Goal: Task Accomplishment & Management: Manage account settings

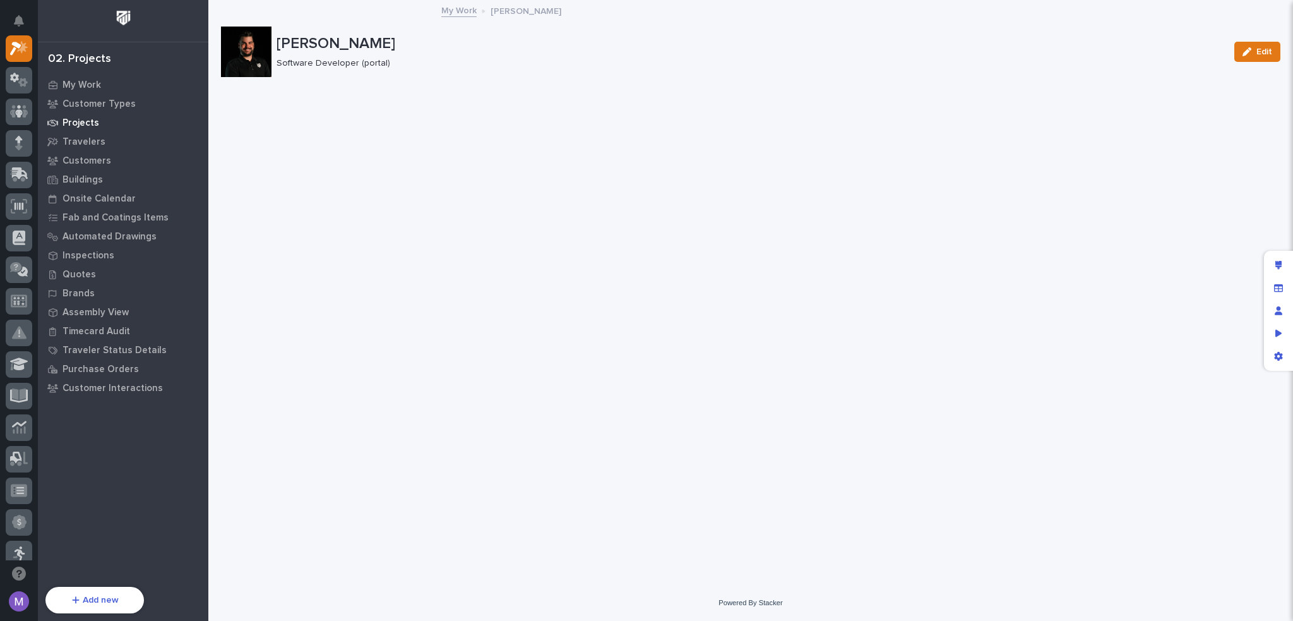
click at [85, 121] on p "Projects" at bounding box center [81, 122] width 37 height 11
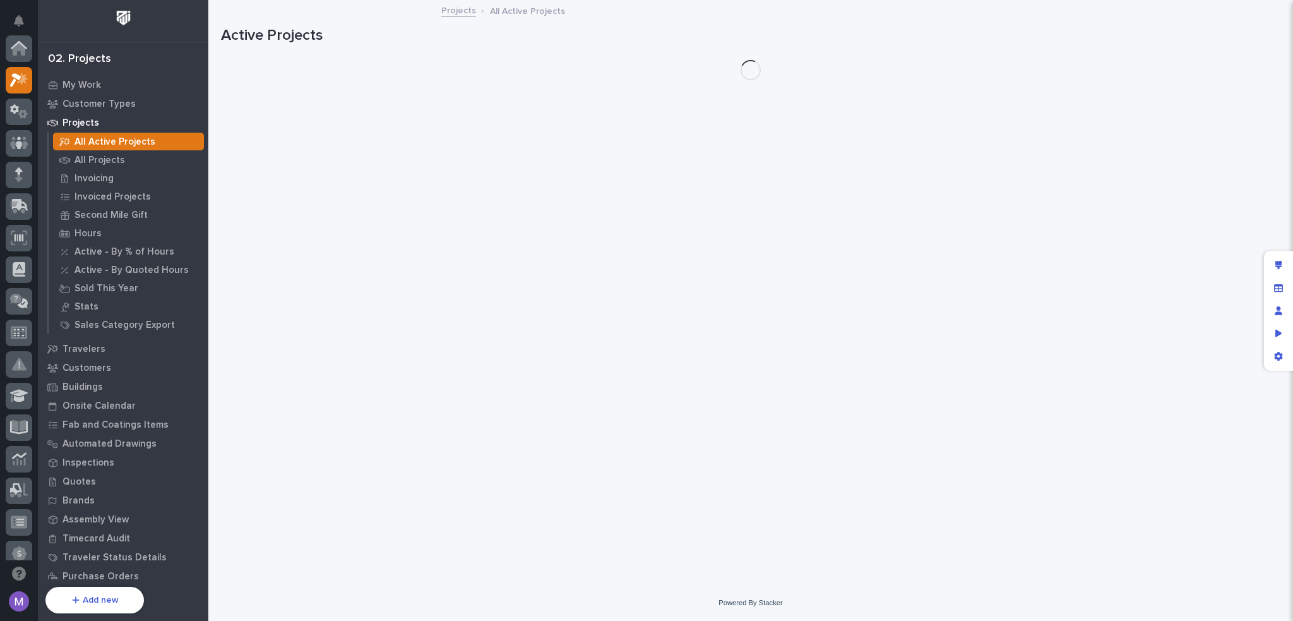
scroll to position [32, 0]
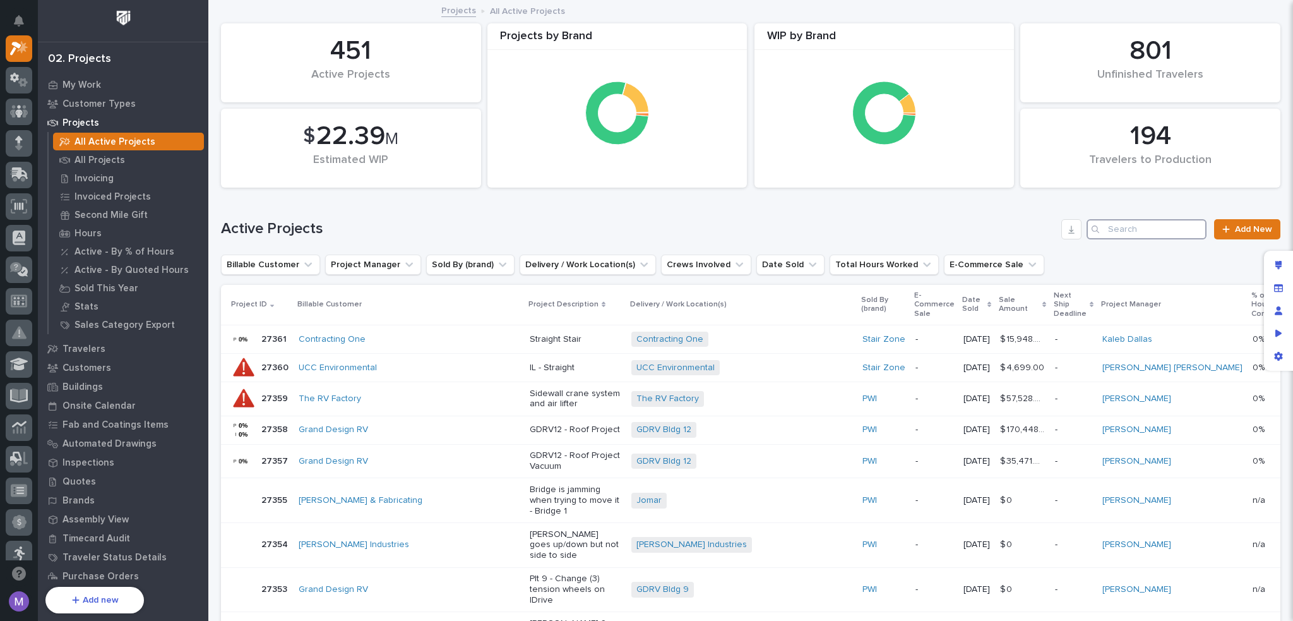
click at [1142, 222] on input "Search" at bounding box center [1147, 229] width 120 height 20
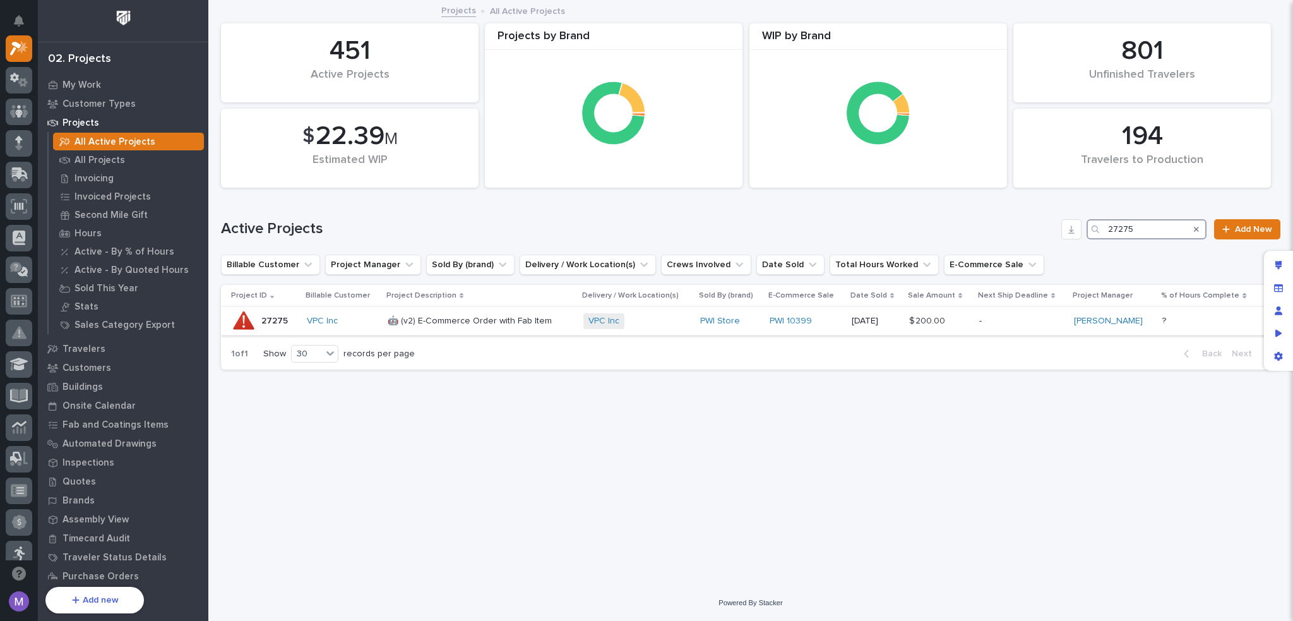
type input "27275"
click at [432, 320] on p "🤖 (v2) E-Commerce Order with Fab Item" at bounding box center [481, 321] width 186 height 11
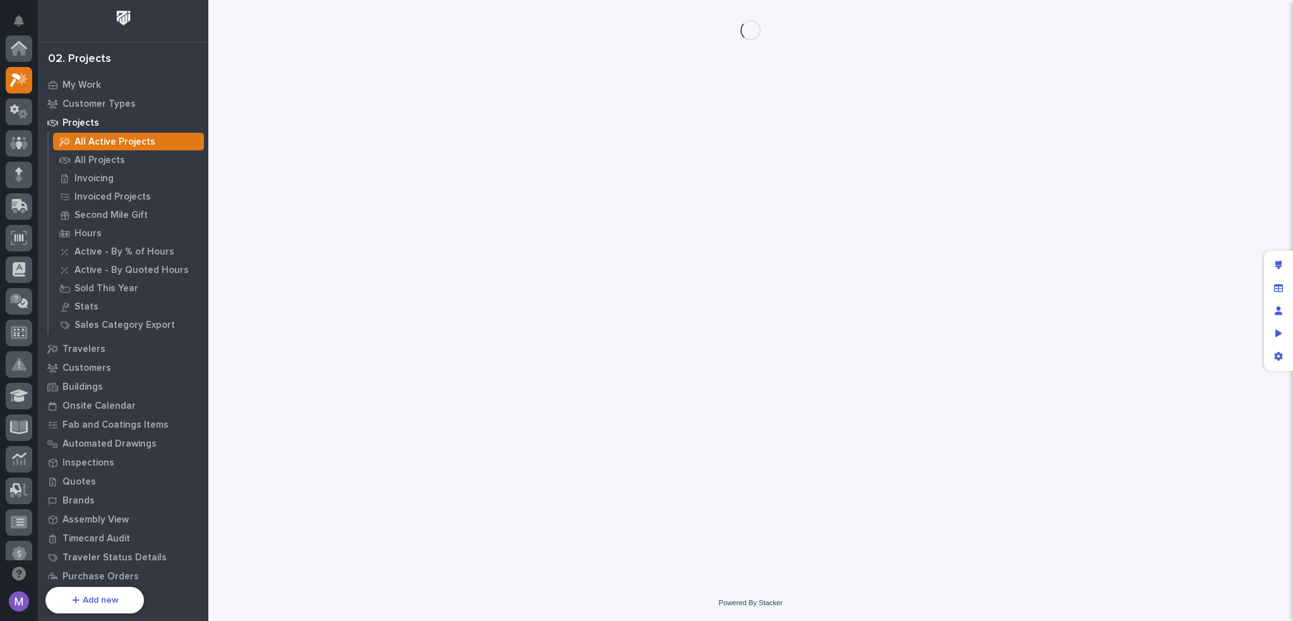
scroll to position [32, 0]
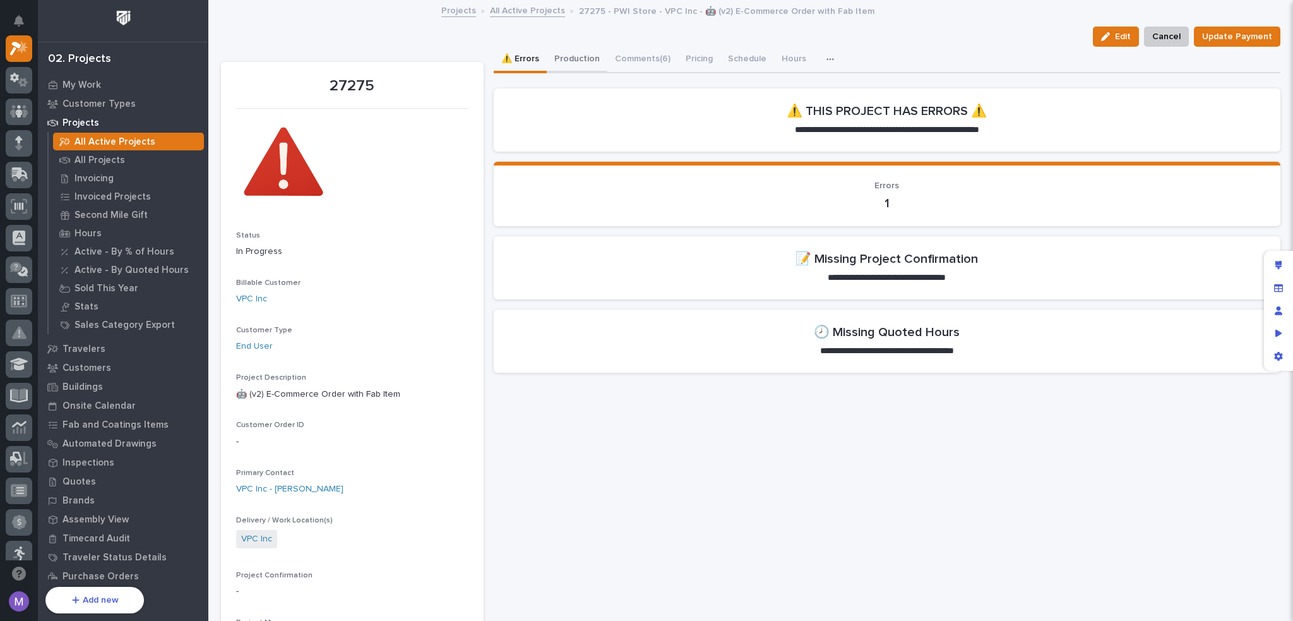
click at [591, 55] on button "Production" at bounding box center [577, 60] width 61 height 27
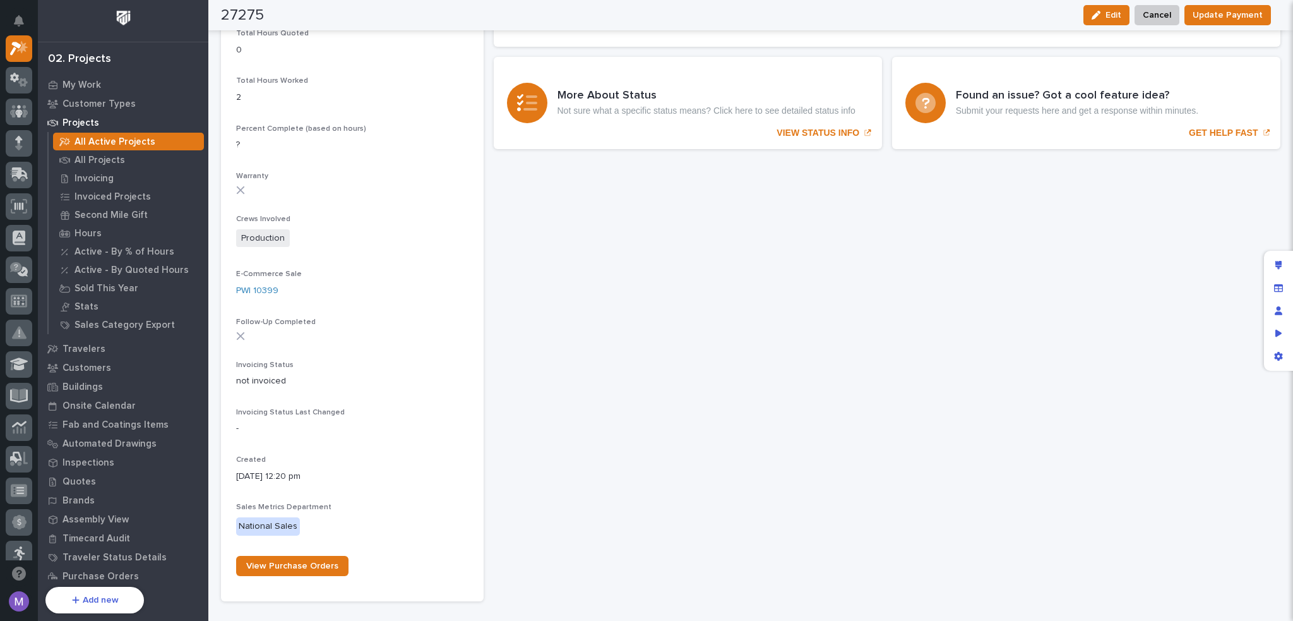
scroll to position [1074, 0]
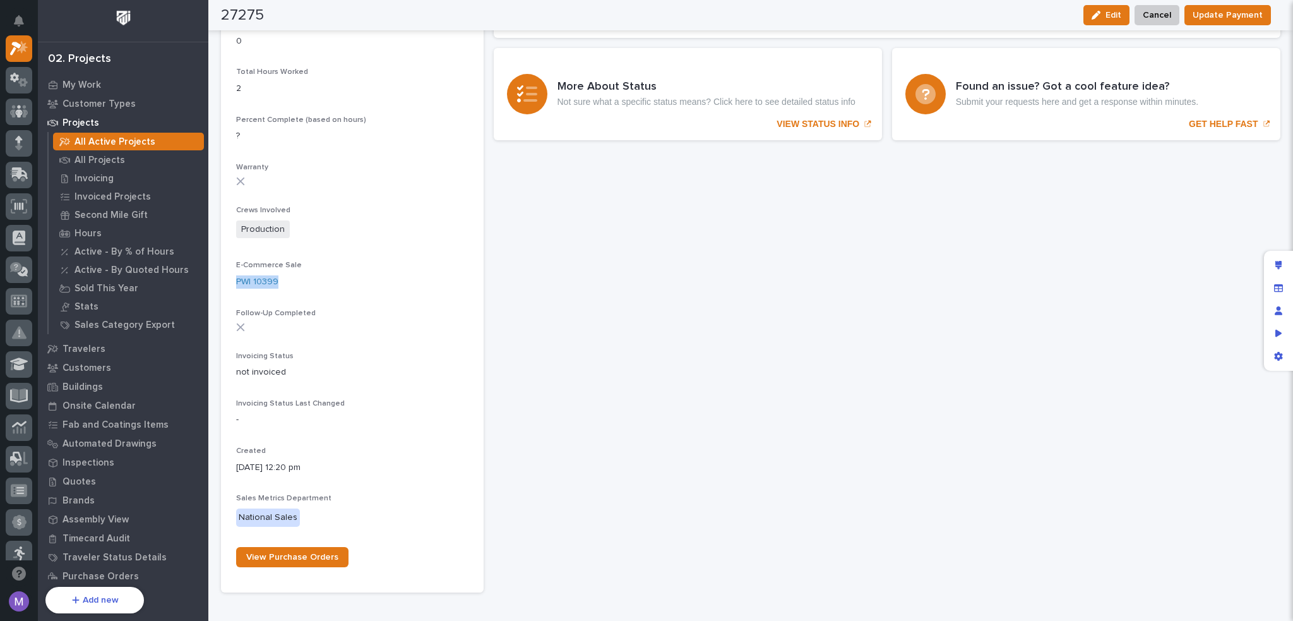
drag, startPoint x: 283, startPoint y: 282, endPoint x: 235, endPoint y: 287, distance: 48.3
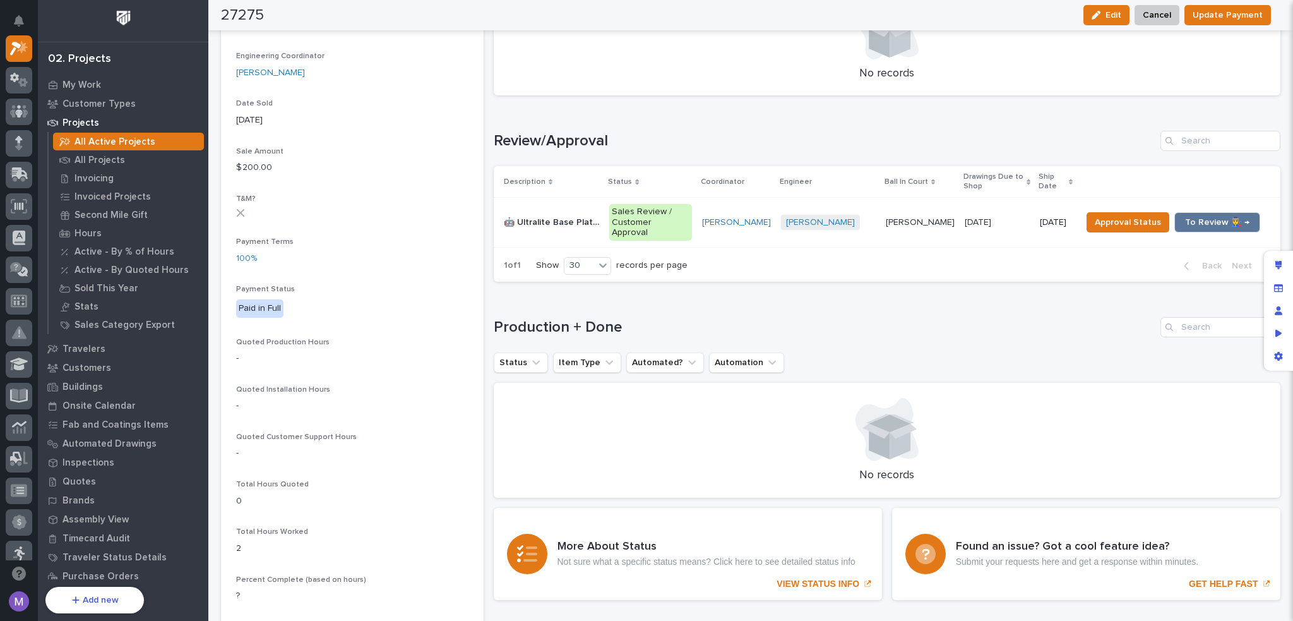
scroll to position [0, 0]
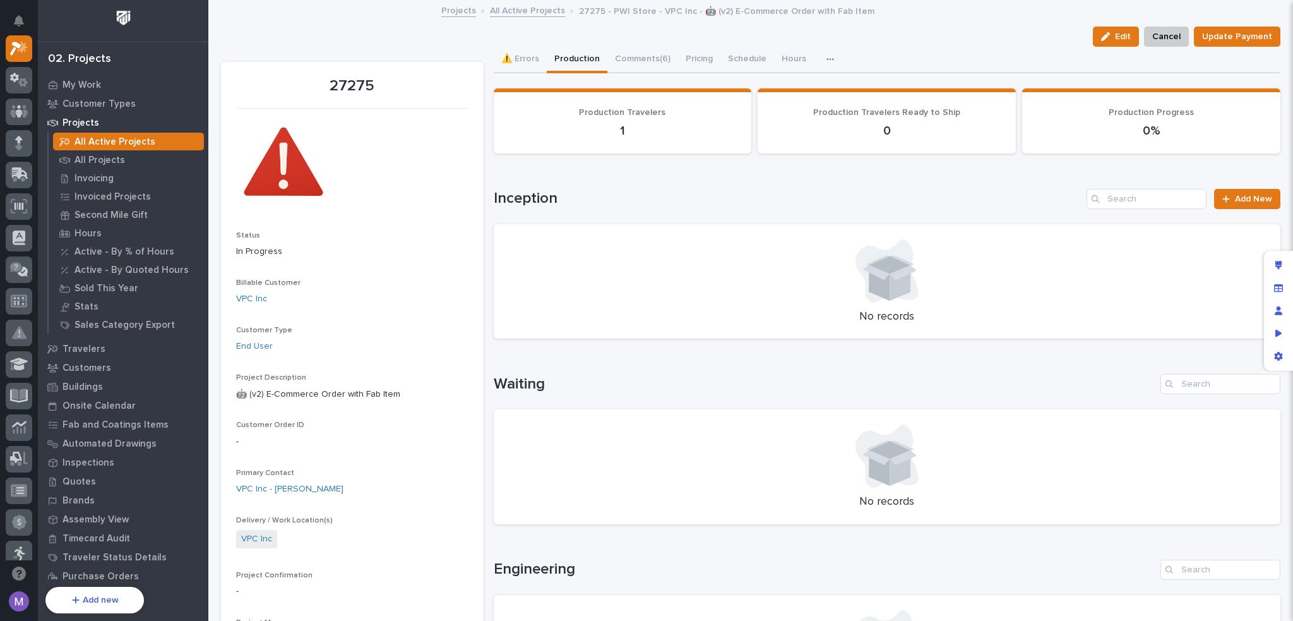
click at [134, 141] on p "All Active Projects" at bounding box center [115, 141] width 81 height 11
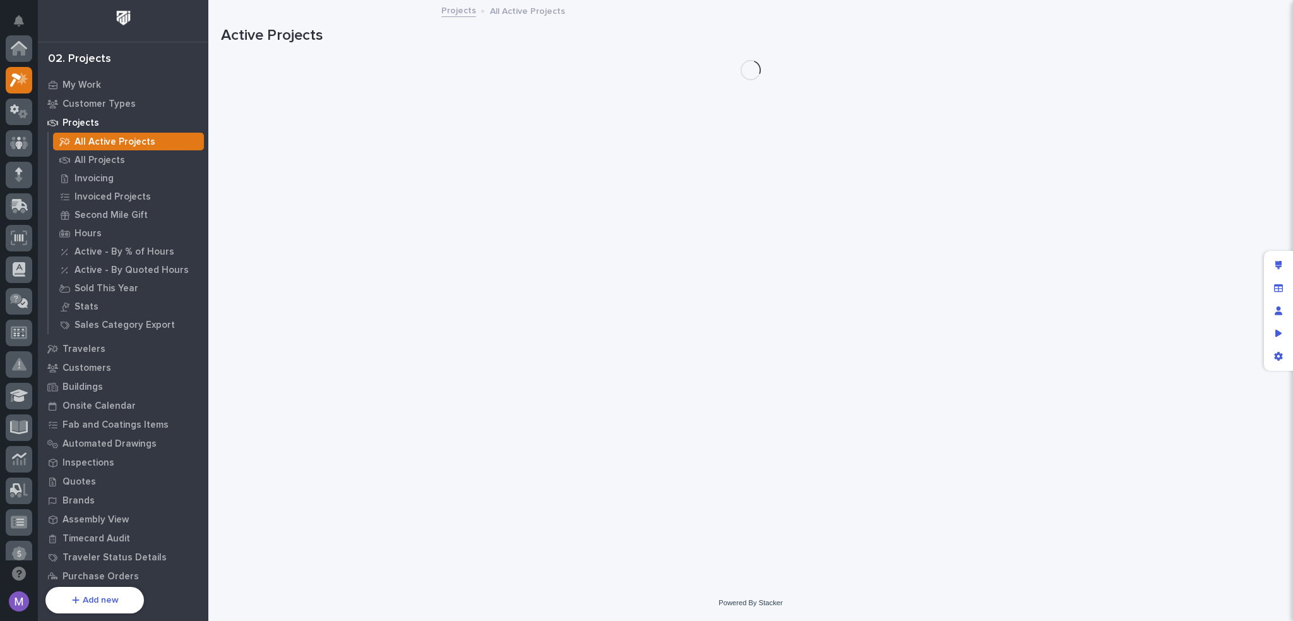
scroll to position [32, 0]
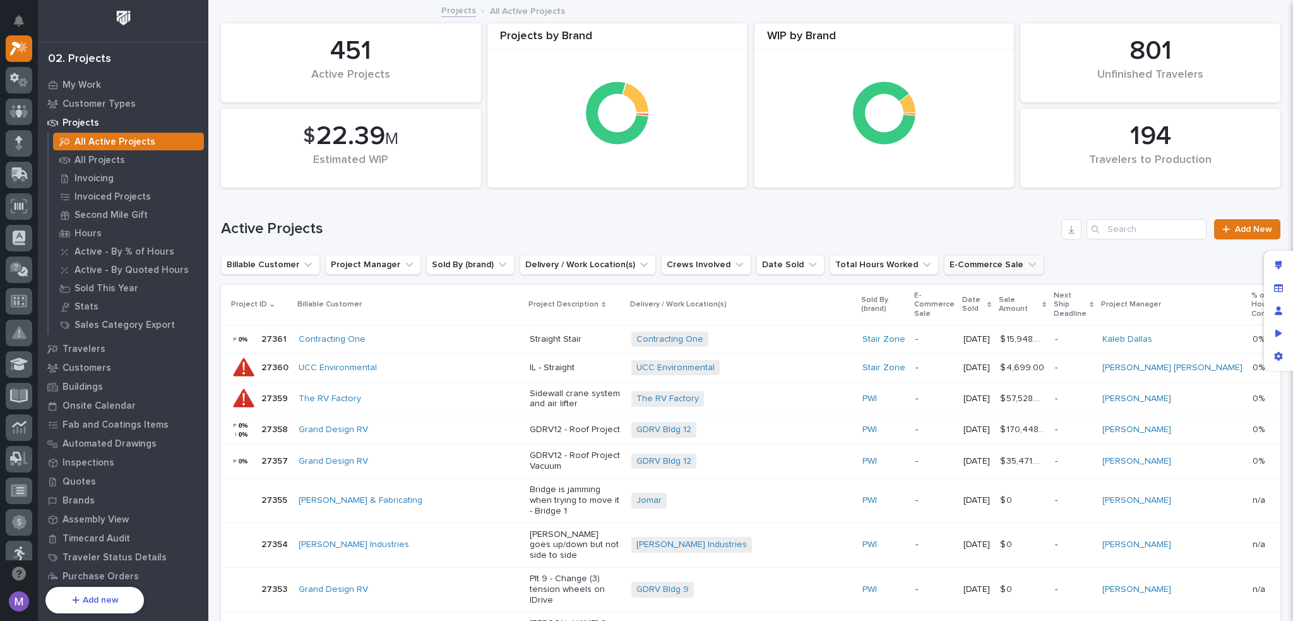
click at [975, 265] on button "E-Commerce Sale" at bounding box center [994, 265] width 100 height 20
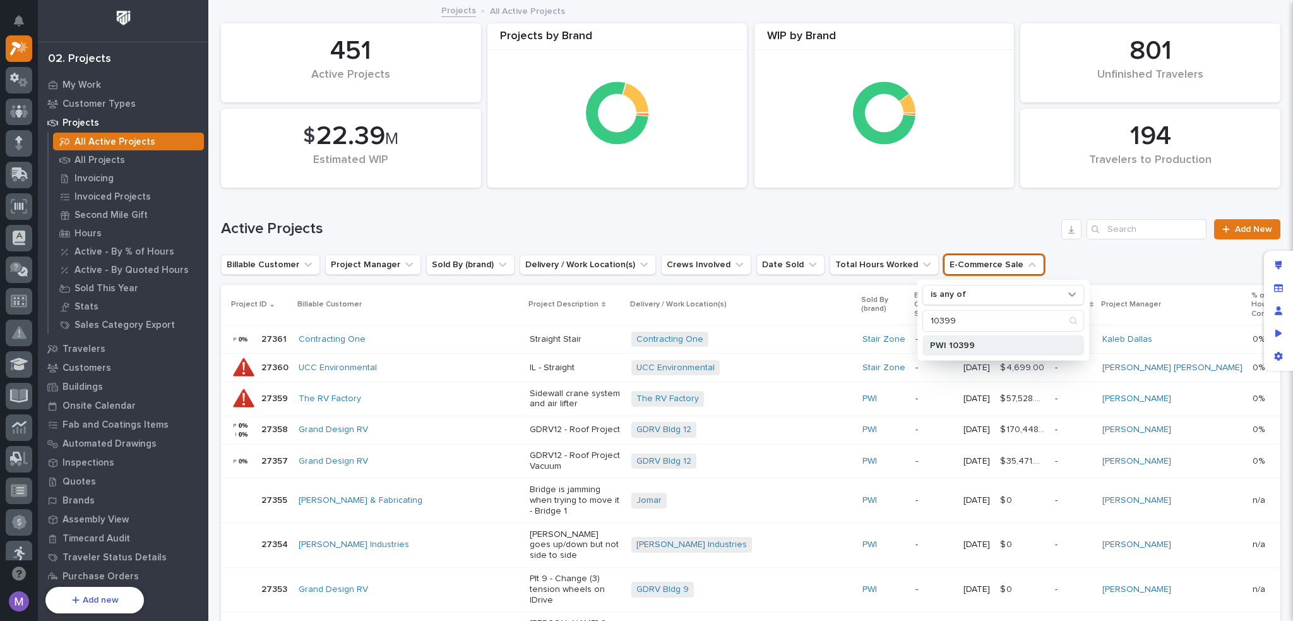
type input "10399"
click at [992, 341] on p "PWI 10399" at bounding box center [997, 345] width 134 height 9
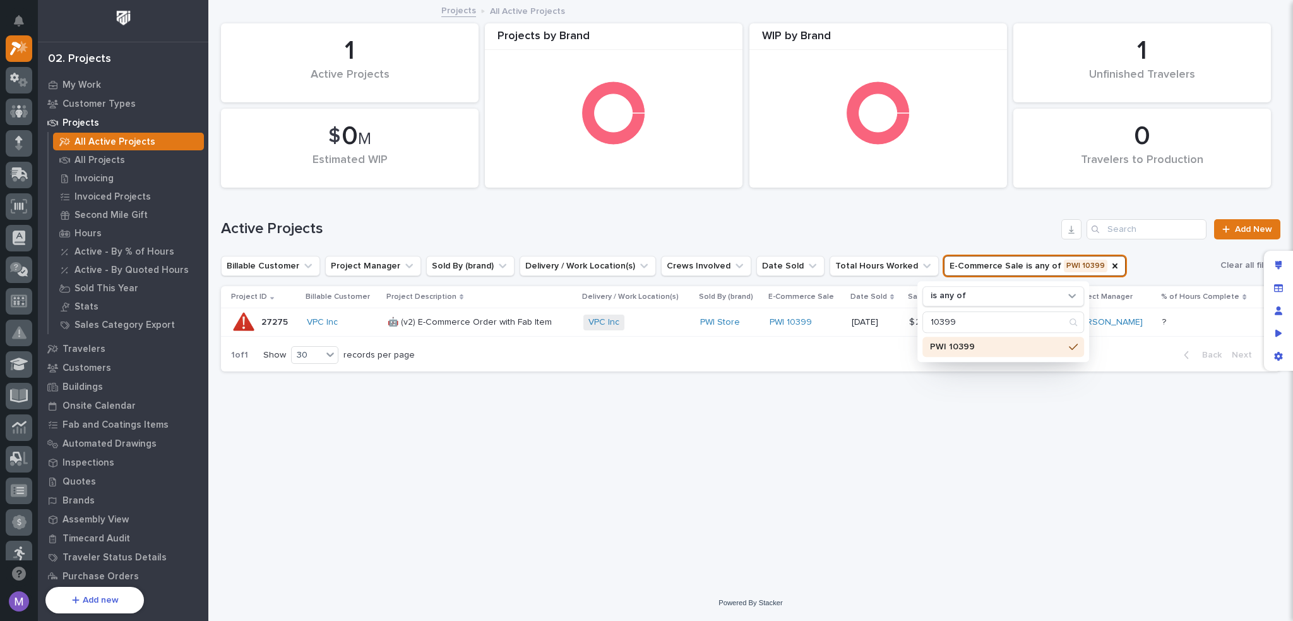
click at [654, 415] on div "Loading... Saving… Loading... Saving… 0 Travelers to Production 1 Active Projec…" at bounding box center [751, 277] width 1072 height 552
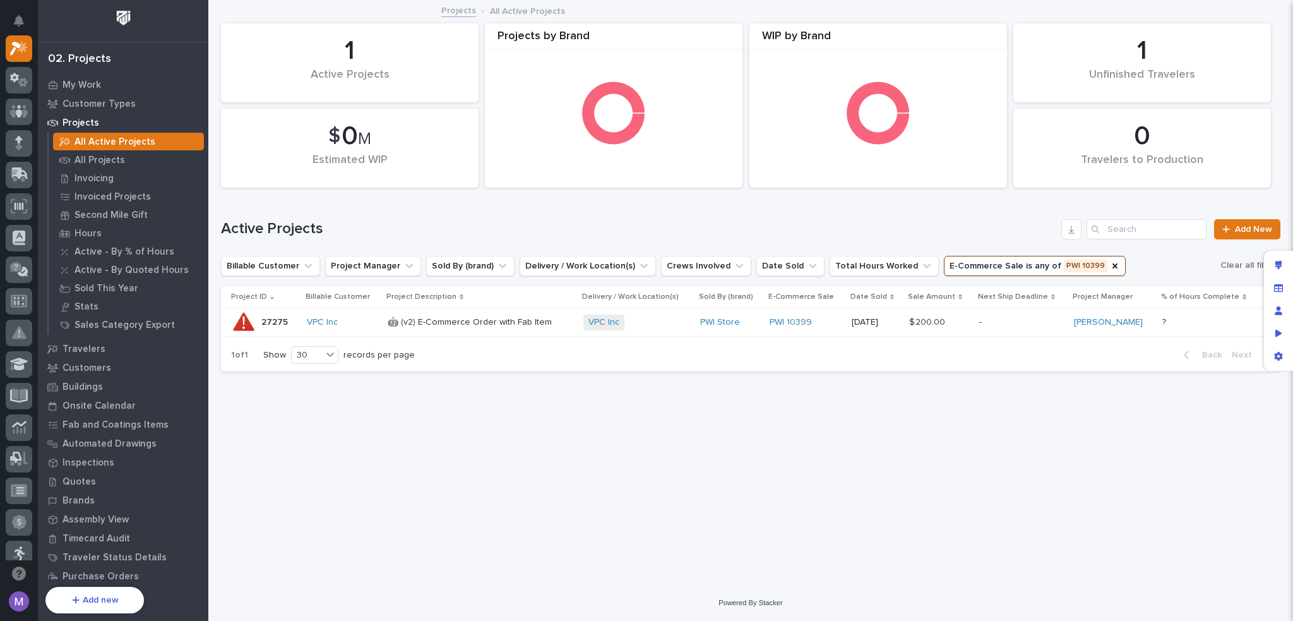
click at [750, 212] on div "Active Projects Add New" at bounding box center [751, 224] width 1060 height 61
click at [980, 215] on div "Active Projects Add New" at bounding box center [751, 224] width 1060 height 61
click at [973, 224] on h1 "Active Projects" at bounding box center [639, 229] width 836 height 18
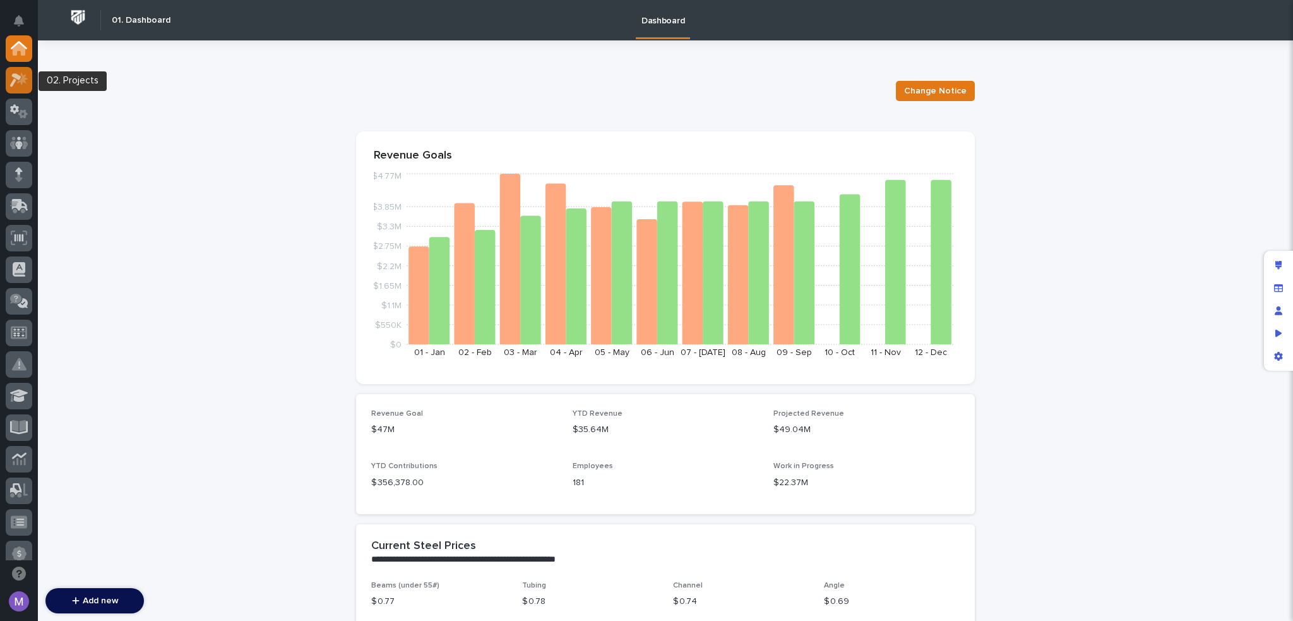
click at [25, 80] on icon at bounding box center [22, 78] width 11 height 13
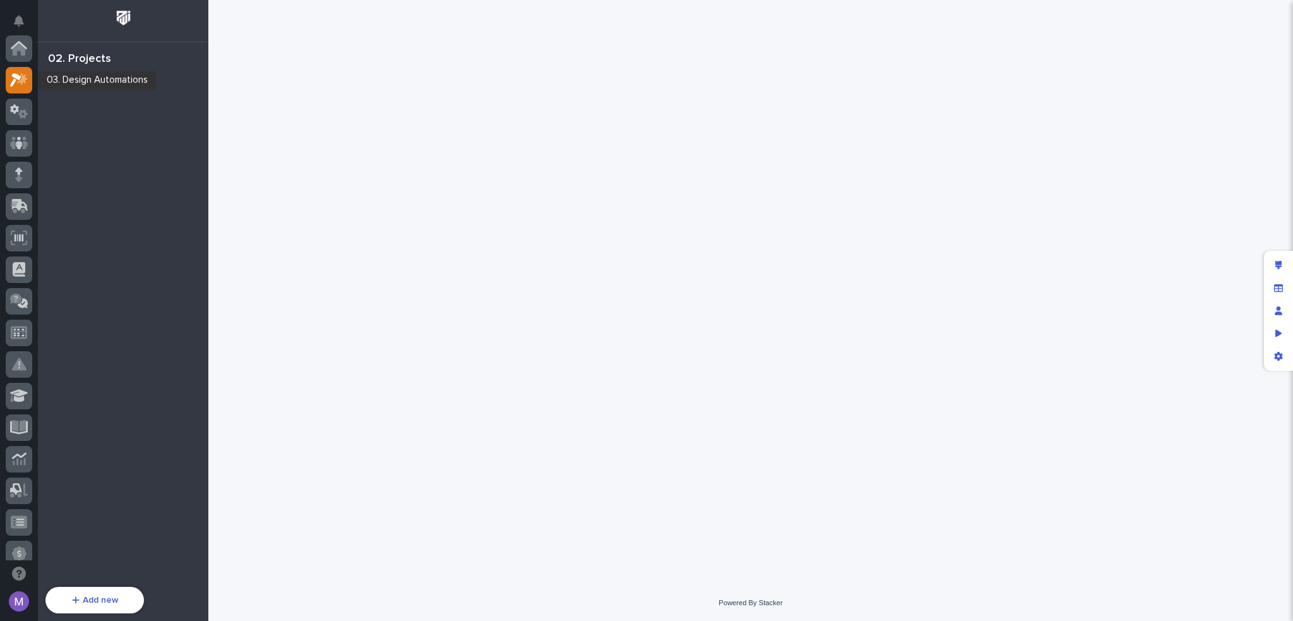
scroll to position [32, 0]
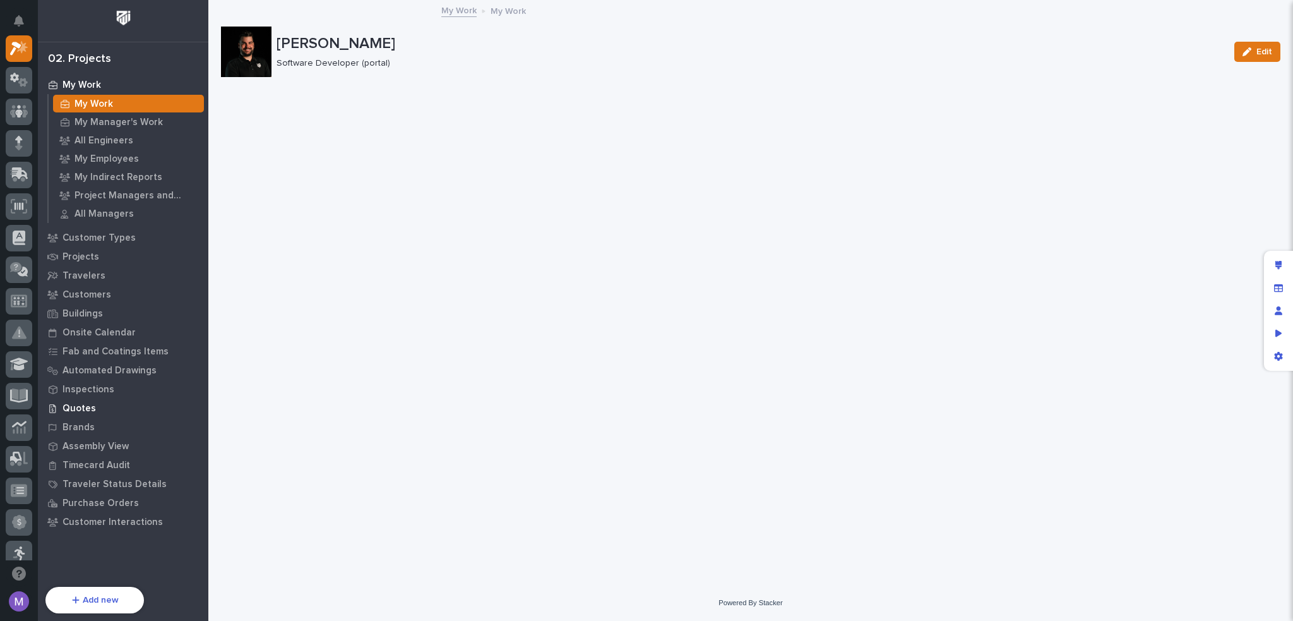
click at [80, 408] on p "Quotes" at bounding box center [79, 408] width 33 height 11
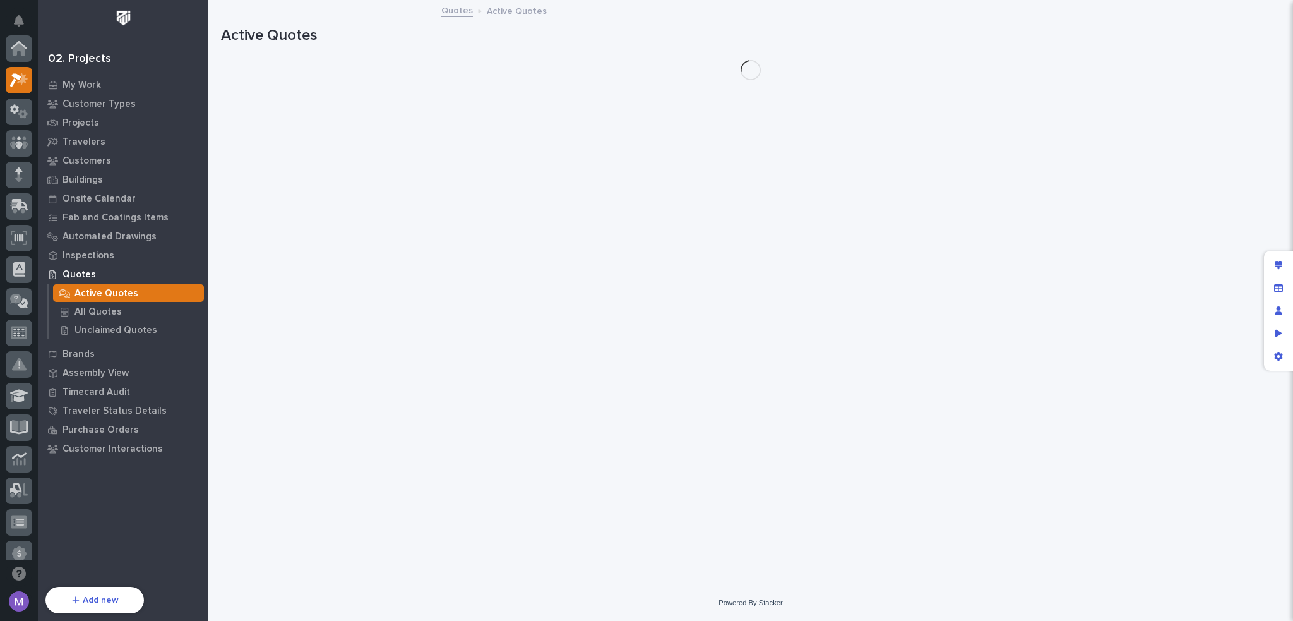
scroll to position [32, 0]
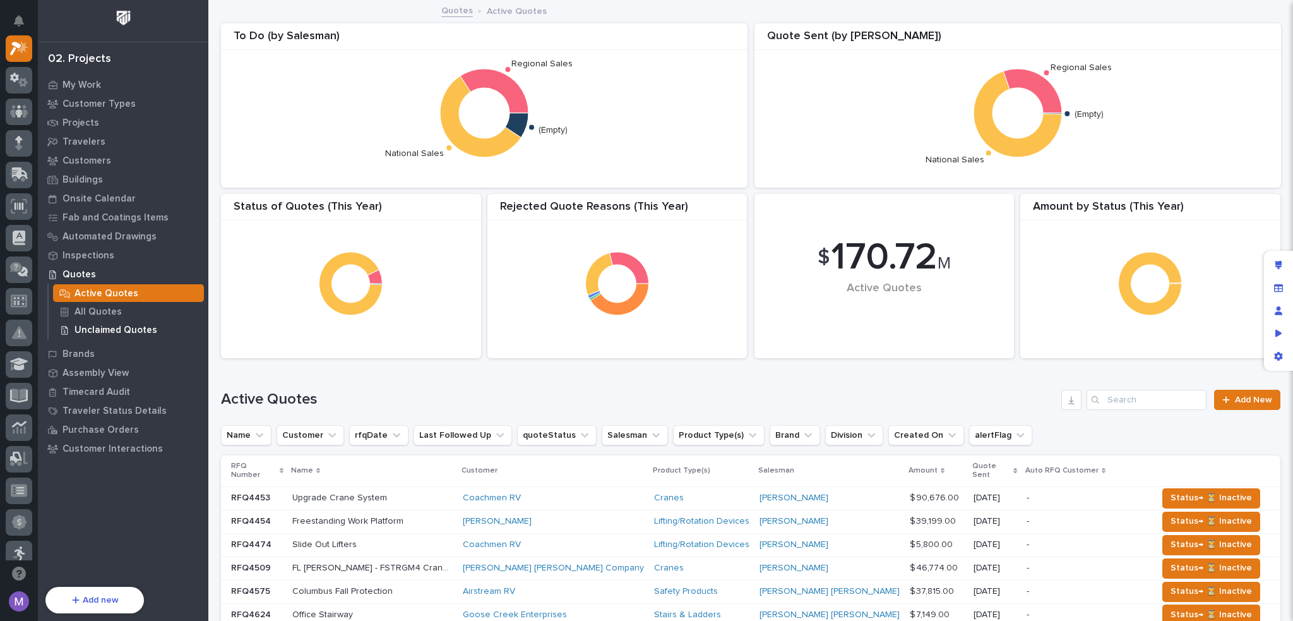
click at [90, 328] on p "Unclaimed Quotes" at bounding box center [116, 330] width 83 height 11
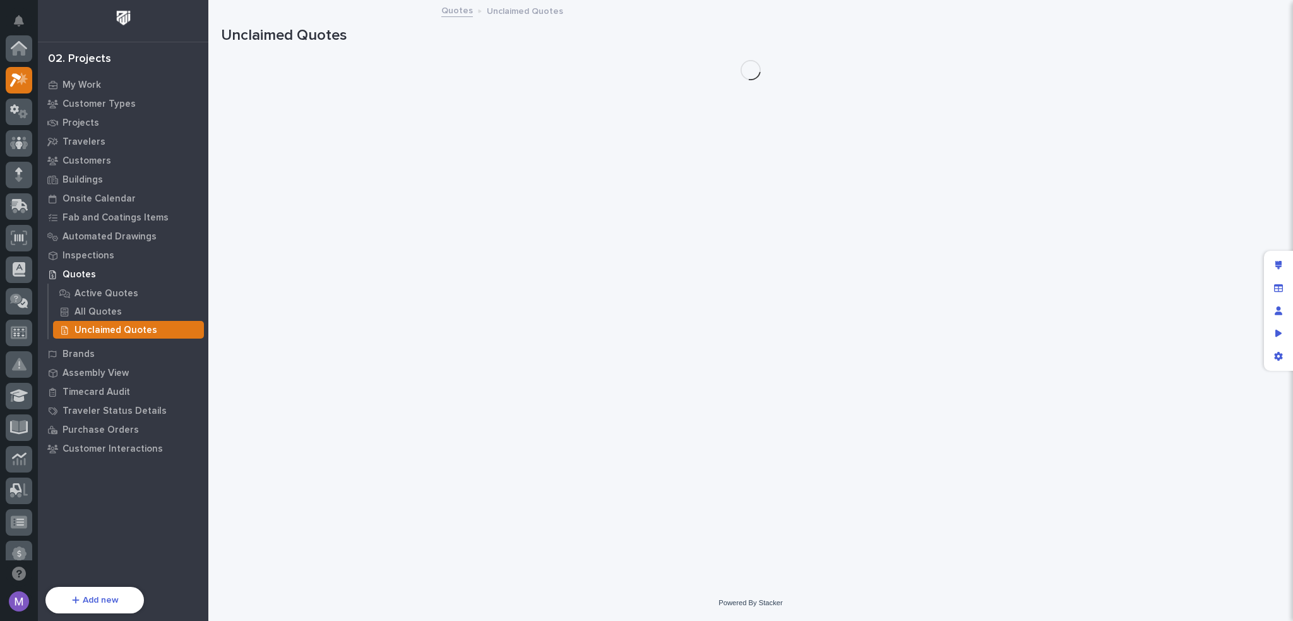
scroll to position [32, 0]
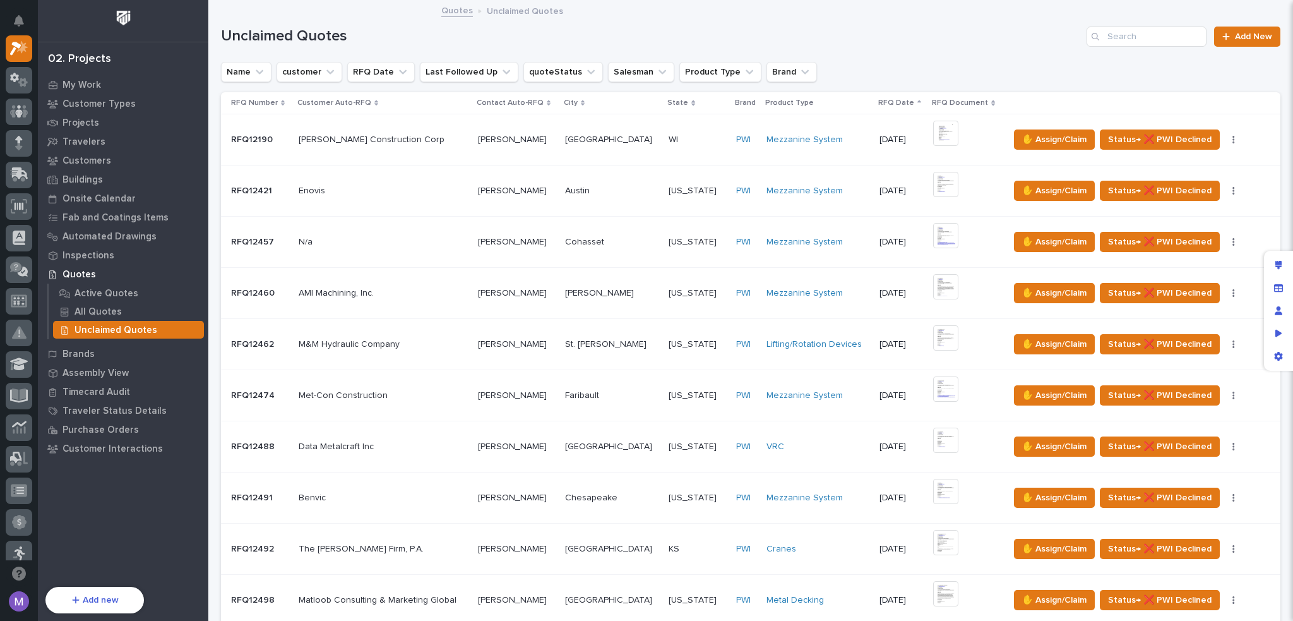
click at [435, 139] on p at bounding box center [383, 140] width 169 height 11
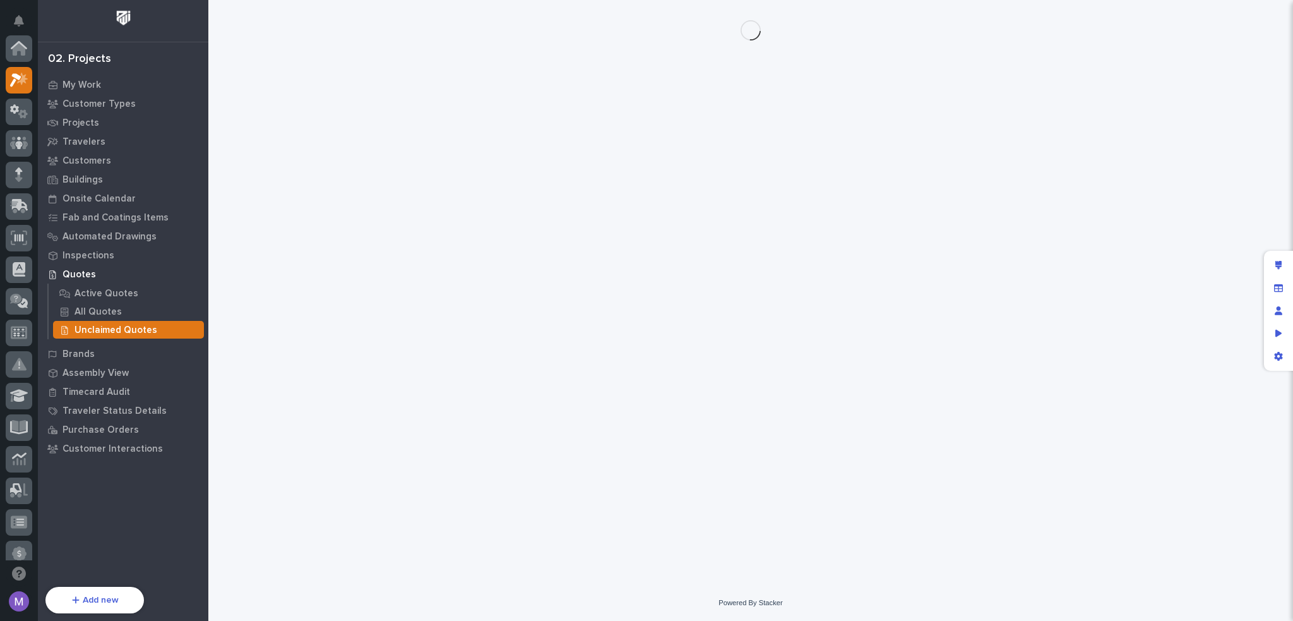
scroll to position [32, 0]
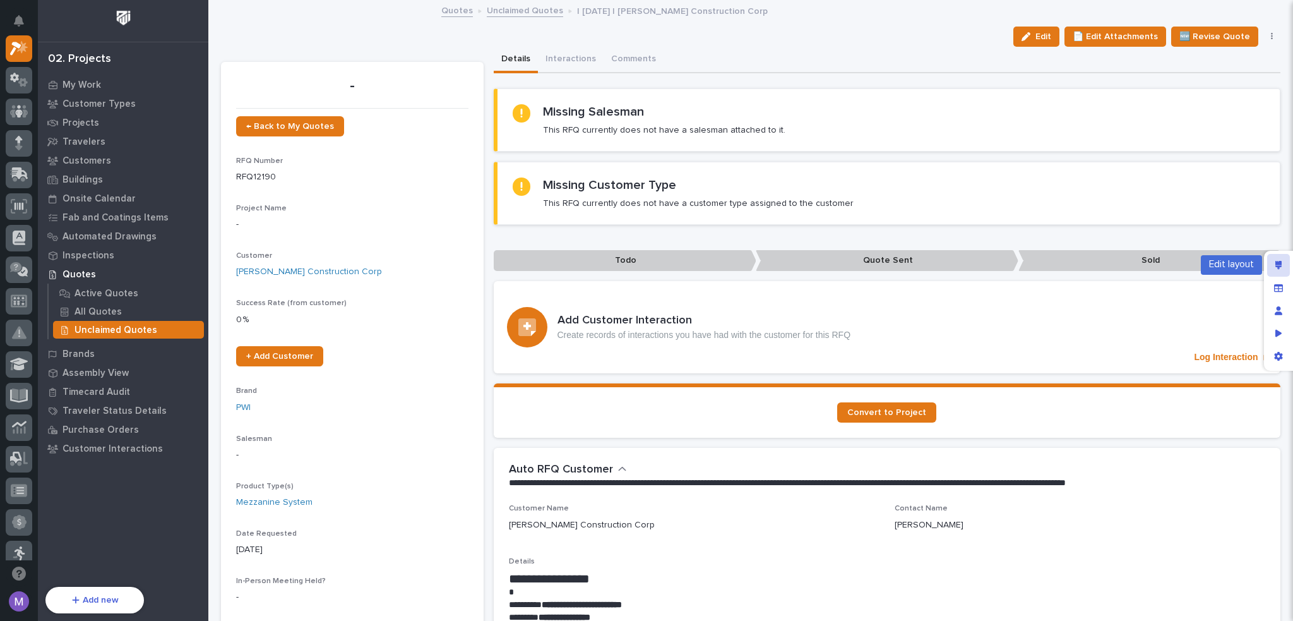
click at [1281, 267] on icon "Edit layout" at bounding box center [1279, 265] width 7 height 9
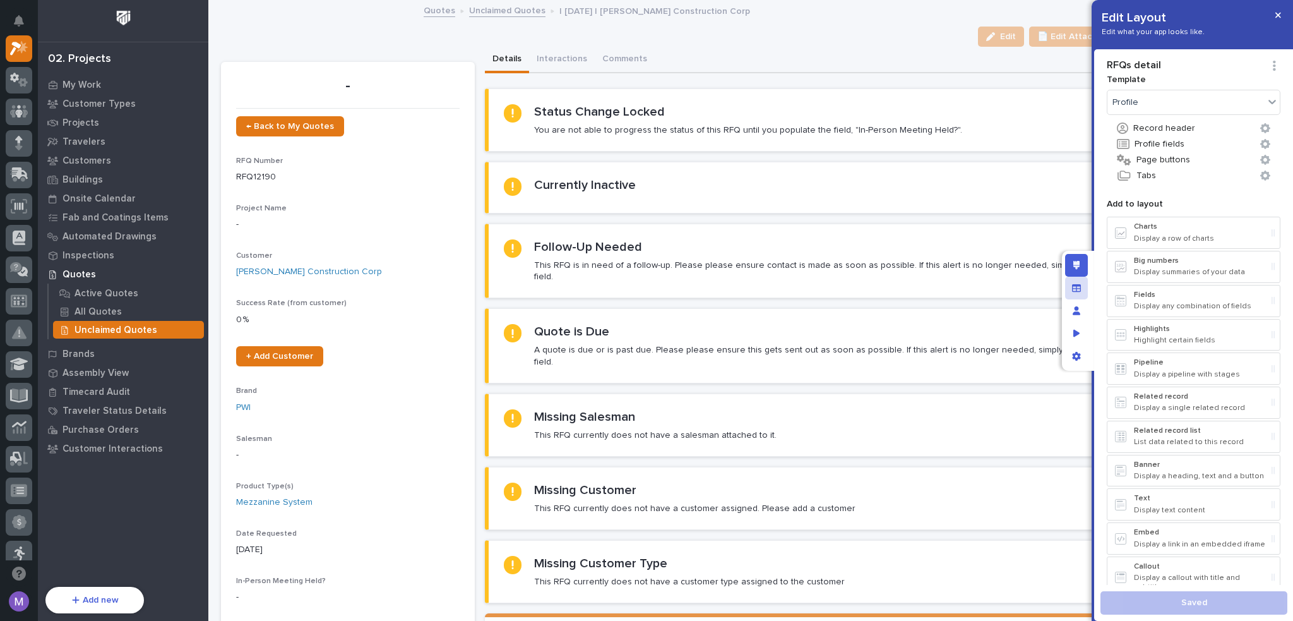
click at [1072, 287] on icon "Manage fields and data" at bounding box center [1076, 288] width 9 height 8
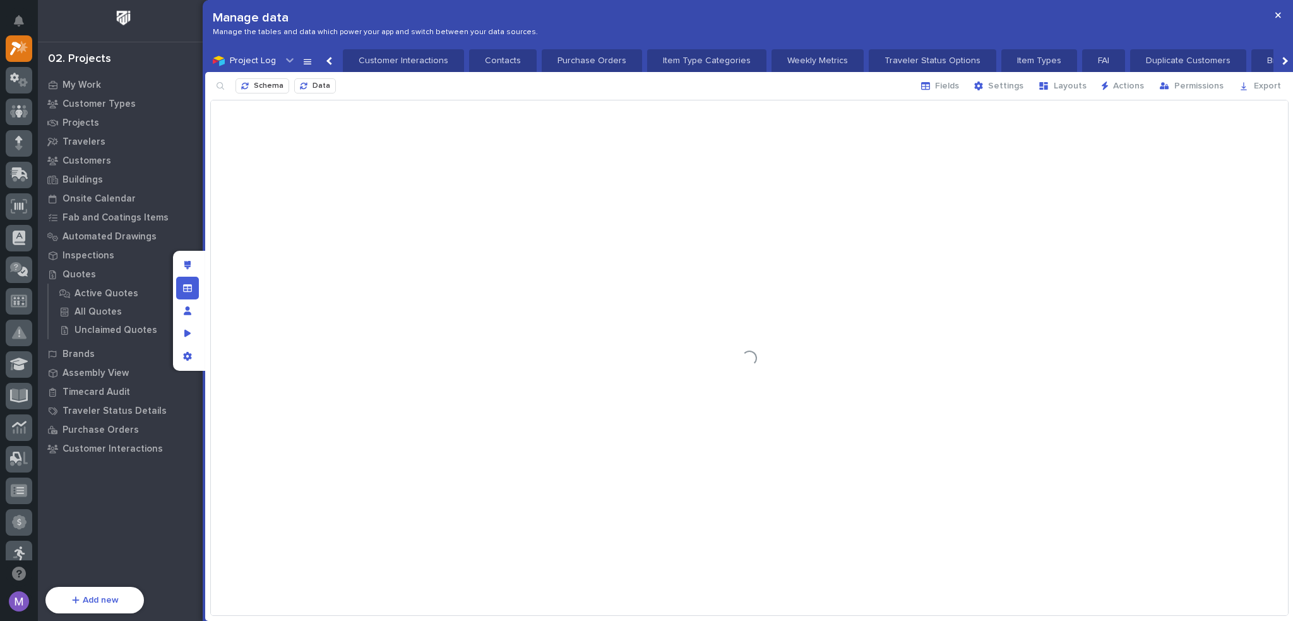
scroll to position [0, 1921]
click at [250, 88] on div "button" at bounding box center [247, 86] width 13 height 8
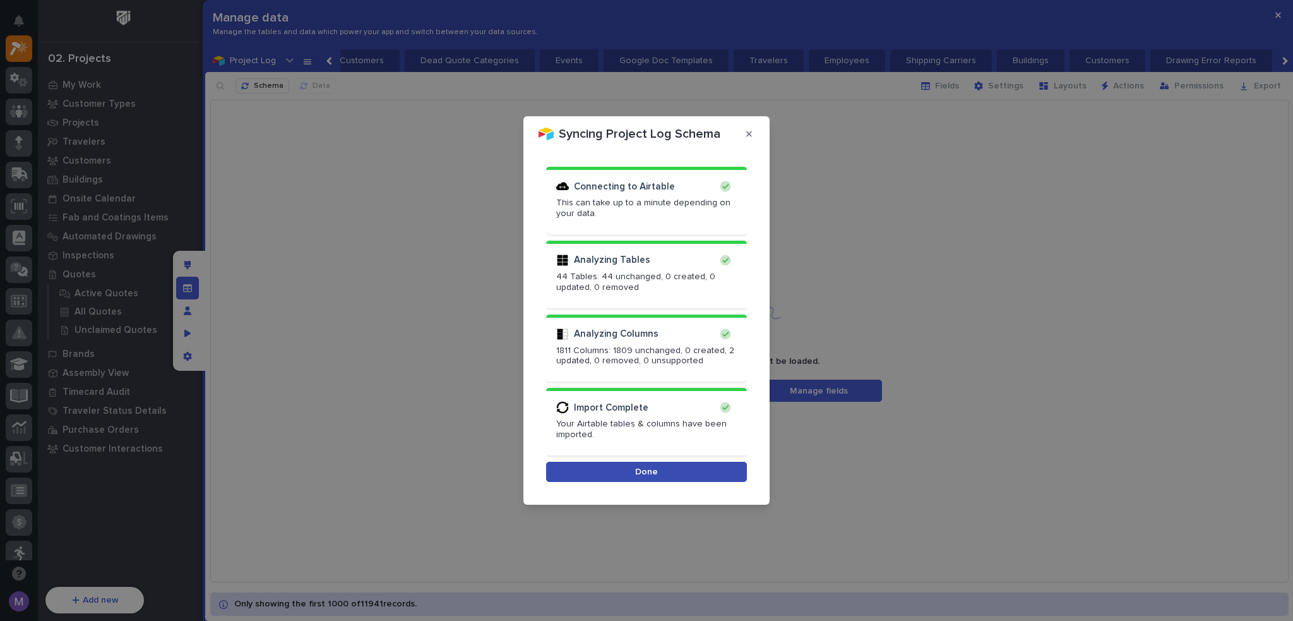
click at [702, 464] on button "Done" at bounding box center [646, 472] width 201 height 20
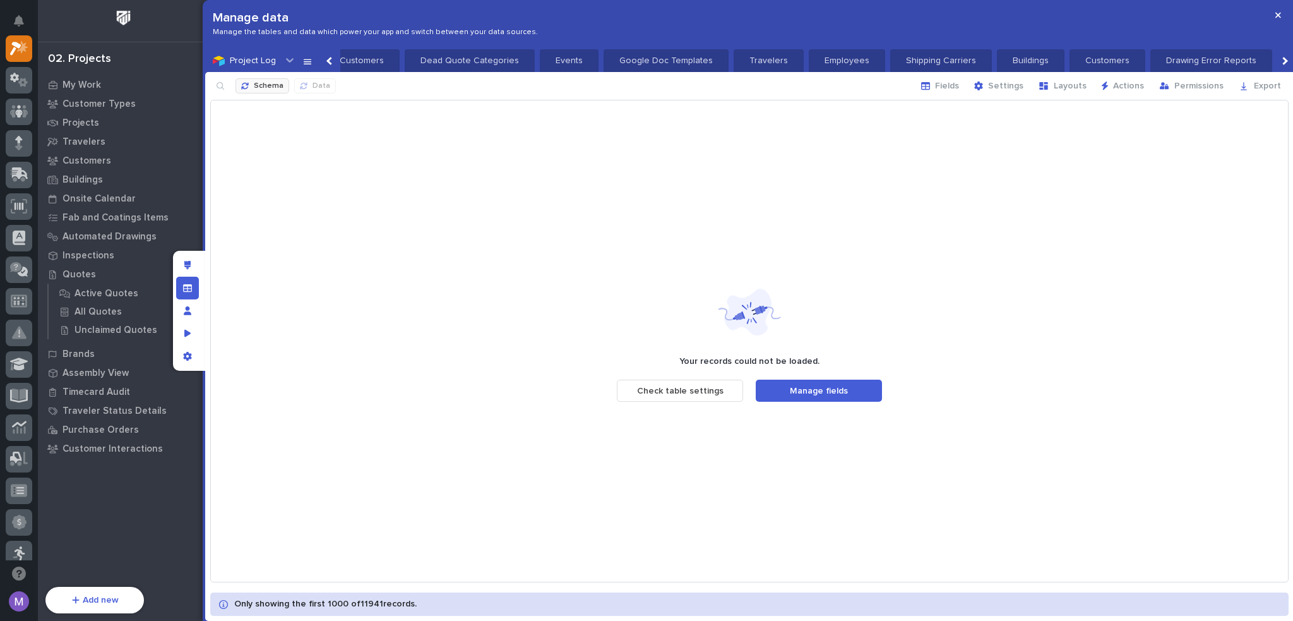
click at [250, 85] on div "button" at bounding box center [247, 86] width 13 height 8
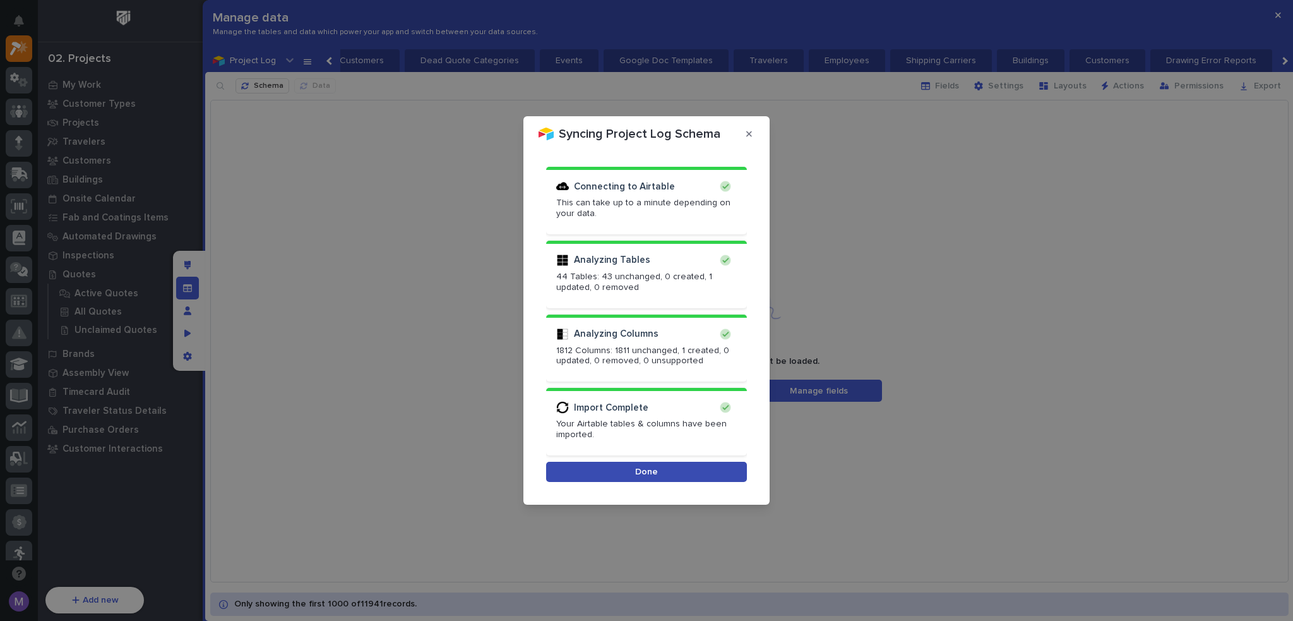
click at [671, 464] on button "Done" at bounding box center [646, 472] width 201 height 20
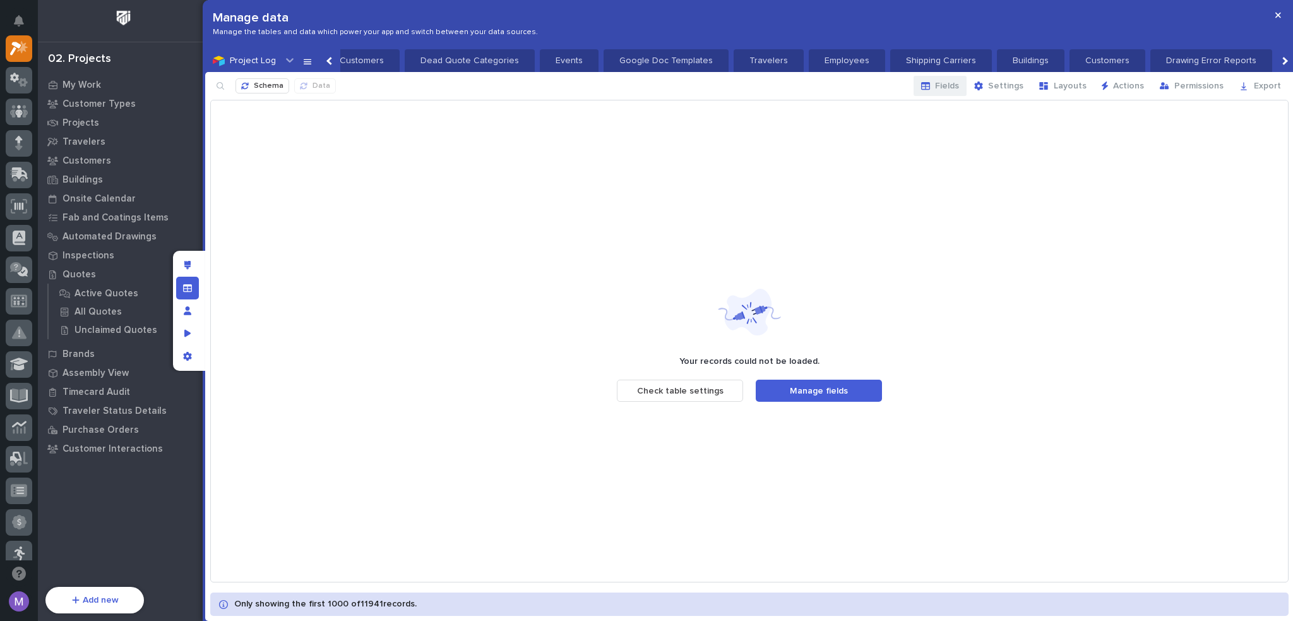
click at [940, 91] on button "Fields" at bounding box center [940, 86] width 53 height 20
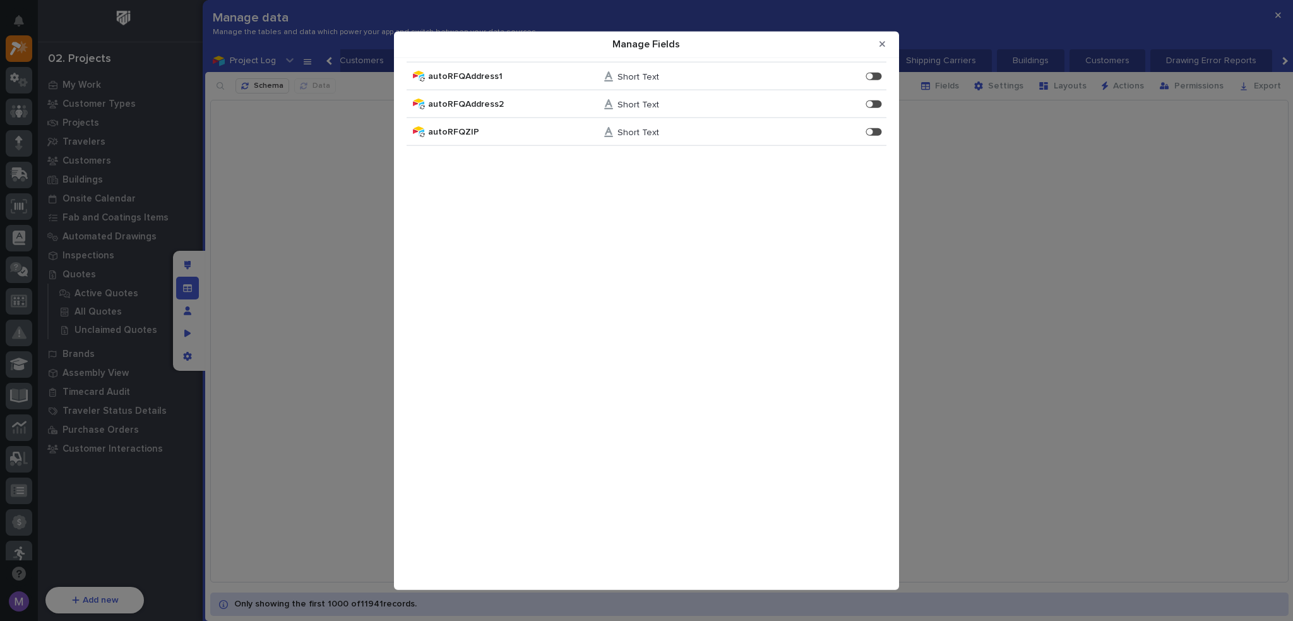
scroll to position [3493, 0]
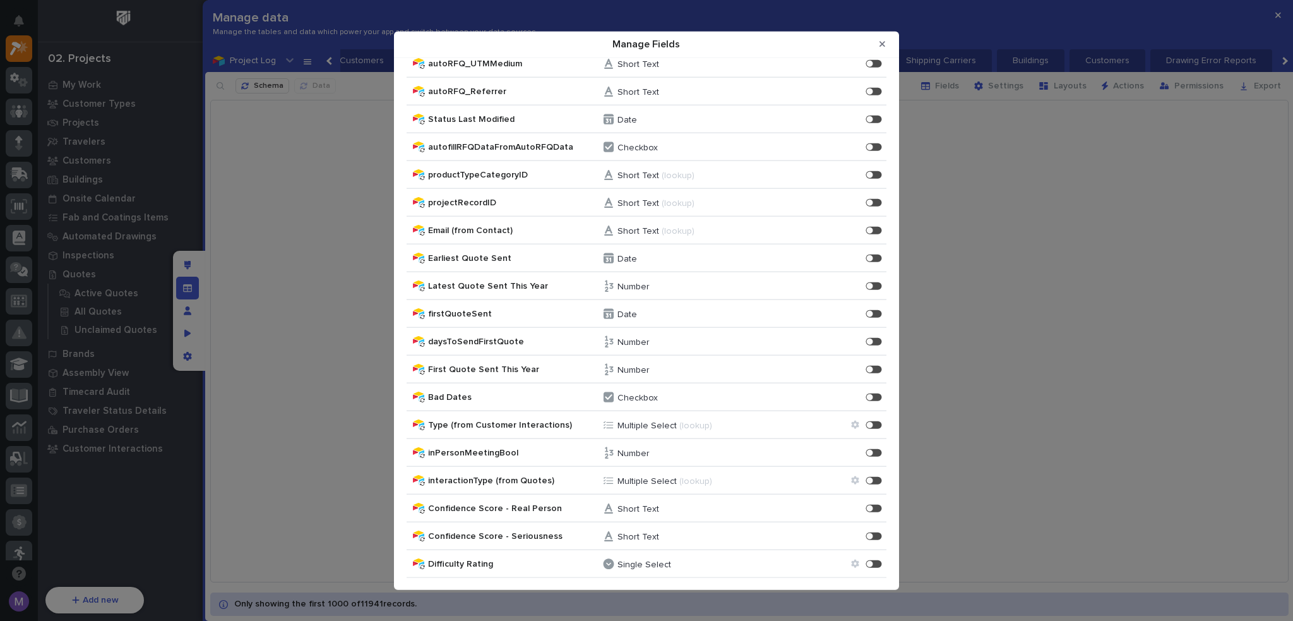
click at [863, 502] on div "Confidence Score - Real Person Short Text Confidence Score - Real Person Enable" at bounding box center [647, 509] width 480 height 28
click at [867, 505] on div "Manage Fields" at bounding box center [875, 509] width 16 height 8
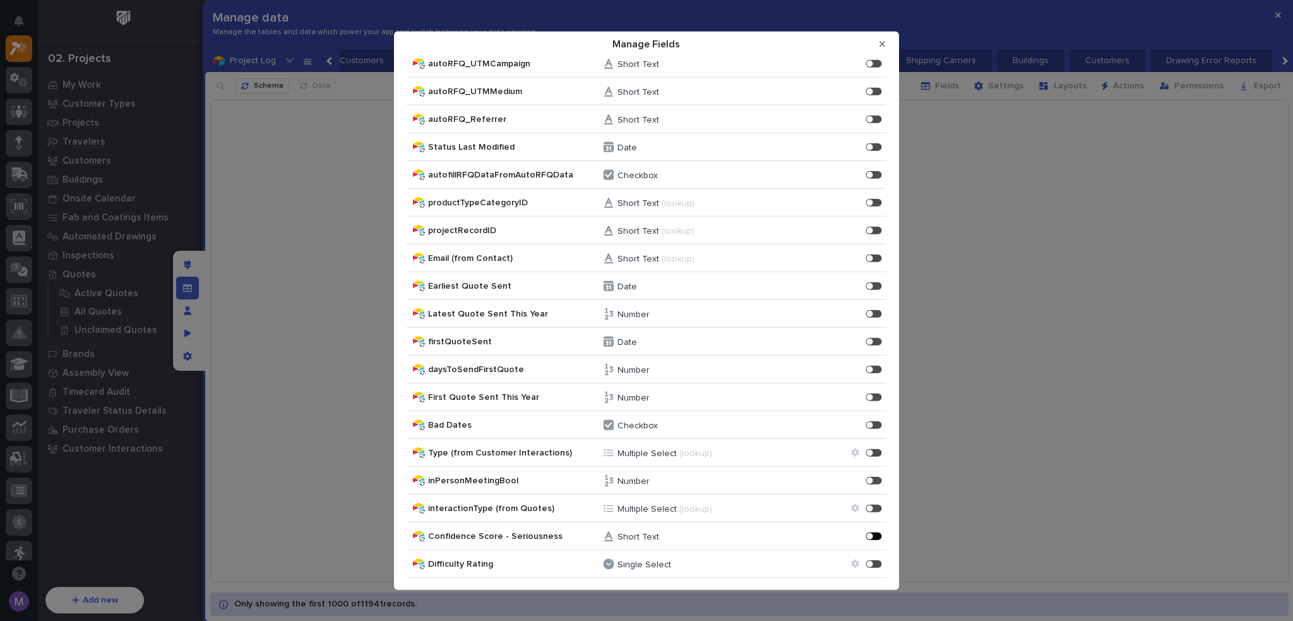
click at [867, 532] on div "Manage Fields" at bounding box center [875, 536] width 16 height 8
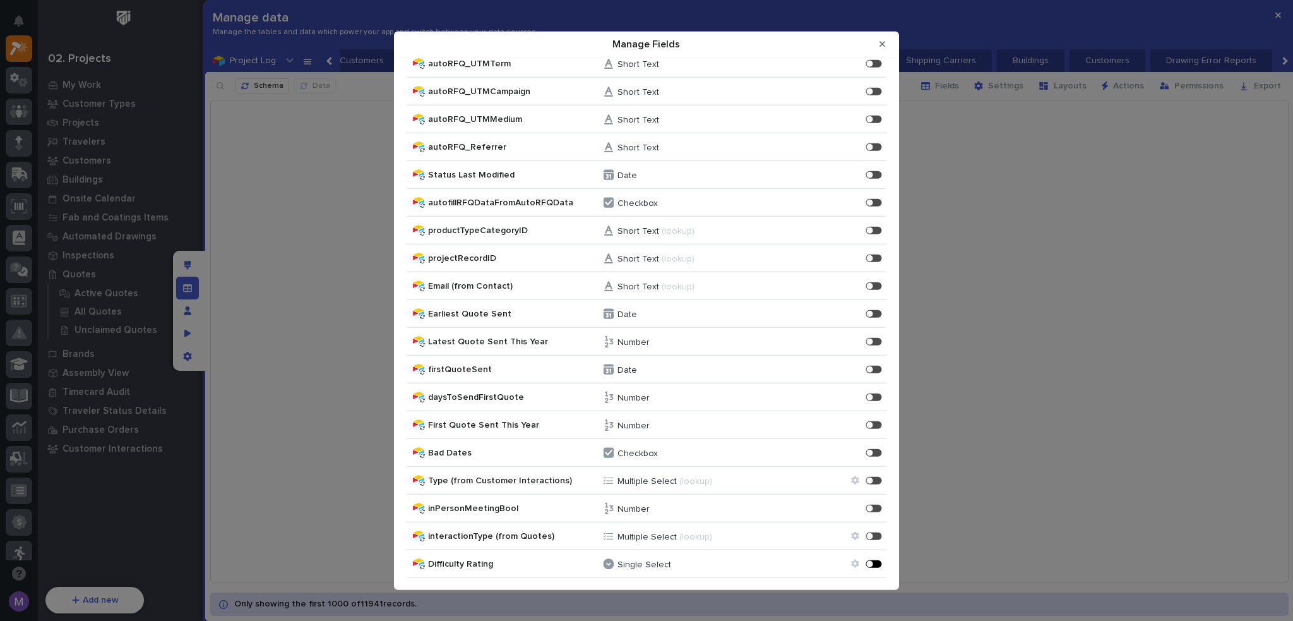
click at [876, 565] on div "Manage Fields" at bounding box center [877, 563] width 3 height 3
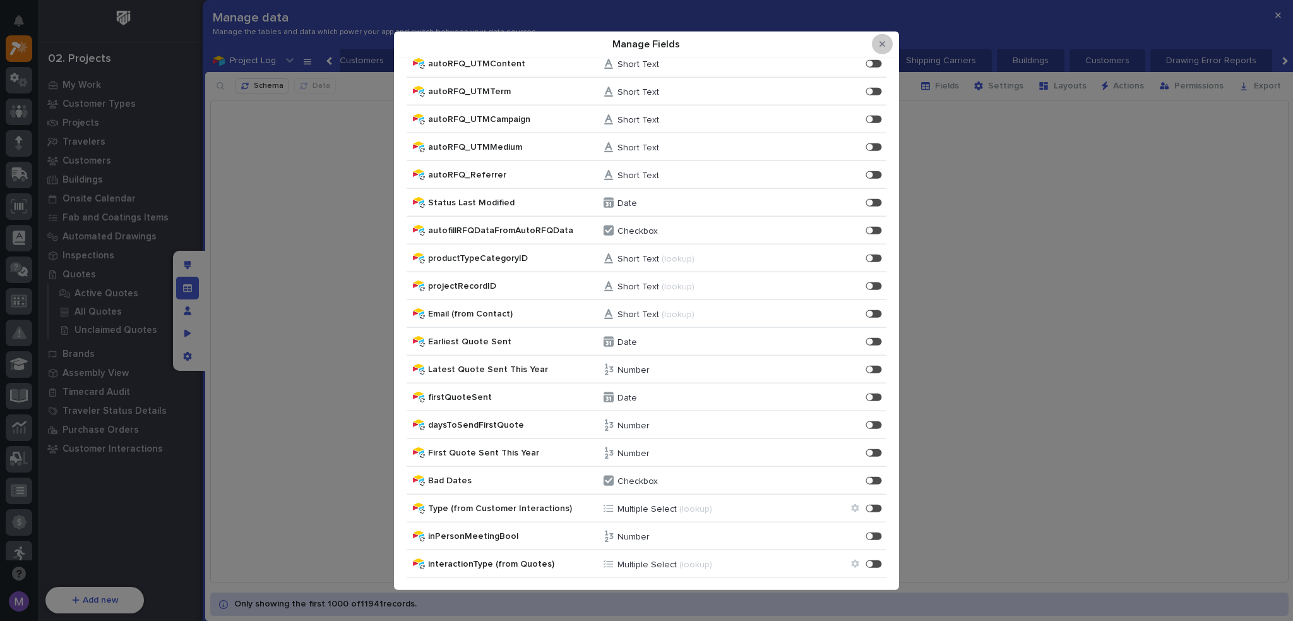
click at [883, 37] on button "Close Modal" at bounding box center [882, 44] width 21 height 20
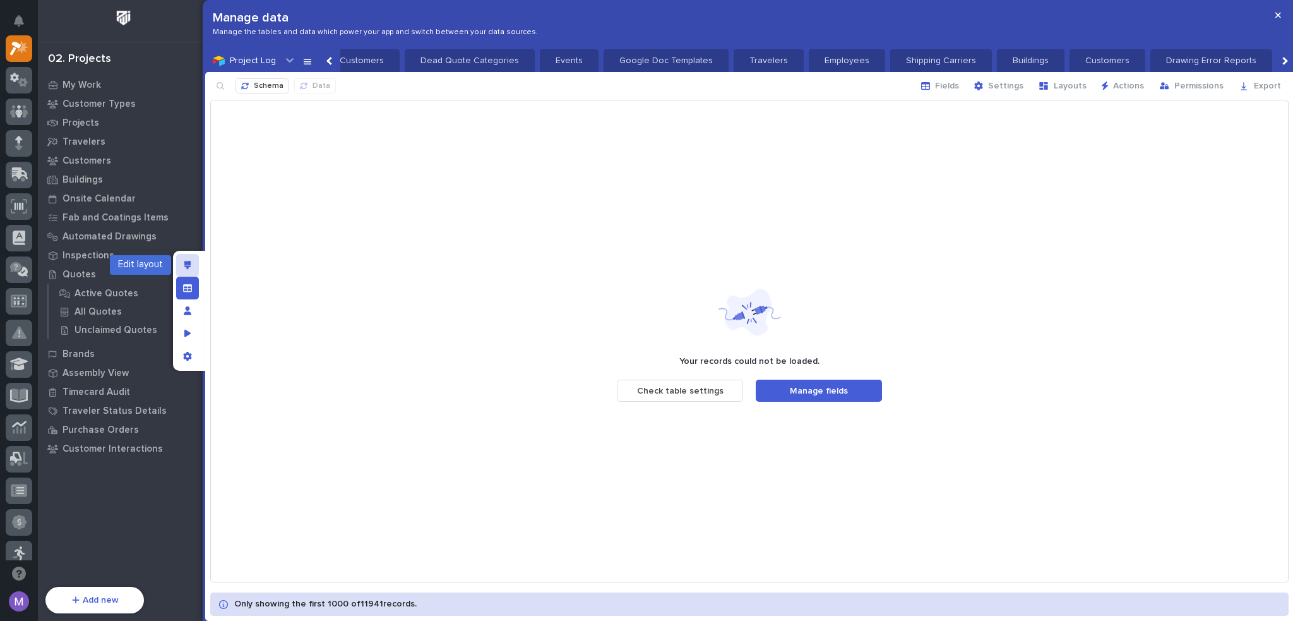
click at [186, 265] on icon "Edit layout" at bounding box center [187, 265] width 7 height 9
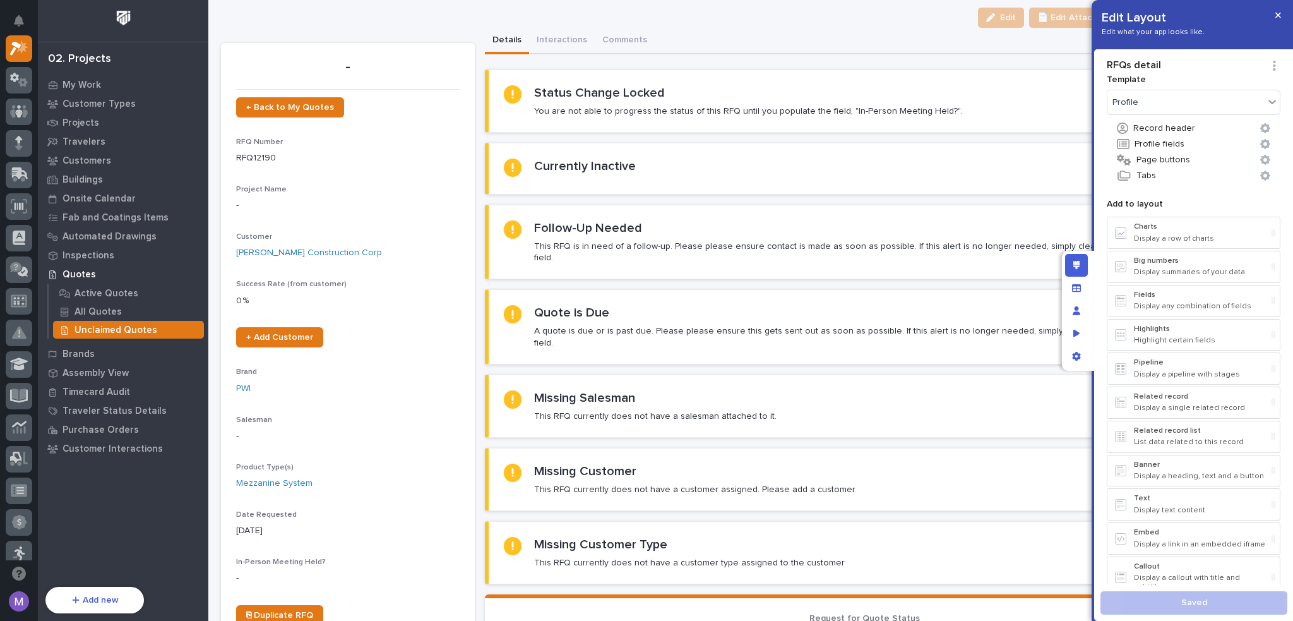
scroll to position [126, 0]
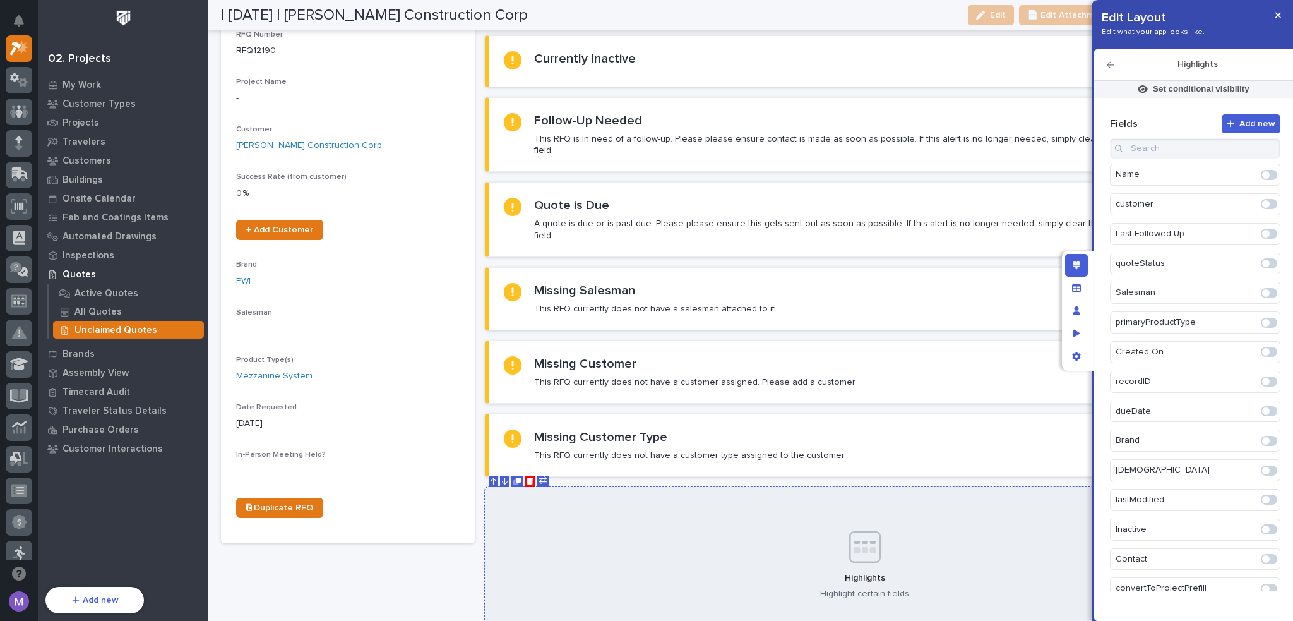
click at [527, 477] on icon "Delete" at bounding box center [530, 481] width 7 height 8
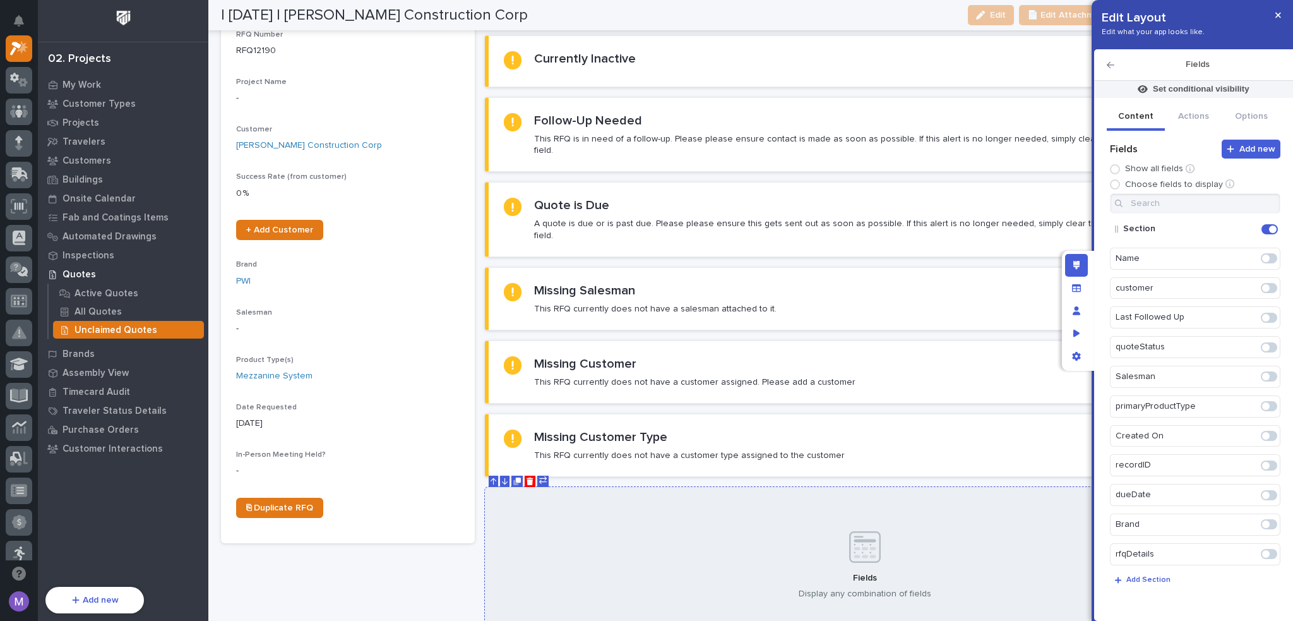
click at [857, 487] on div "Fields Display any combination of fields" at bounding box center [865, 565] width 761 height 157
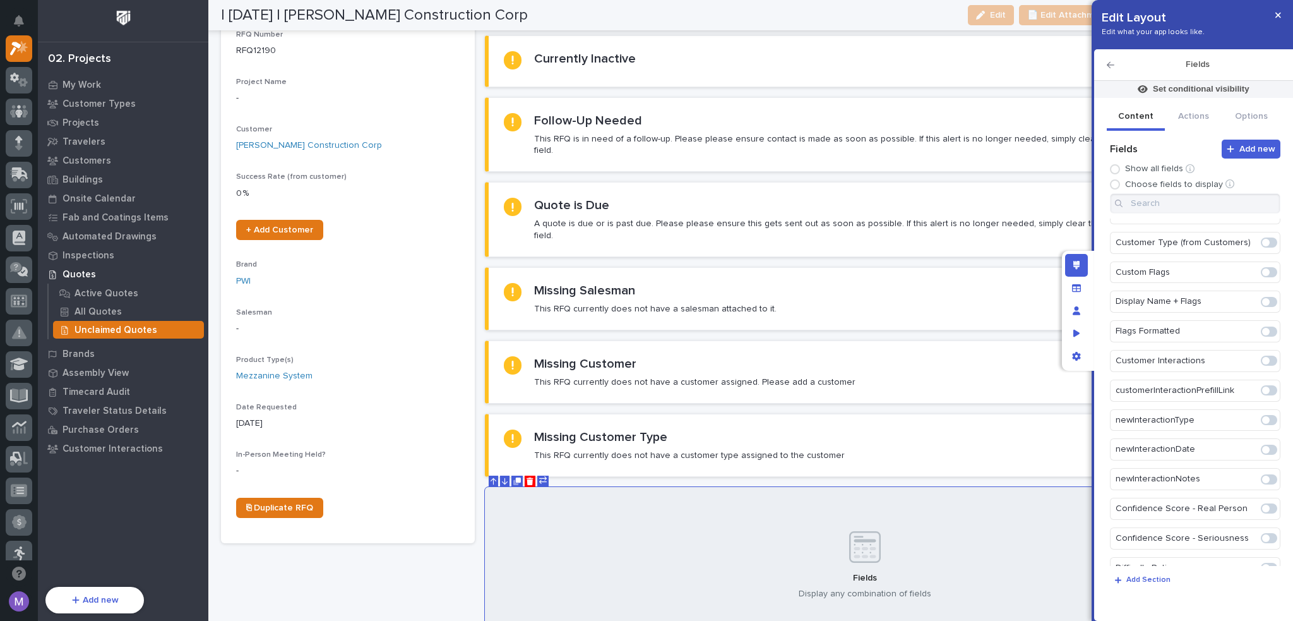
drag, startPoint x: 1259, startPoint y: 490, endPoint x: 1261, endPoint y: 508, distance: 17.9
click at [1263, 505] on span at bounding box center [1267, 509] width 8 height 8
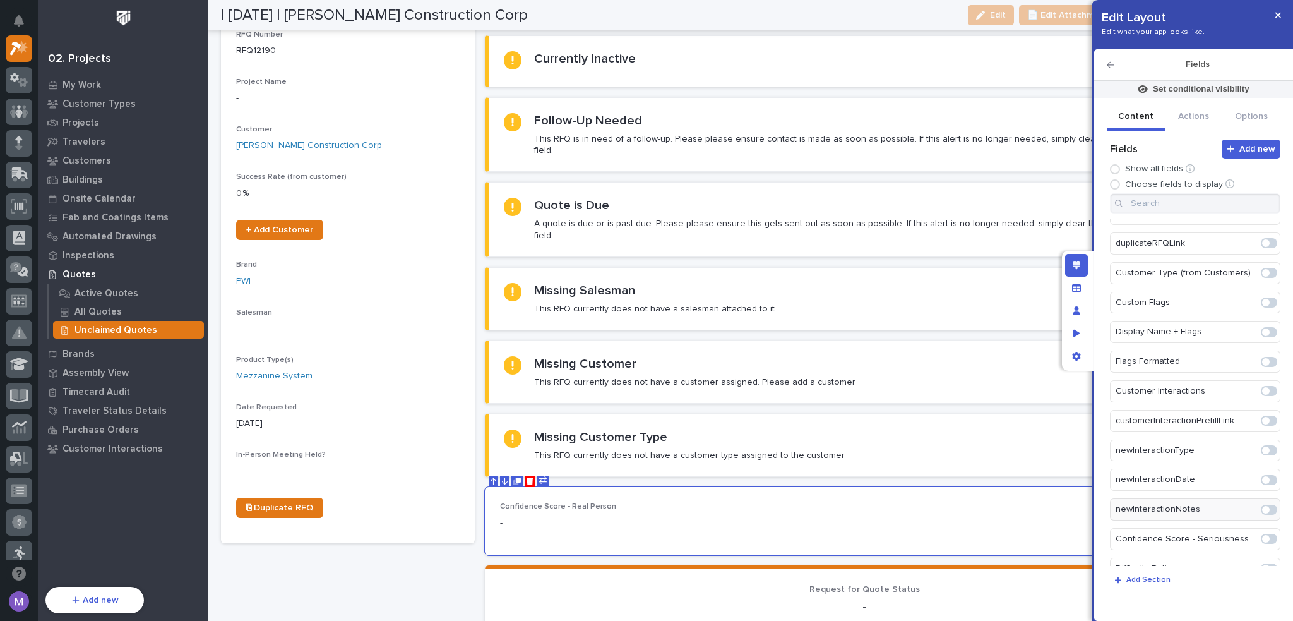
scroll to position [2056, 0]
click at [1263, 534] on span at bounding box center [1267, 538] width 8 height 8
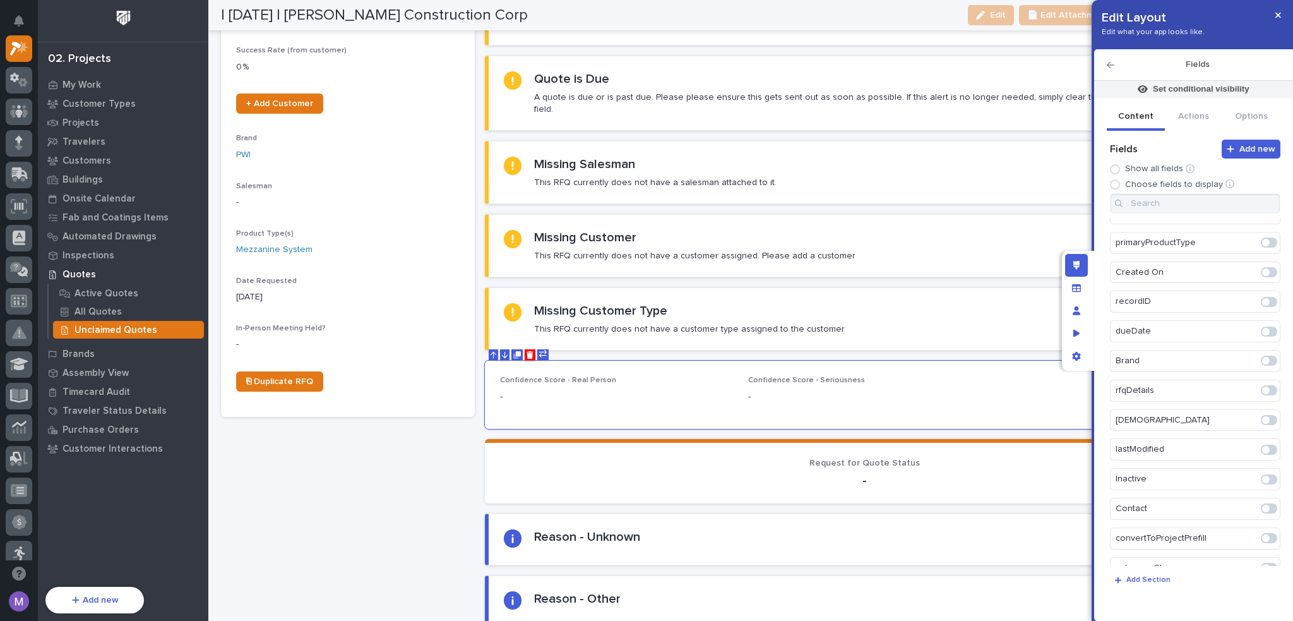
scroll to position [0, 0]
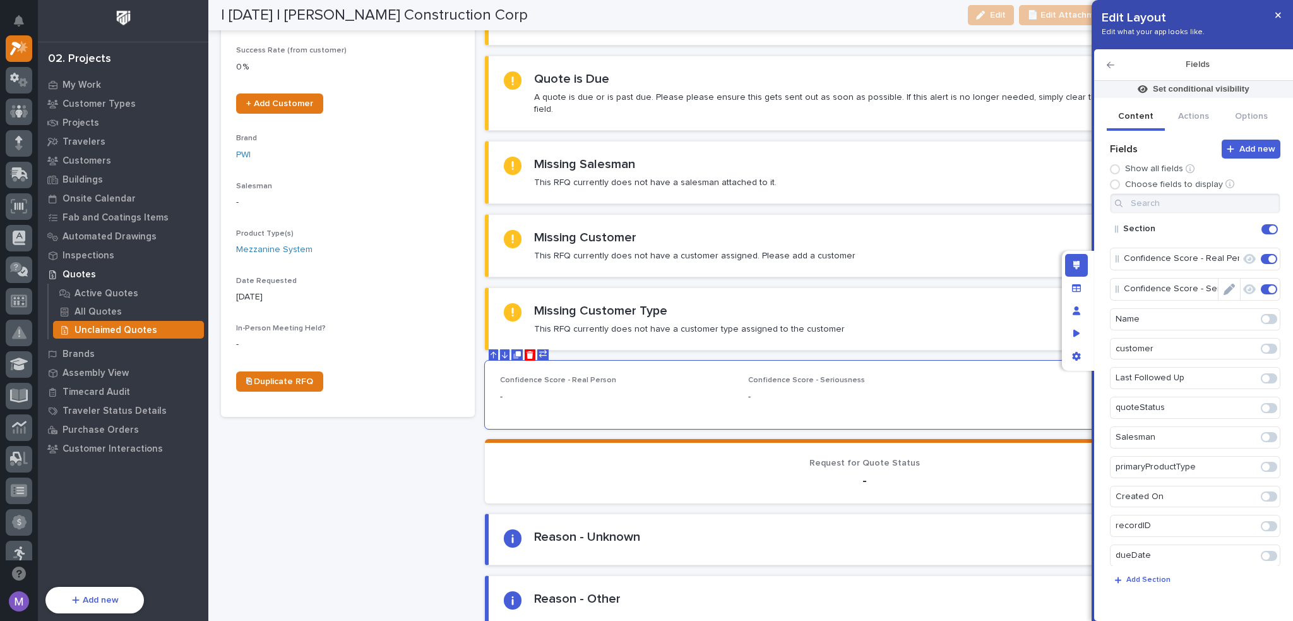
click at [1259, 229] on icon "Edit" at bounding box center [1259, 229] width 0 height 11
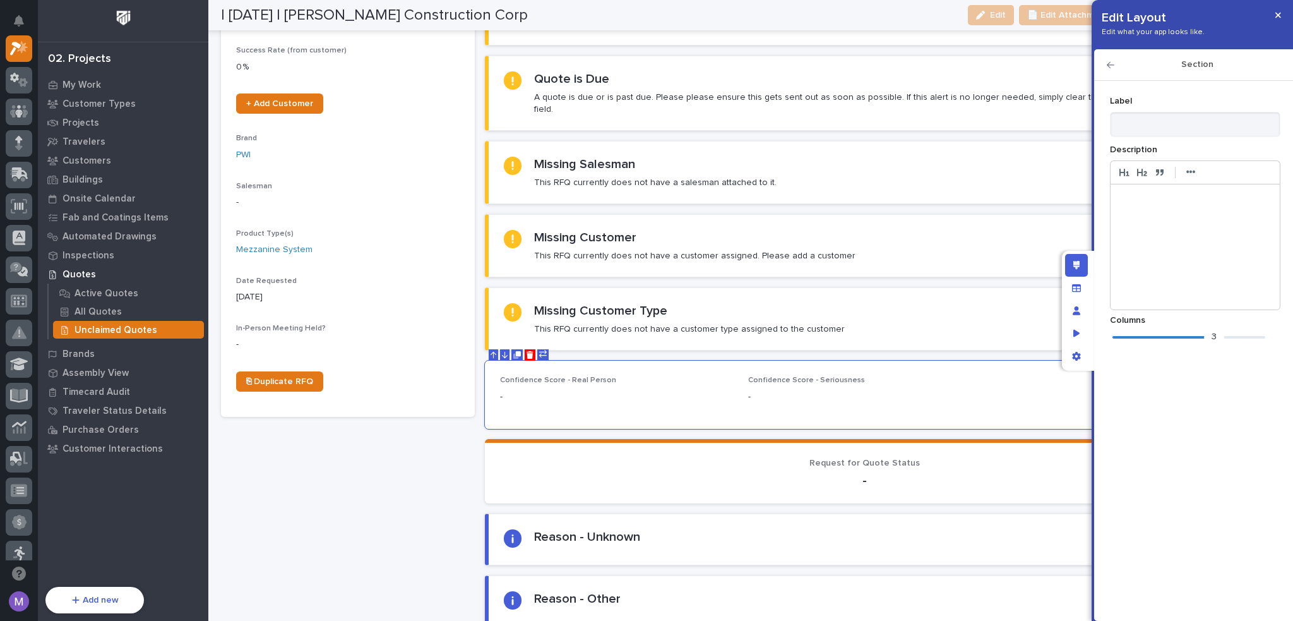
click at [1181, 335] on div "3" at bounding box center [1189, 337] width 153 height 13
click at [1111, 68] on icon "button" at bounding box center [1111, 65] width 8 height 9
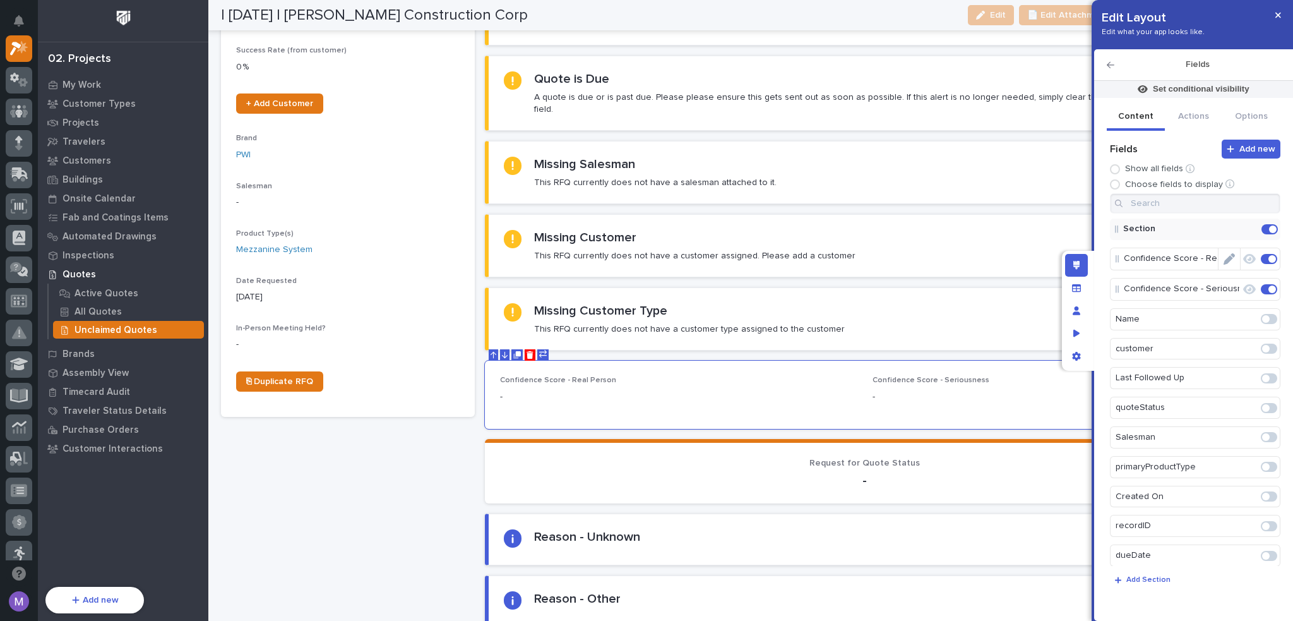
click at [1226, 258] on icon "Edit" at bounding box center [1229, 258] width 11 height 11
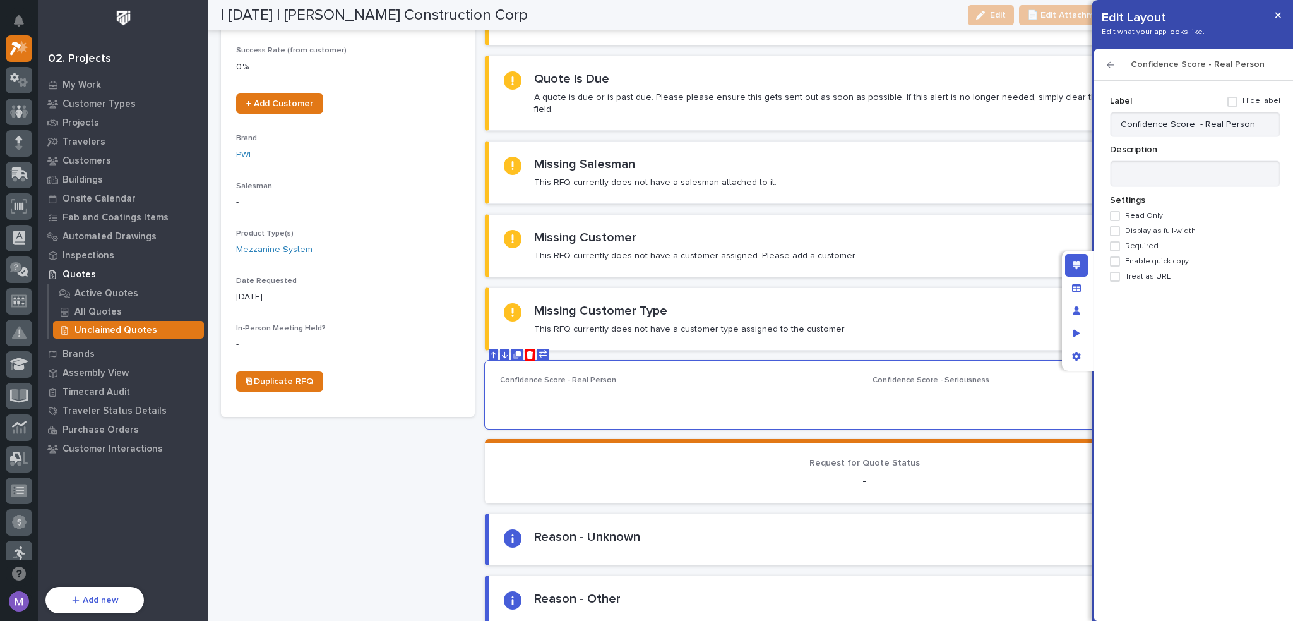
click at [1114, 65] on icon "button" at bounding box center [1111, 65] width 8 height 9
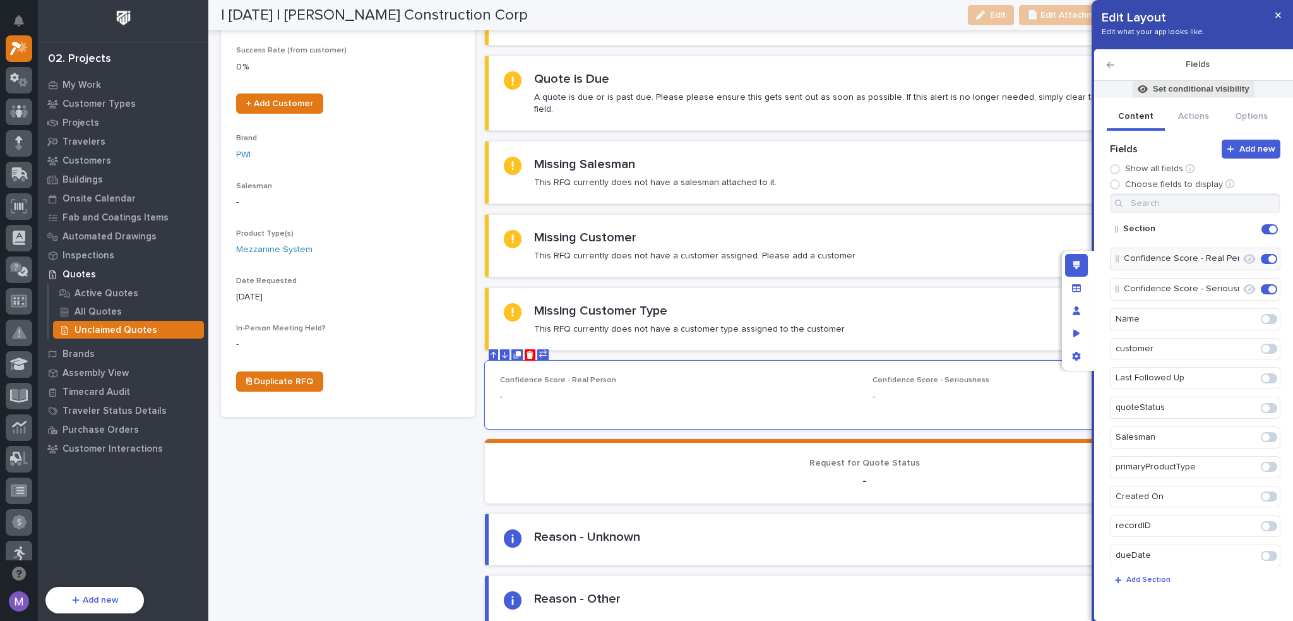
click at [1218, 85] on p "Set conditional visibility" at bounding box center [1201, 88] width 97 height 11
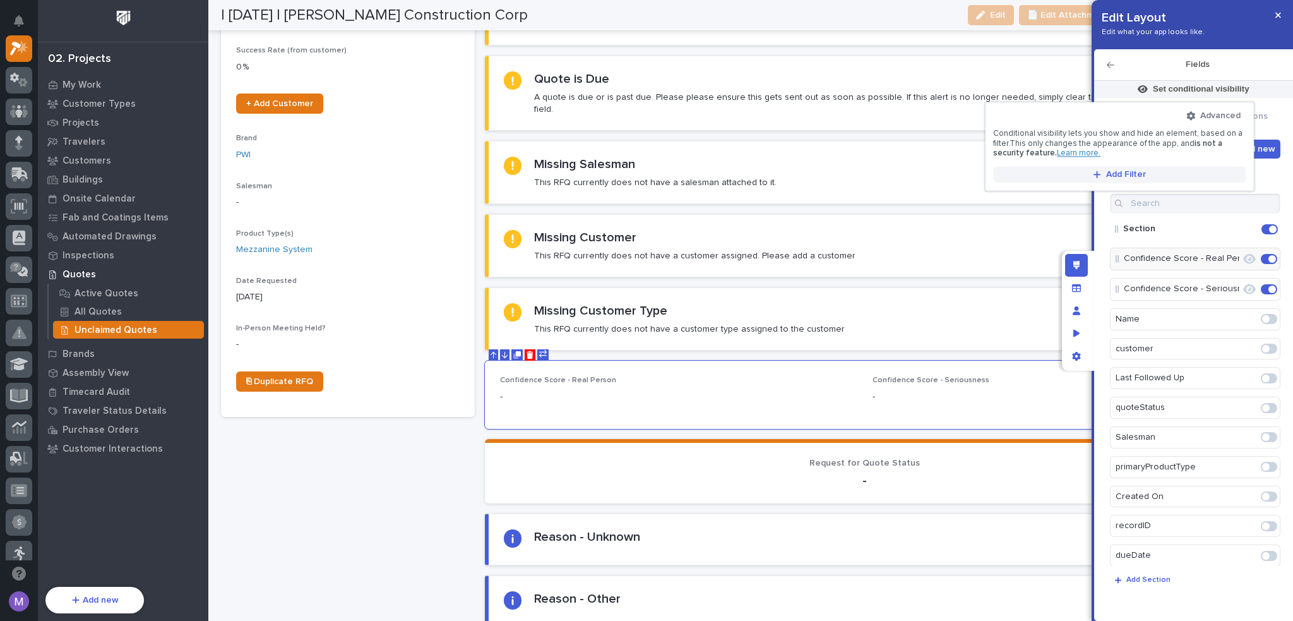
click at [1124, 174] on span "Add Filter" at bounding box center [1127, 174] width 40 height 11
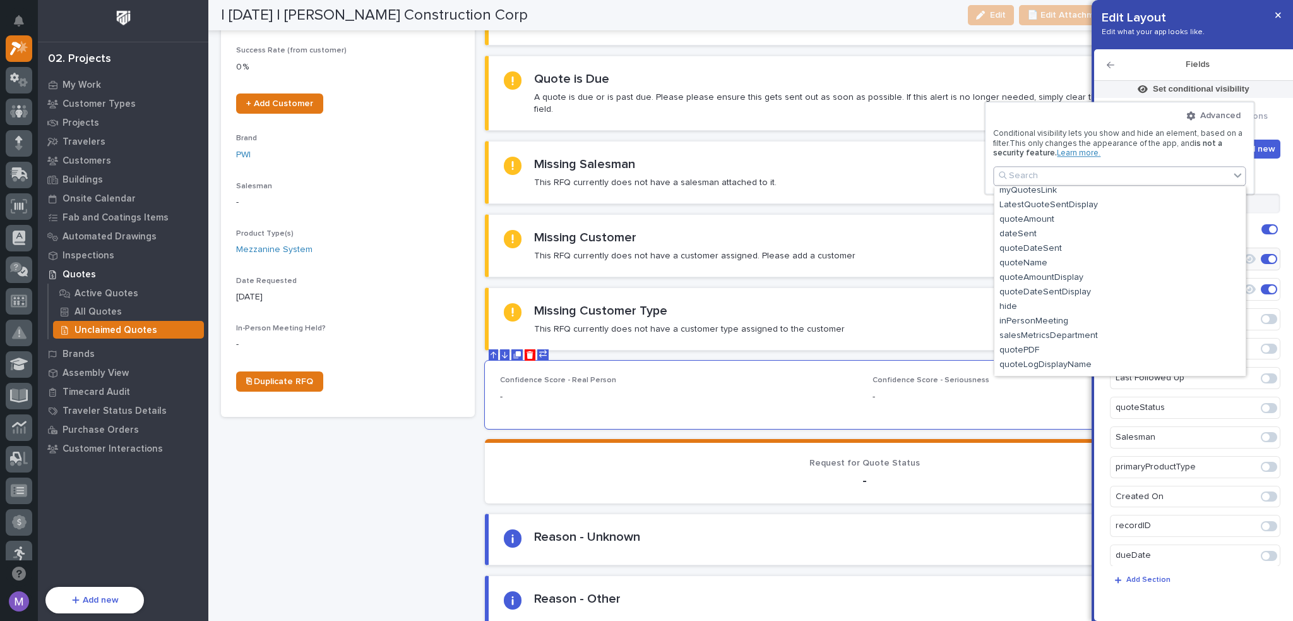
scroll to position [1016, 0]
click at [1089, 334] on div "Confidence Score - Real Person" at bounding box center [1120, 340] width 251 height 15
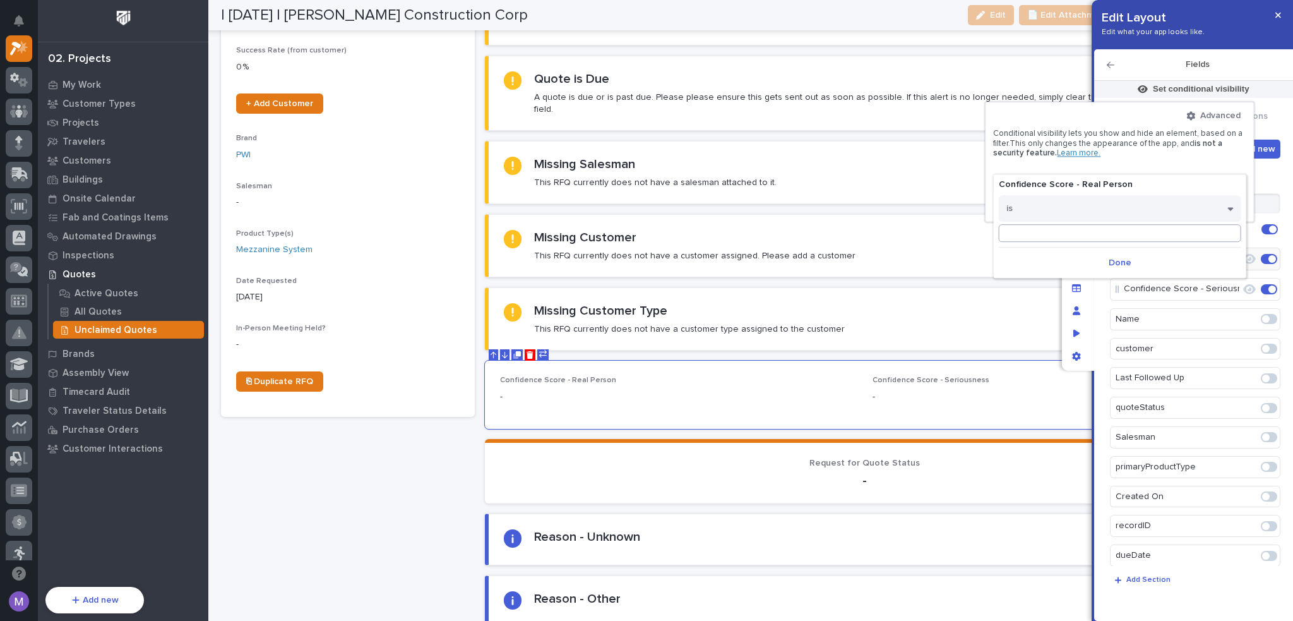
click at [1101, 232] on input at bounding box center [1120, 233] width 243 height 18
click at [1099, 210] on button "is" at bounding box center [1120, 208] width 243 height 27
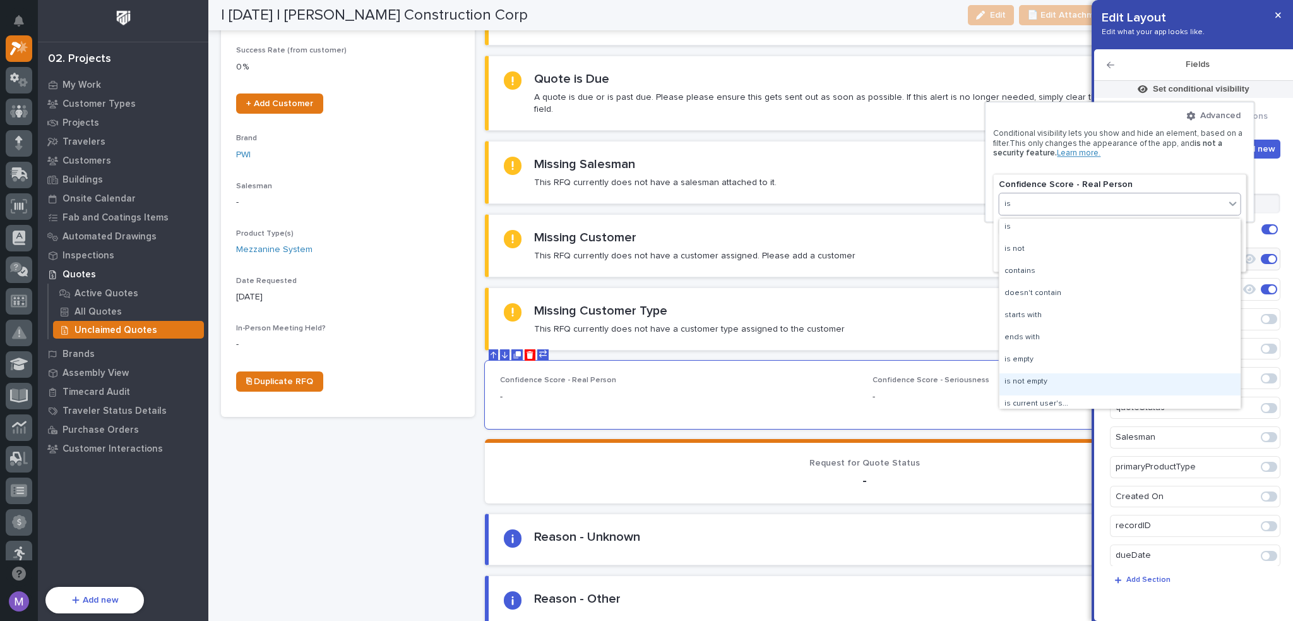
click at [1074, 387] on div "is not empty" at bounding box center [1120, 384] width 241 height 22
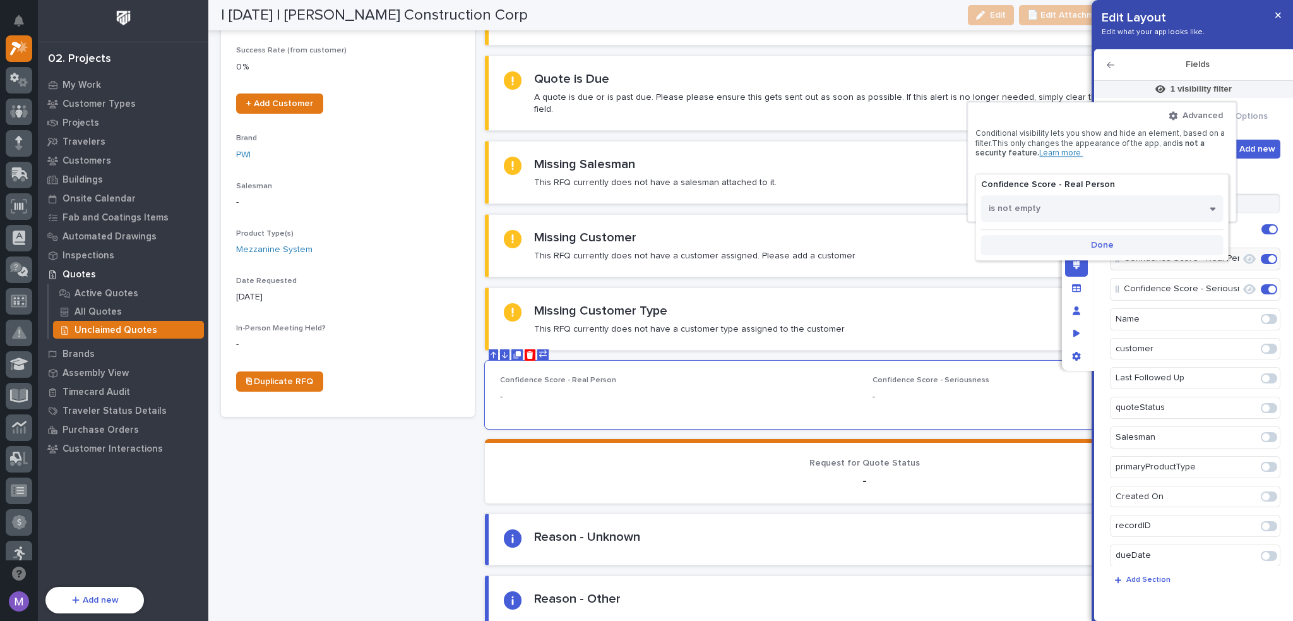
click at [1099, 239] on button "Done" at bounding box center [1102, 245] width 243 height 20
click at [1114, 209] on span "Add Filter" at bounding box center [1109, 205] width 40 height 11
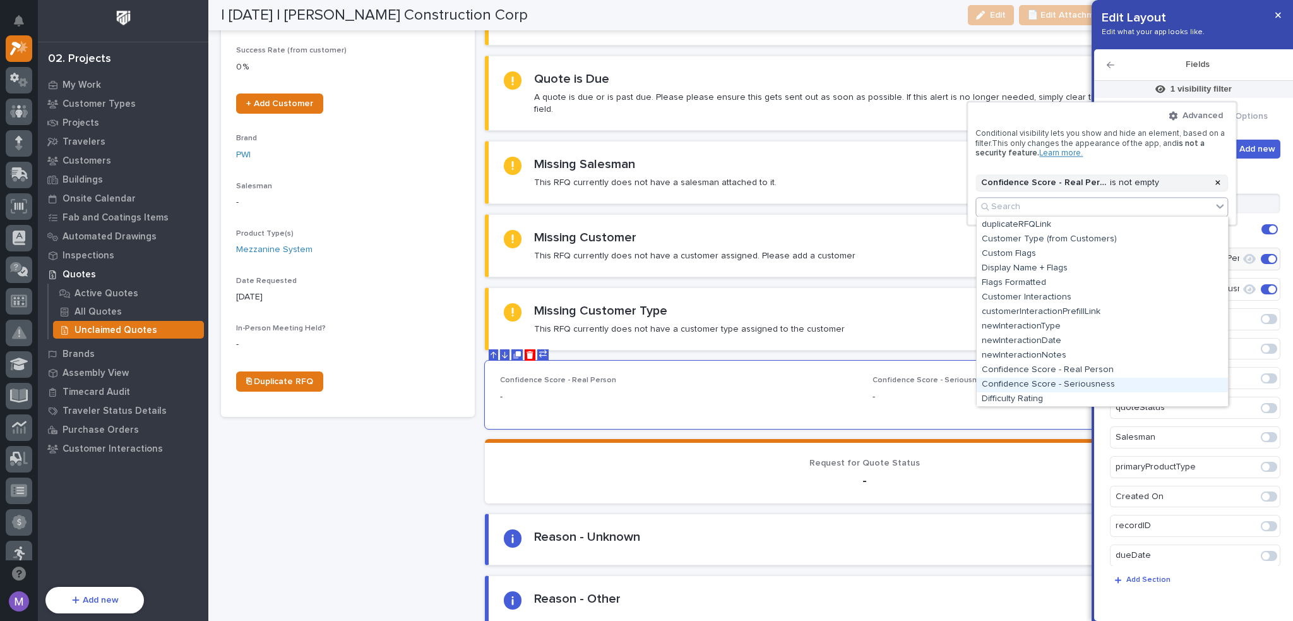
click at [1099, 384] on div "Confidence Score - Seriousness" at bounding box center [1102, 385] width 251 height 15
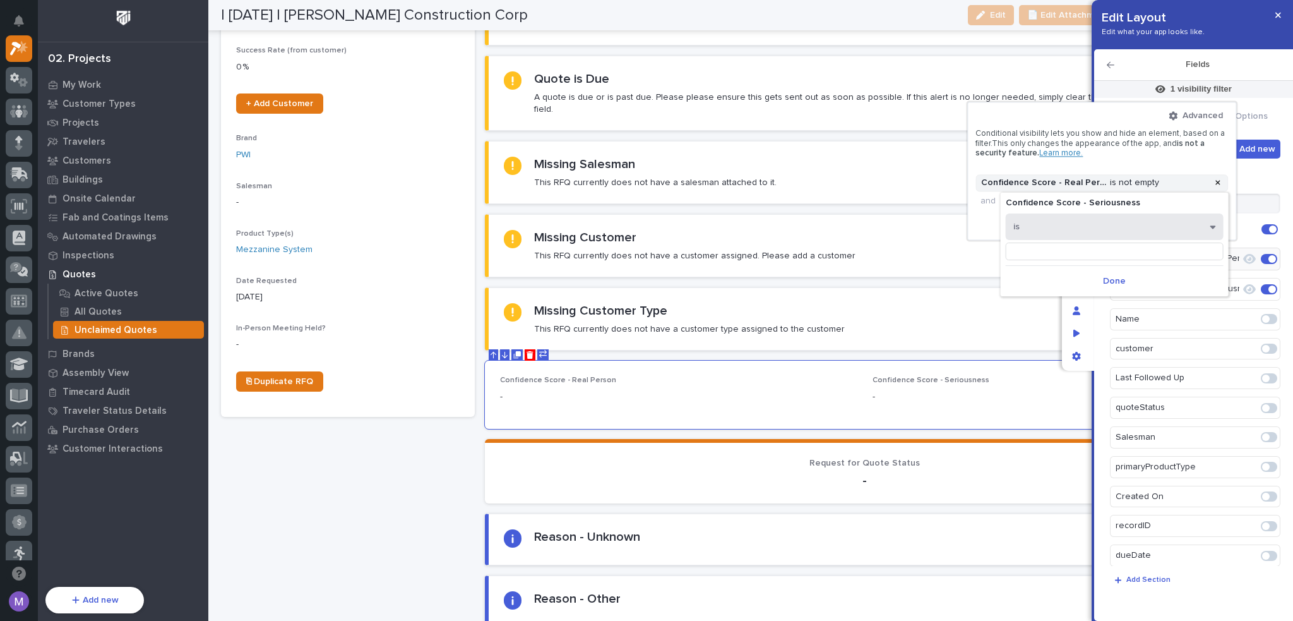
click at [1086, 224] on button "is" at bounding box center [1115, 226] width 218 height 27
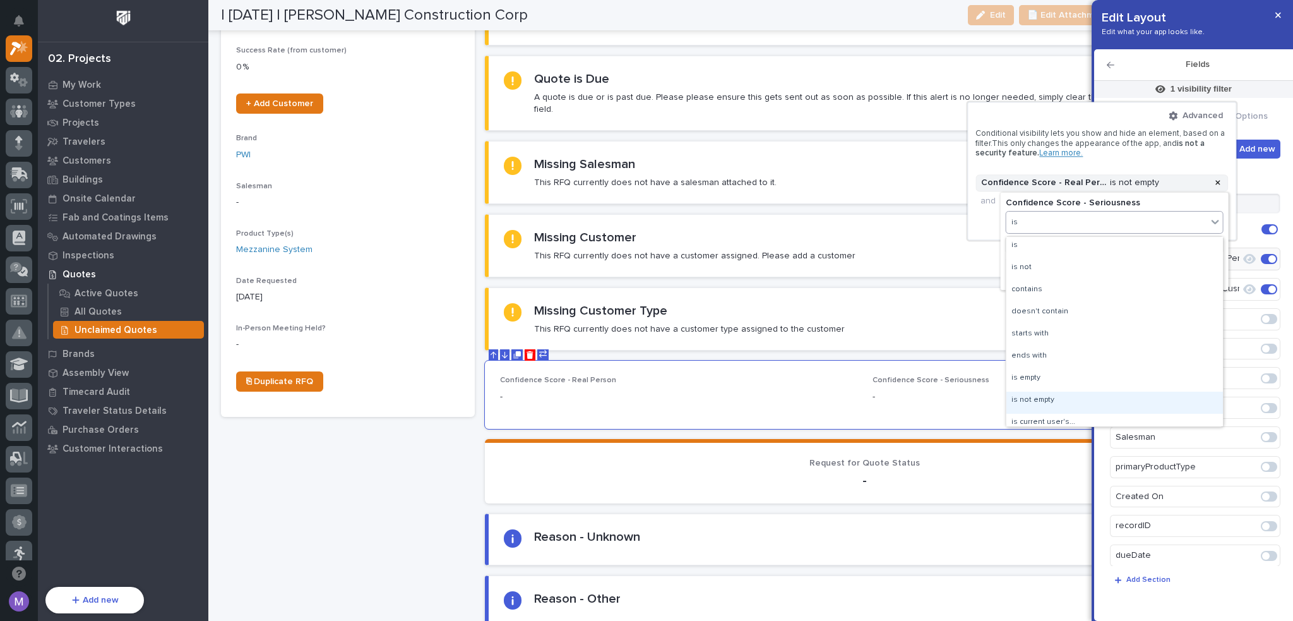
scroll to position [32, 0]
click at [1068, 377] on div "is not empty" at bounding box center [1115, 371] width 217 height 22
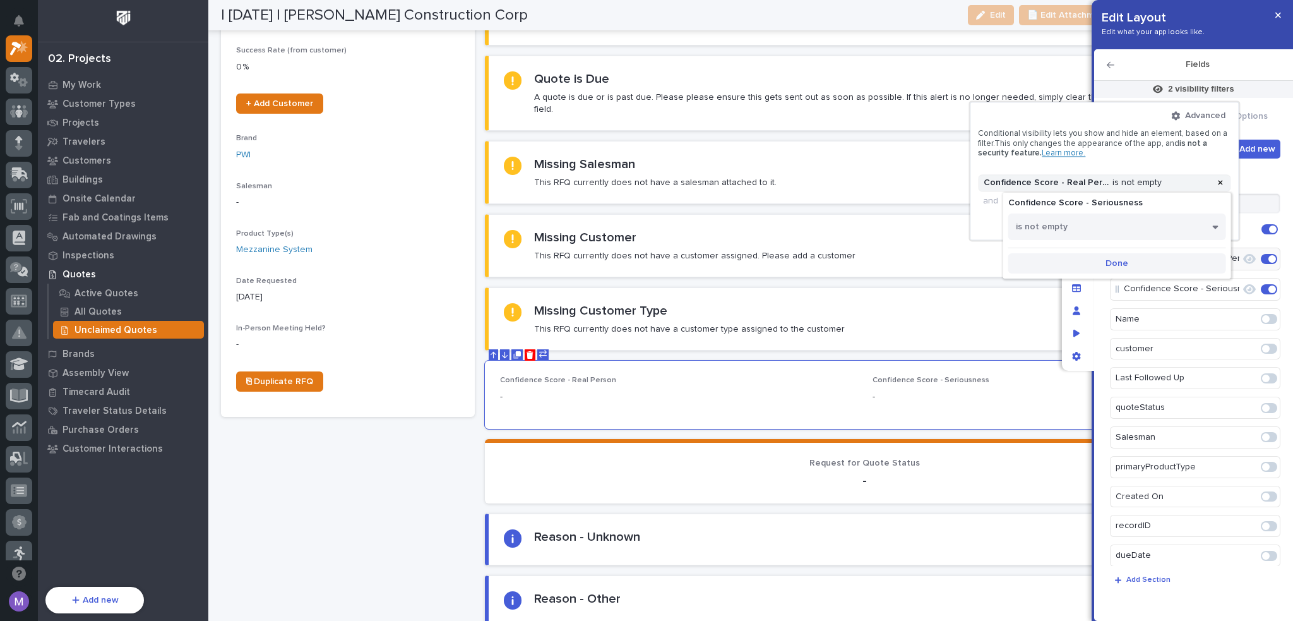
click at [1098, 270] on button "Done" at bounding box center [1118, 263] width 218 height 20
click at [1102, 263] on div at bounding box center [646, 310] width 1293 height 621
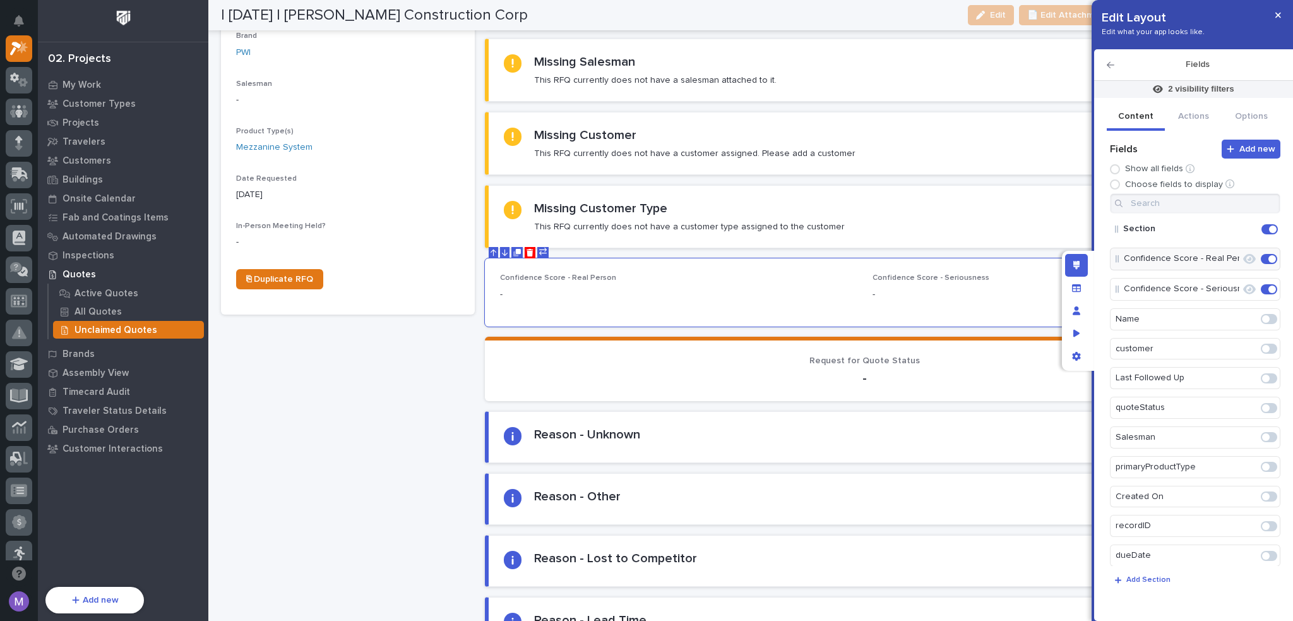
scroll to position [316, 0]
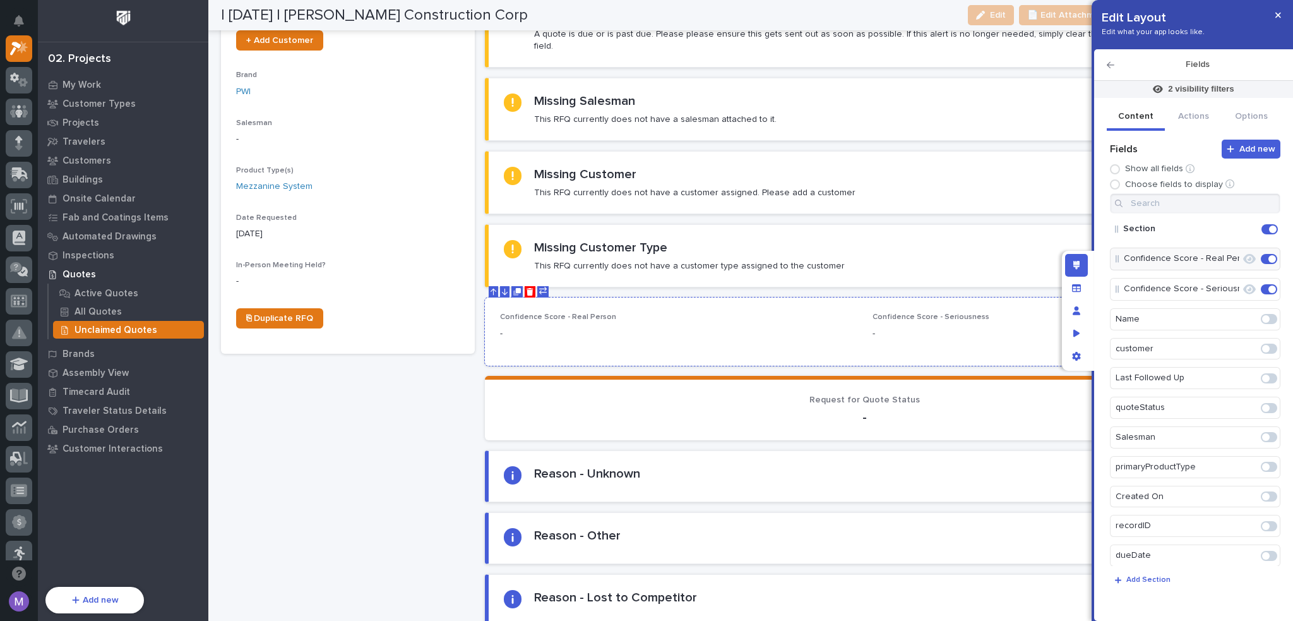
click at [771, 313] on p "Confidence Score - Real Person" at bounding box center [678, 317] width 357 height 9
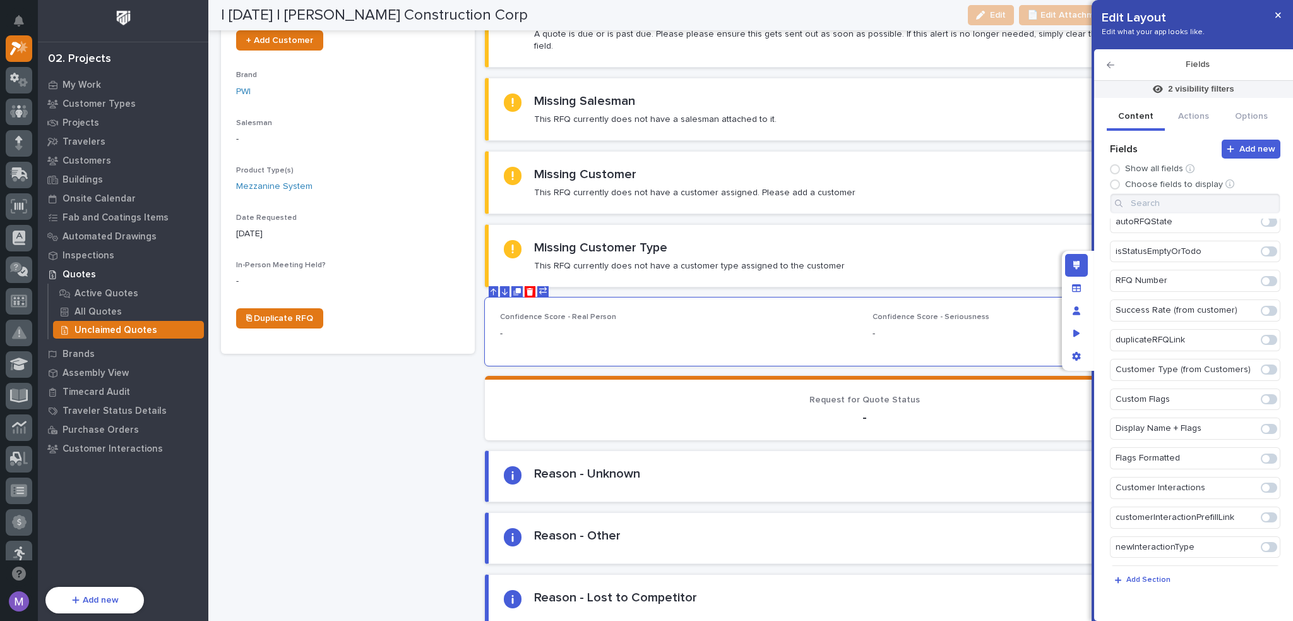
scroll to position [2056, 0]
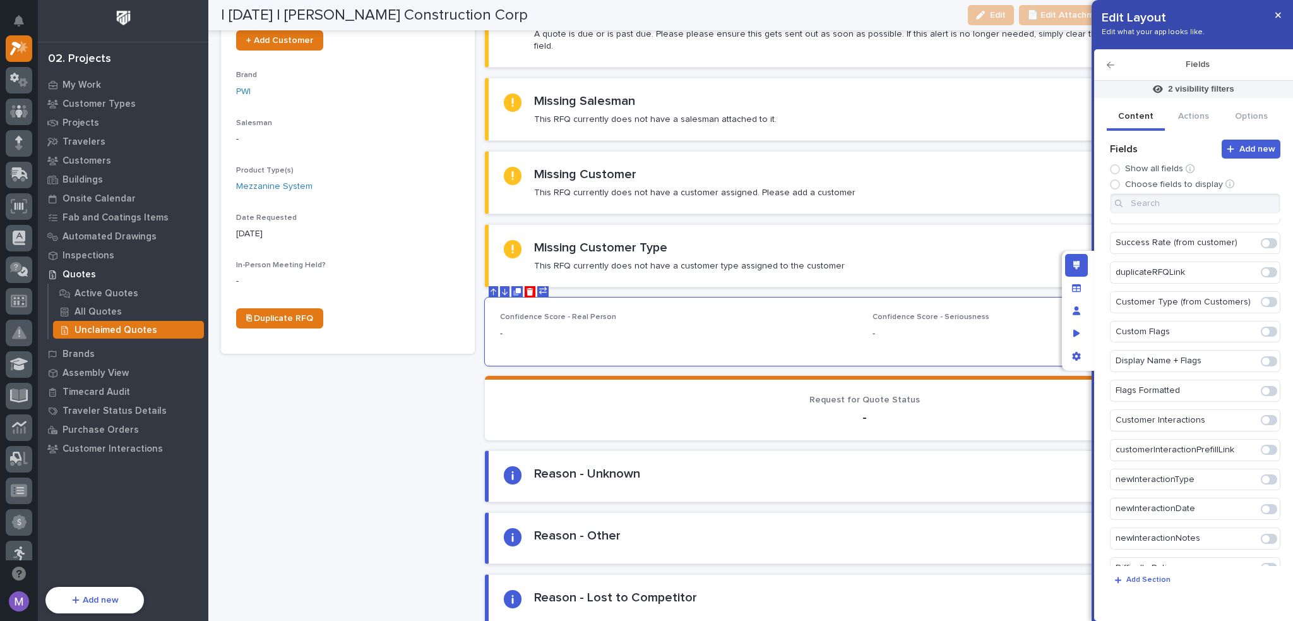
click at [1264, 563] on span at bounding box center [1269, 568] width 16 height 10
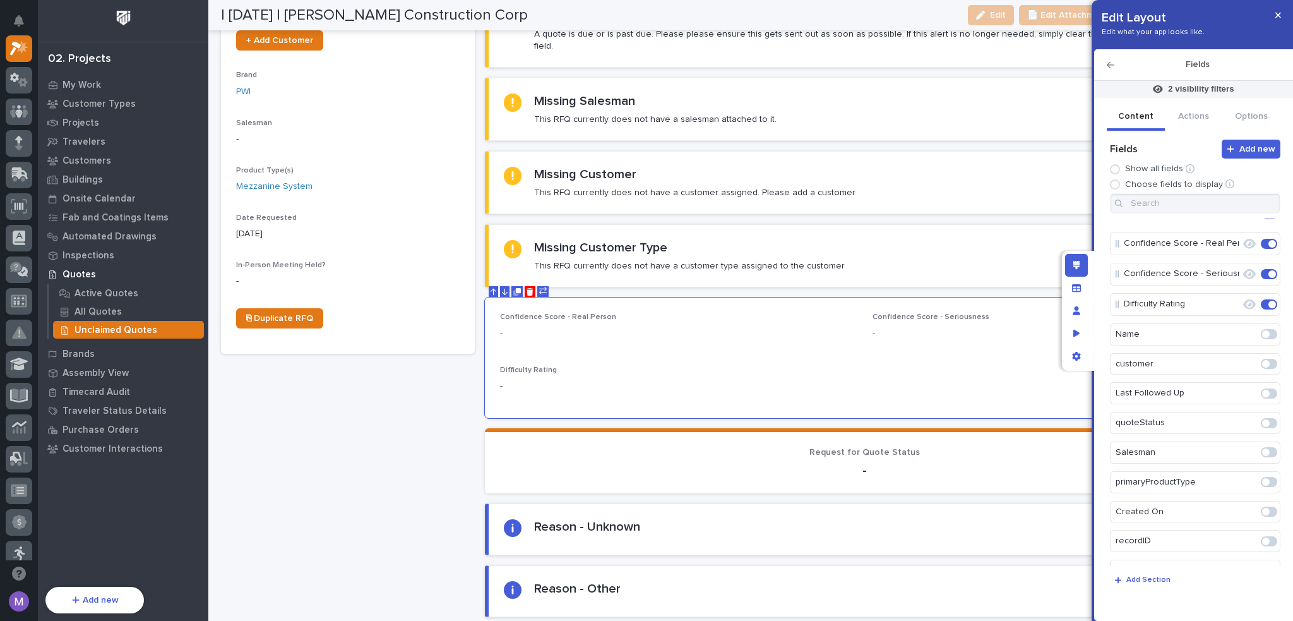
scroll to position [0, 0]
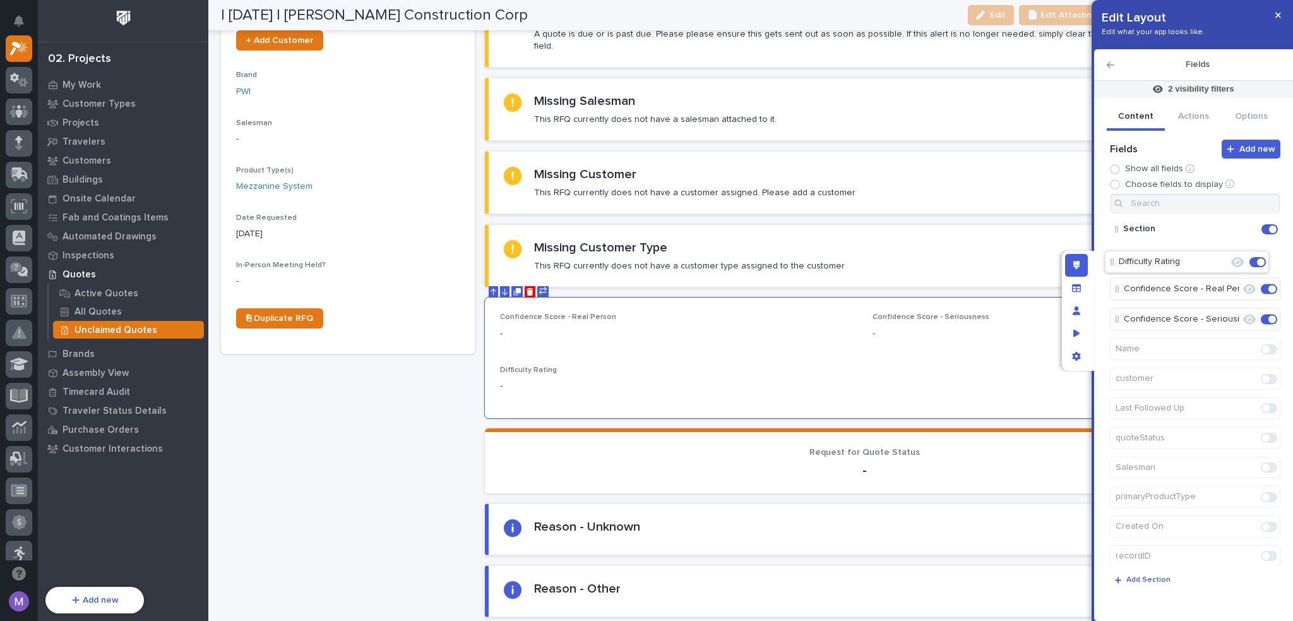
drag, startPoint x: 1132, startPoint y: 318, endPoint x: 1124, endPoint y: 255, distance: 63.7
click at [1228, 258] on icon "Edit" at bounding box center [1229, 258] width 11 height 11
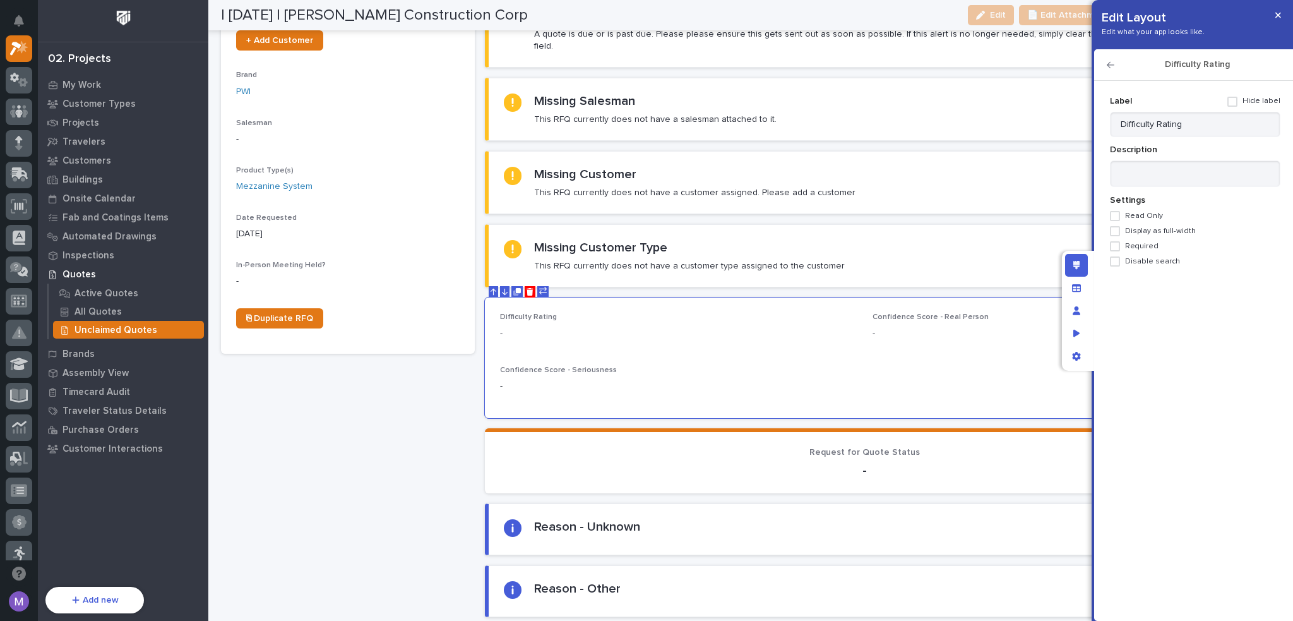
click at [1137, 231] on span "Display as full-width" at bounding box center [1160, 231] width 71 height 9
click at [1112, 64] on icon "button" at bounding box center [1111, 65] width 8 height 6
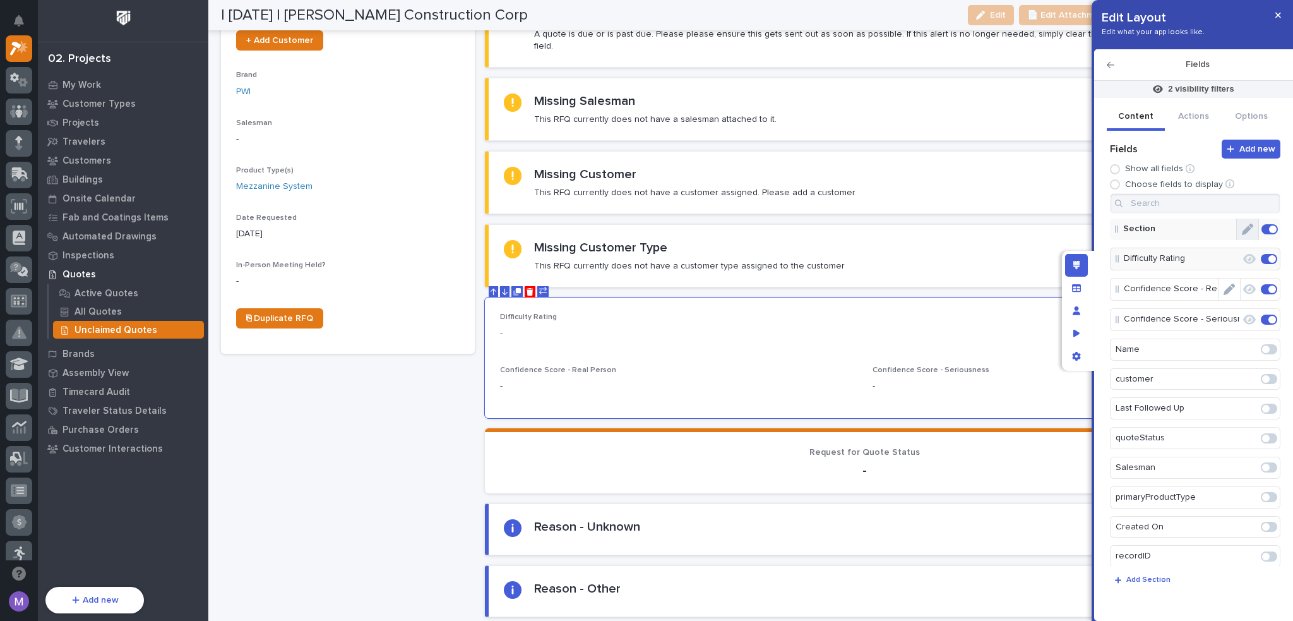
click at [1237, 232] on button "Edit" at bounding box center [1247, 229] width 21 height 21
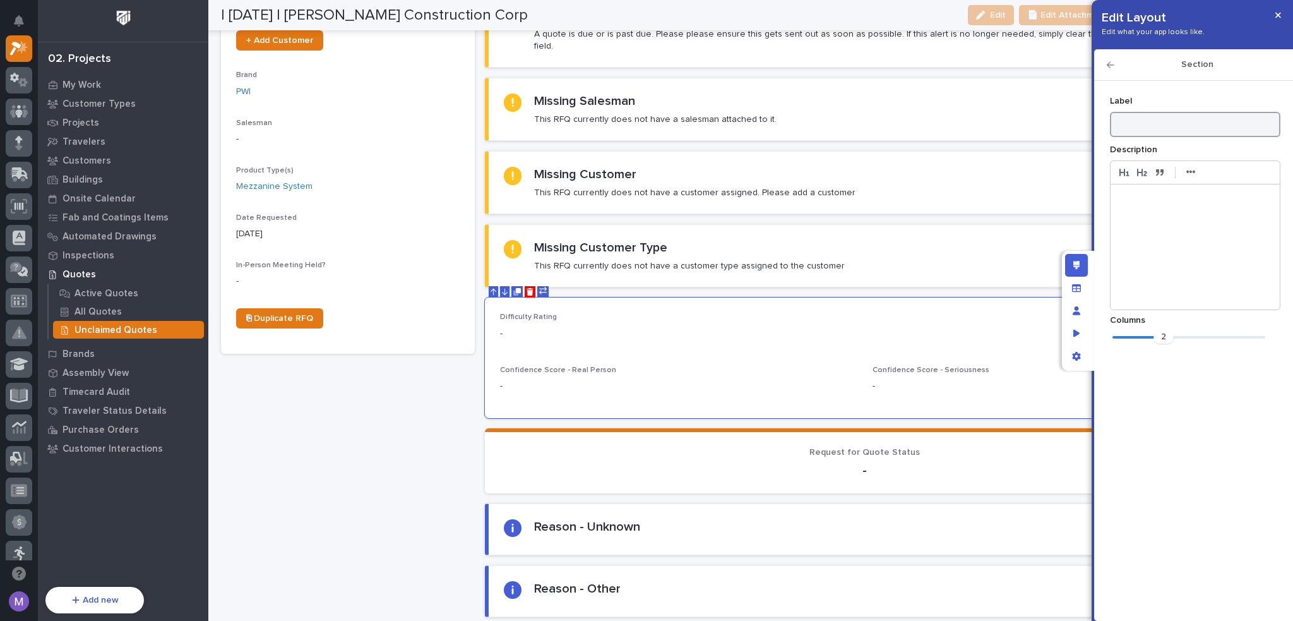
click at [1182, 125] on input at bounding box center [1195, 124] width 171 height 25
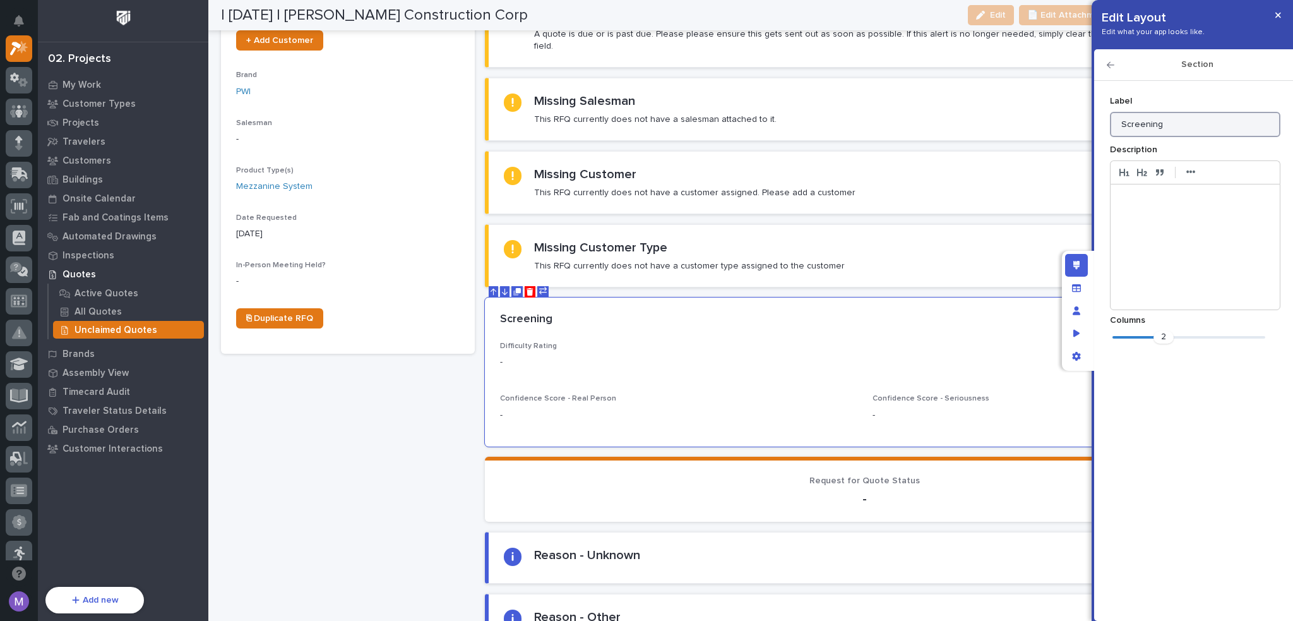
type input "Screening"
click at [1112, 66] on icon "button" at bounding box center [1111, 65] width 8 height 9
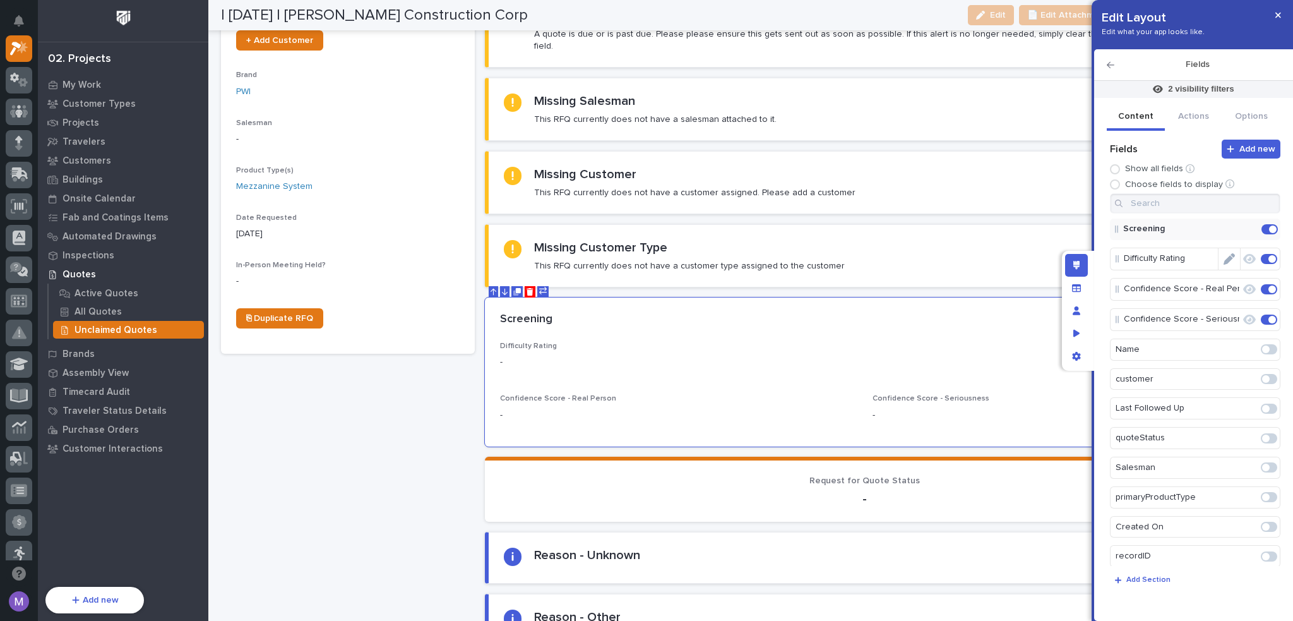
click at [1224, 261] on icon "Edit" at bounding box center [1229, 258] width 11 height 11
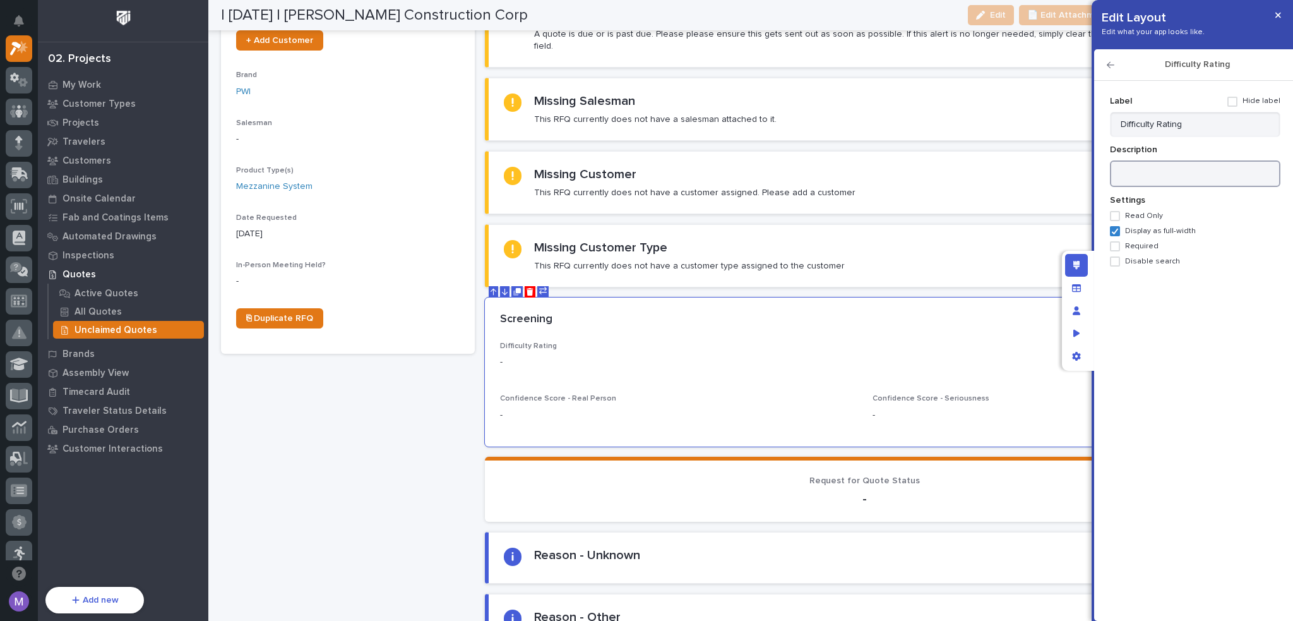
click at [1185, 173] on textarea at bounding box center [1195, 173] width 171 height 27
drag, startPoint x: 1112, startPoint y: 56, endPoint x: 1108, endPoint y: 66, distance: 10.5
click at [1112, 57] on div "Difficulty Rating" at bounding box center [1194, 65] width 199 height 32
drag, startPoint x: 1108, startPoint y: 66, endPoint x: 1159, endPoint y: 135, distance: 85.8
click at [1107, 68] on icon "button" at bounding box center [1111, 65] width 8 height 9
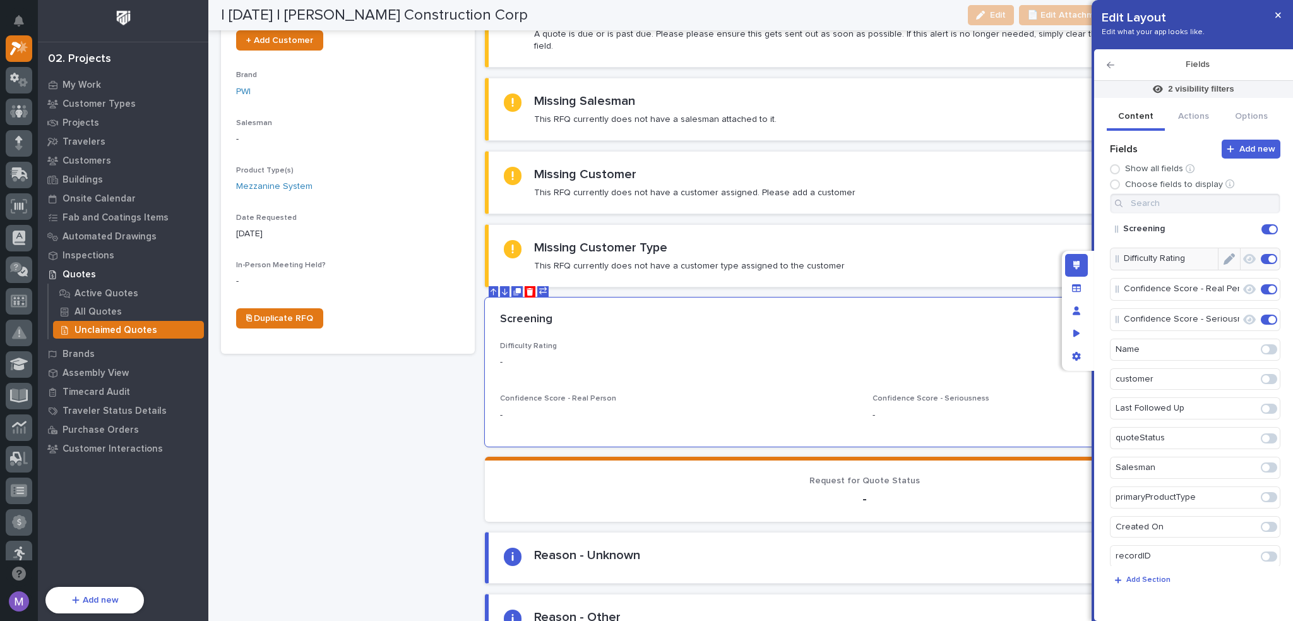
drag, startPoint x: 1242, startPoint y: 227, endPoint x: 1228, endPoint y: 220, distance: 15.5
click at [1259, 227] on icon "Edit" at bounding box center [1259, 229] width 0 height 11
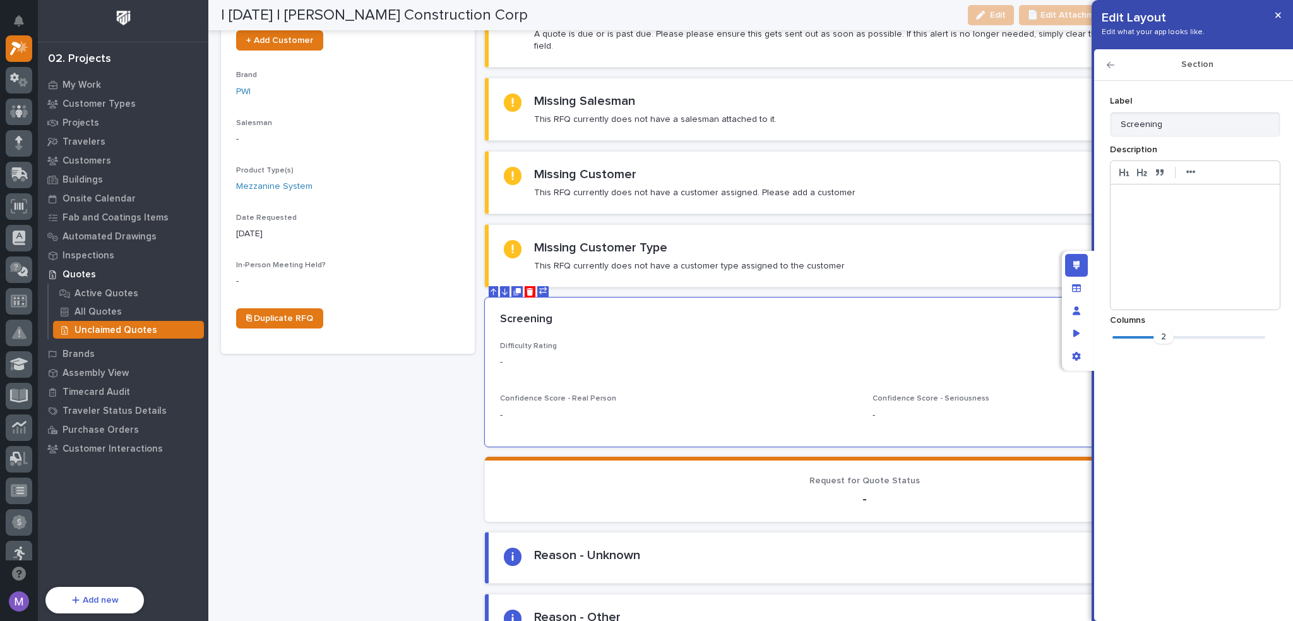
click at [1195, 193] on p at bounding box center [1195, 198] width 150 height 13
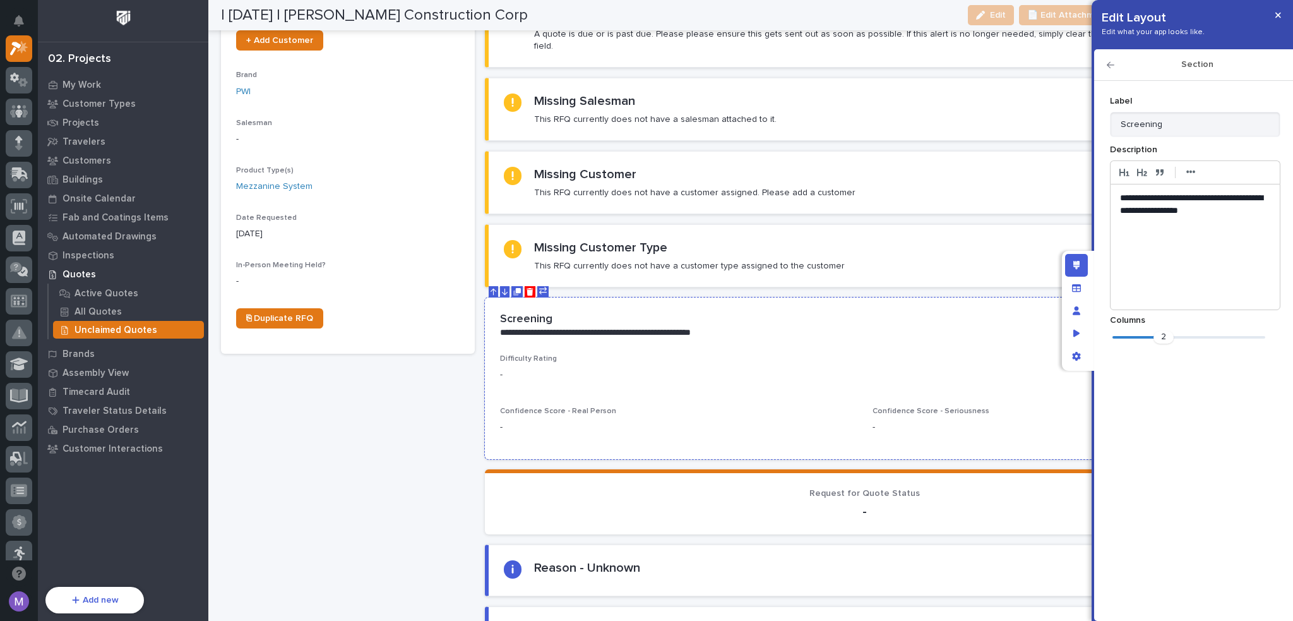
click at [714, 313] on div "**********" at bounding box center [863, 326] width 726 height 26
click at [1230, 210] on p "**********" at bounding box center [1195, 204] width 151 height 25
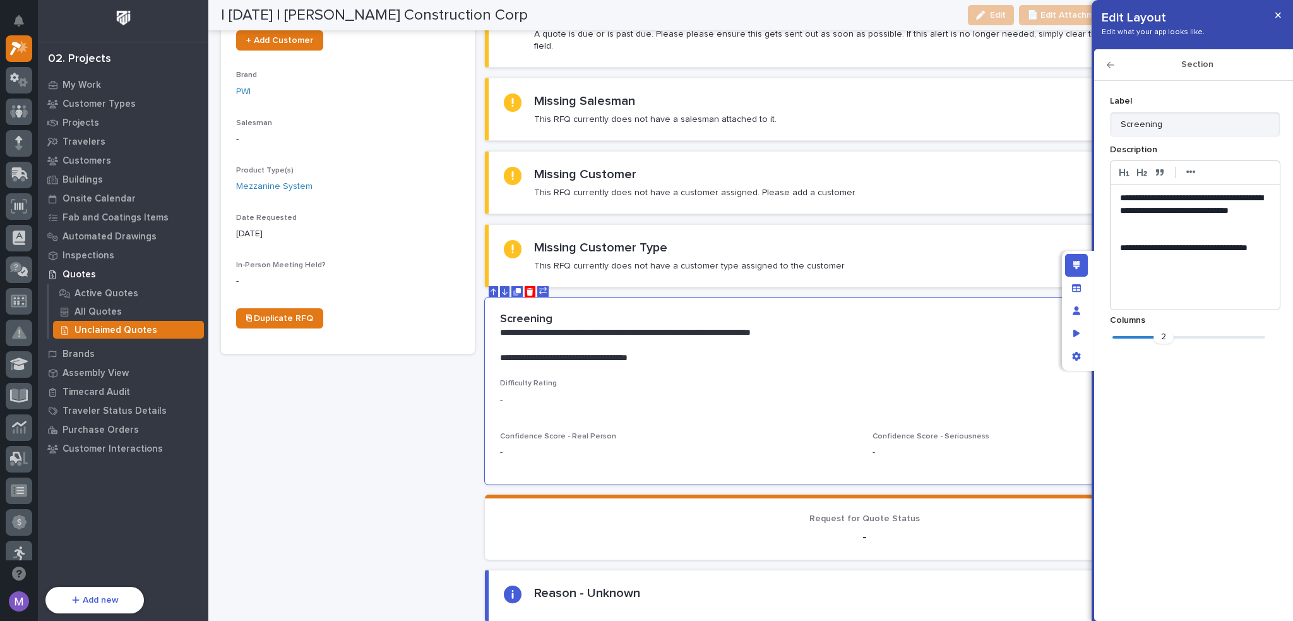
click at [1108, 65] on icon "button" at bounding box center [1111, 65] width 8 height 6
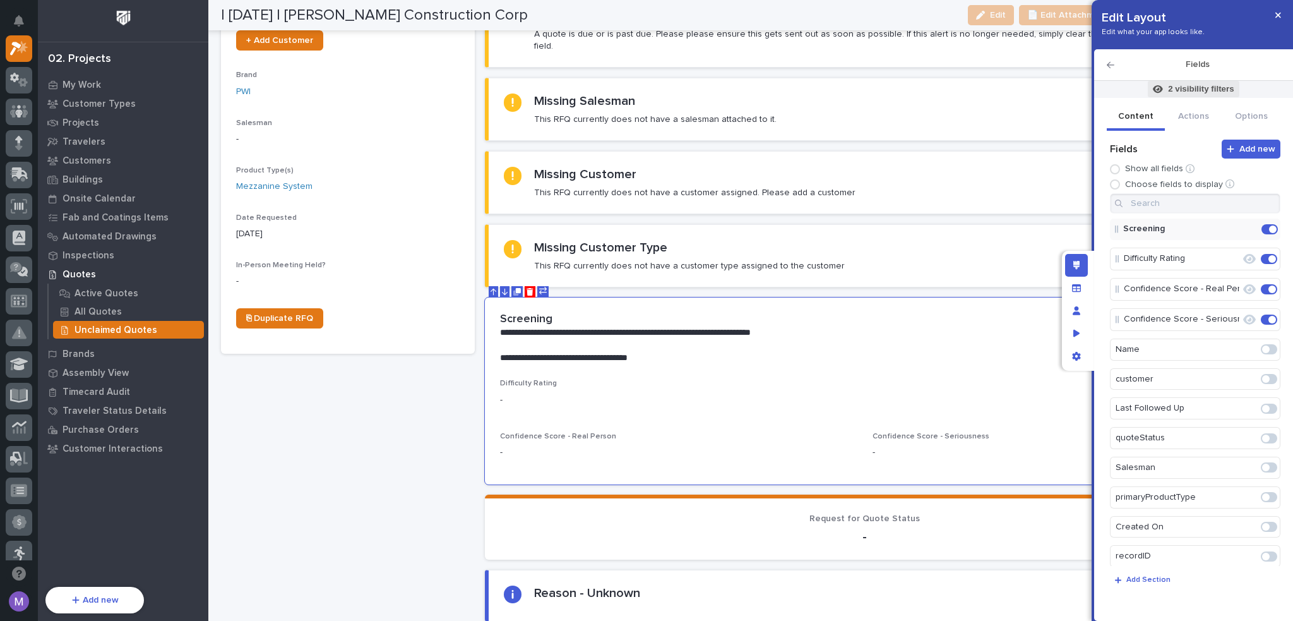
click at [1190, 84] on p "2 visibility filters" at bounding box center [1201, 88] width 66 height 11
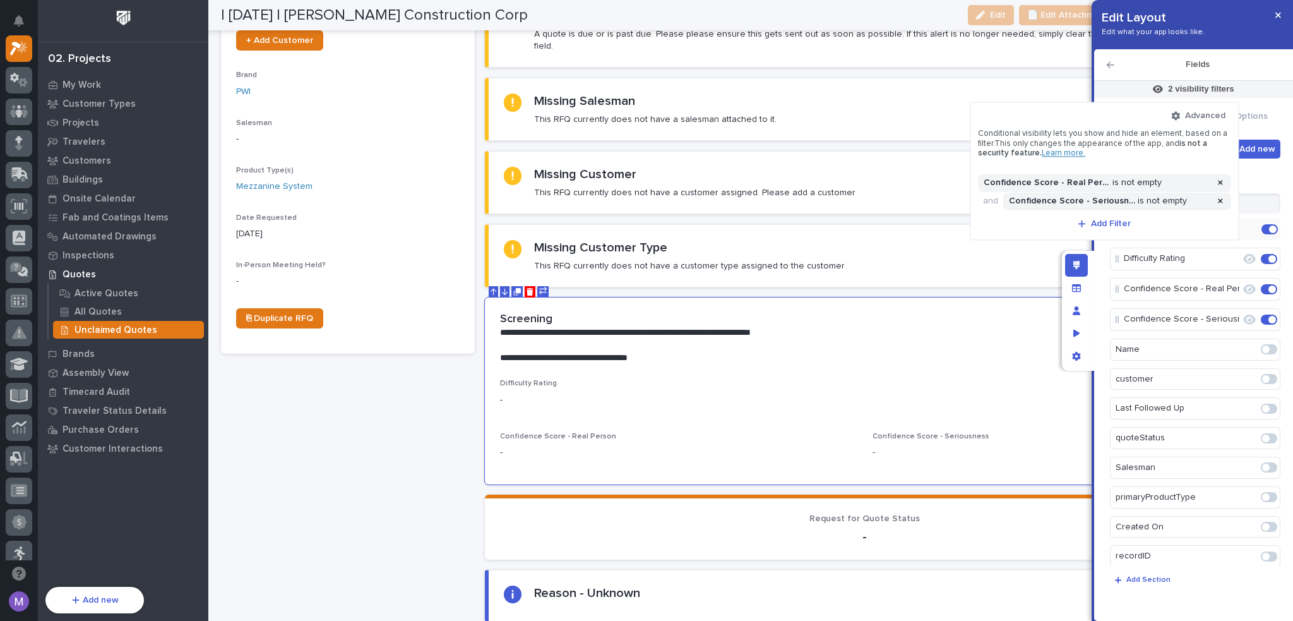
click at [1150, 159] on div "Advanced Conditional visibility lets you show and hide an element, based on a f…" at bounding box center [1104, 171] width 253 height 122
click at [1134, 60] on div at bounding box center [646, 310] width 1293 height 621
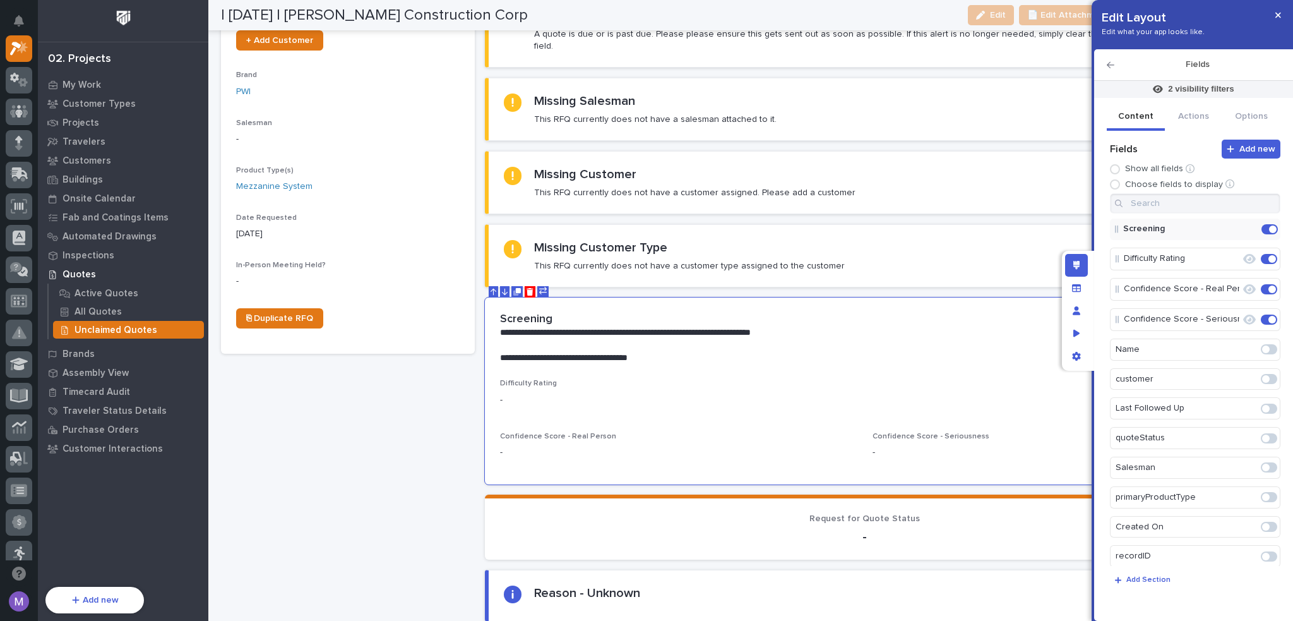
click at [1213, 73] on div "Fields" at bounding box center [1194, 65] width 199 height 32
click at [1211, 90] on p "2 visibility filters" at bounding box center [1201, 88] width 66 height 11
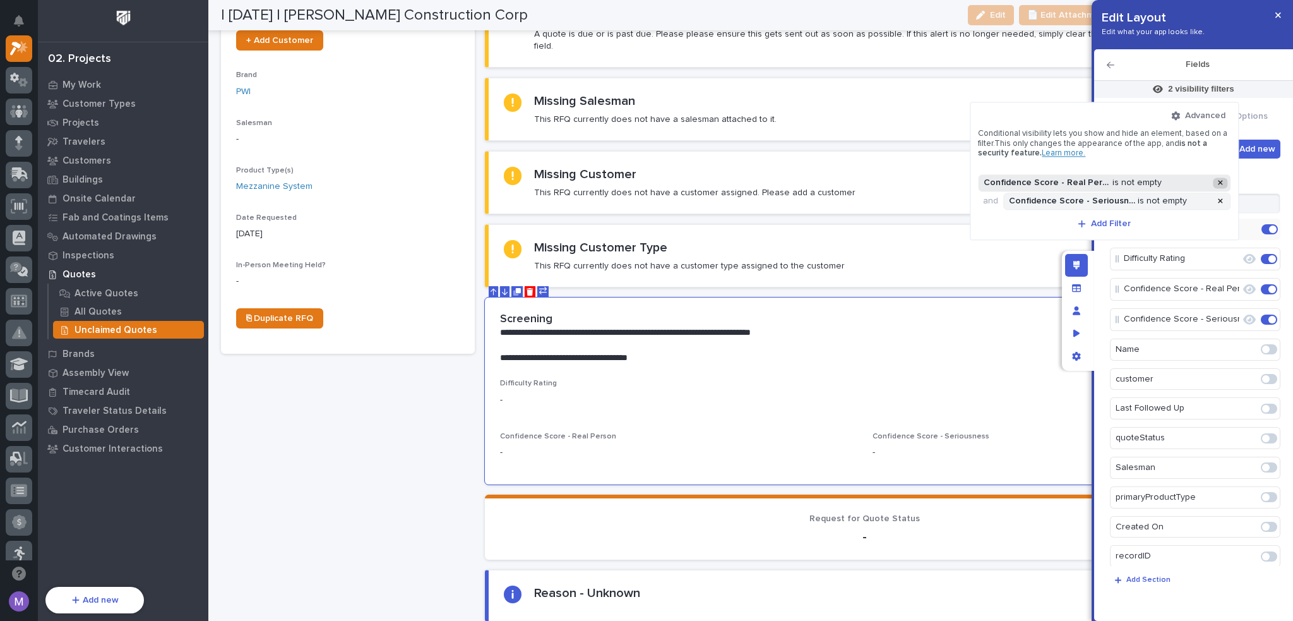
click at [1218, 181] on div at bounding box center [1220, 182] width 15 height 11
click at [1218, 181] on icon at bounding box center [1220, 183] width 5 height 8
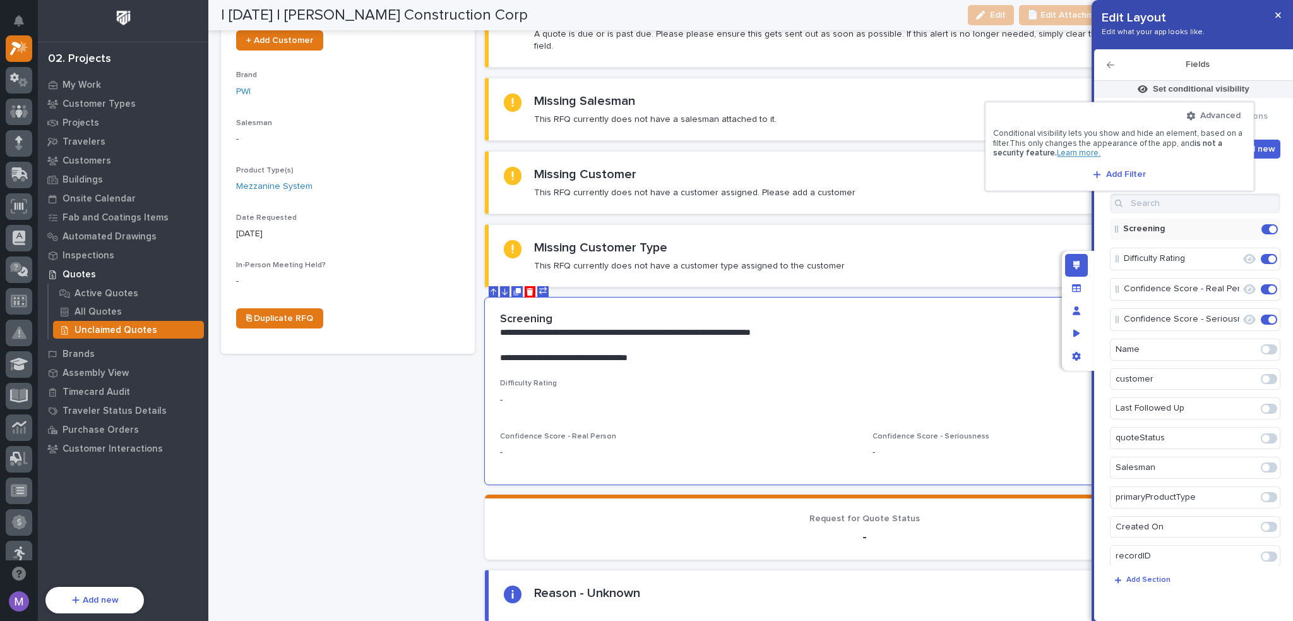
click at [1107, 224] on div at bounding box center [646, 310] width 1293 height 621
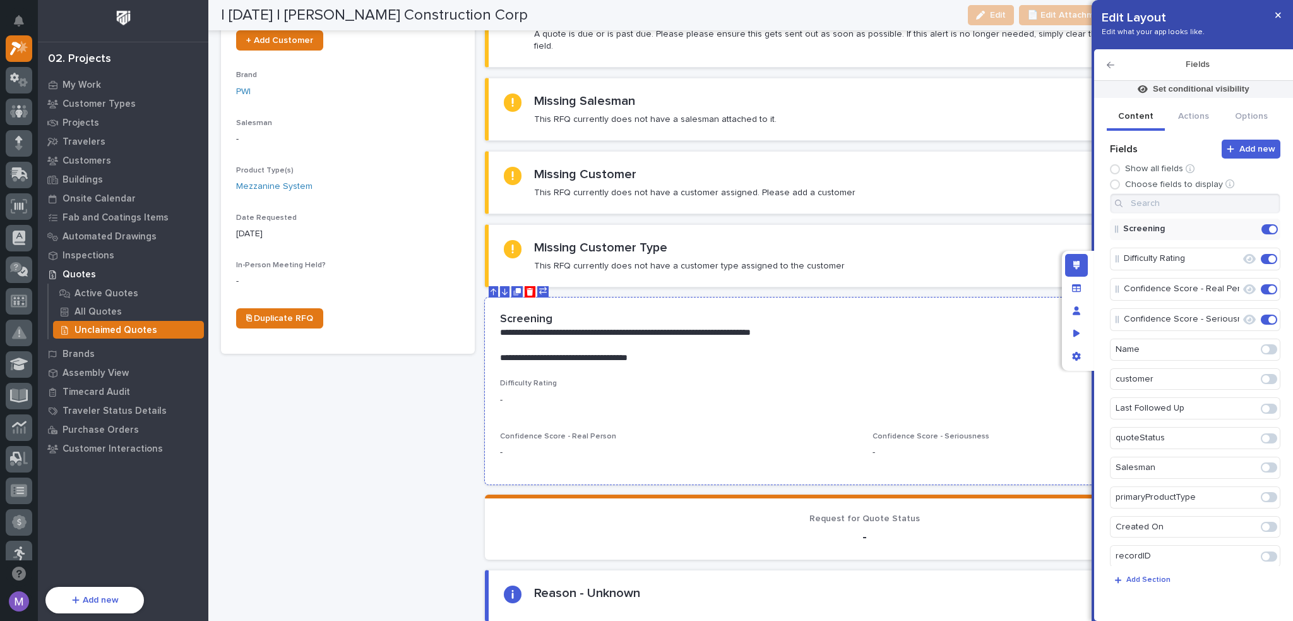
click at [853, 297] on div "**********" at bounding box center [865, 337] width 761 height 81
click at [504, 288] on icon "Move Down" at bounding box center [505, 292] width 6 height 8
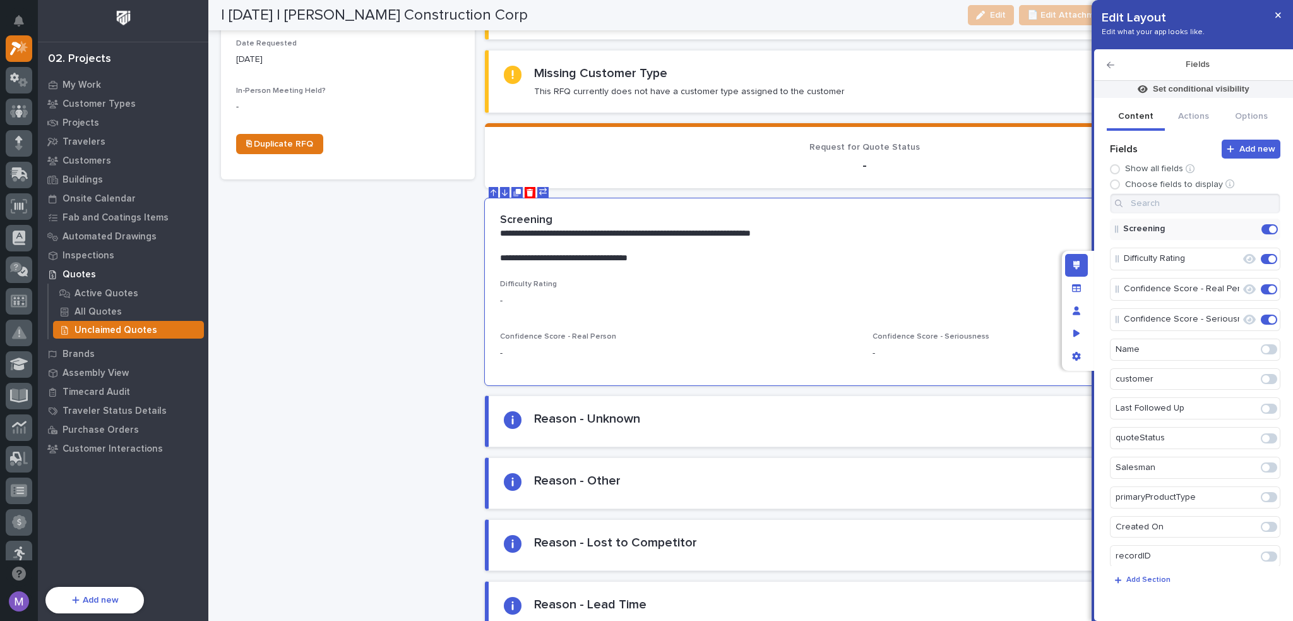
scroll to position [505, 0]
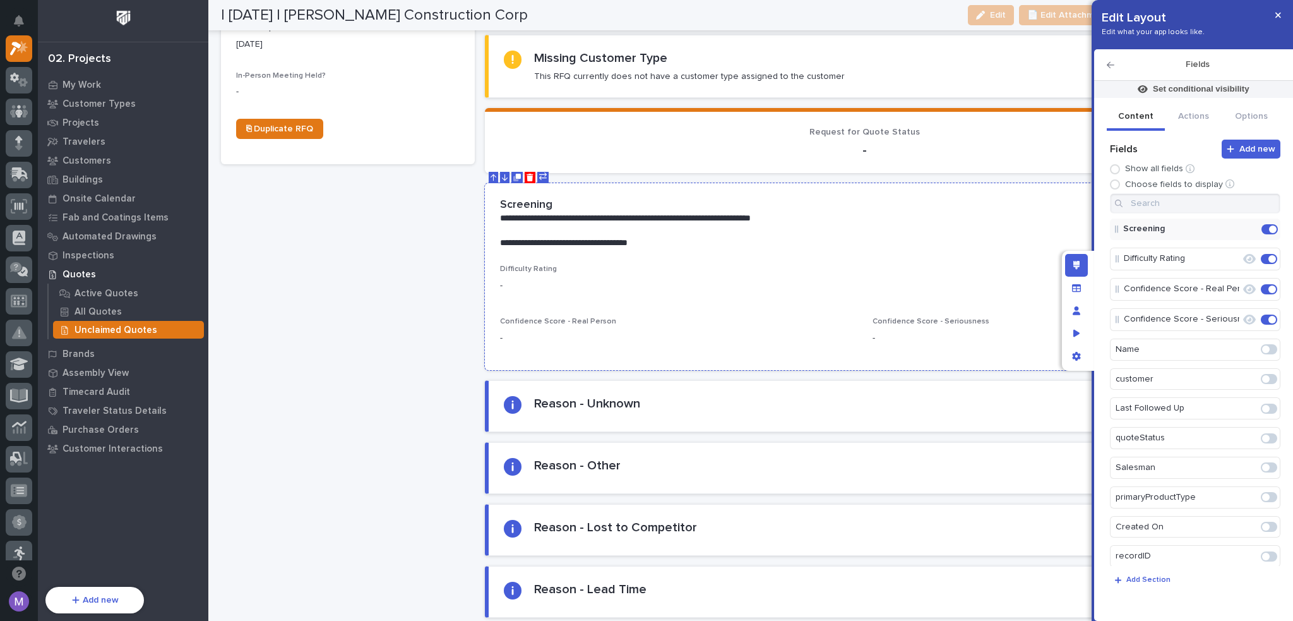
click at [503, 183] on div "**********" at bounding box center [865, 223] width 761 height 81
click at [503, 174] on icon "Move Down" at bounding box center [505, 177] width 6 height 6
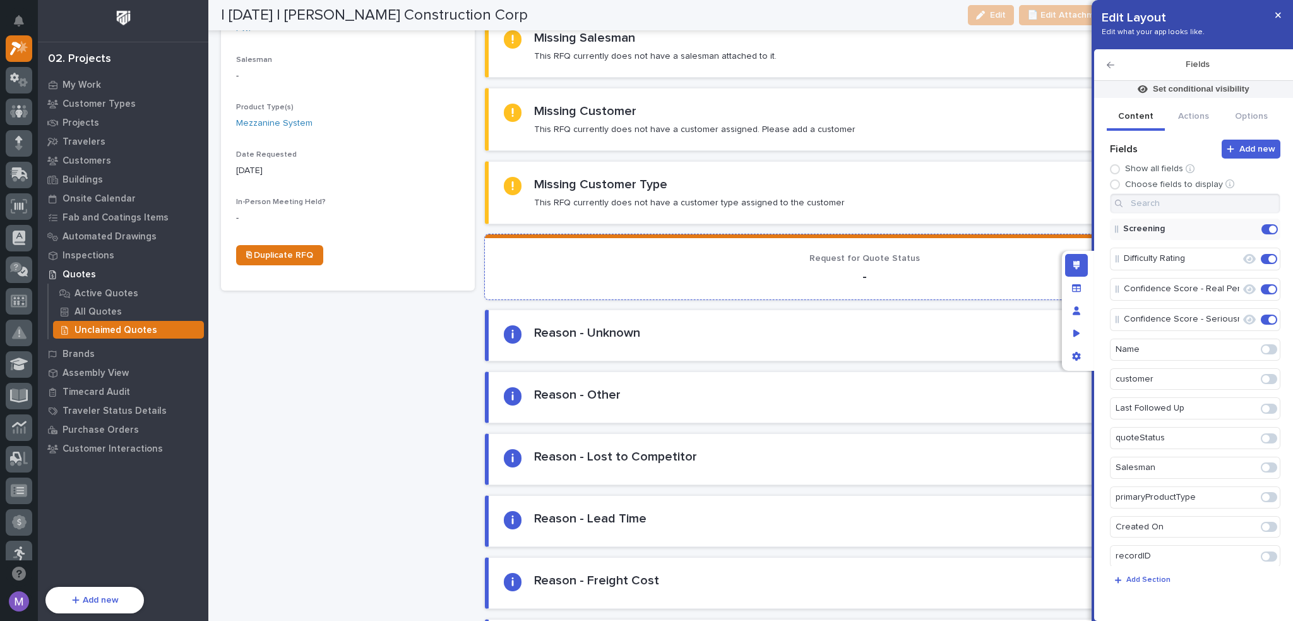
scroll to position [758, 0]
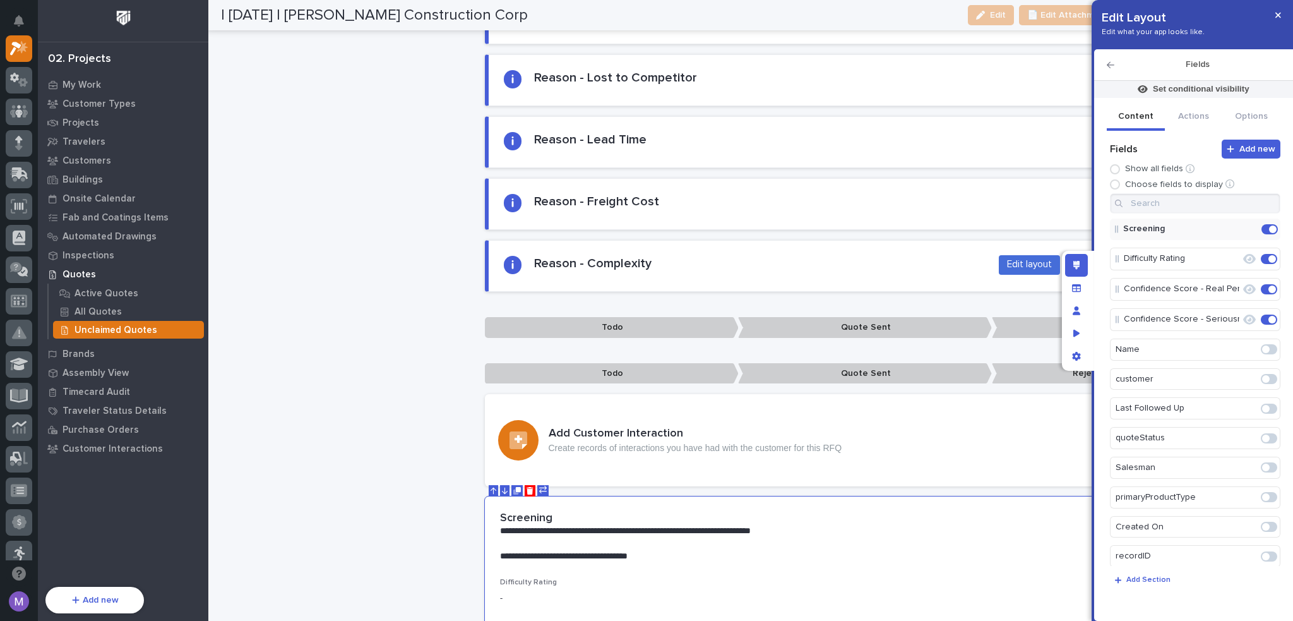
click at [1074, 265] on icon "Edit layout" at bounding box center [1077, 265] width 7 height 9
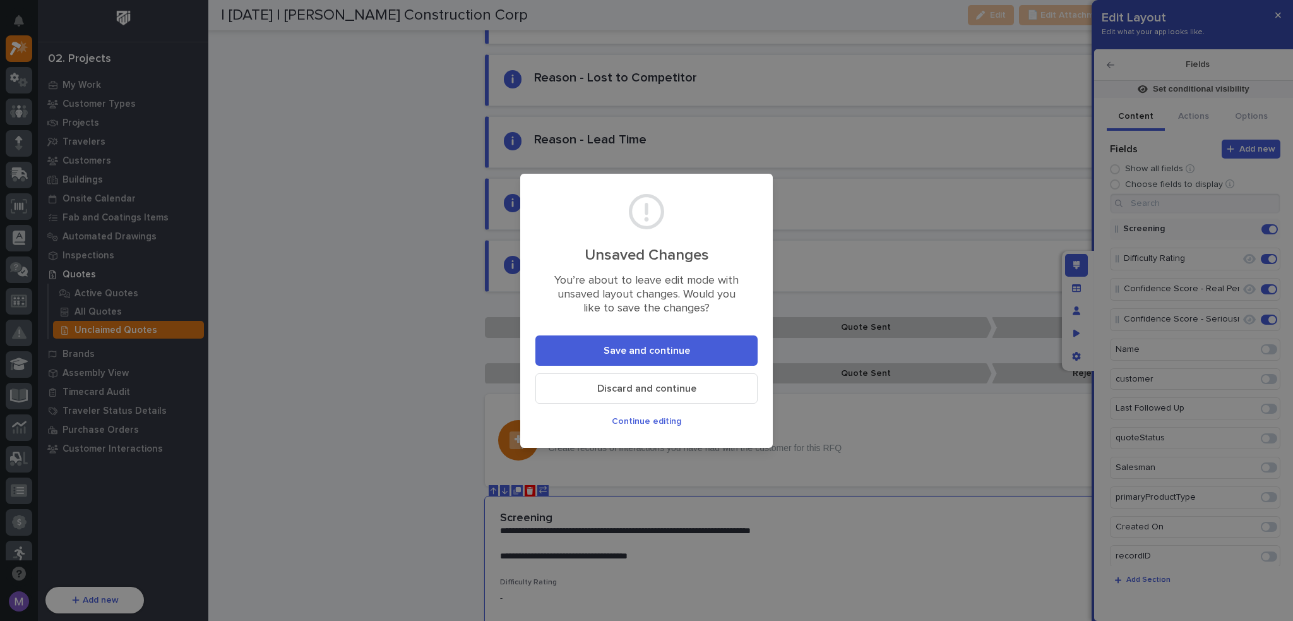
click at [740, 357] on button "Save and continue" at bounding box center [647, 350] width 222 height 30
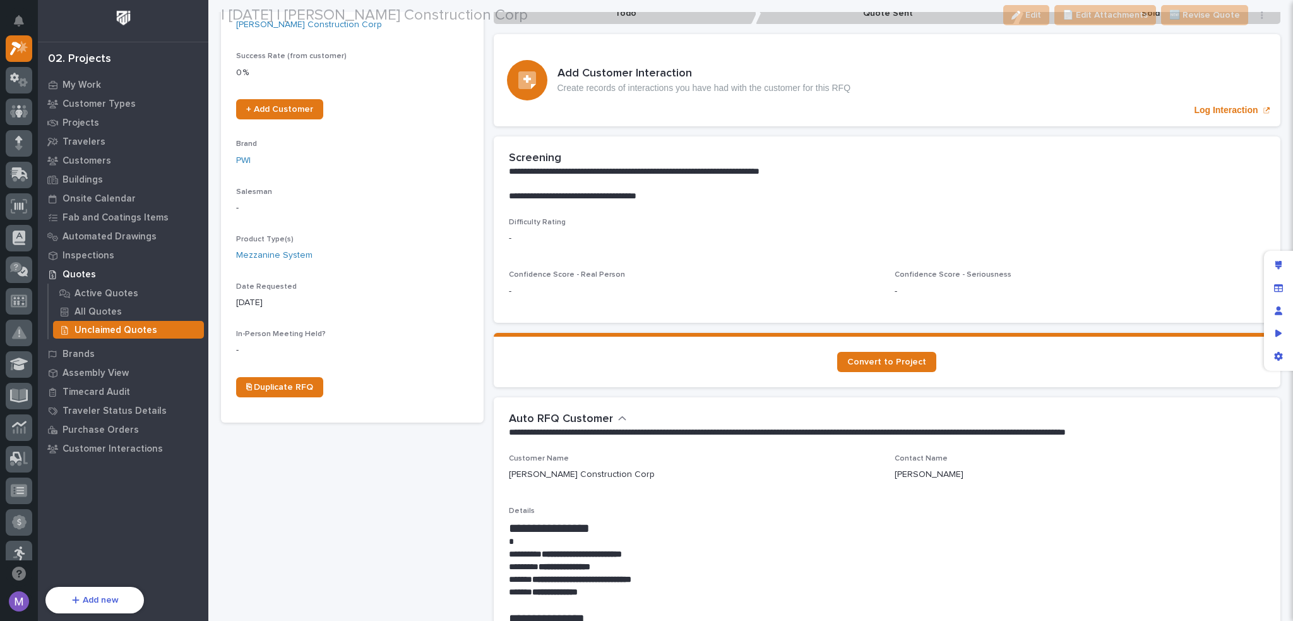
scroll to position [379, 0]
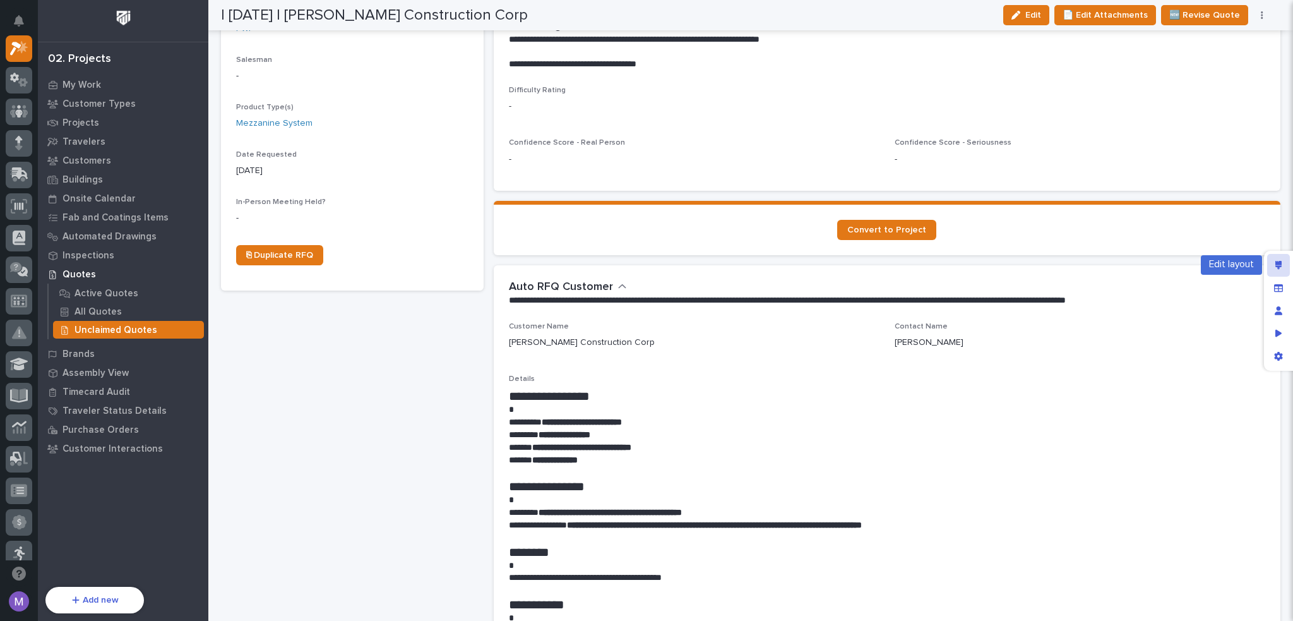
click at [1288, 270] on div "Edit layout" at bounding box center [1279, 265] width 23 height 23
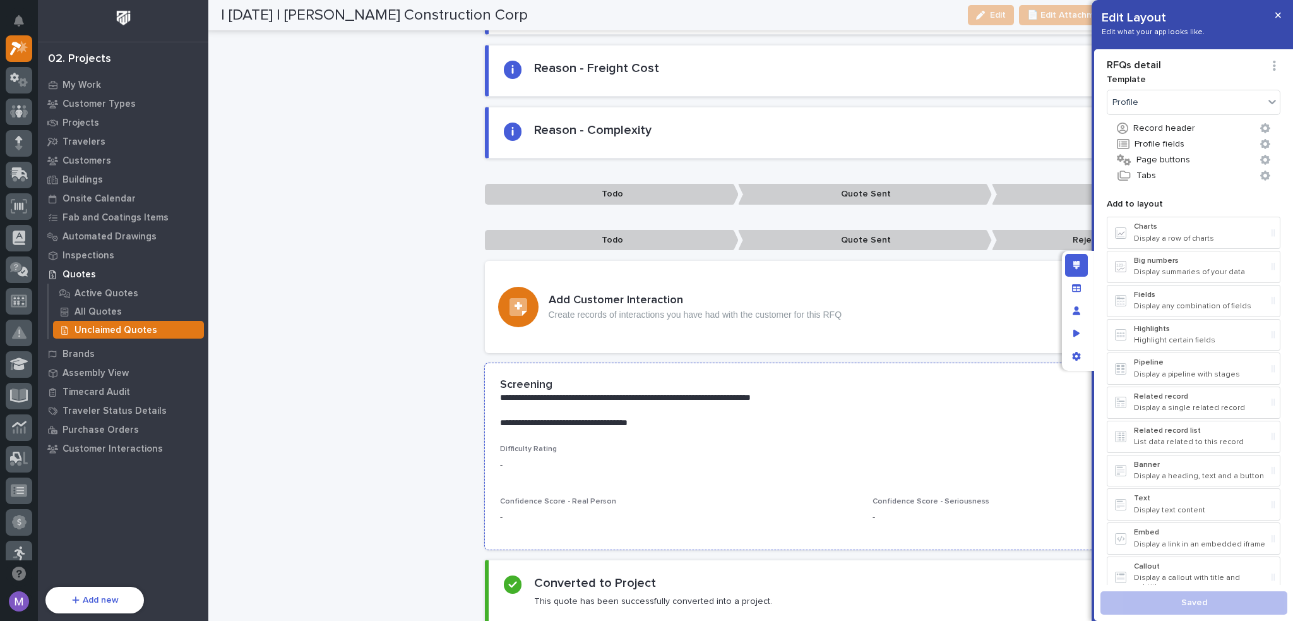
scroll to position [902, 0]
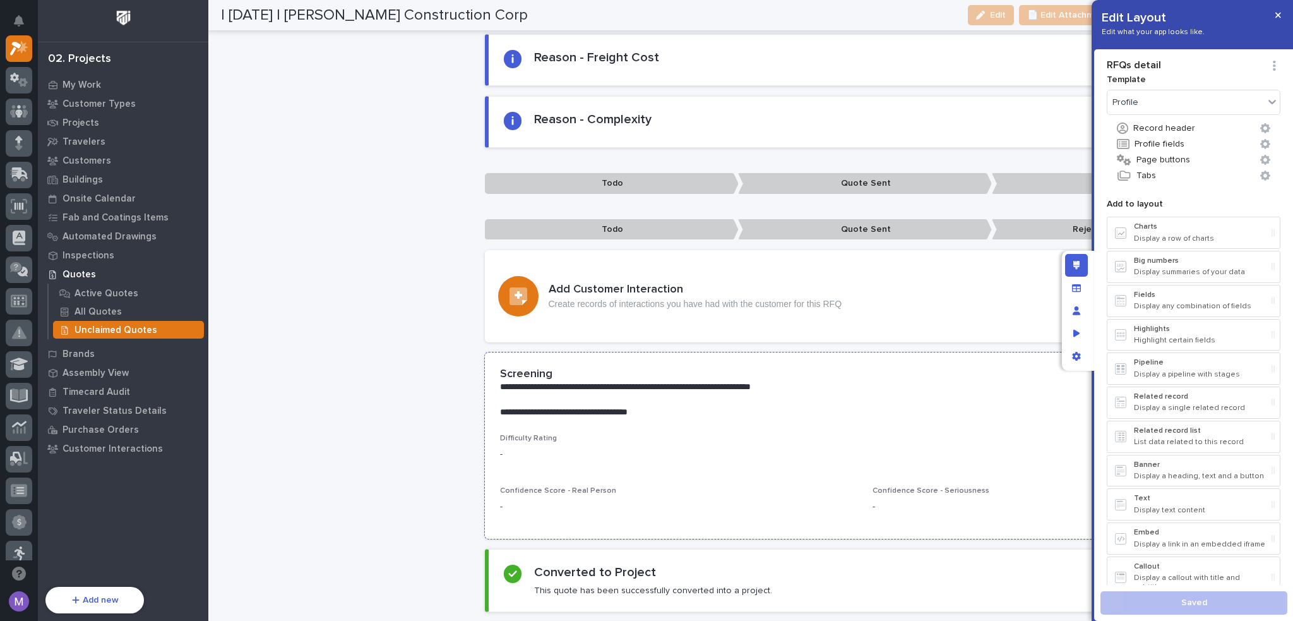
click at [804, 406] on p "**********" at bounding box center [859, 412] width 718 height 13
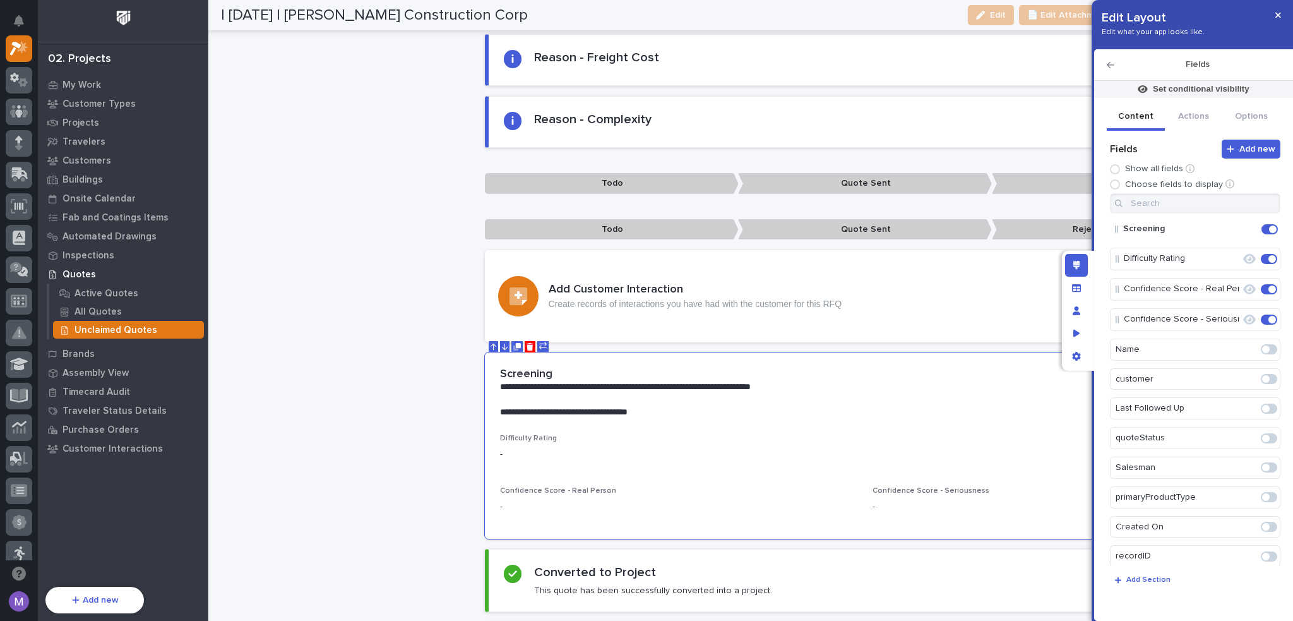
click at [500, 341] on button at bounding box center [504, 346] width 9 height 11
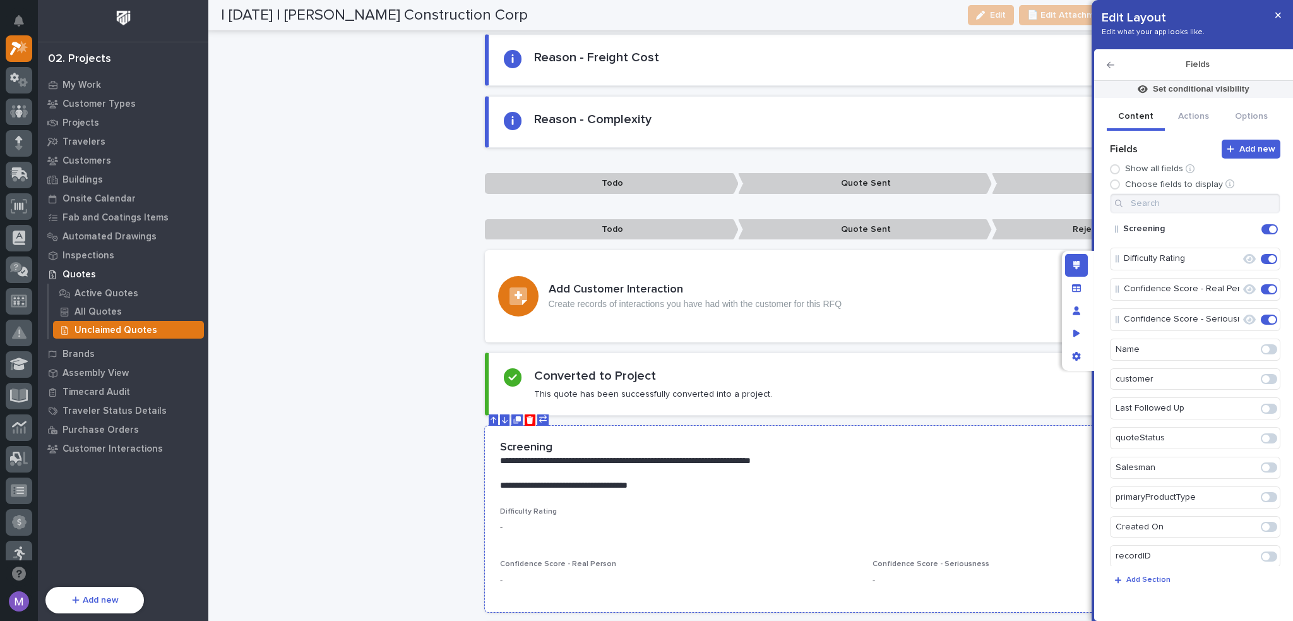
click at [502, 417] on icon "Move Down" at bounding box center [505, 420] width 6 height 6
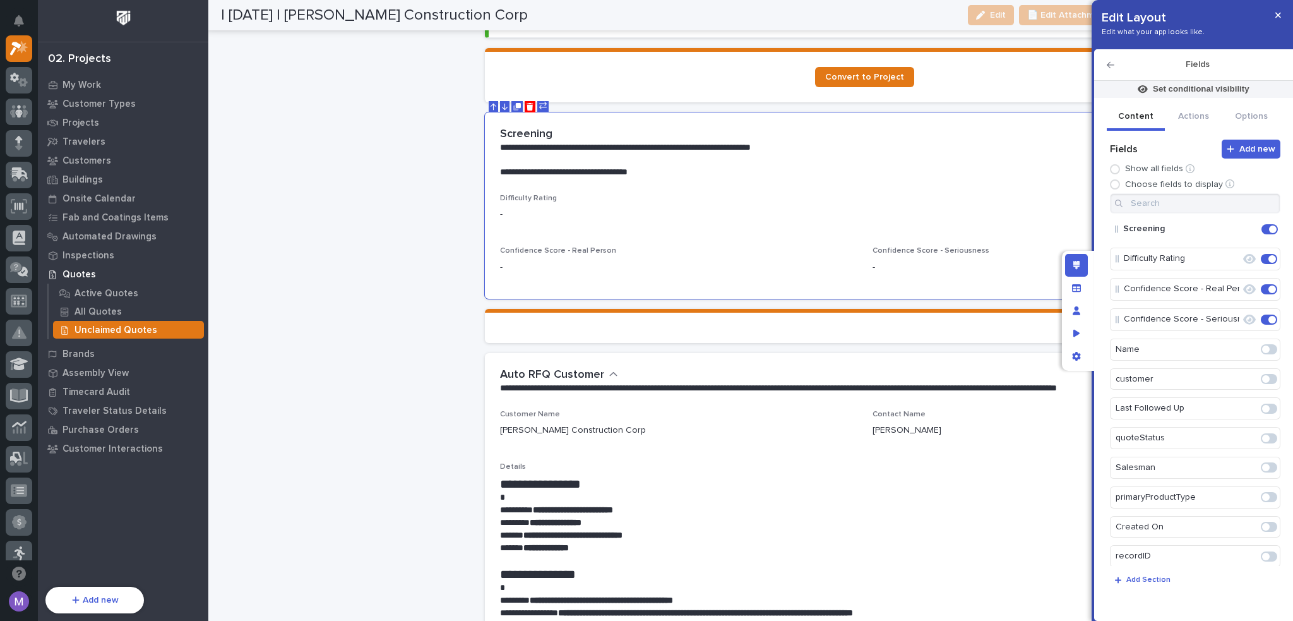
scroll to position [1281, 0]
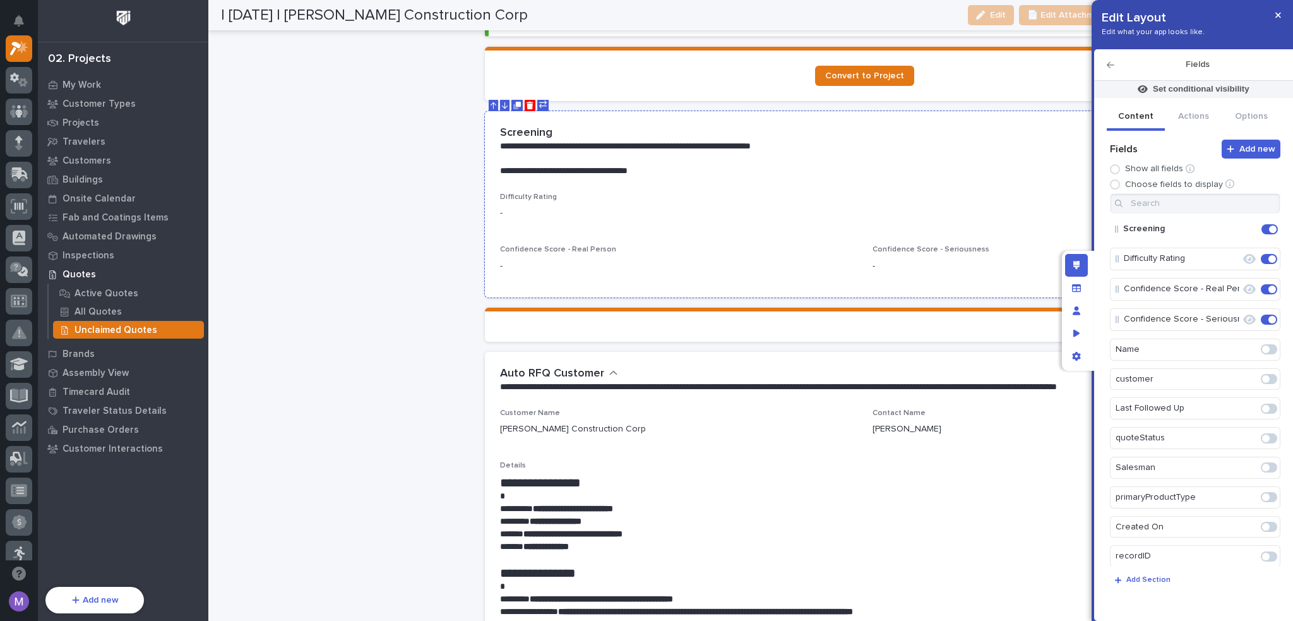
click at [503, 102] on icon "Move Down" at bounding box center [505, 105] width 6 height 6
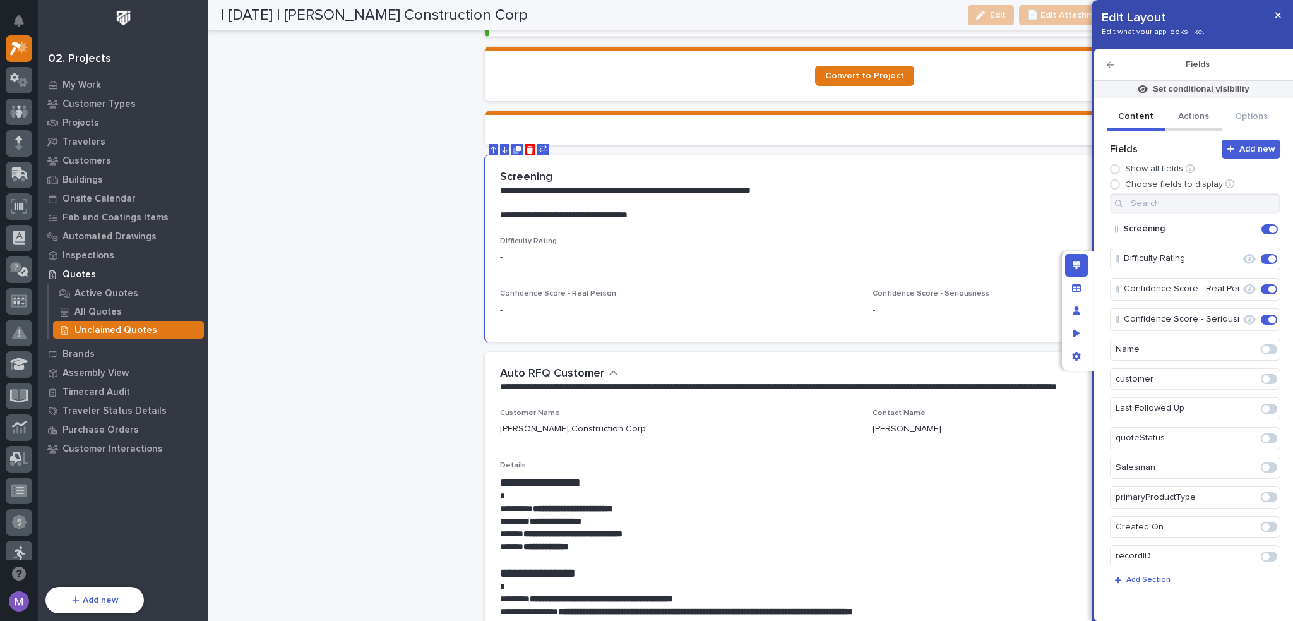
click at [1196, 116] on button "Actions" at bounding box center [1194, 117] width 58 height 27
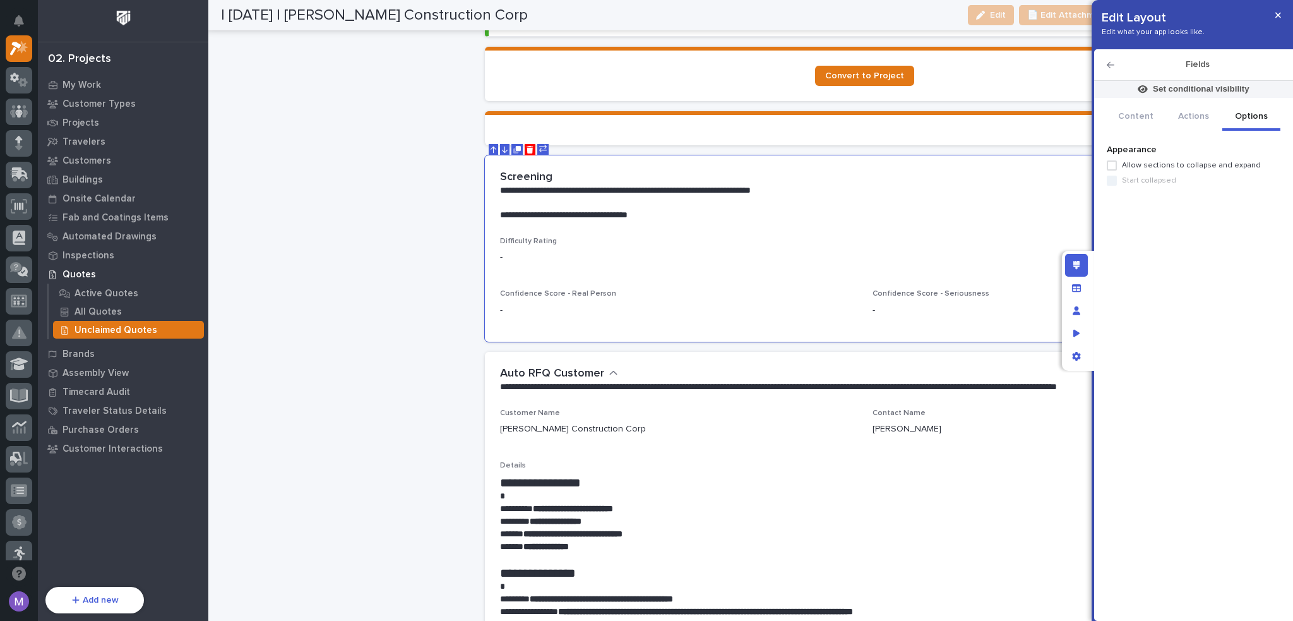
click at [1244, 116] on button "Options" at bounding box center [1252, 117] width 58 height 27
click at [1113, 163] on span at bounding box center [1112, 165] width 10 height 10
click at [1079, 258] on div "Edit layout" at bounding box center [1076, 265] width 23 height 23
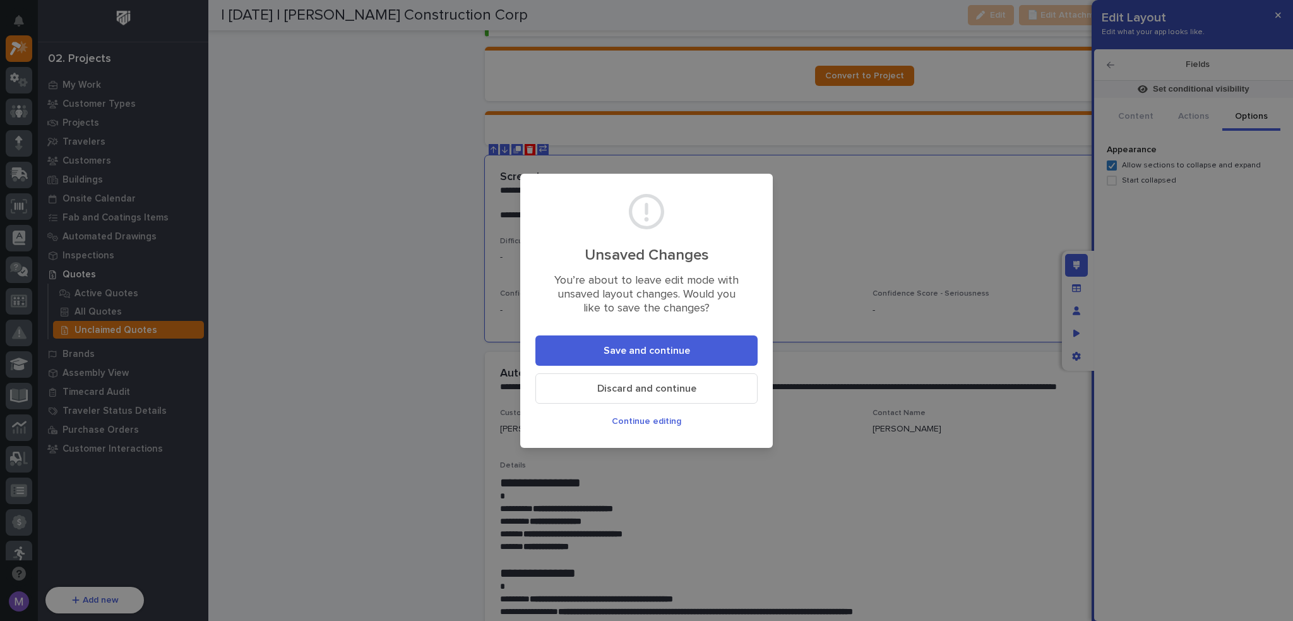
click at [741, 351] on button "Save and continue" at bounding box center [647, 350] width 222 height 30
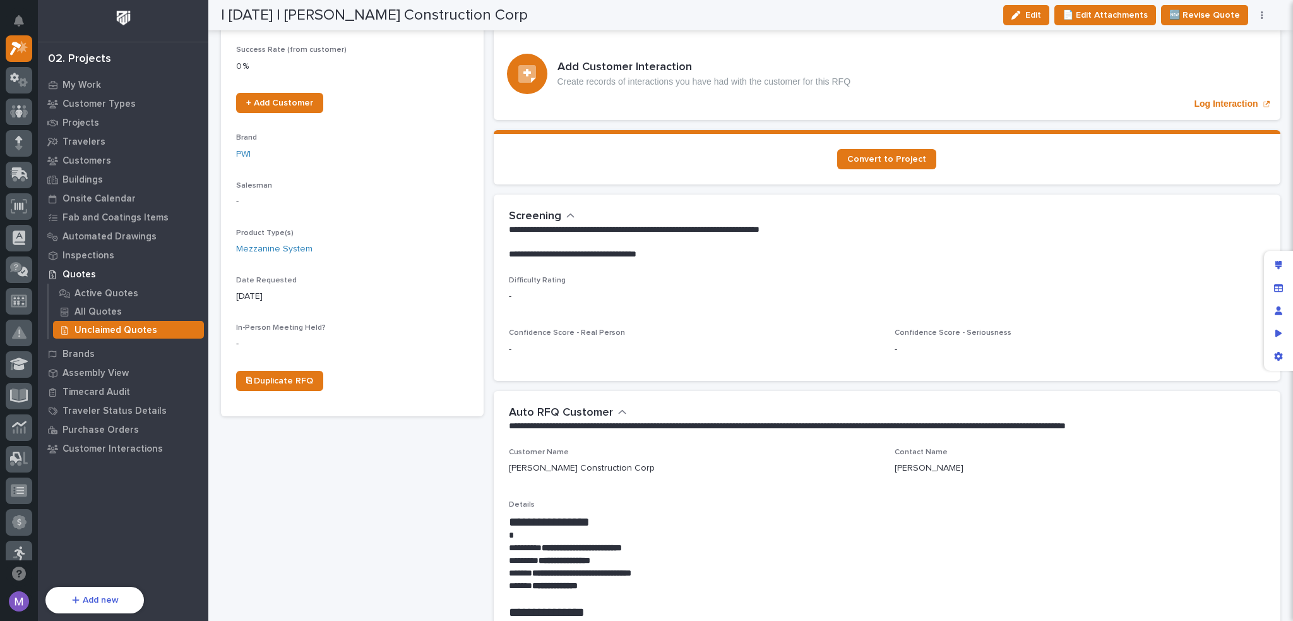
scroll to position [253, 0]
click at [618, 412] on icon "button" at bounding box center [622, 412] width 9 height 11
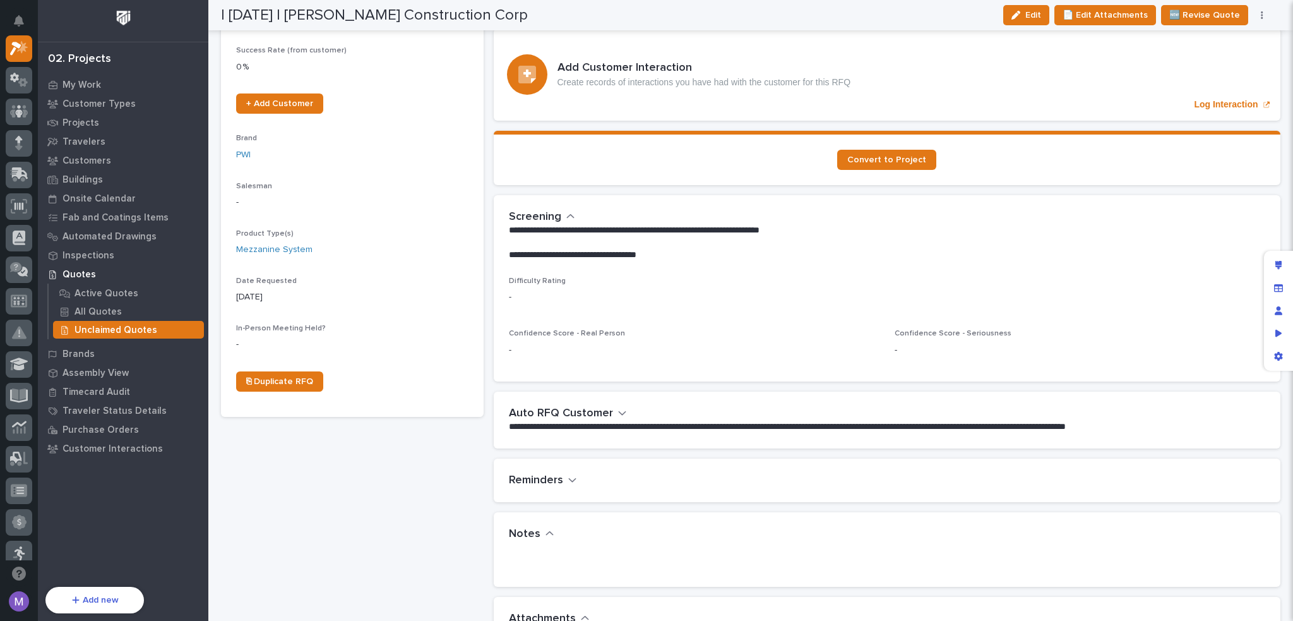
click at [569, 214] on icon "button" at bounding box center [571, 216] width 9 height 11
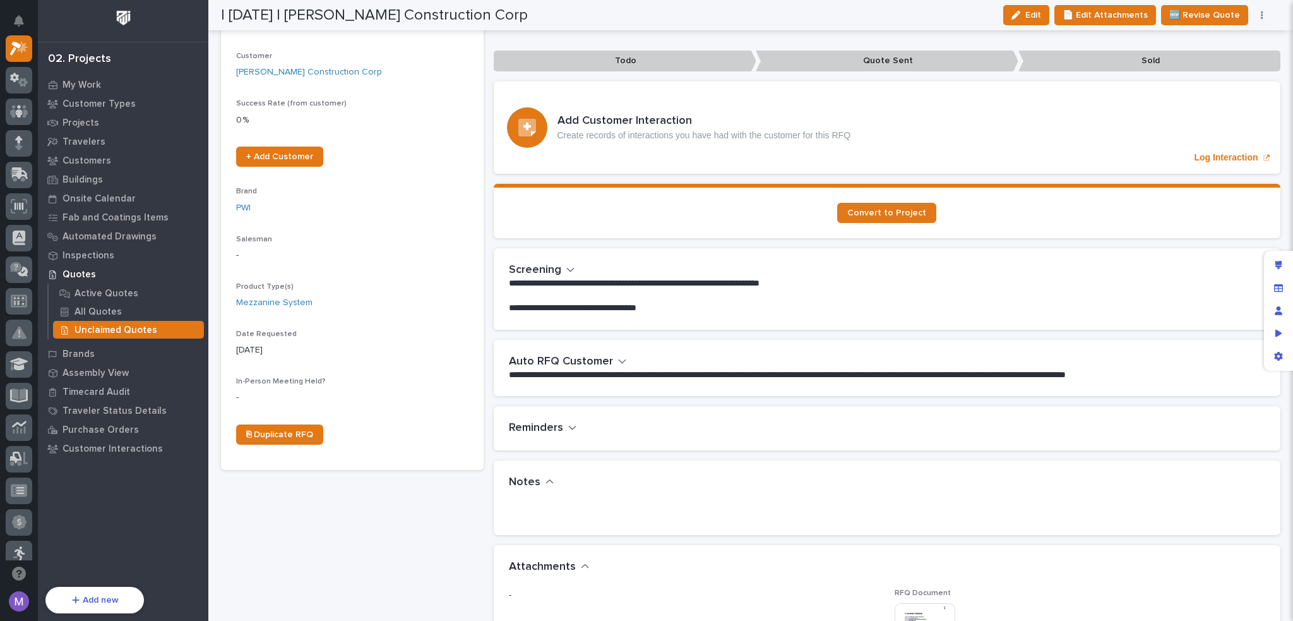
scroll to position [200, 0]
click at [573, 263] on div "**********" at bounding box center [885, 288] width 752 height 51
click at [571, 266] on div "**********" at bounding box center [885, 288] width 752 height 51
click at [568, 268] on icon "button" at bounding box center [571, 270] width 8 height 4
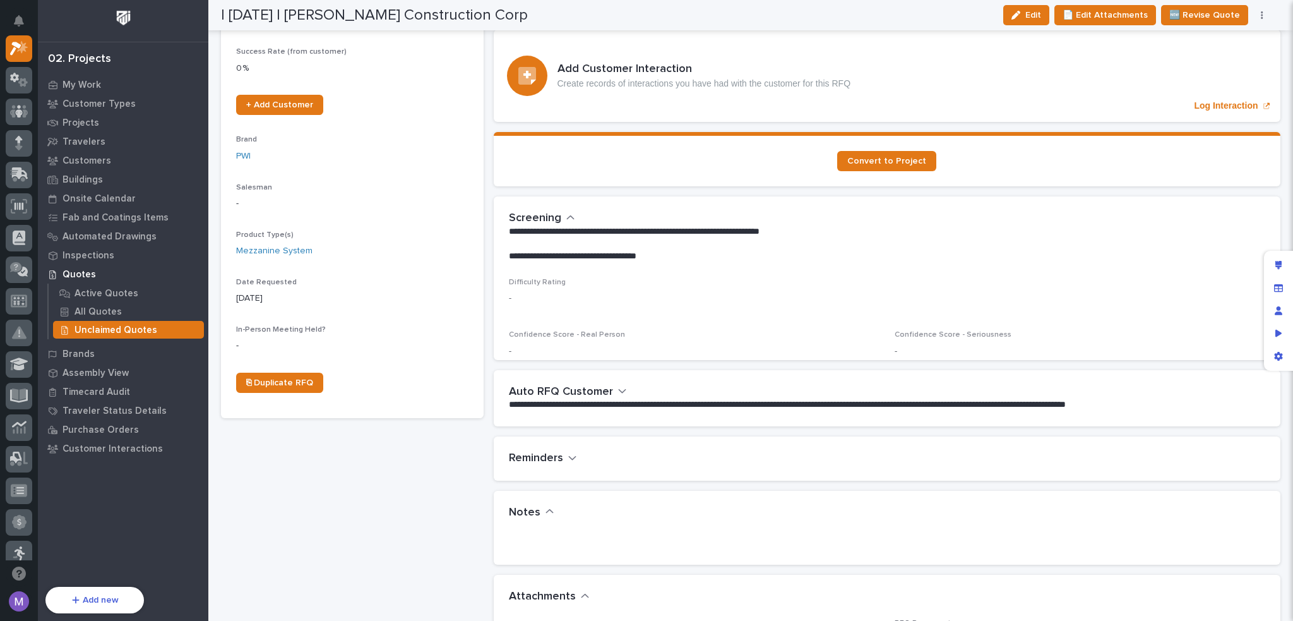
scroll to position [253, 0]
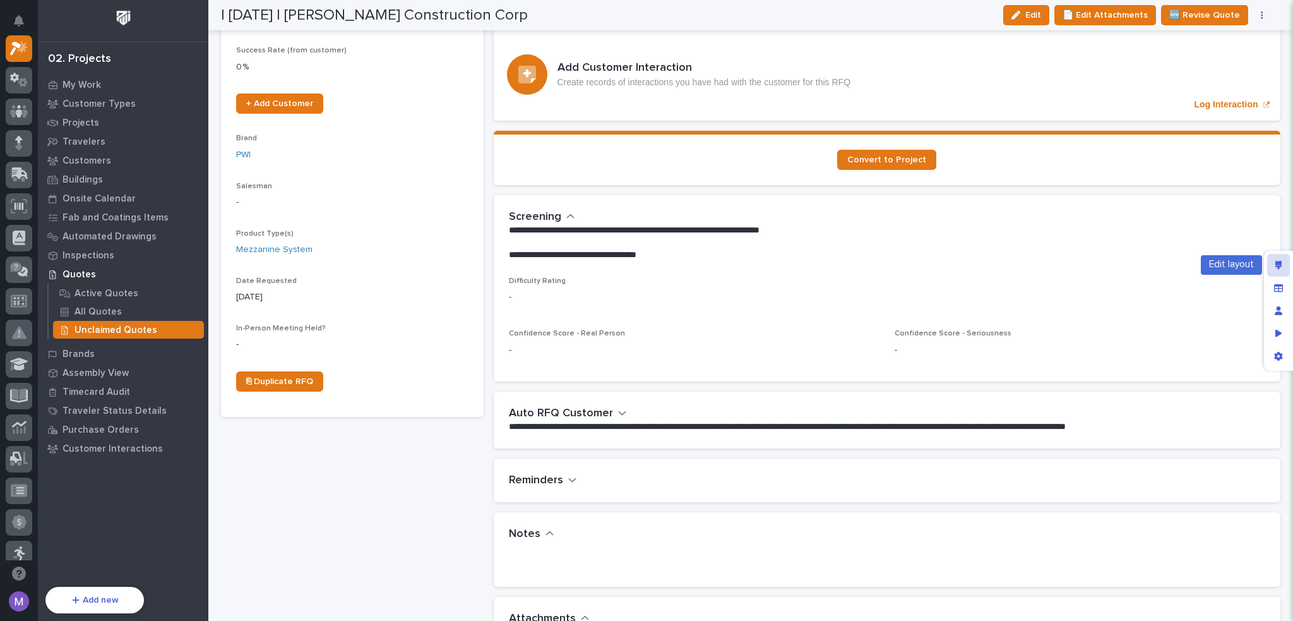
click at [1283, 266] on div "Edit layout" at bounding box center [1279, 265] width 23 height 23
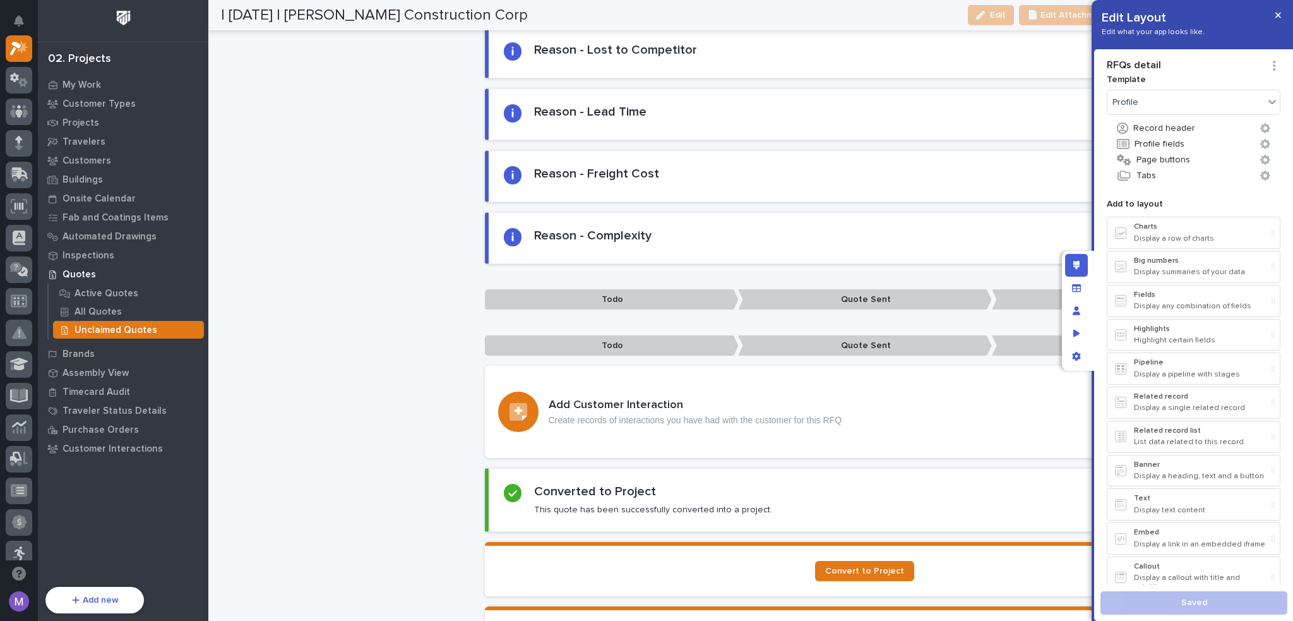
click at [1071, 254] on div "Edit layout" at bounding box center [1076, 265] width 23 height 23
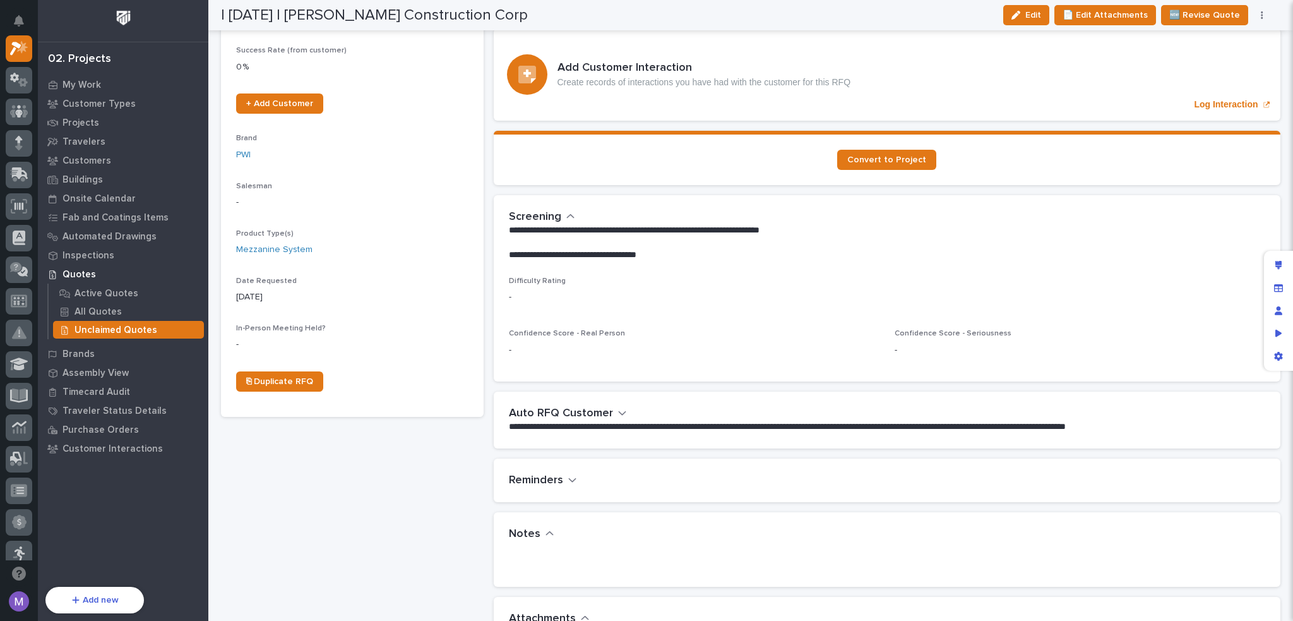
click at [849, 249] on p "**********" at bounding box center [881, 255] width 745 height 13
click at [1025, 22] on button "Edit" at bounding box center [1027, 15] width 46 height 20
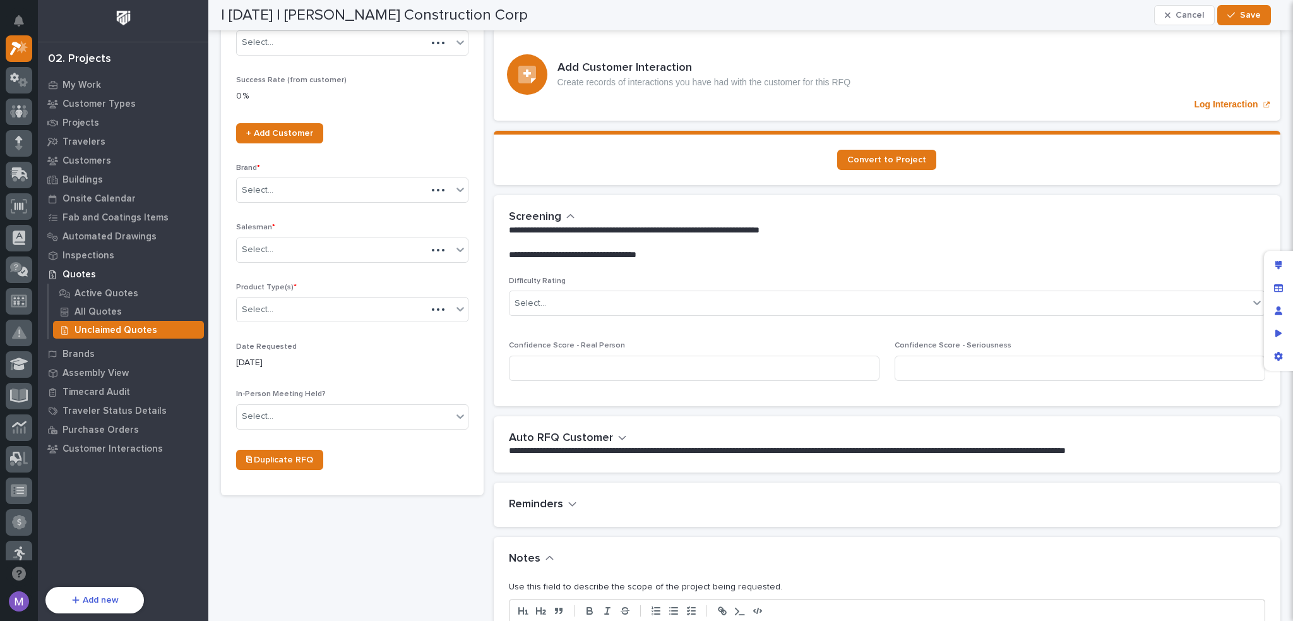
scroll to position [316, 0]
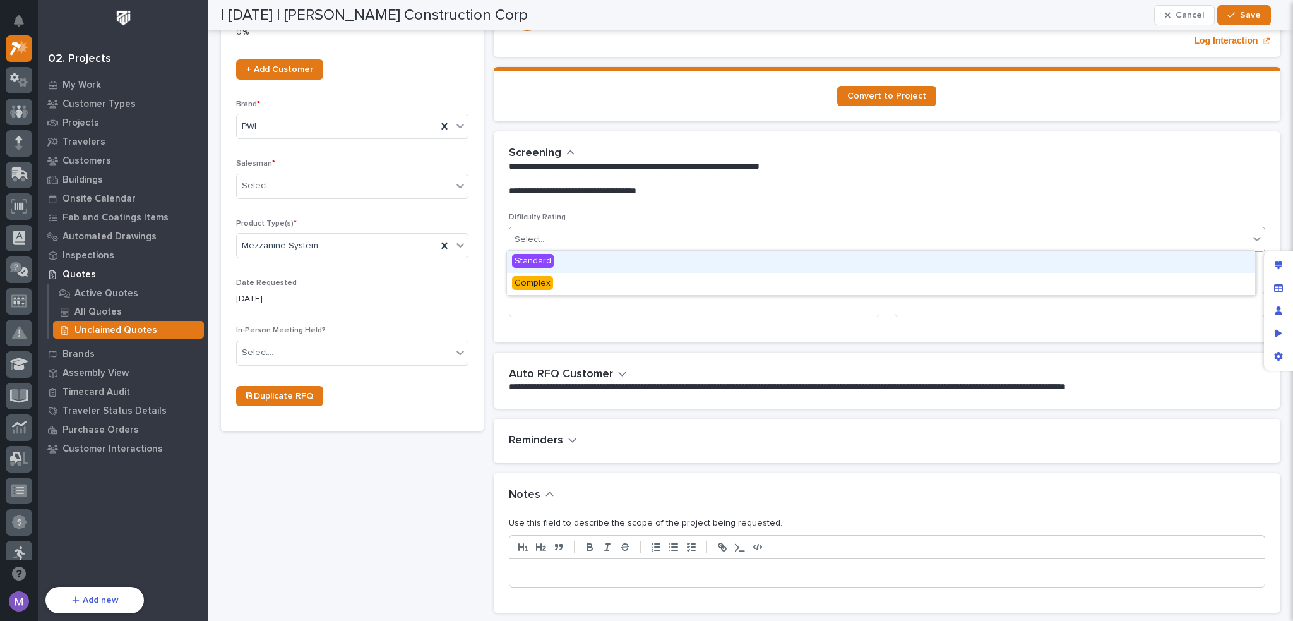
click at [702, 229] on div "Select..." at bounding box center [880, 239] width 740 height 21
click at [903, 194] on p "**********" at bounding box center [881, 191] width 745 height 13
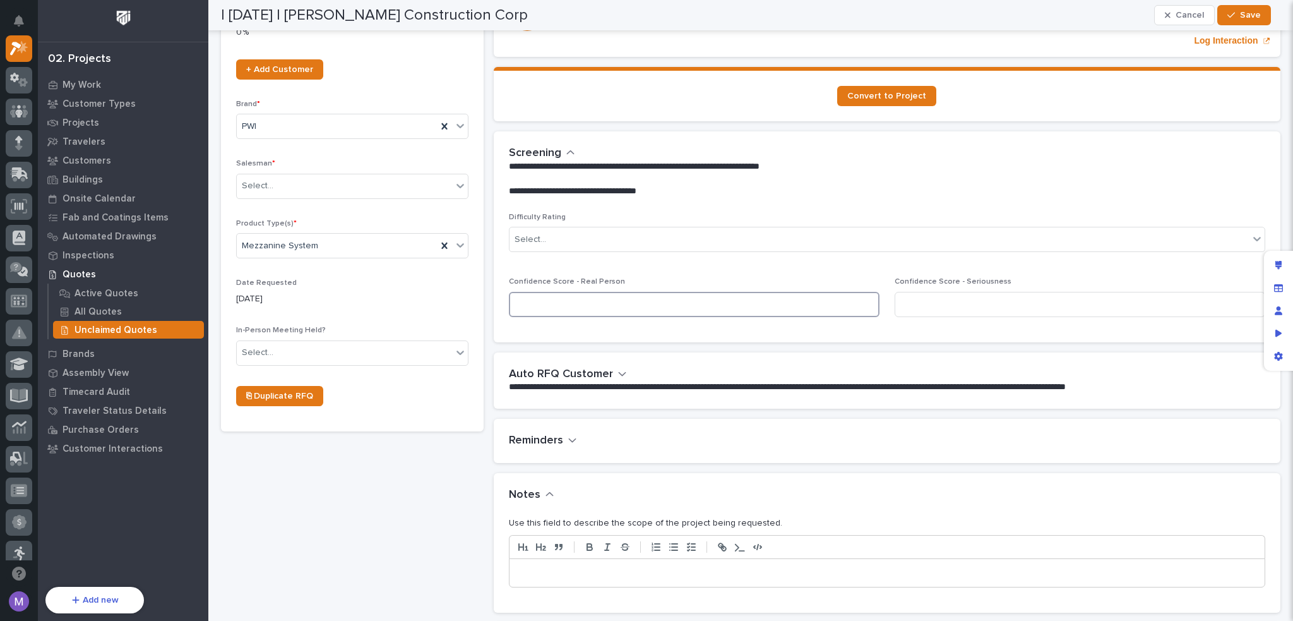
click at [755, 297] on input at bounding box center [694, 304] width 371 height 25
click at [841, 271] on div "Difficulty Rating Select... Confidence Score - Real Person Confidence Score - S…" at bounding box center [887, 270] width 757 height 114
click at [1279, 270] on div "Edit layout" at bounding box center [1279, 265] width 23 height 23
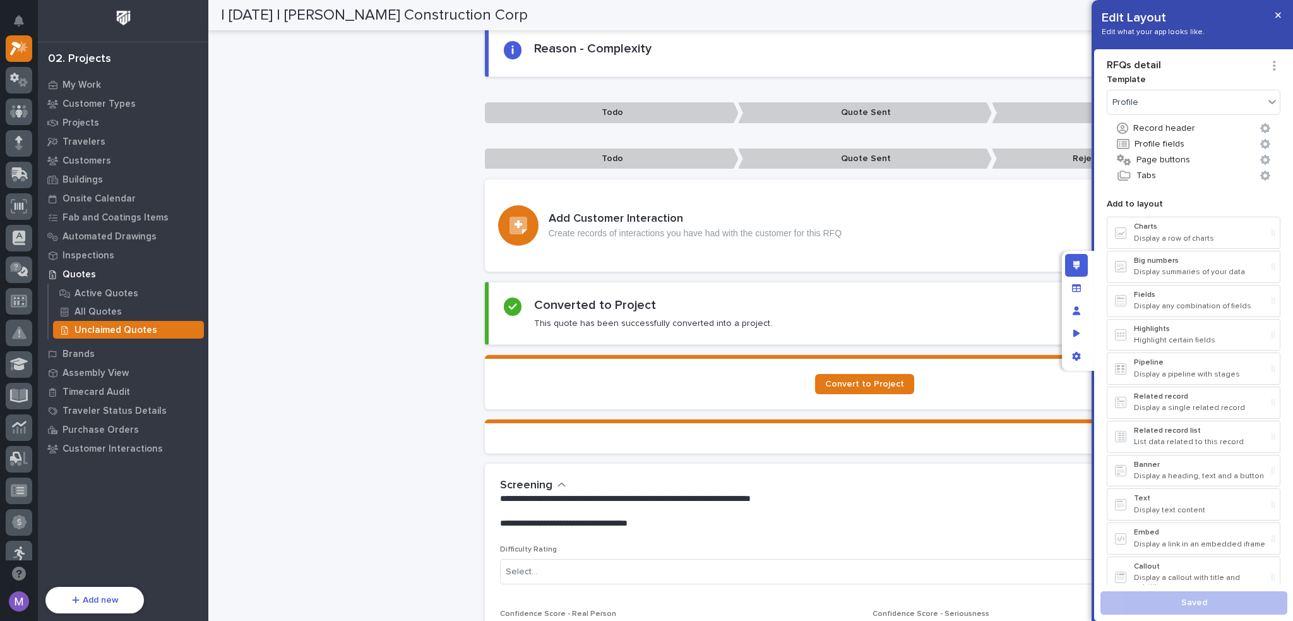
scroll to position [1146, 0]
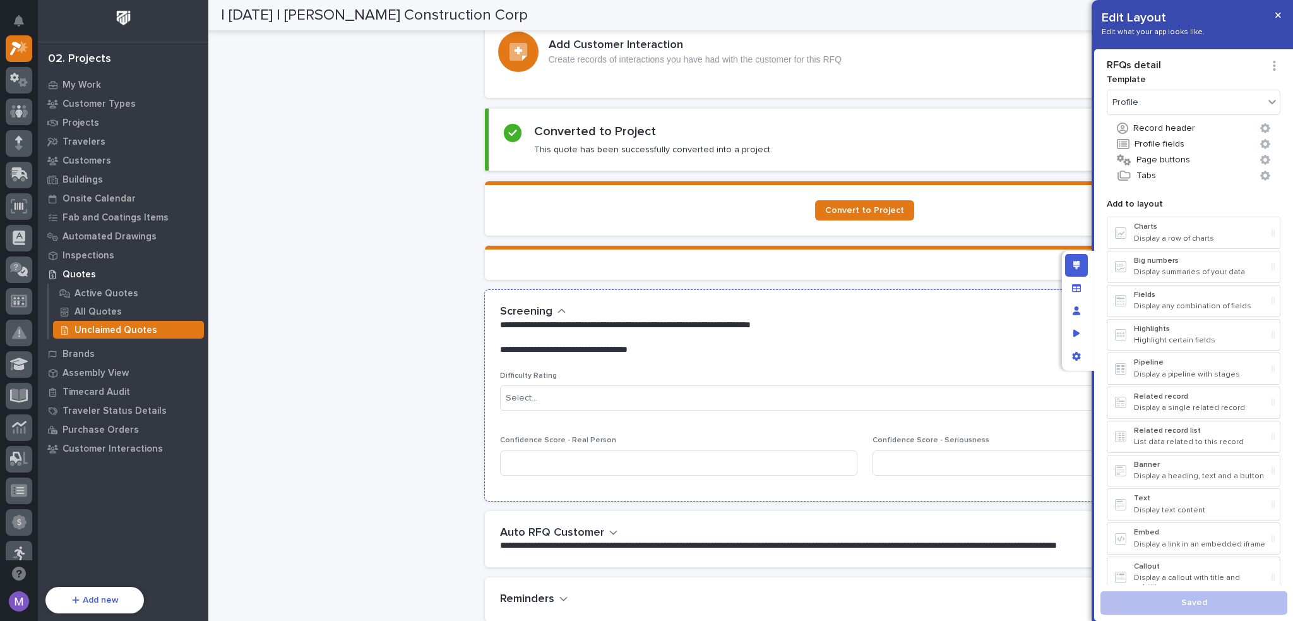
click at [870, 344] on p "**********" at bounding box center [859, 350] width 718 height 13
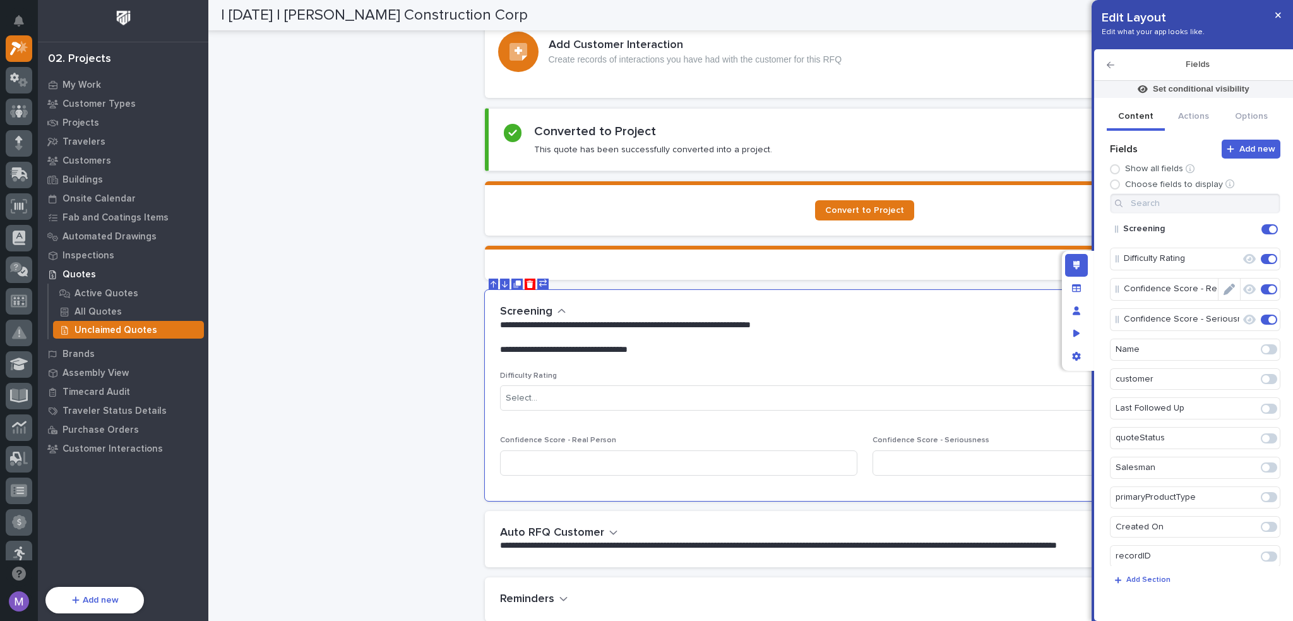
click at [1226, 285] on icon "Edit" at bounding box center [1229, 289] width 11 height 11
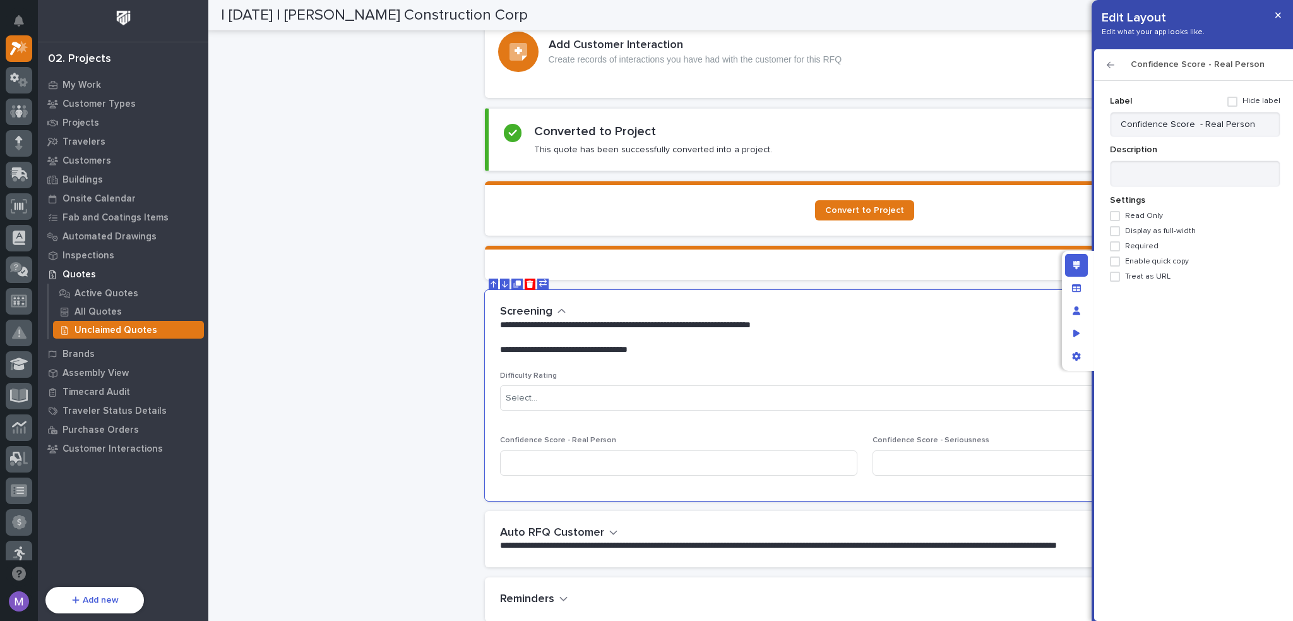
click at [1145, 216] on span "Read Only" at bounding box center [1144, 216] width 38 height 9
click at [1108, 62] on icon "button" at bounding box center [1111, 65] width 8 height 9
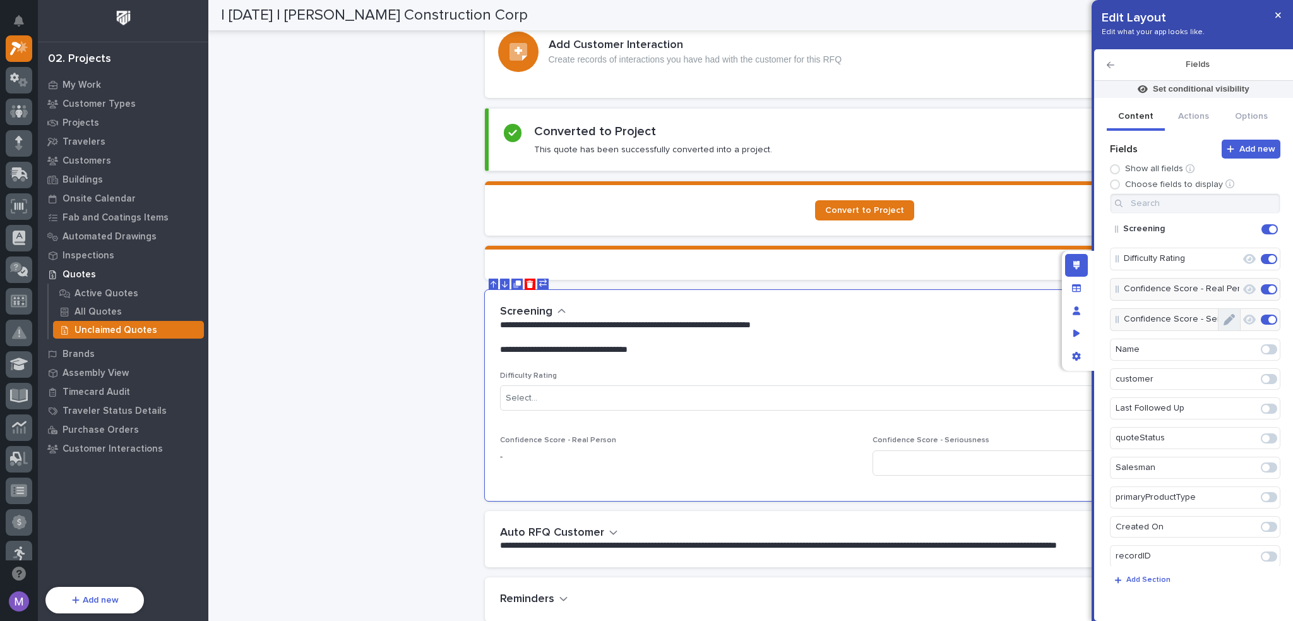
click at [1229, 317] on button "Edit" at bounding box center [1229, 319] width 21 height 21
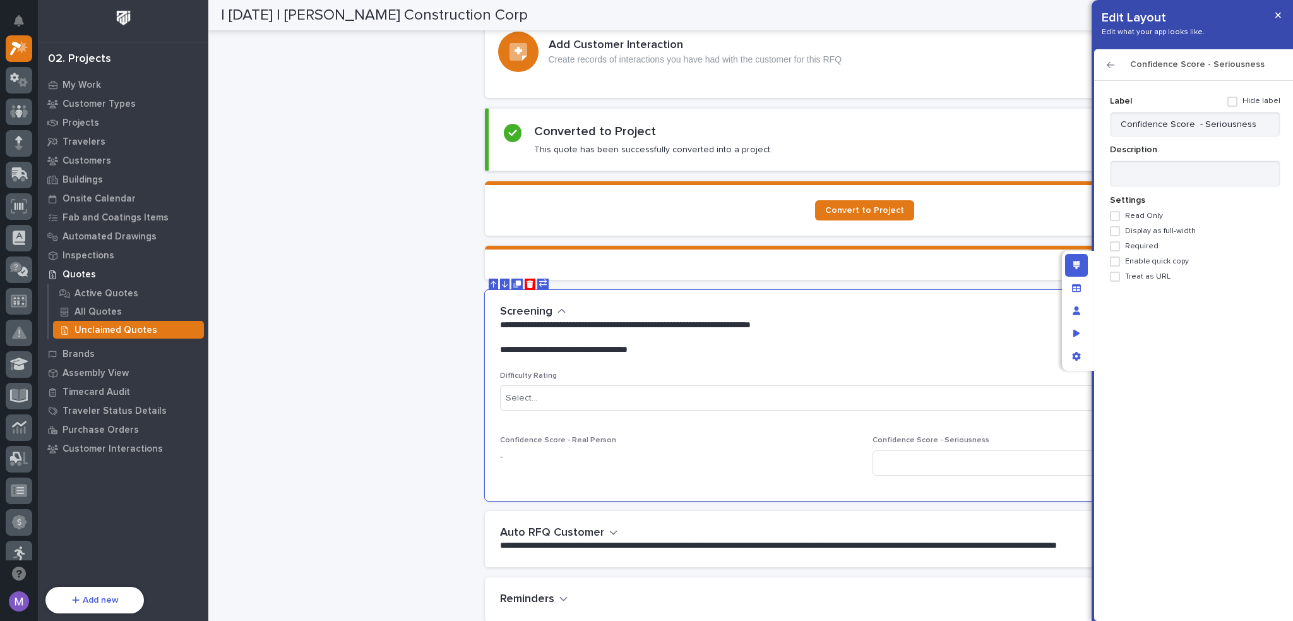
click at [1136, 217] on span "Read Only" at bounding box center [1144, 216] width 38 height 9
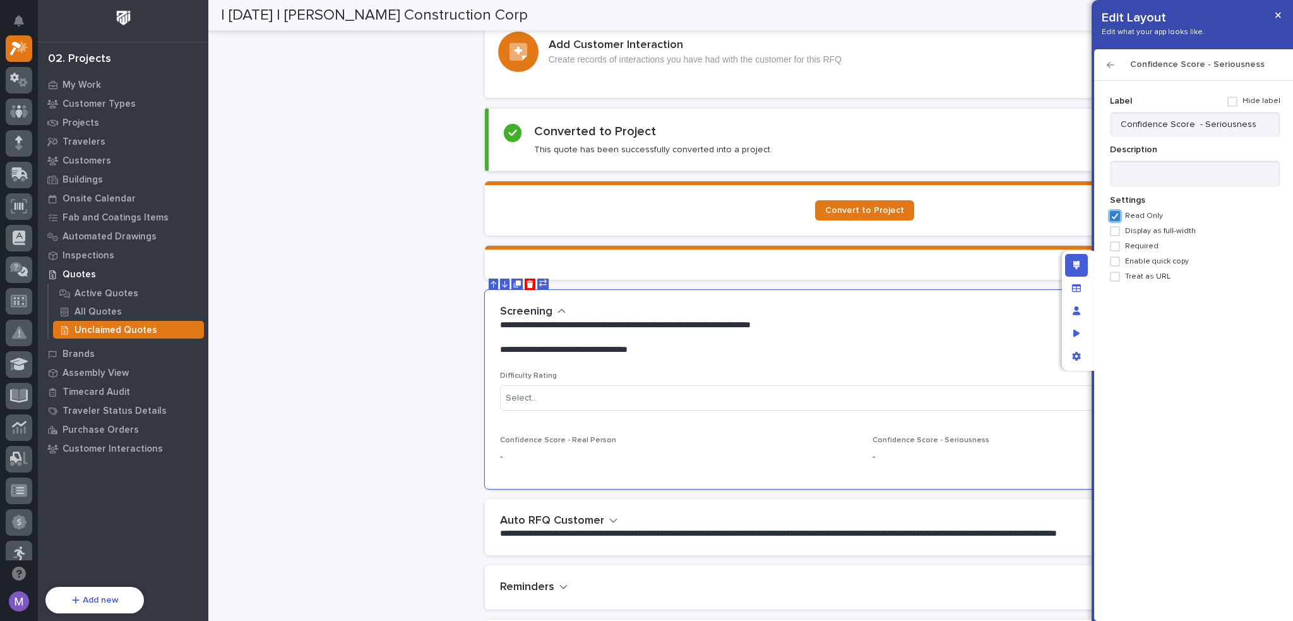
scroll to position [1140, 0]
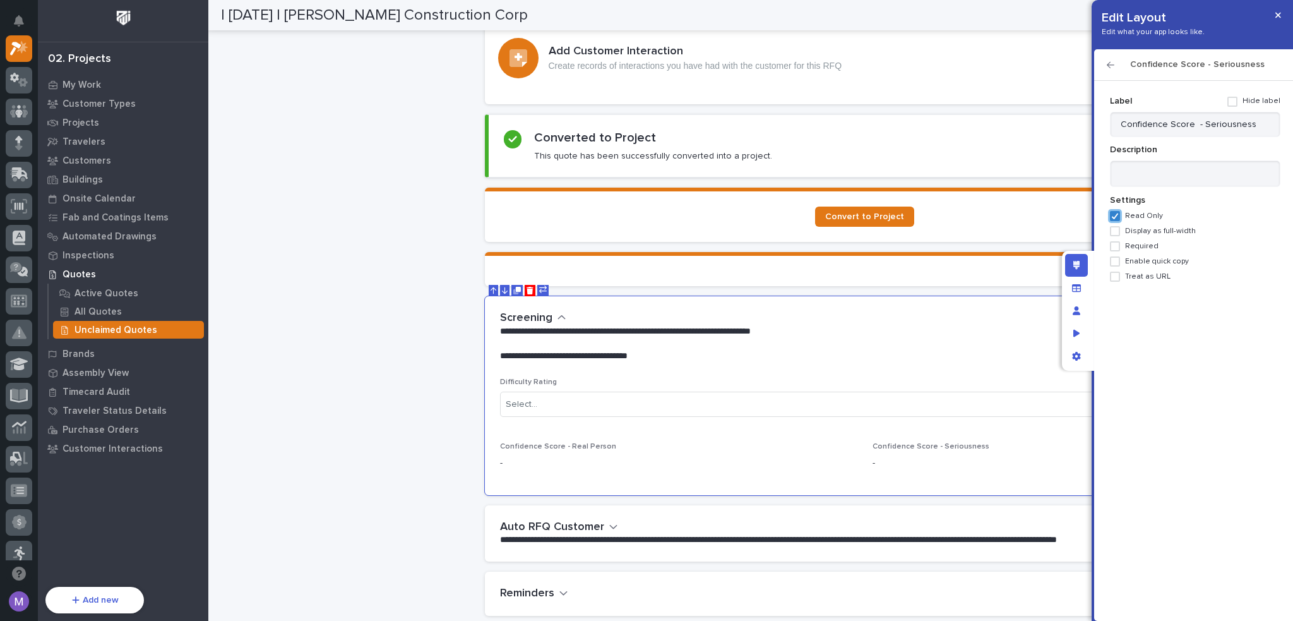
click at [1112, 65] on icon "button" at bounding box center [1111, 65] width 8 height 9
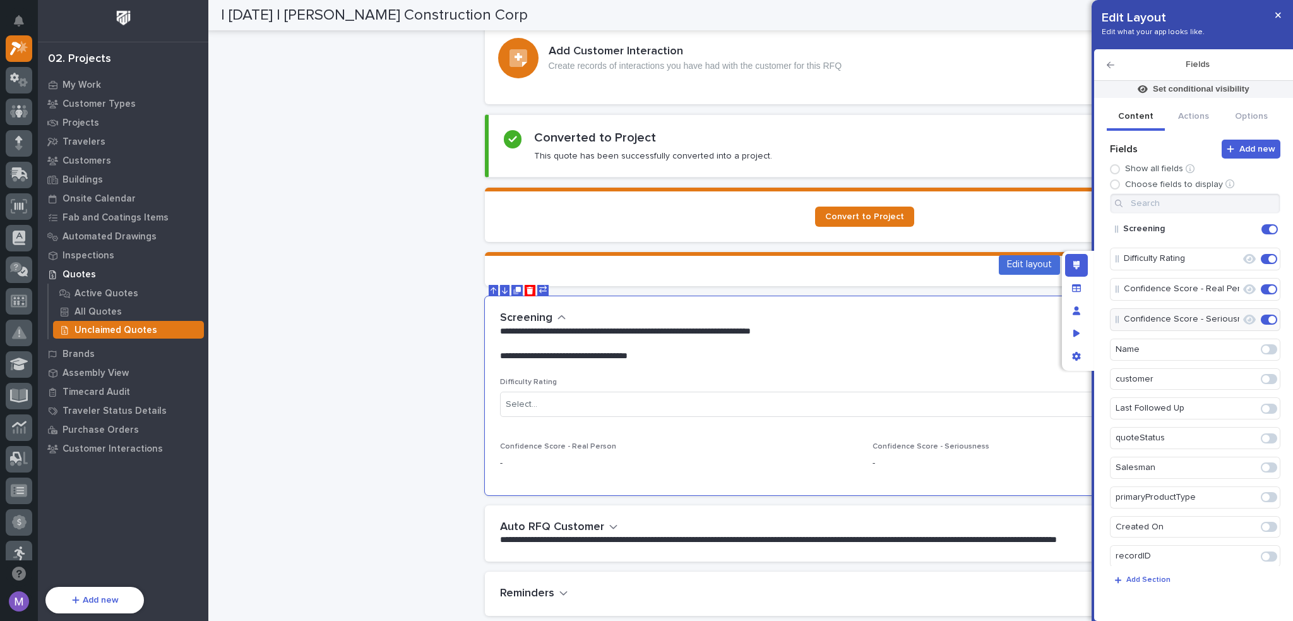
click at [1082, 267] on div "Edit layout" at bounding box center [1076, 265] width 23 height 23
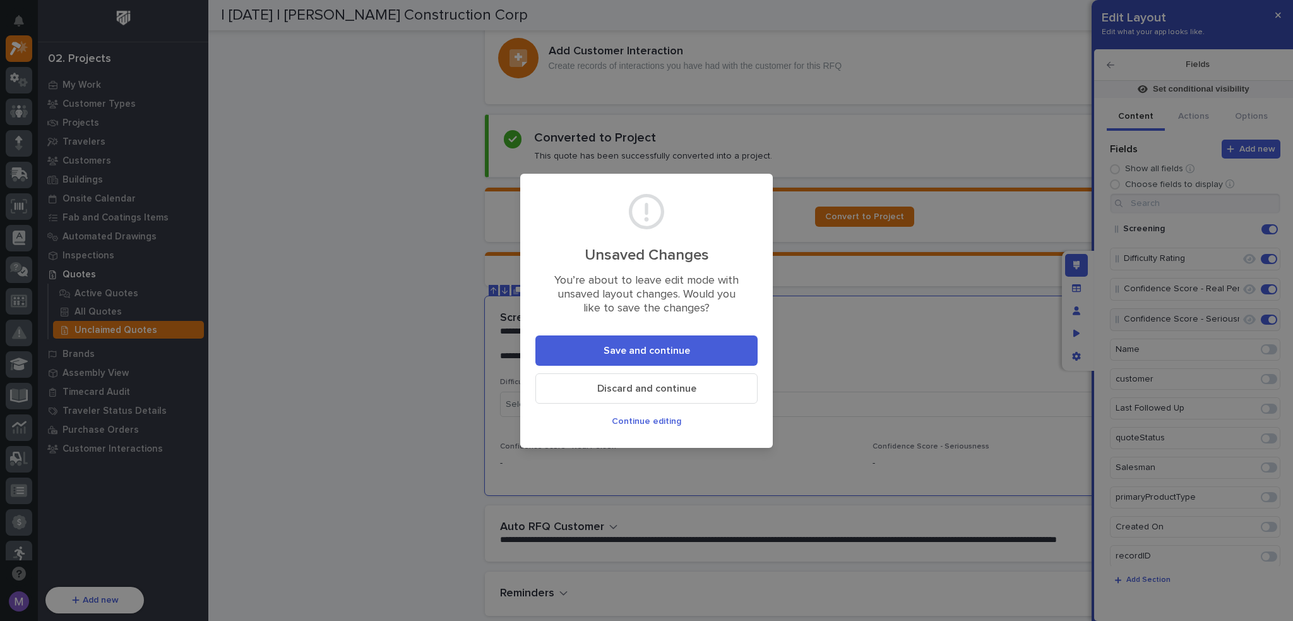
click at [1112, 63] on div "Unsaved Changes You’re about to leave edit mode with unsaved layout changes. Wo…" at bounding box center [646, 310] width 1293 height 621
click at [676, 416] on span "Continue editing" at bounding box center [646, 421] width 69 height 11
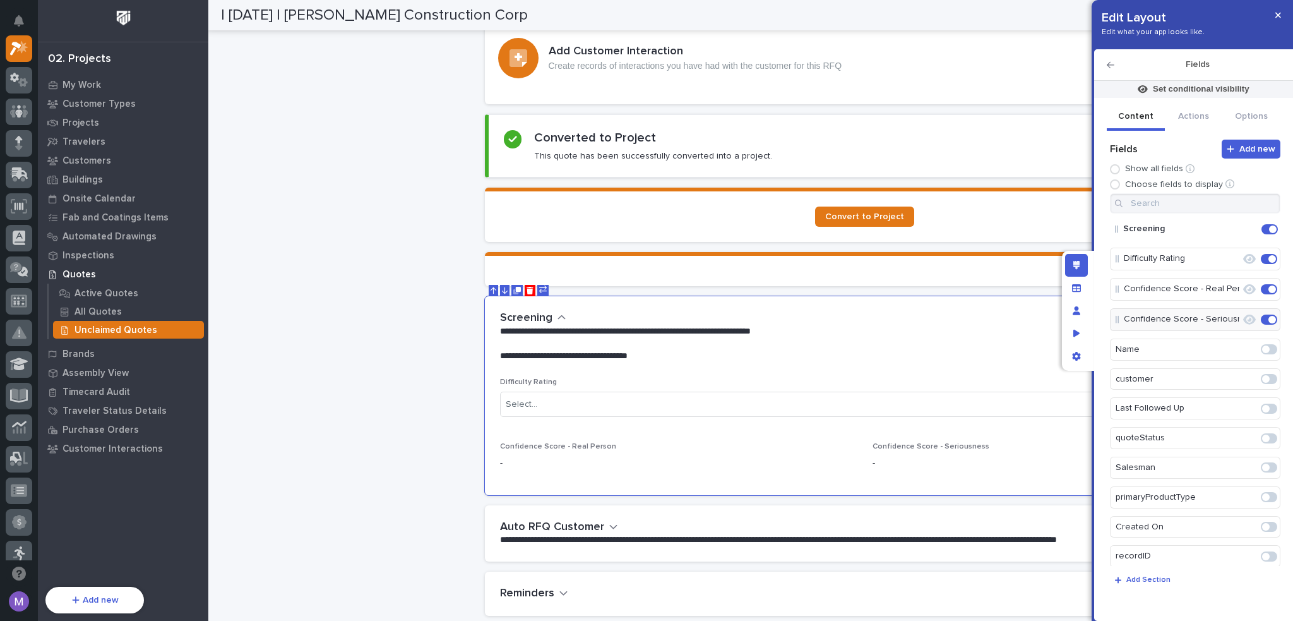
click at [1241, 257] on icon "Edit" at bounding box center [1241, 258] width 0 height 11
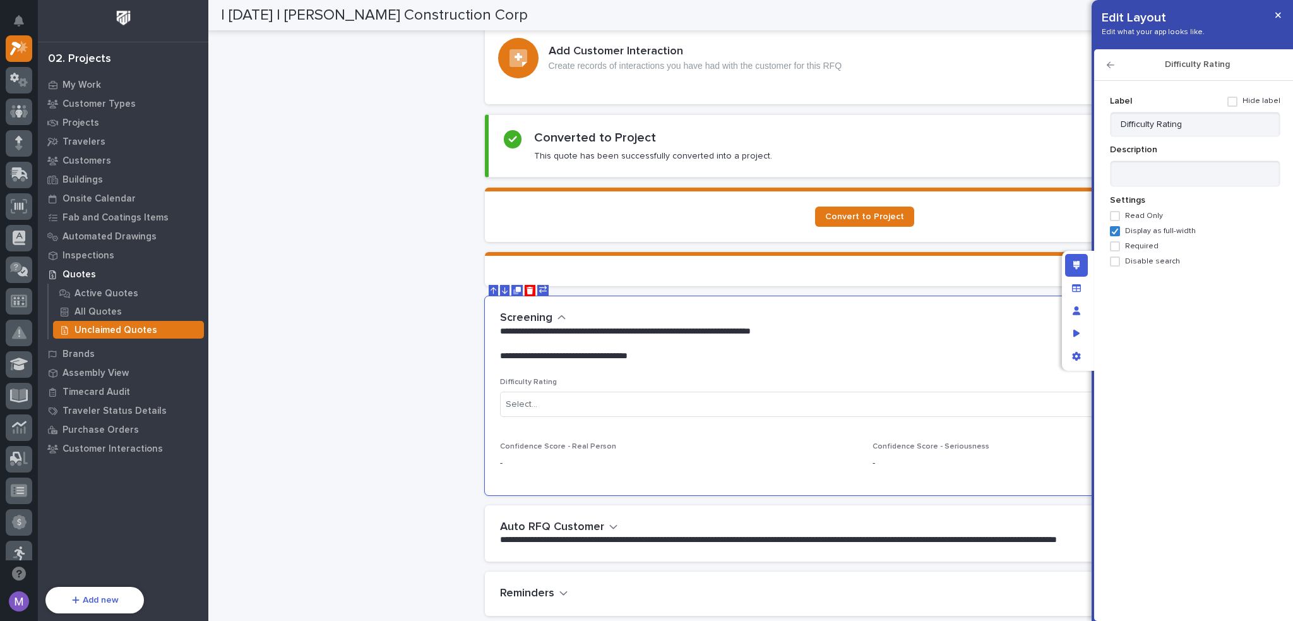
click at [1144, 214] on span "Read Only" at bounding box center [1144, 216] width 38 height 9
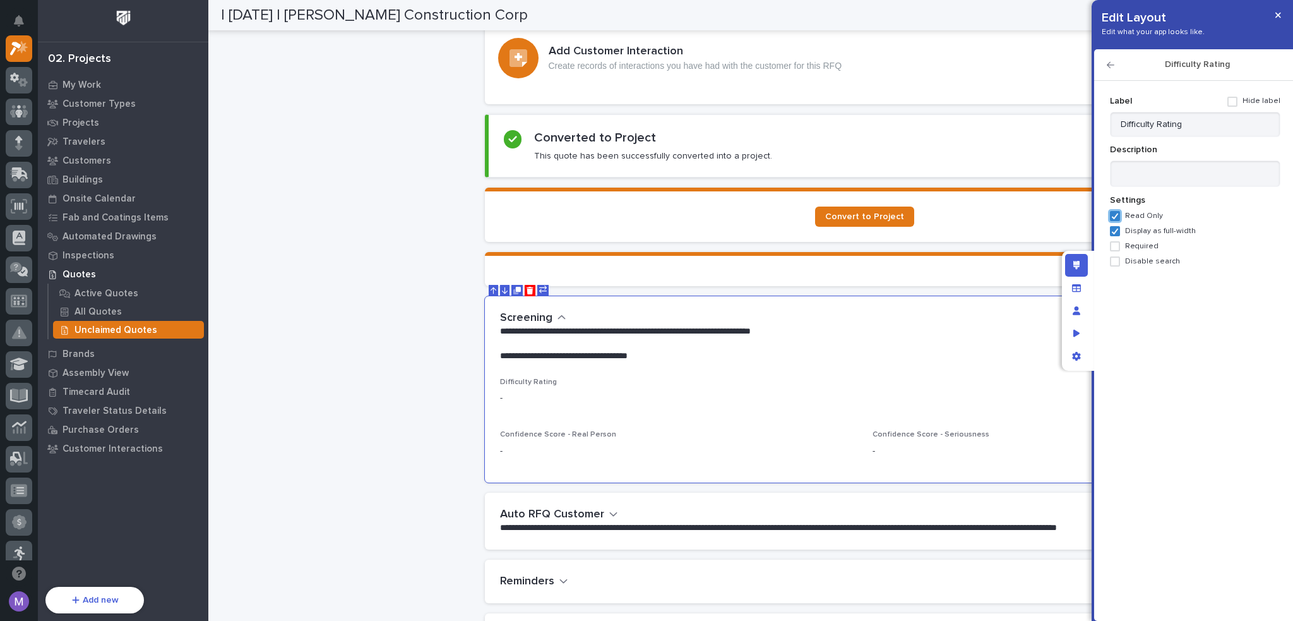
scroll to position [1134, 0]
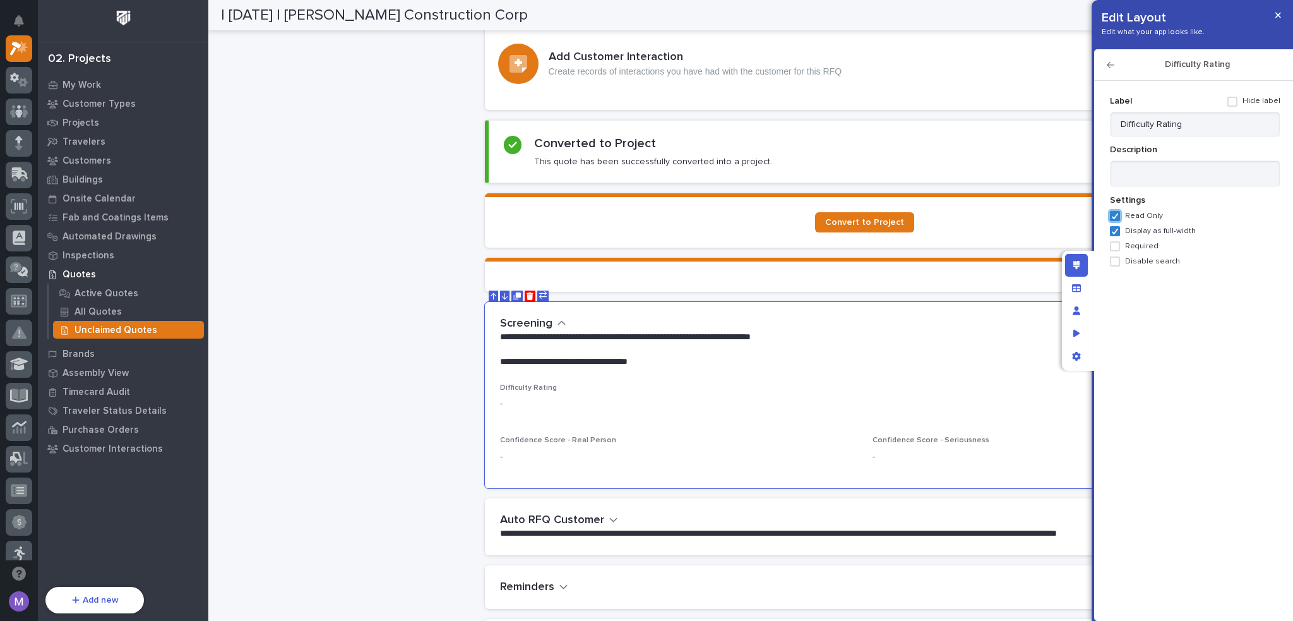
click at [1112, 64] on icon "button" at bounding box center [1111, 65] width 8 height 9
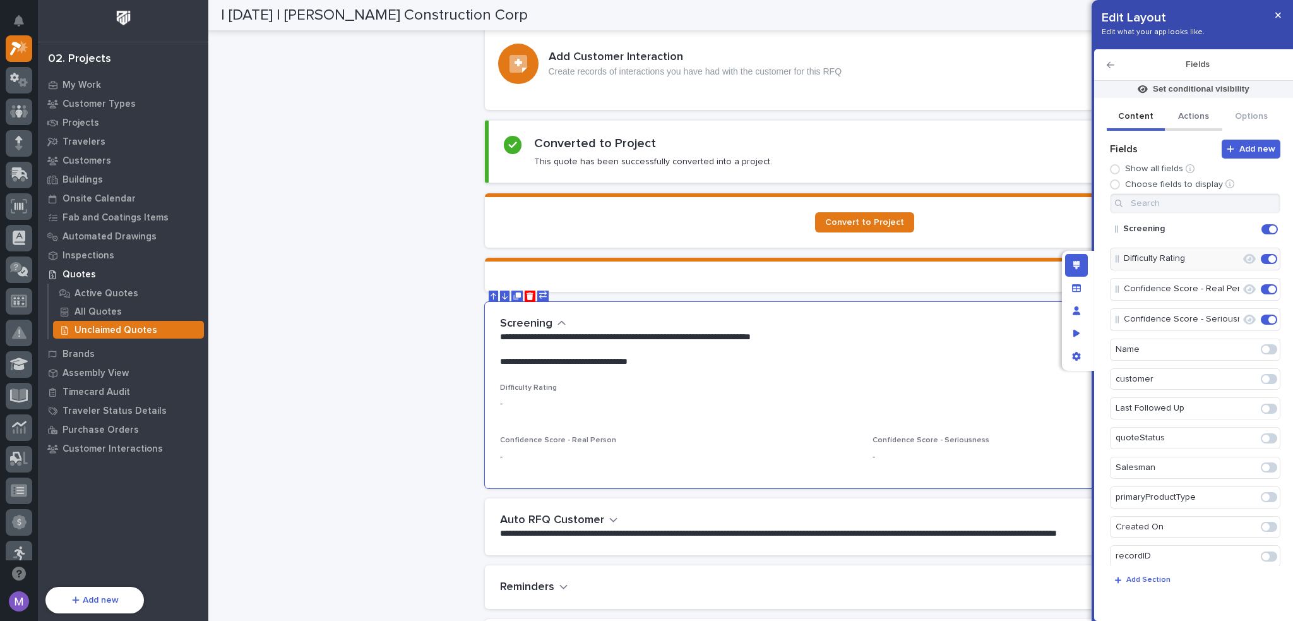
click at [1196, 122] on button "Actions" at bounding box center [1194, 117] width 58 height 27
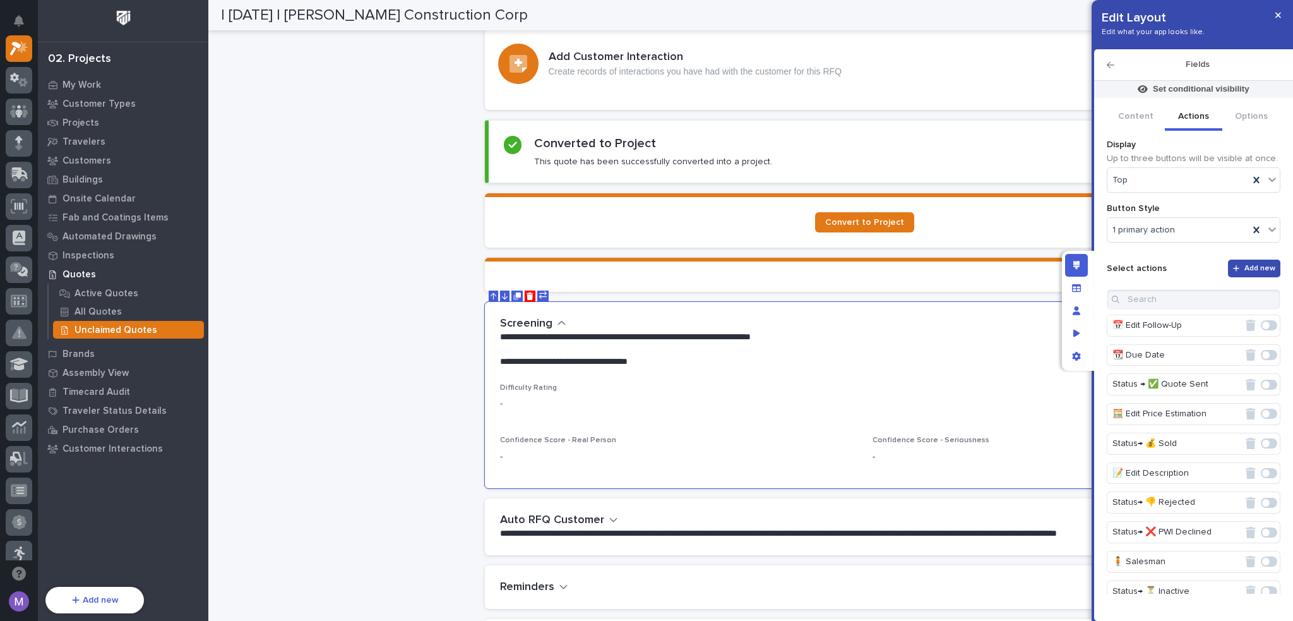
click at [1253, 264] on span "Add new" at bounding box center [1260, 269] width 31 height 10
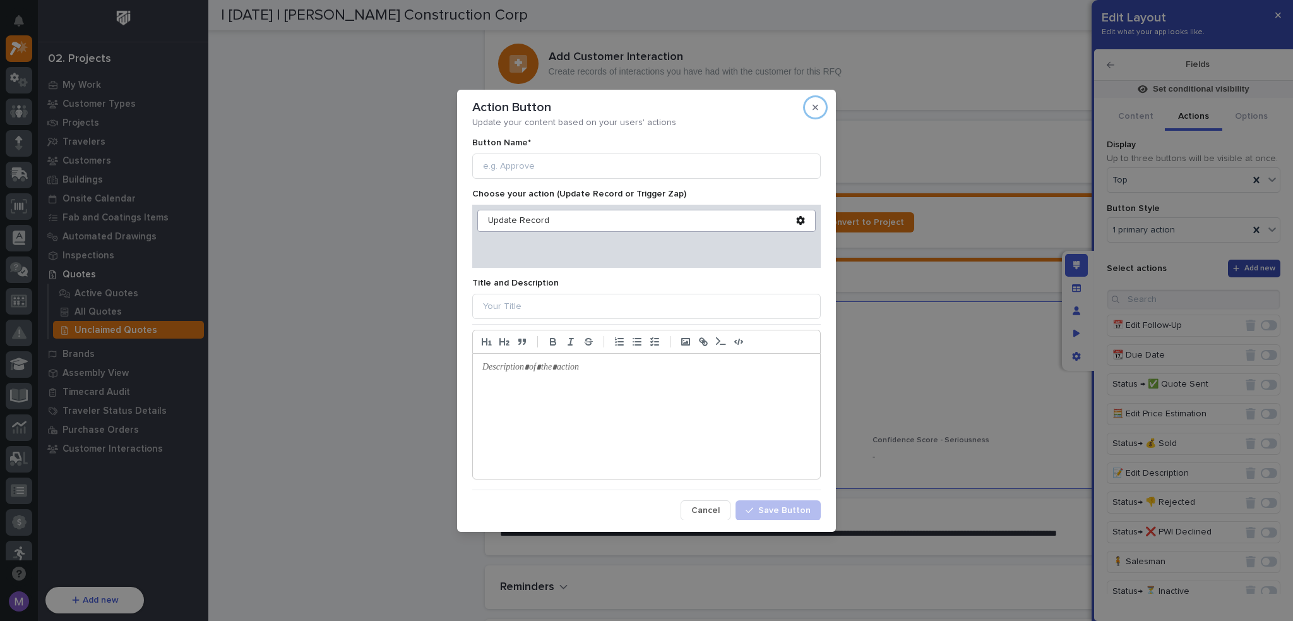
click button "button" at bounding box center [815, 107] width 21 height 20
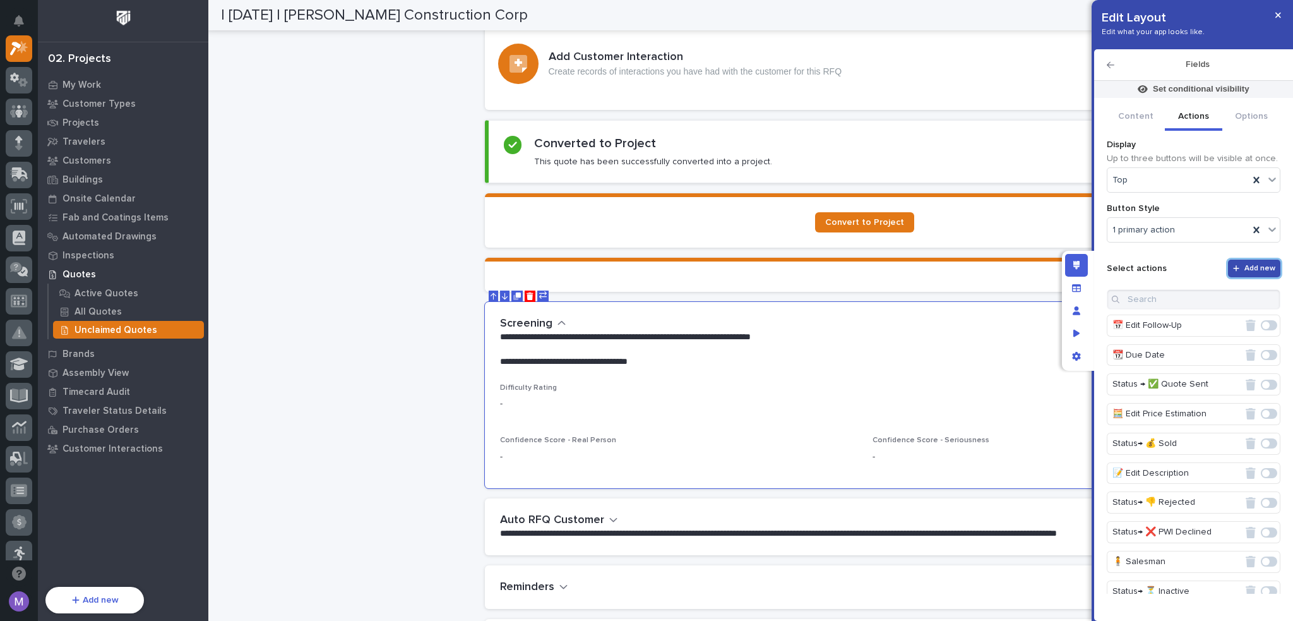
click at [1254, 275] on button "Add new" at bounding box center [1254, 269] width 53 height 18
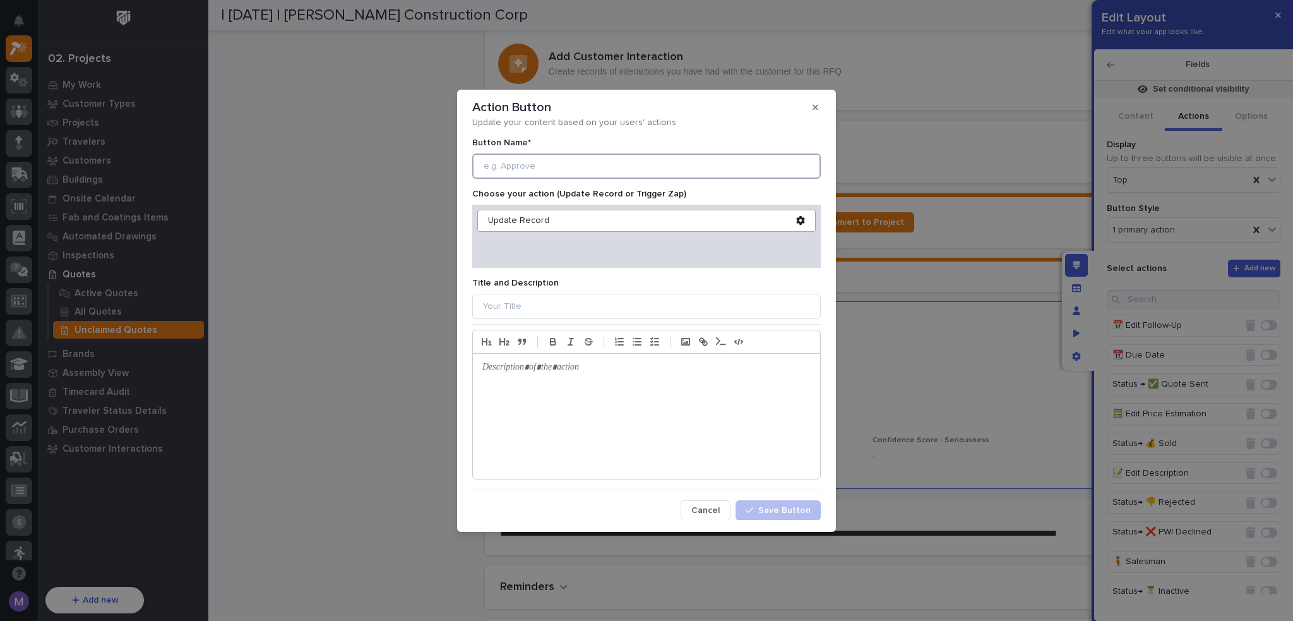
click at [659, 163] on input at bounding box center [646, 165] width 349 height 25
type input "Rate Difficulty"
click at [519, 220] on div "Update Record" at bounding box center [642, 220] width 308 height 11
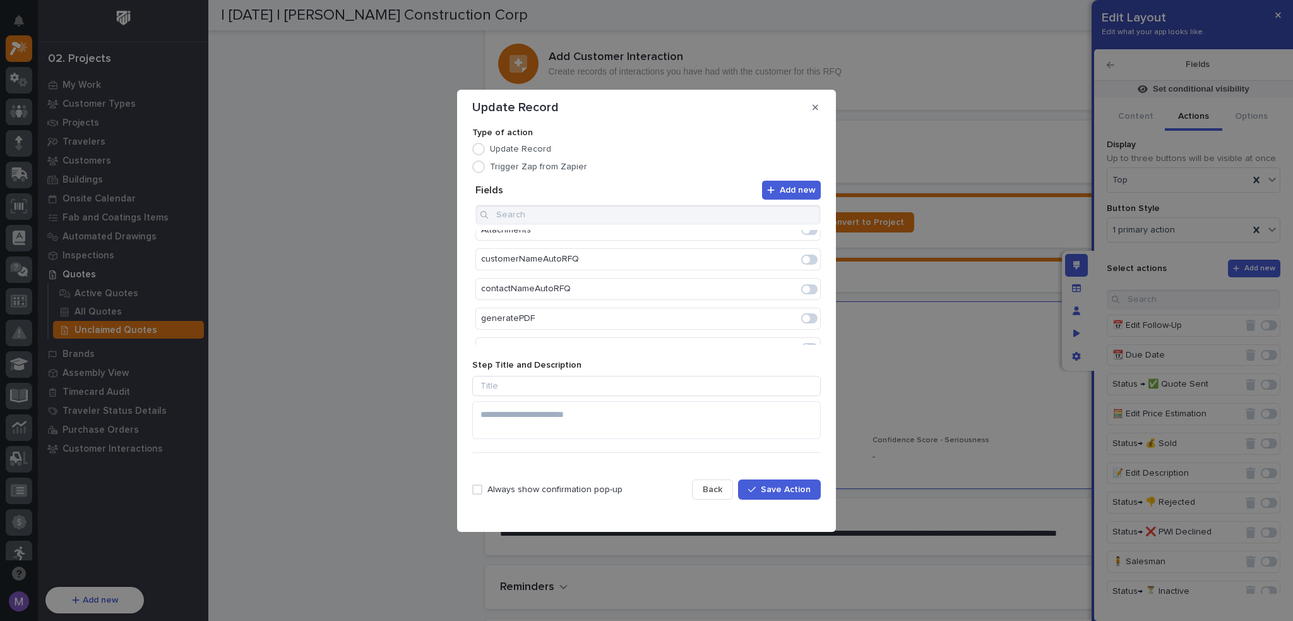
scroll to position [1115, 0]
click at [805, 332] on span at bounding box center [809, 337] width 16 height 10
click at [767, 239] on icon "Edit" at bounding box center [769, 241] width 11 height 11
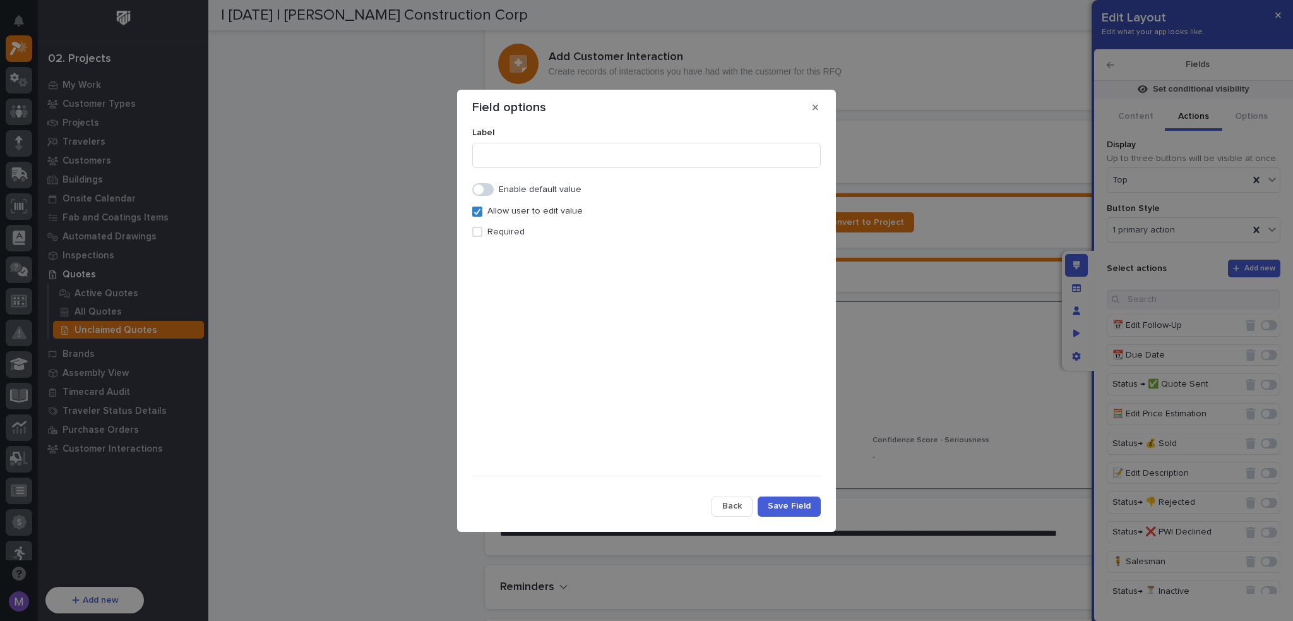
click at [486, 226] on div "Required" at bounding box center [646, 227] width 349 height 21
click at [484, 192] on span at bounding box center [482, 189] width 21 height 13
click at [522, 240] on div "Select..." at bounding box center [639, 234] width 332 height 18
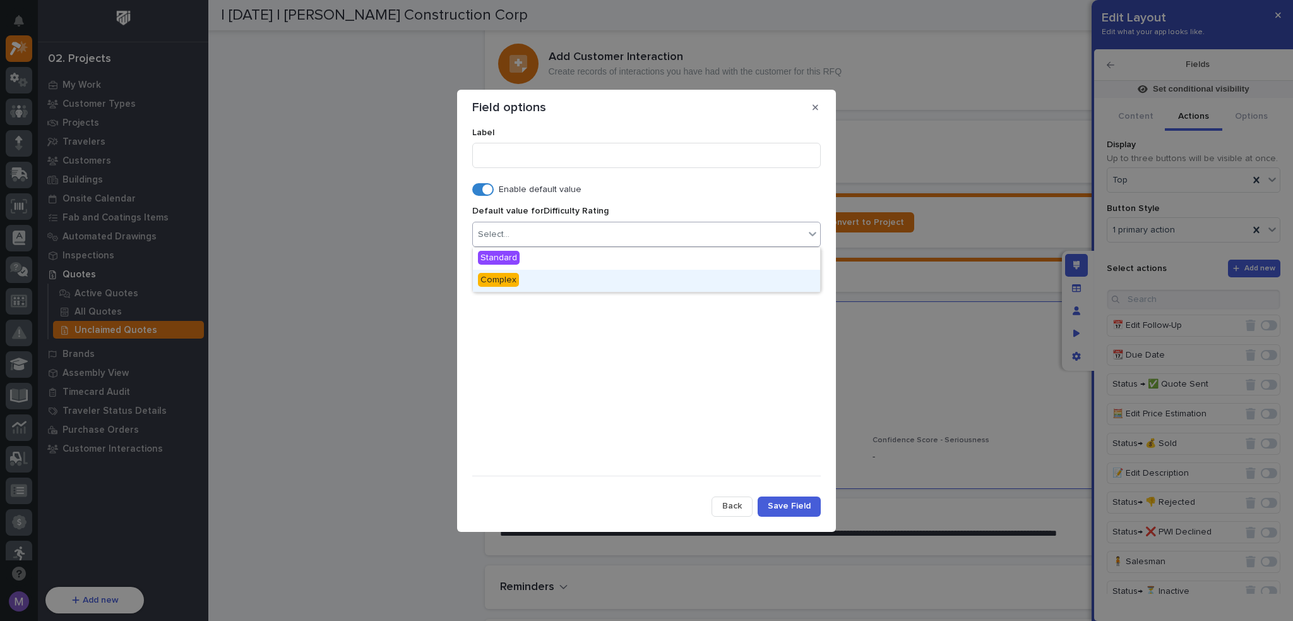
click at [599, 383] on div at bounding box center [646, 372] width 349 height 167
drag, startPoint x: 487, startPoint y: 184, endPoint x: 489, endPoint y: 212, distance: 27.9
click at [487, 186] on span at bounding box center [488, 189] width 10 height 10
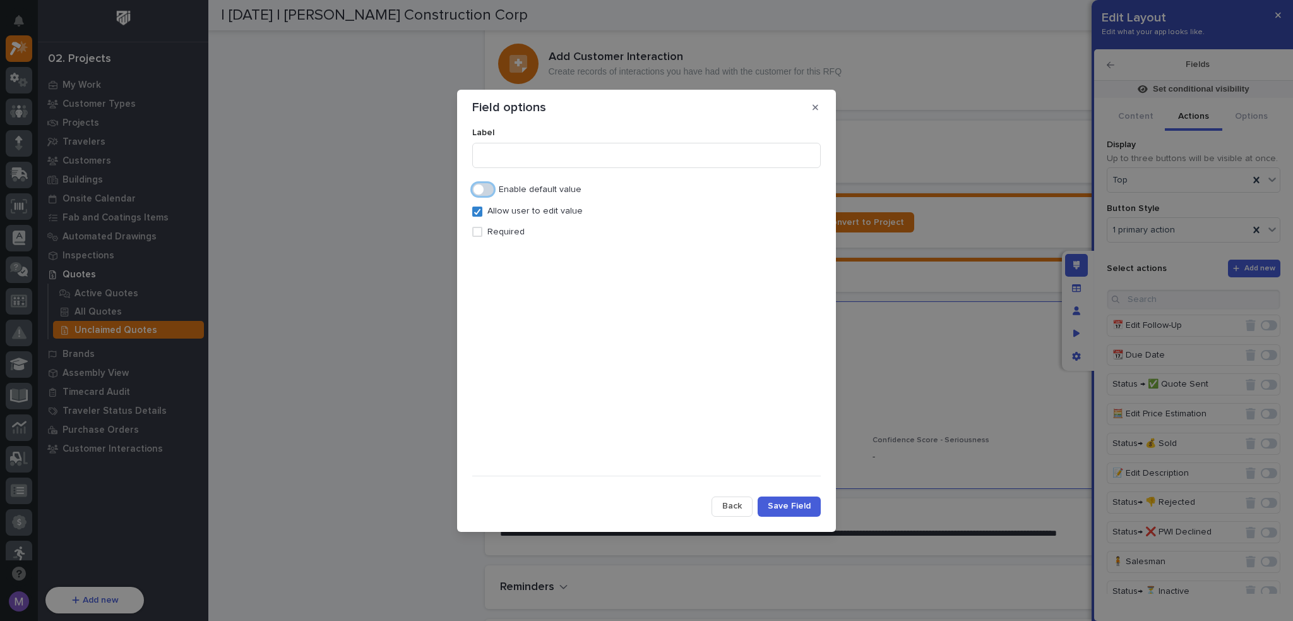
click at [489, 229] on p "Required" at bounding box center [506, 232] width 37 height 11
click at [808, 512] on button "Save Field" at bounding box center [789, 506] width 63 height 20
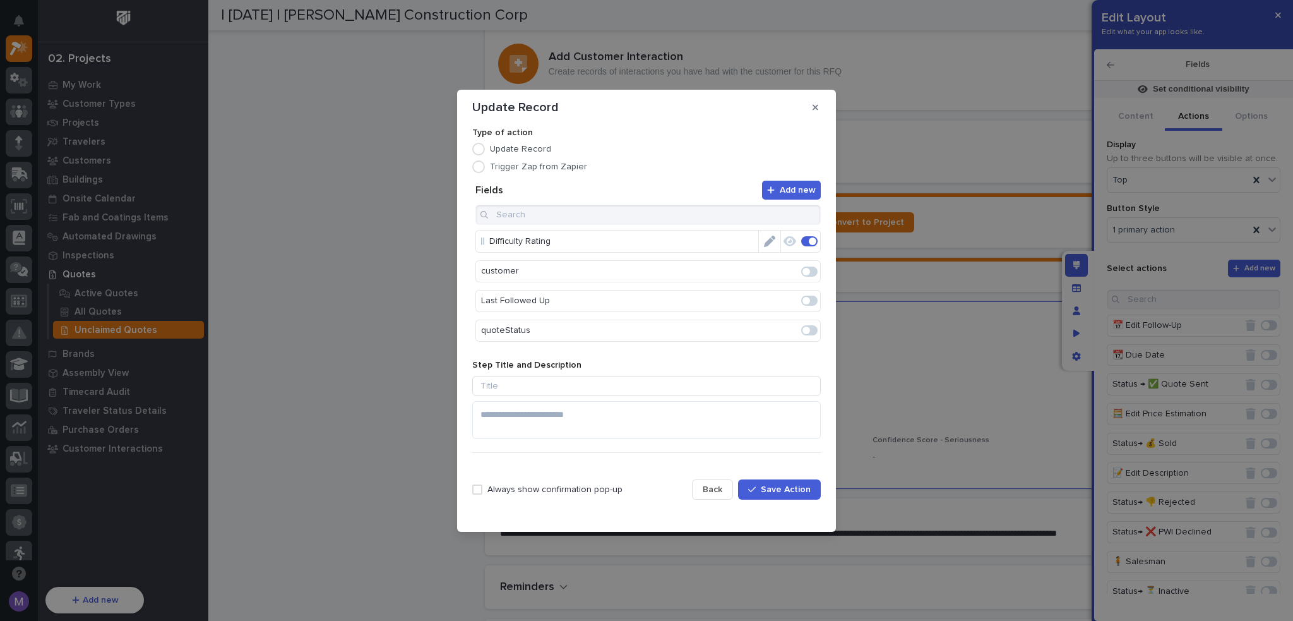
click at [509, 487] on p "Always show confirmation pop-up" at bounding box center [555, 489] width 135 height 11
click at [765, 495] on button "Save Action" at bounding box center [779, 489] width 83 height 20
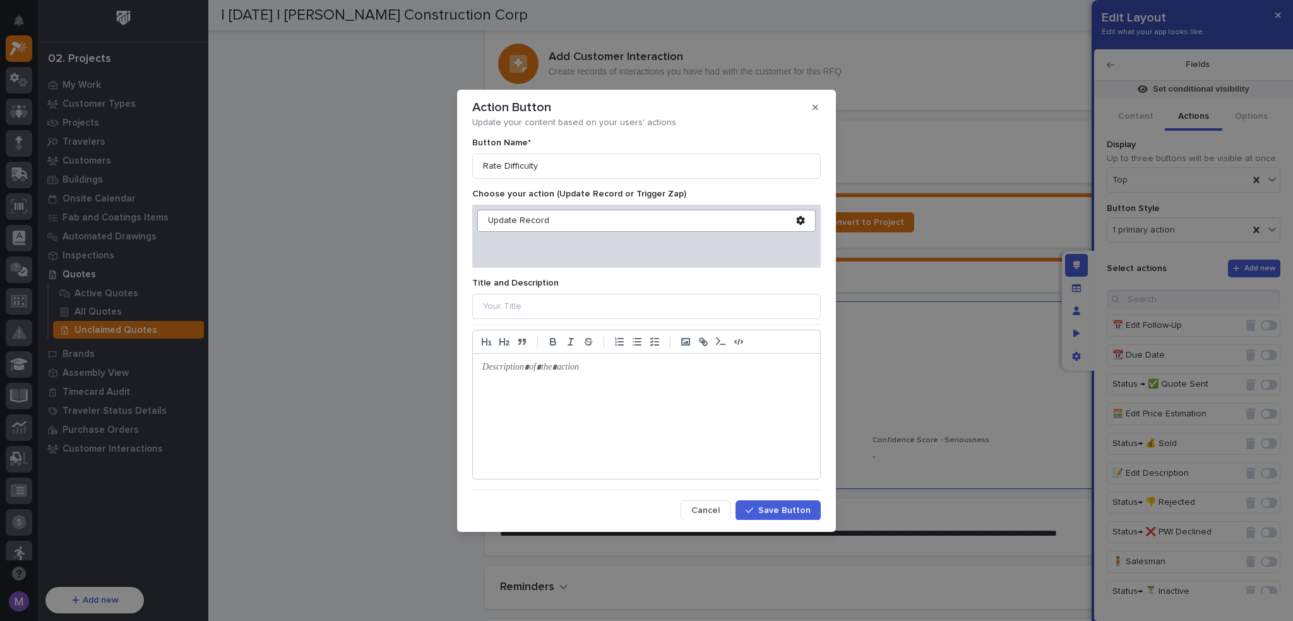
click at [771, 503] on button "Save Button" at bounding box center [778, 510] width 85 height 20
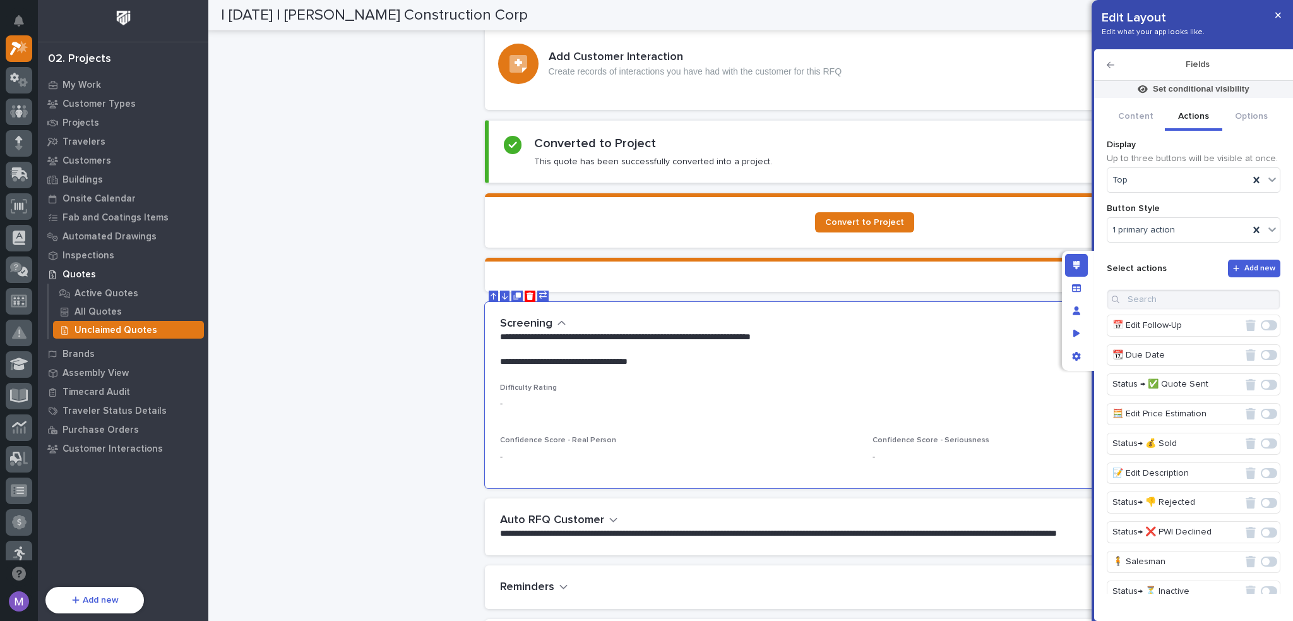
scroll to position [599, 0]
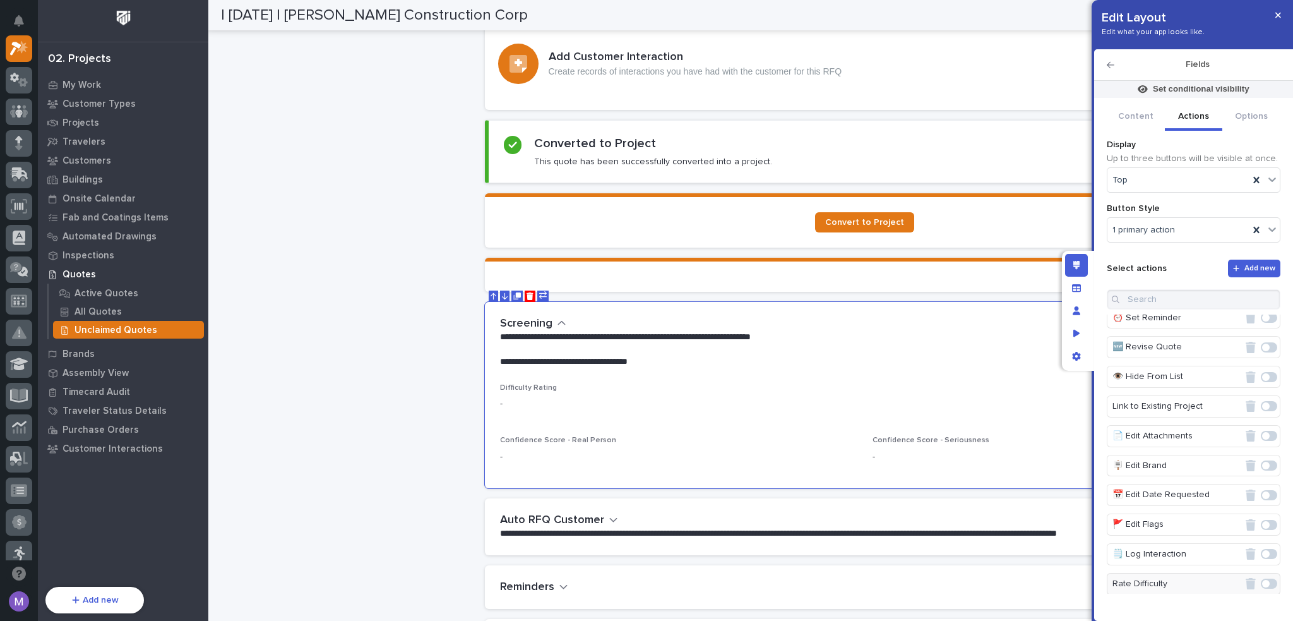
click at [1259, 575] on div at bounding box center [1269, 583] width 21 height 20
click at [1267, 579] on span at bounding box center [1269, 584] width 16 height 10
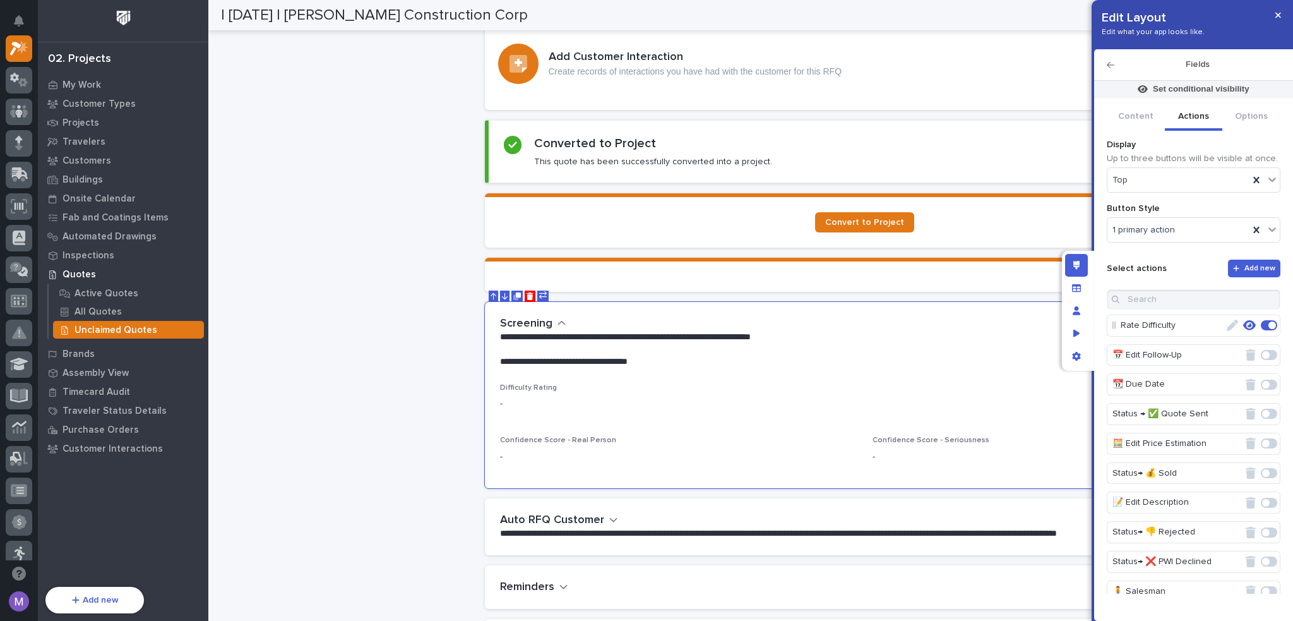
click at [1245, 322] on icon "button" at bounding box center [1250, 325] width 13 height 11
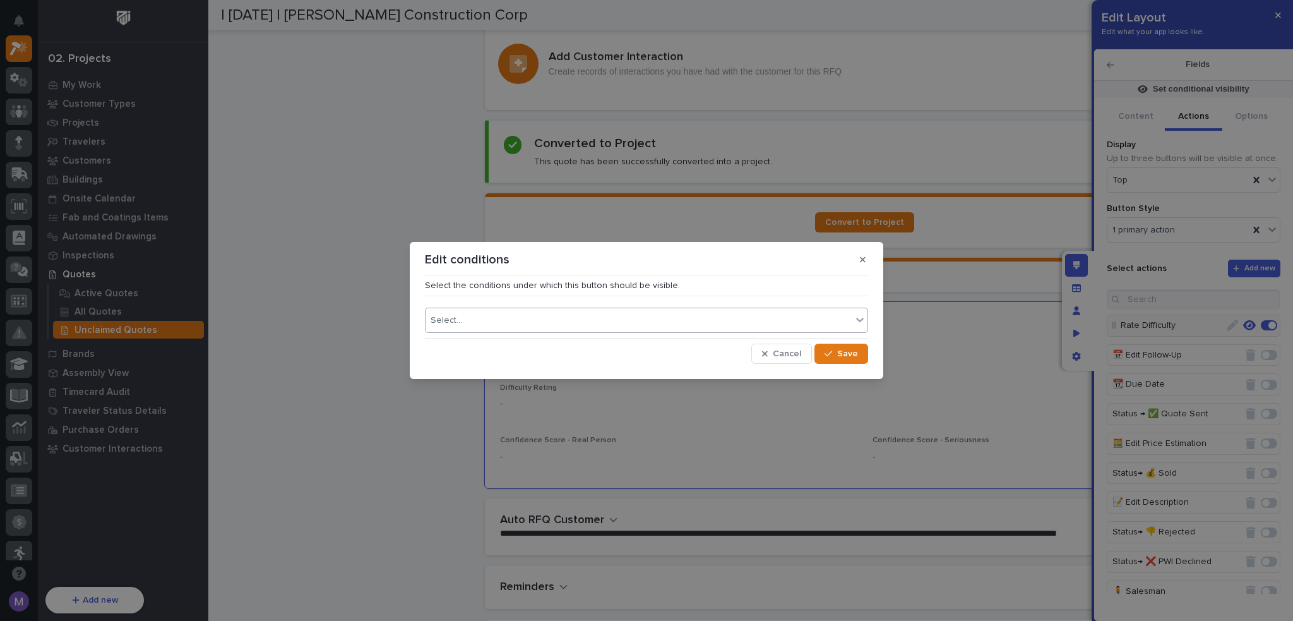
click at [644, 328] on div "Select..." at bounding box center [639, 320] width 426 height 18
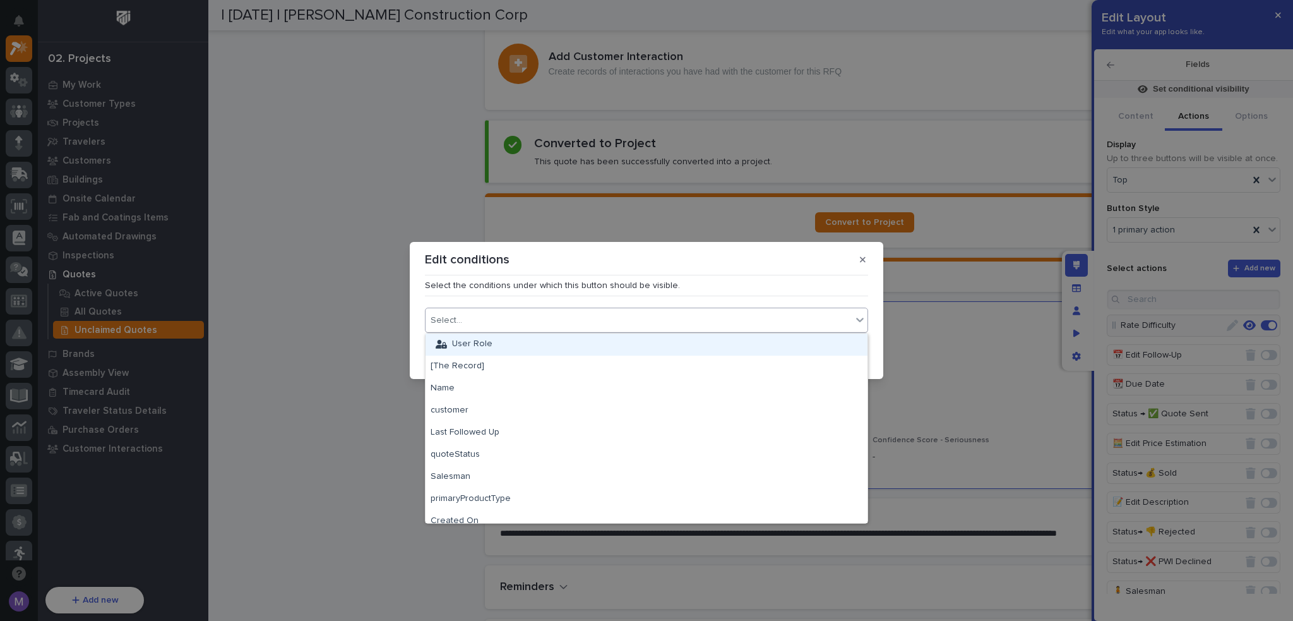
click at [520, 339] on div "User Role" at bounding box center [647, 344] width 442 height 22
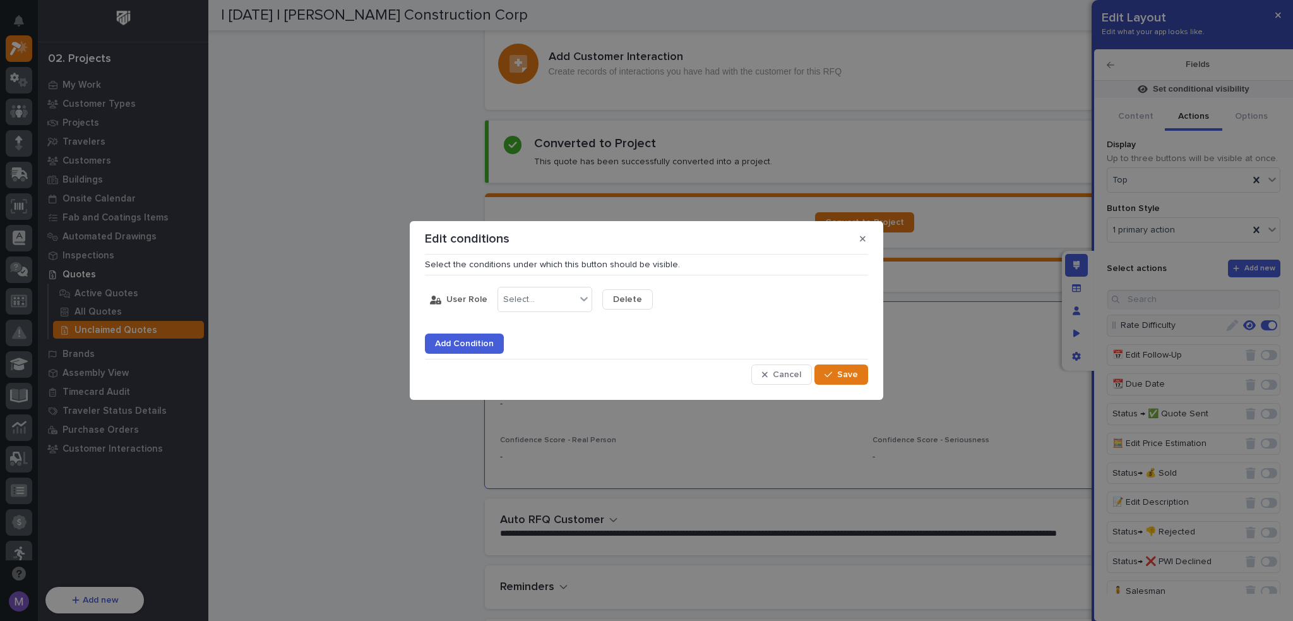
click at [525, 316] on div "User Role Select... Delete Add Condition" at bounding box center [646, 316] width 443 height 73
click at [531, 309] on div "Select..." at bounding box center [545, 299] width 95 height 25
click at [548, 325] on div "is" at bounding box center [541, 324] width 93 height 22
click at [628, 299] on div "Select..." at bounding box center [624, 299] width 32 height 11
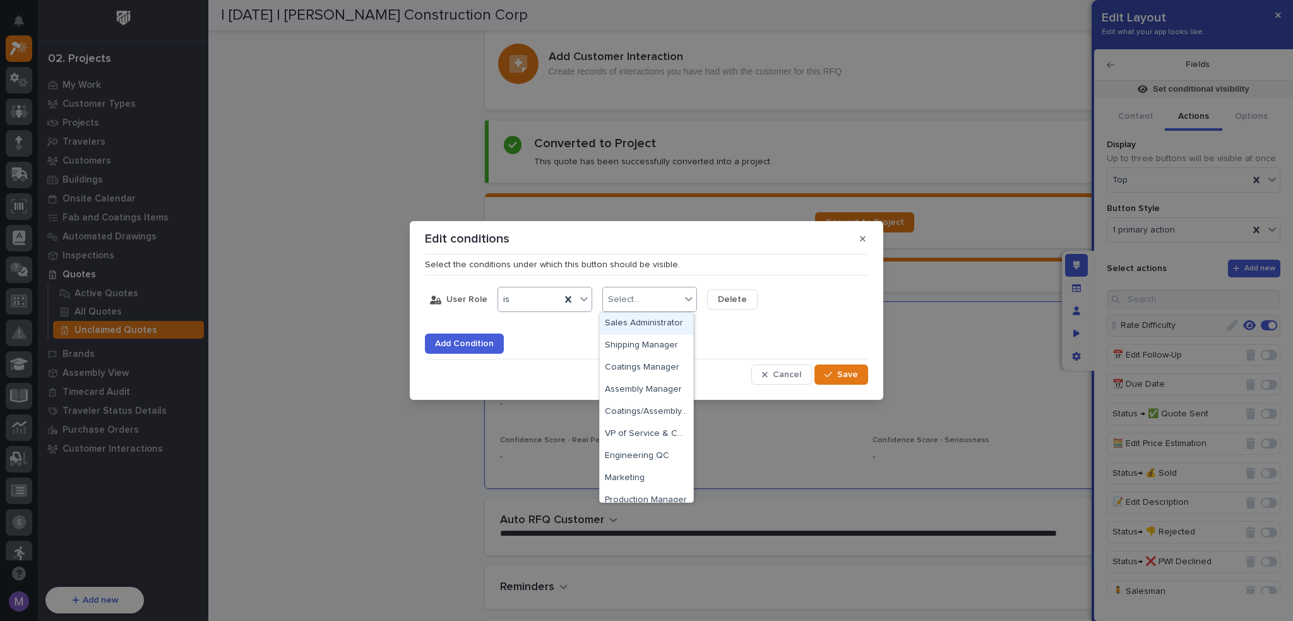
click at [523, 303] on div "is" at bounding box center [529, 300] width 63 height 18
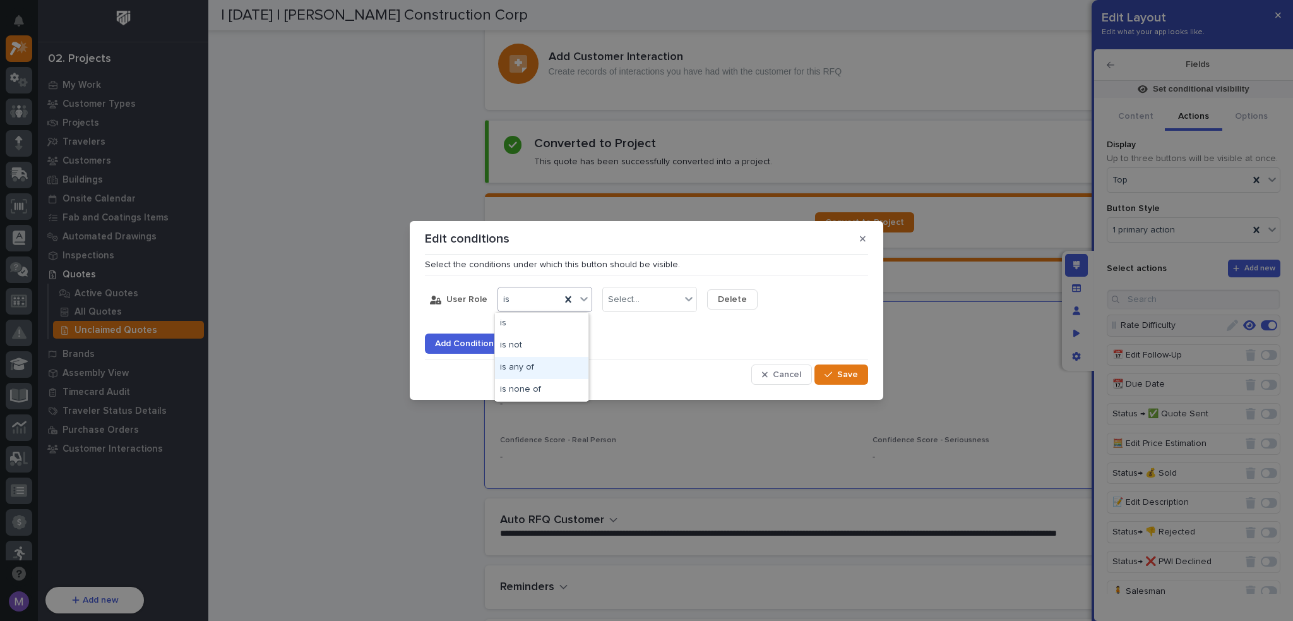
click at [527, 368] on div "is any of" at bounding box center [541, 368] width 93 height 22
click at [639, 295] on div "Select..." at bounding box center [642, 300] width 78 height 18
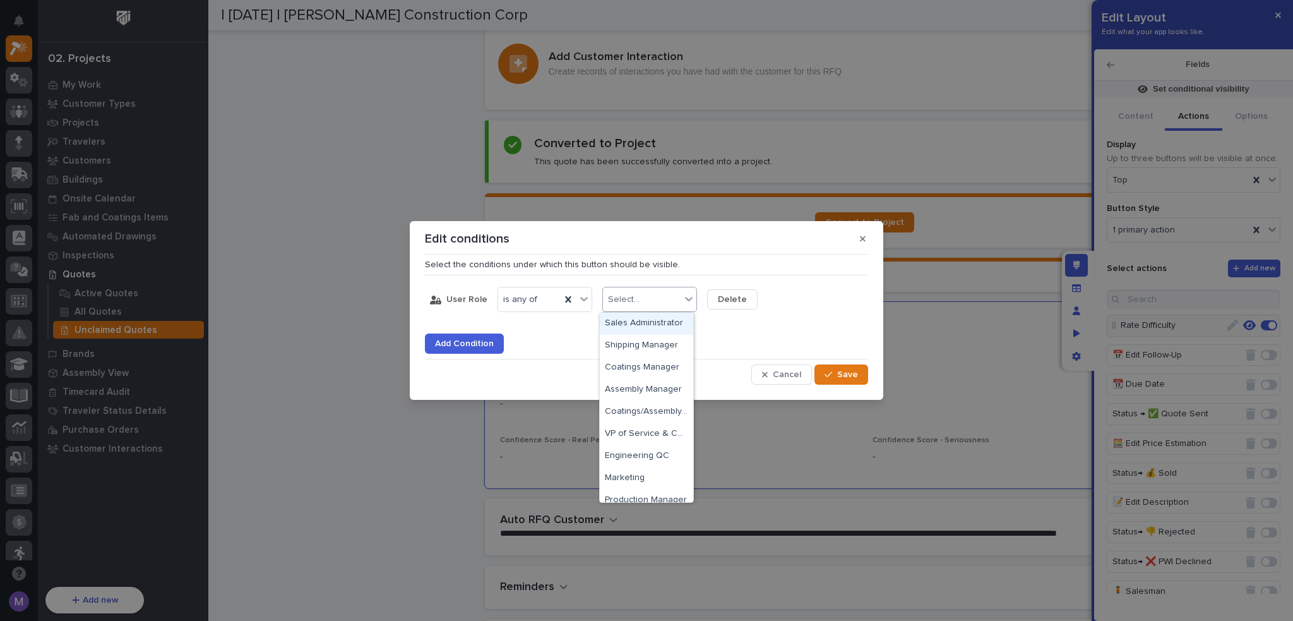
click at [657, 328] on div "Sales Administrator" at bounding box center [646, 324] width 93 height 22
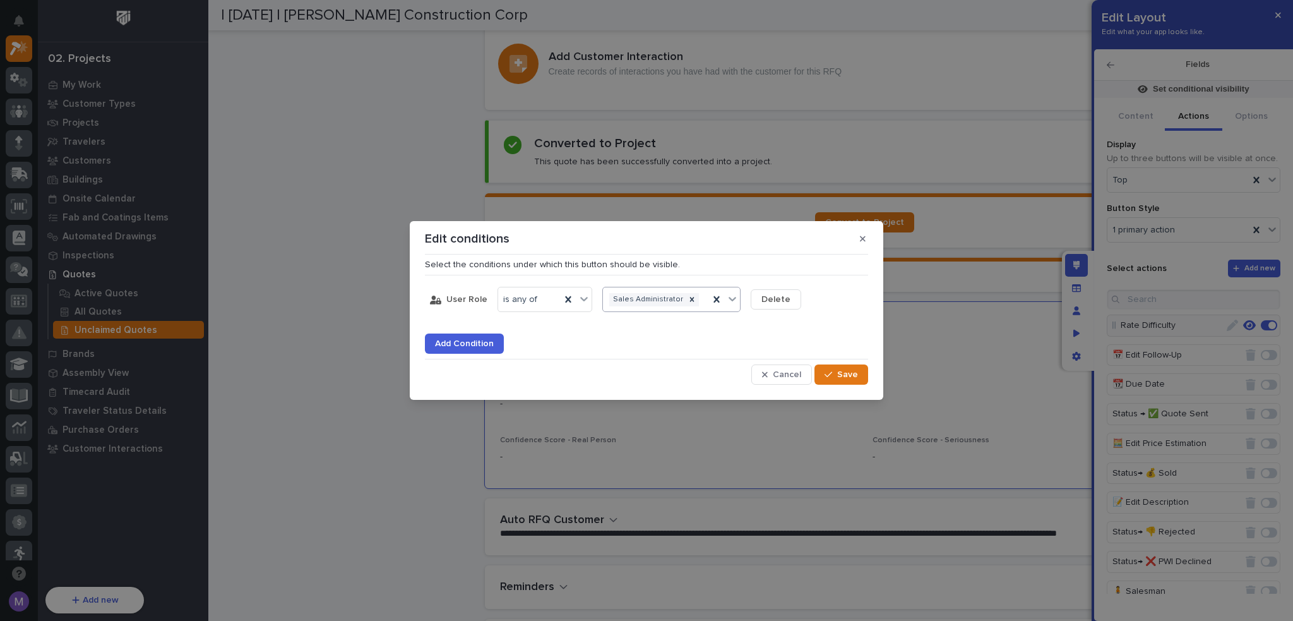
click at [693, 307] on div "Sales Administrator" at bounding box center [656, 300] width 106 height 18
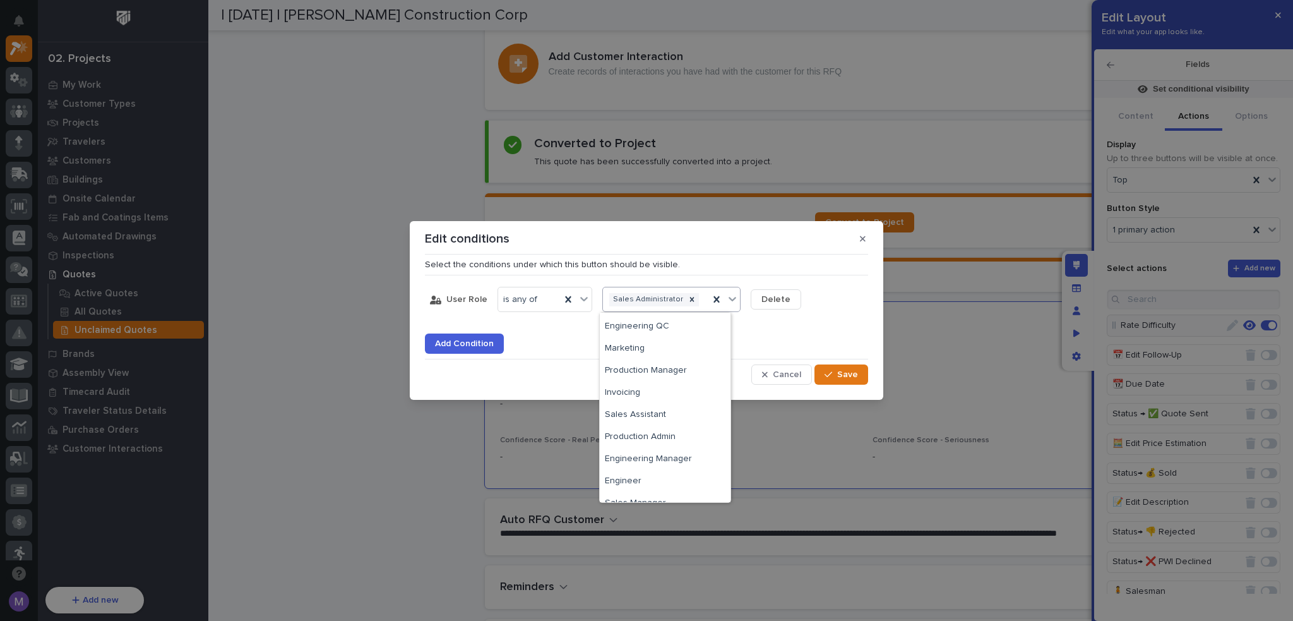
scroll to position [186, 0]
click at [669, 330] on div "Sales Assistant" at bounding box center [665, 336] width 131 height 22
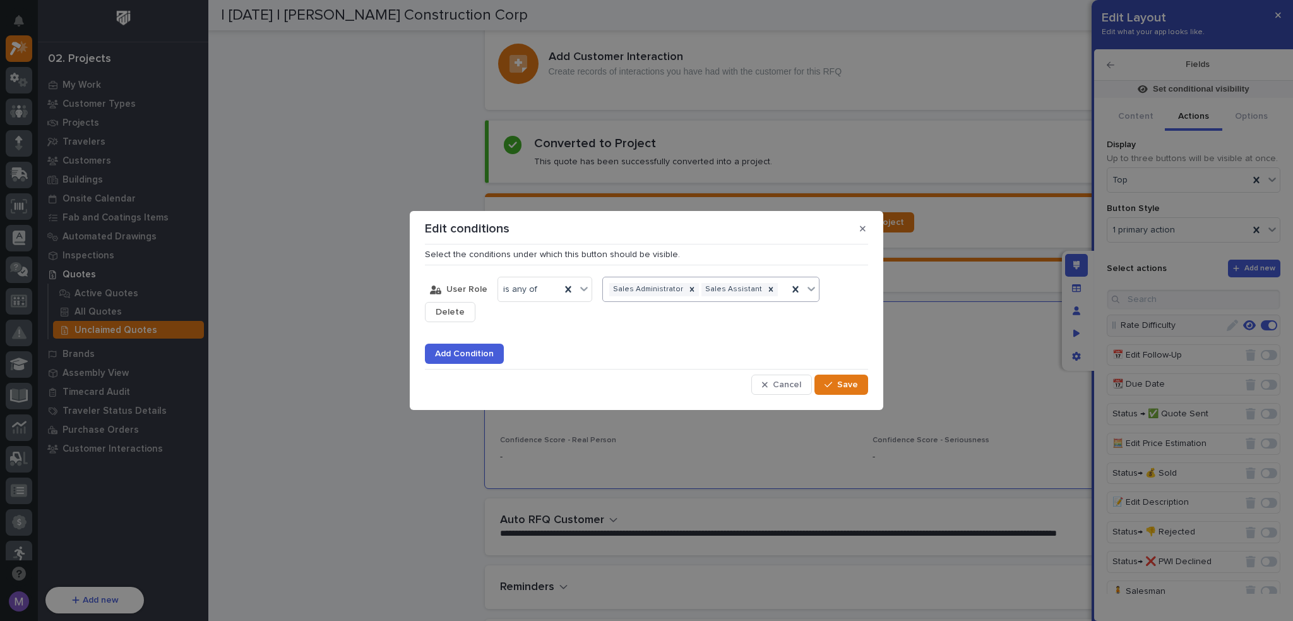
click at [834, 341] on div "Add Condition" at bounding box center [646, 345] width 443 height 35
click at [851, 381] on span "Save" at bounding box center [847, 384] width 21 height 11
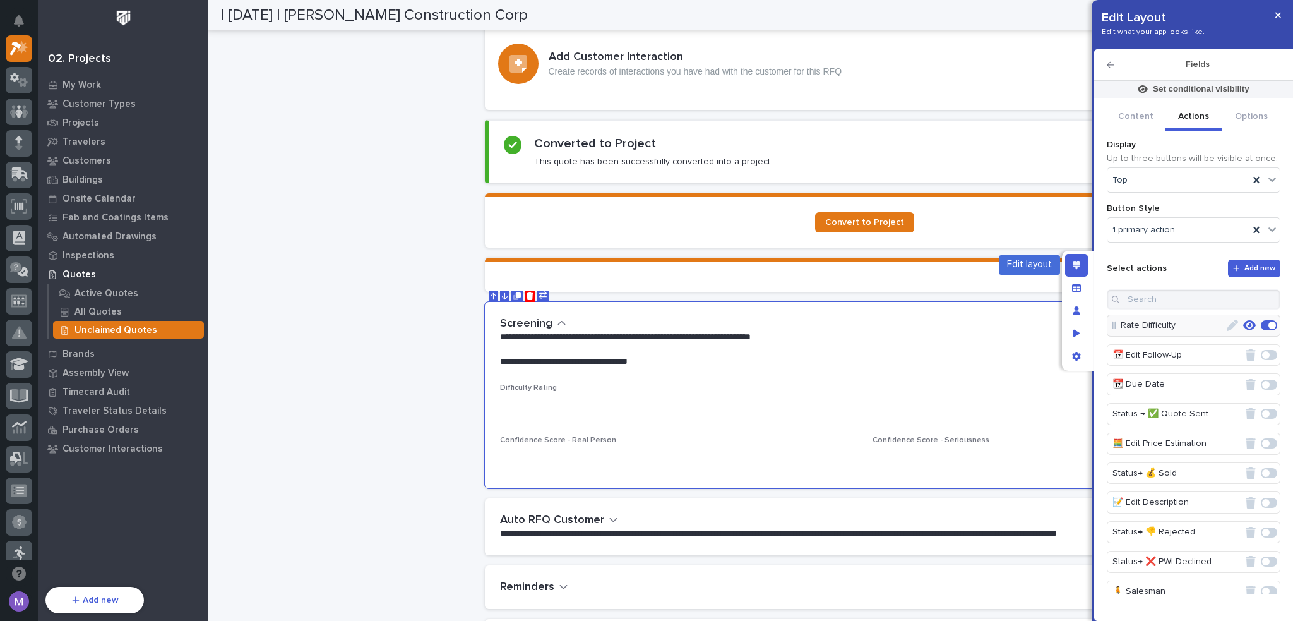
click at [1081, 261] on div "Edit layout" at bounding box center [1076, 265] width 23 height 23
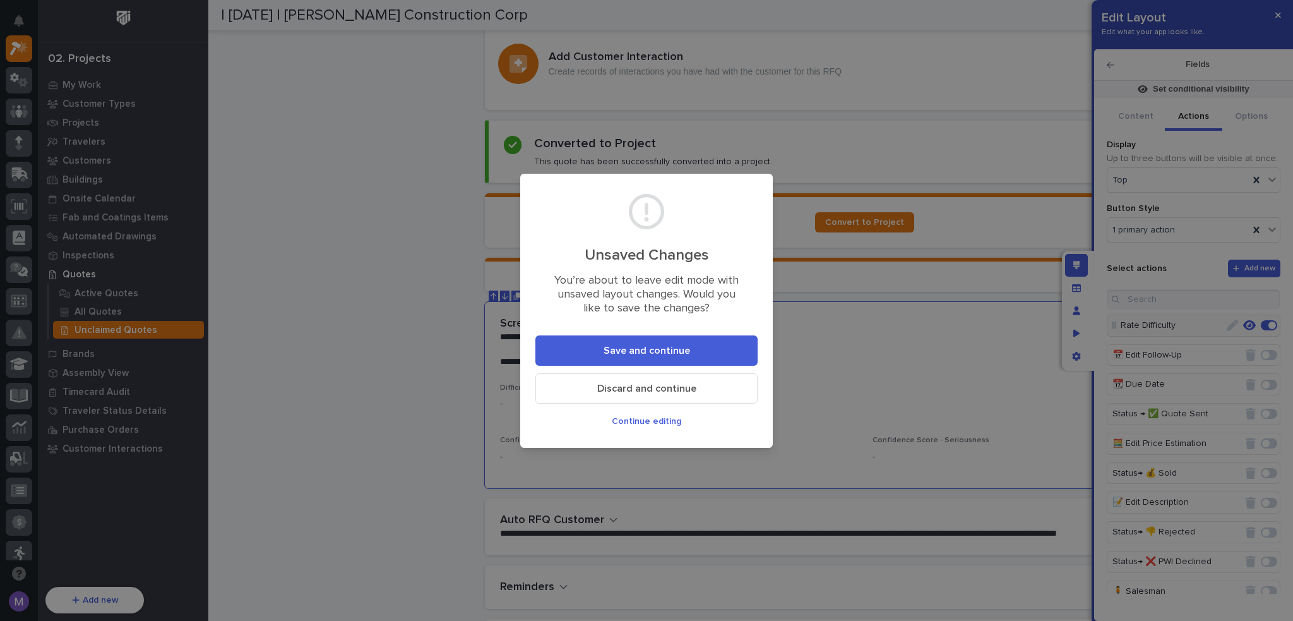
click at [673, 349] on span "Save and continue" at bounding box center [647, 350] width 87 height 13
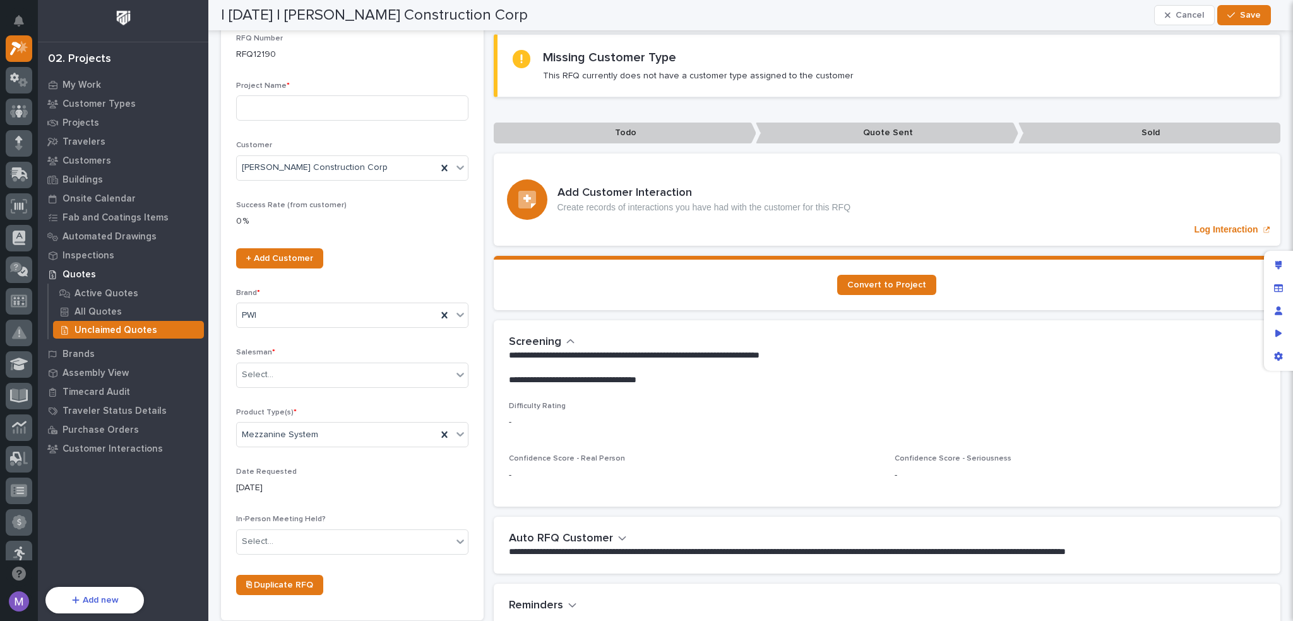
scroll to position [105, 0]
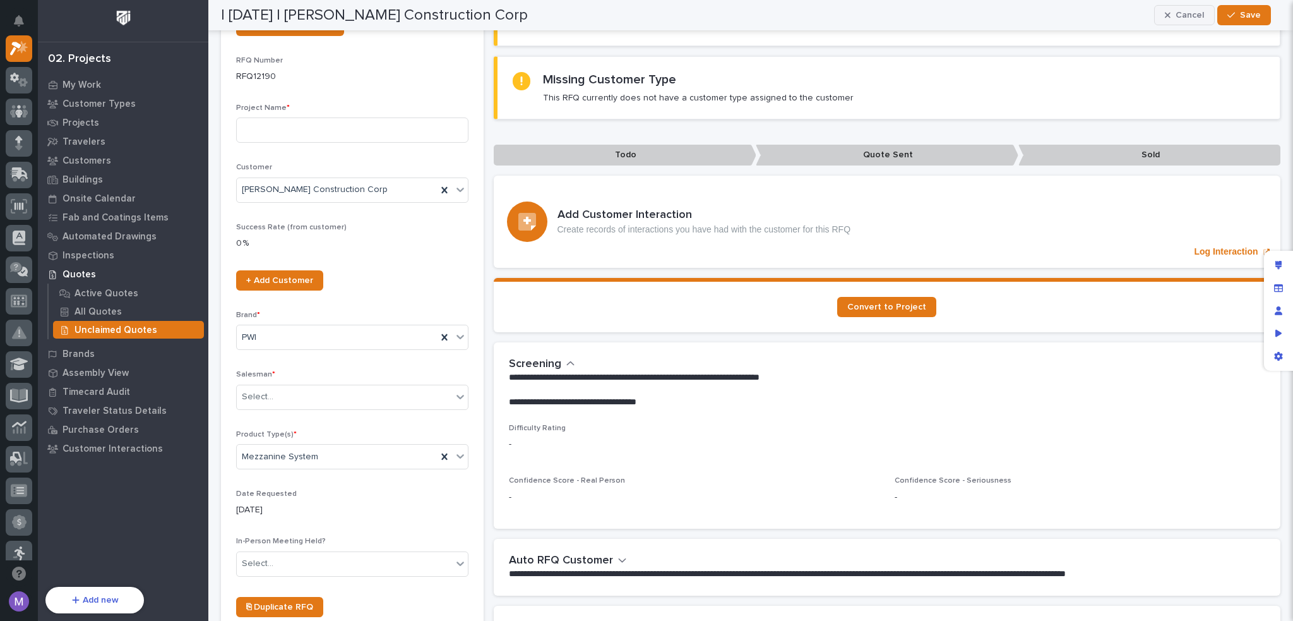
click at [1183, 19] on span "Cancel" at bounding box center [1190, 14] width 28 height 11
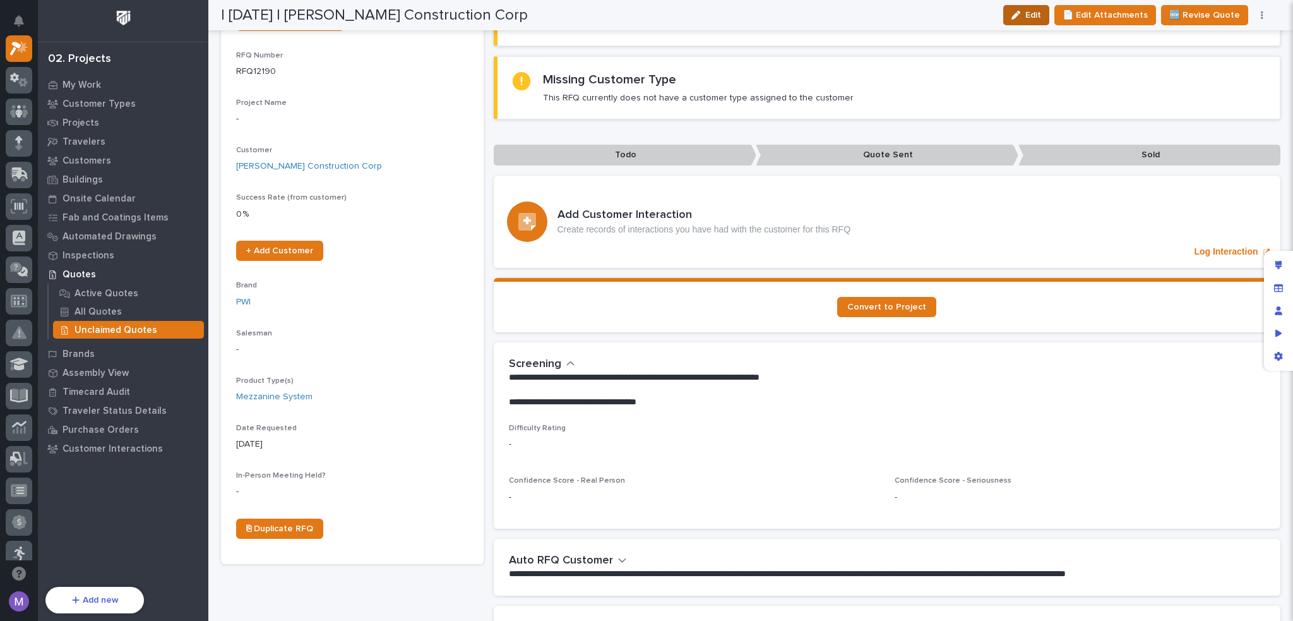
click at [1041, 15] on span "Edit" at bounding box center [1034, 14] width 16 height 11
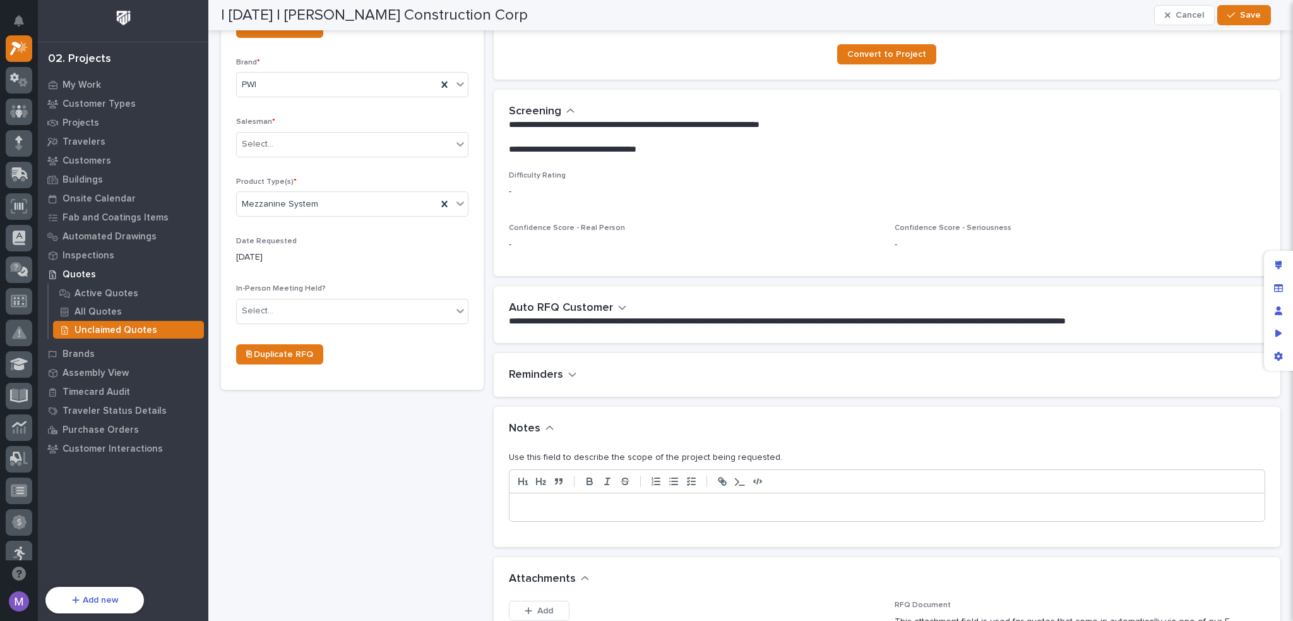
scroll to position [0, 0]
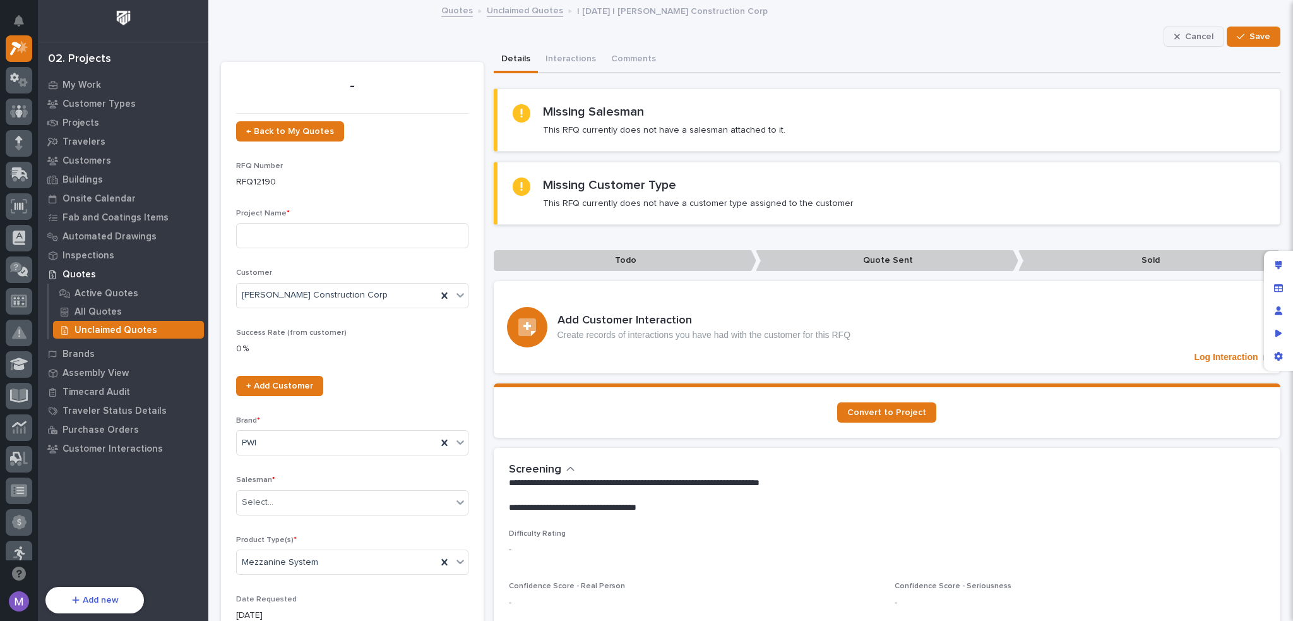
click at [1176, 33] on div "button" at bounding box center [1180, 36] width 11 height 9
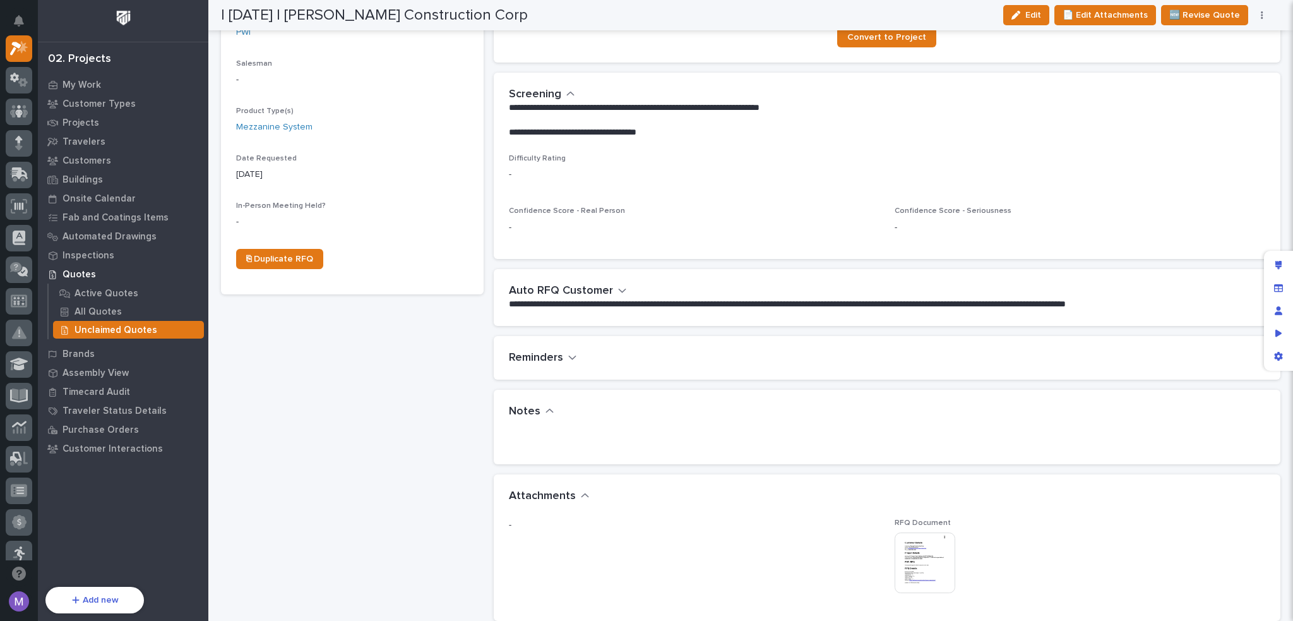
scroll to position [316, 0]
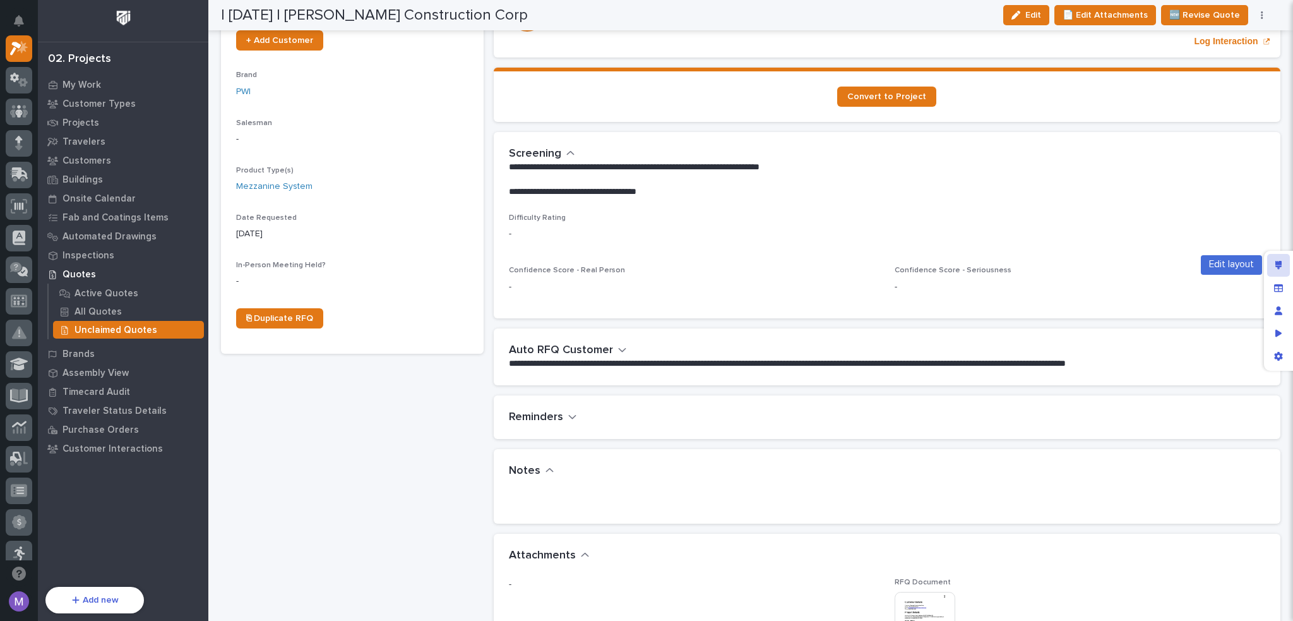
click at [1276, 261] on icon "Edit layout" at bounding box center [1279, 265] width 7 height 9
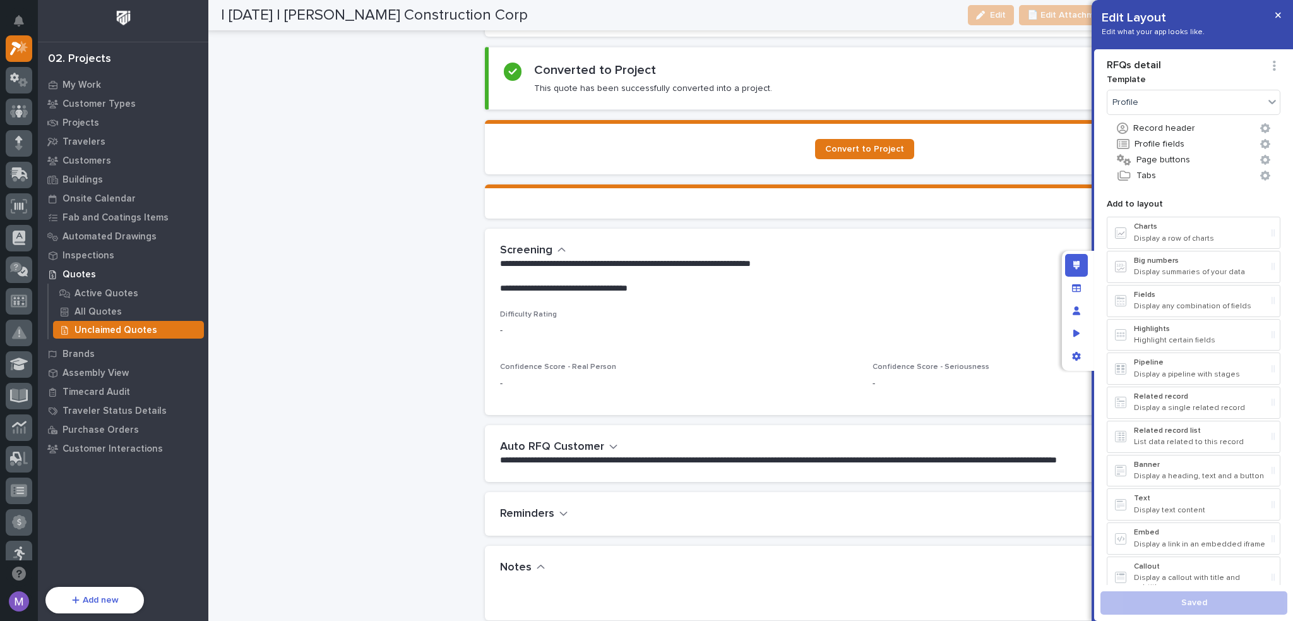
scroll to position [1218, 0]
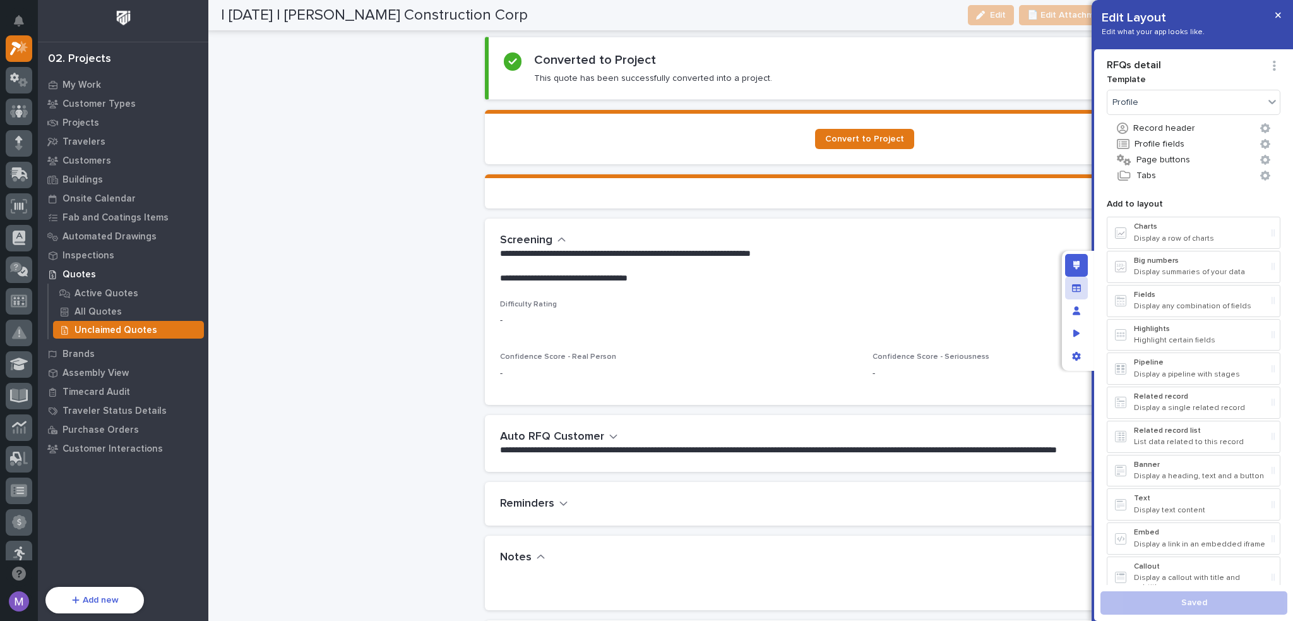
click at [942, 308] on div "Difficulty Rating -" at bounding box center [865, 318] width 731 height 37
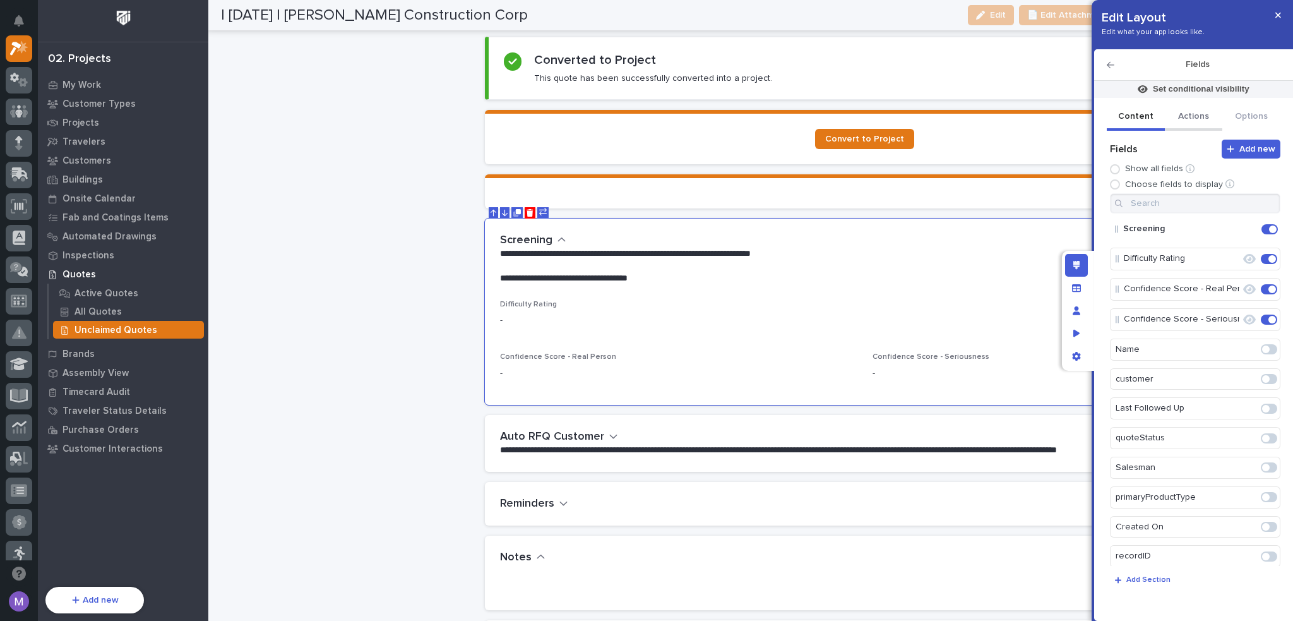
click at [1188, 126] on button "Actions" at bounding box center [1194, 117] width 58 height 27
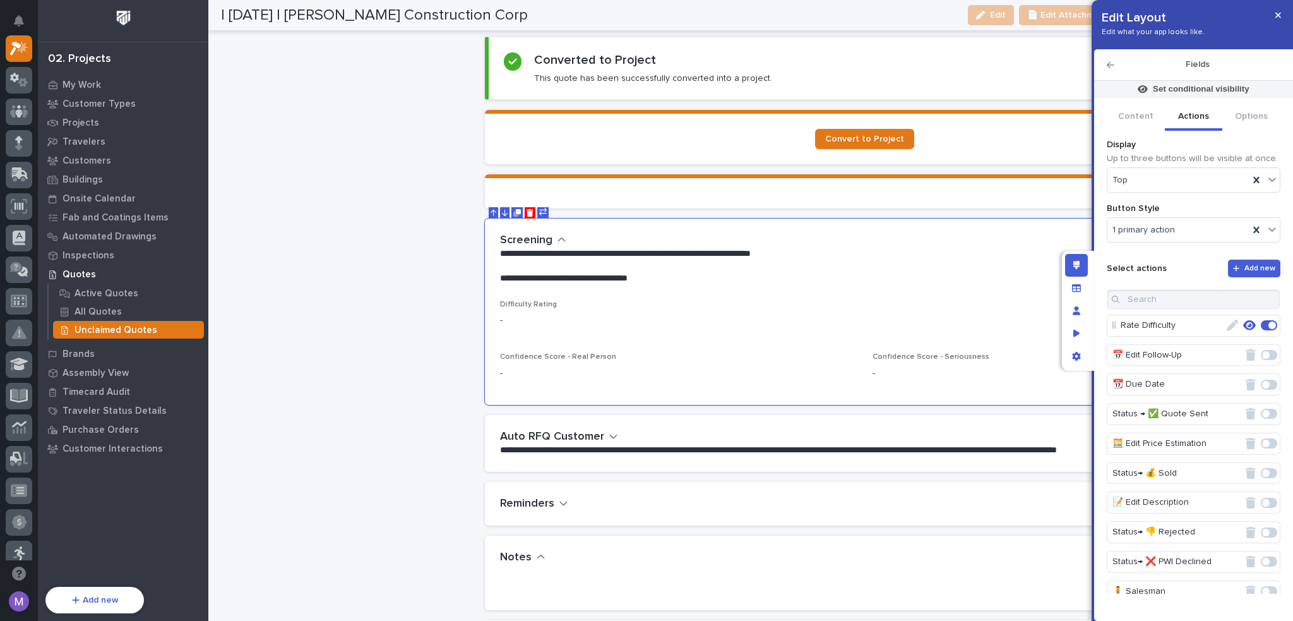
click at [1244, 327] on icon "button" at bounding box center [1250, 325] width 13 height 11
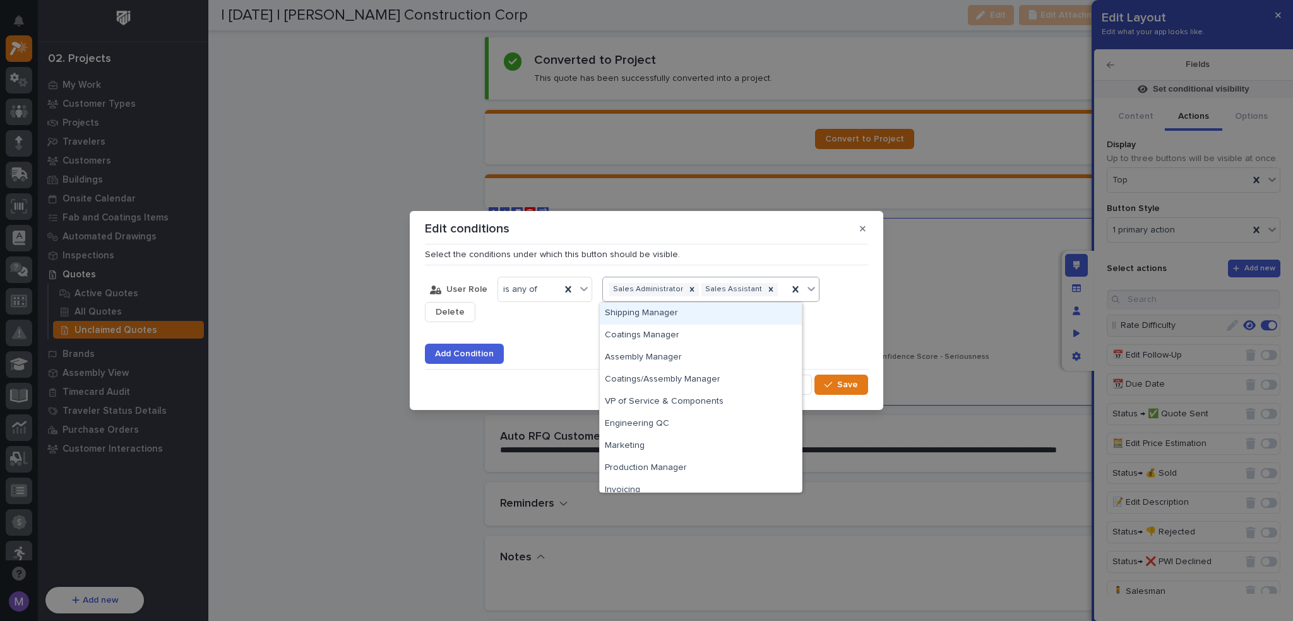
click at [697, 297] on div "Sales Administrator Sales Assistant" at bounding box center [695, 289] width 185 height 18
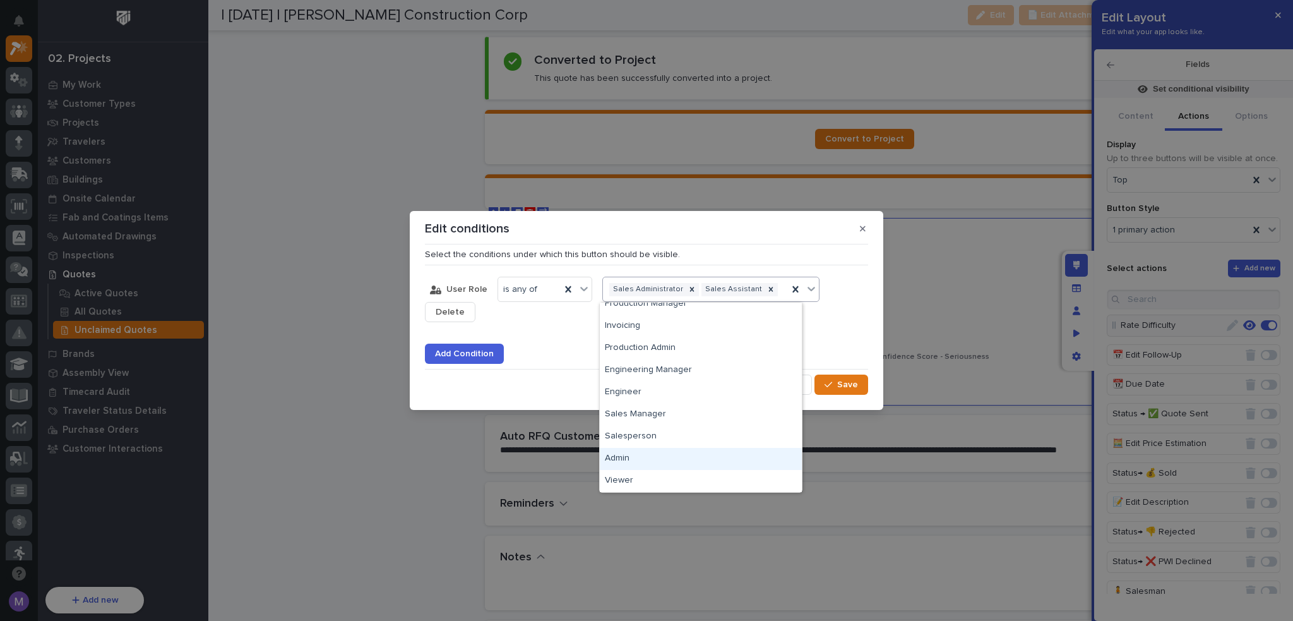
drag, startPoint x: 637, startPoint y: 459, endPoint x: 644, endPoint y: 458, distance: 7.6
click at [639, 459] on div "Admin" at bounding box center [701, 459] width 202 height 22
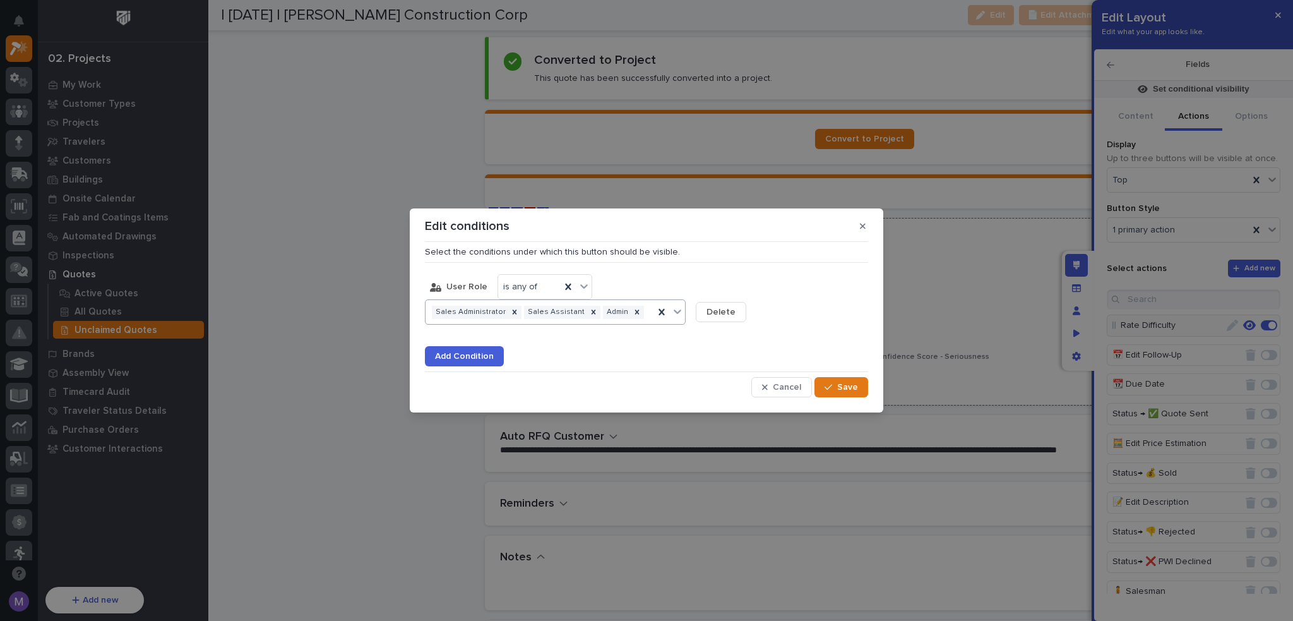
drag, startPoint x: 851, startPoint y: 386, endPoint x: 893, endPoint y: 371, distance: 44.4
click at [852, 387] on span "Save" at bounding box center [847, 386] width 21 height 11
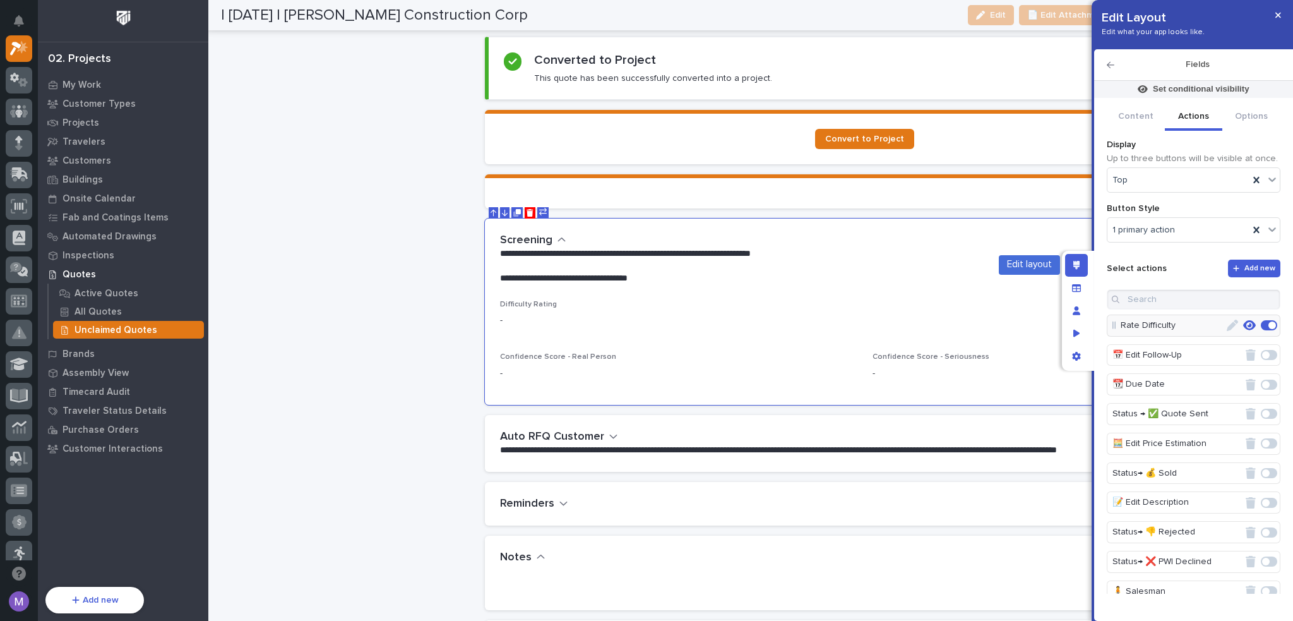
click at [1081, 267] on div "Edit layout" at bounding box center [1076, 265] width 23 height 23
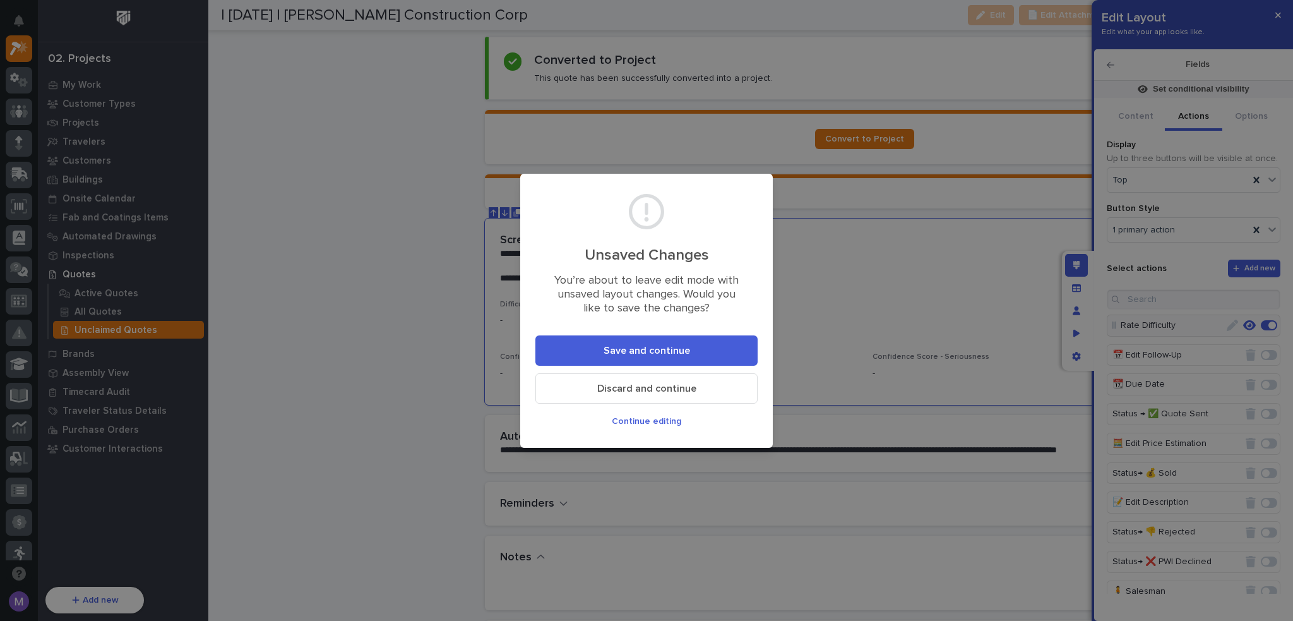
click at [723, 349] on button "Save and continue" at bounding box center [647, 350] width 222 height 30
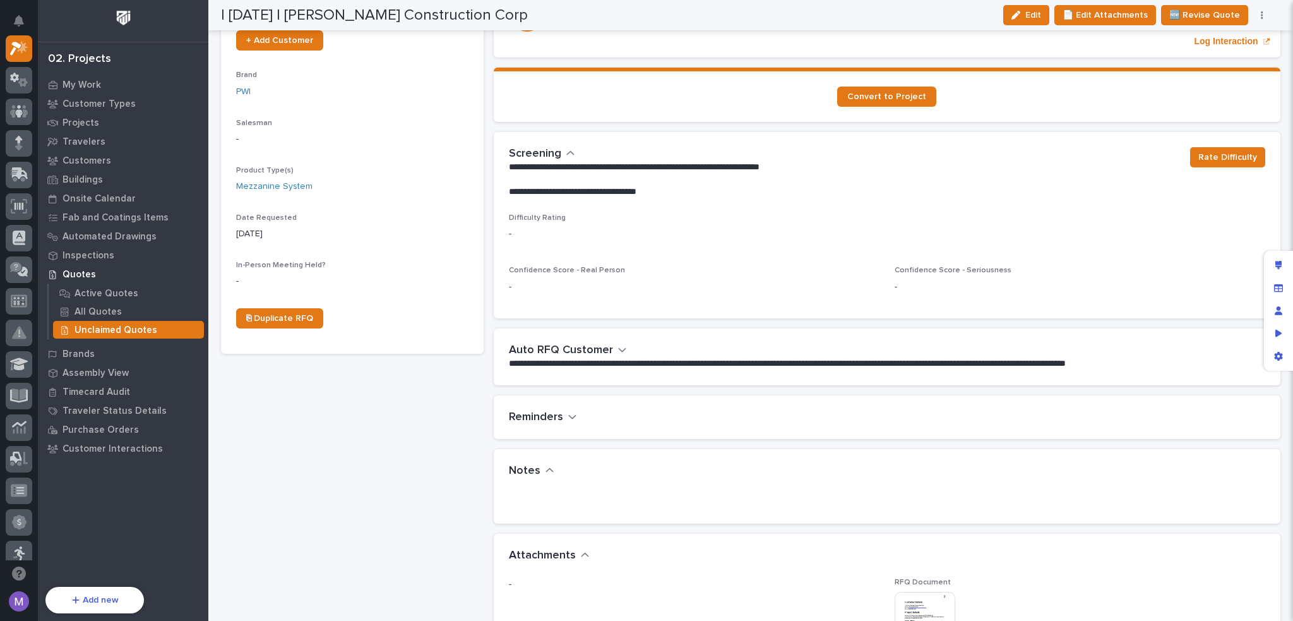
scroll to position [253, 0]
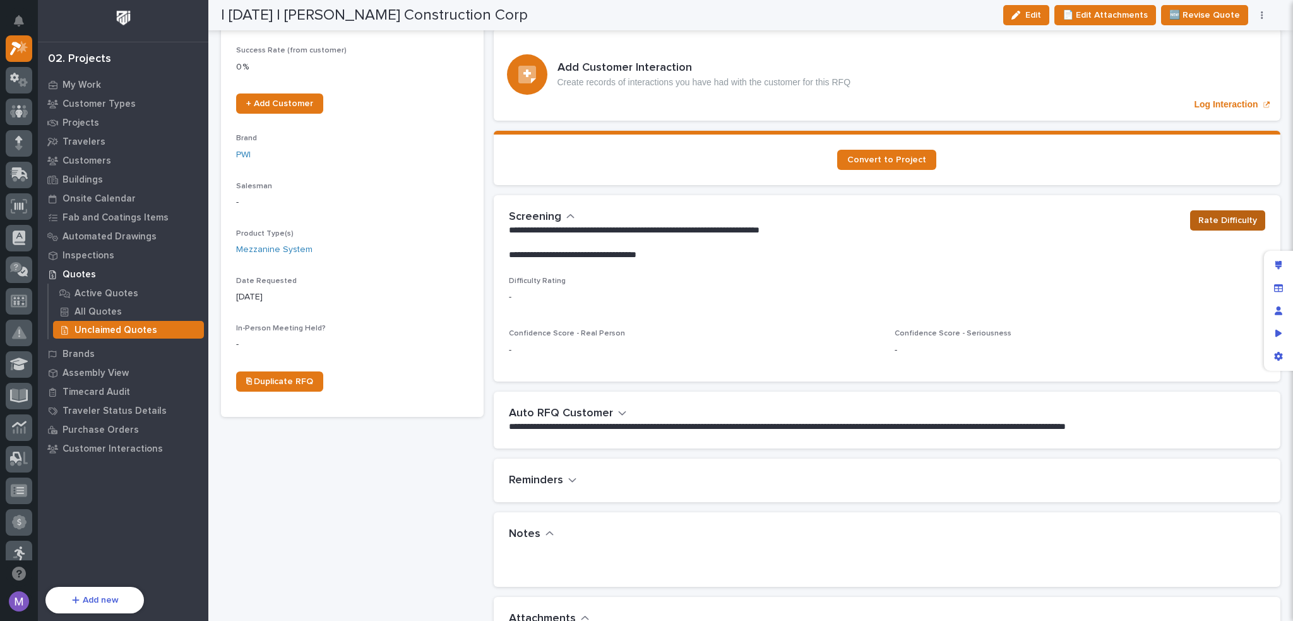
click at [1220, 215] on span "Rate Difficulty" at bounding box center [1228, 220] width 59 height 15
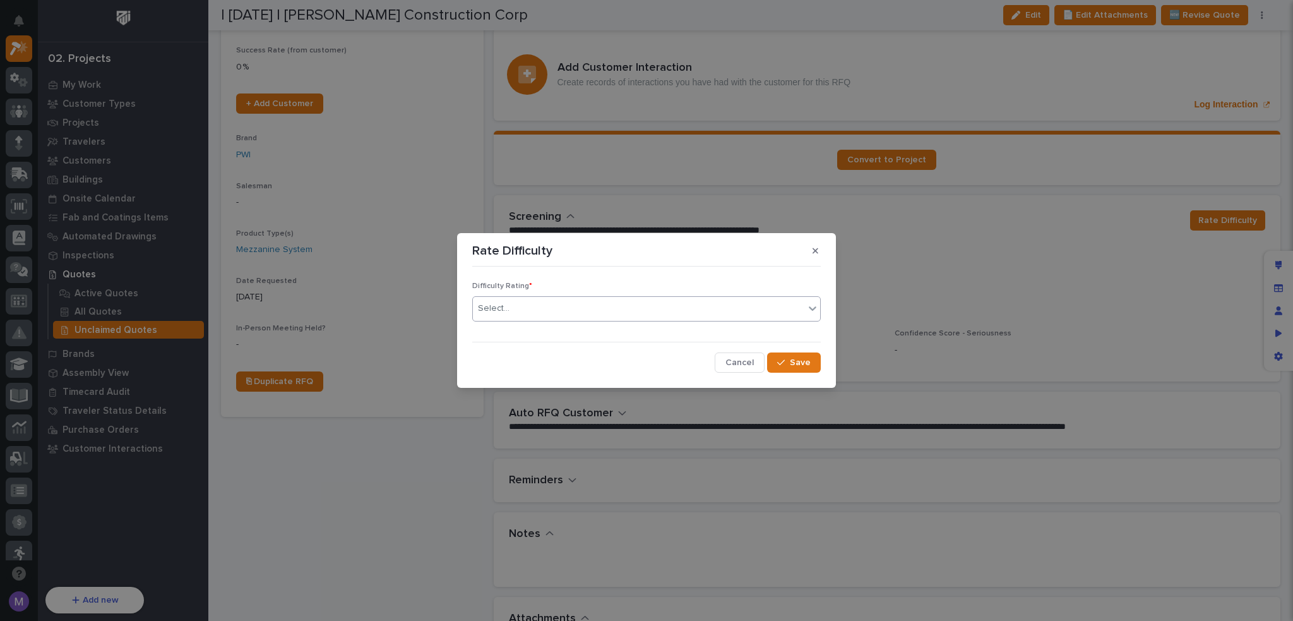
click at [620, 315] on div "Select..." at bounding box center [639, 308] width 332 height 21
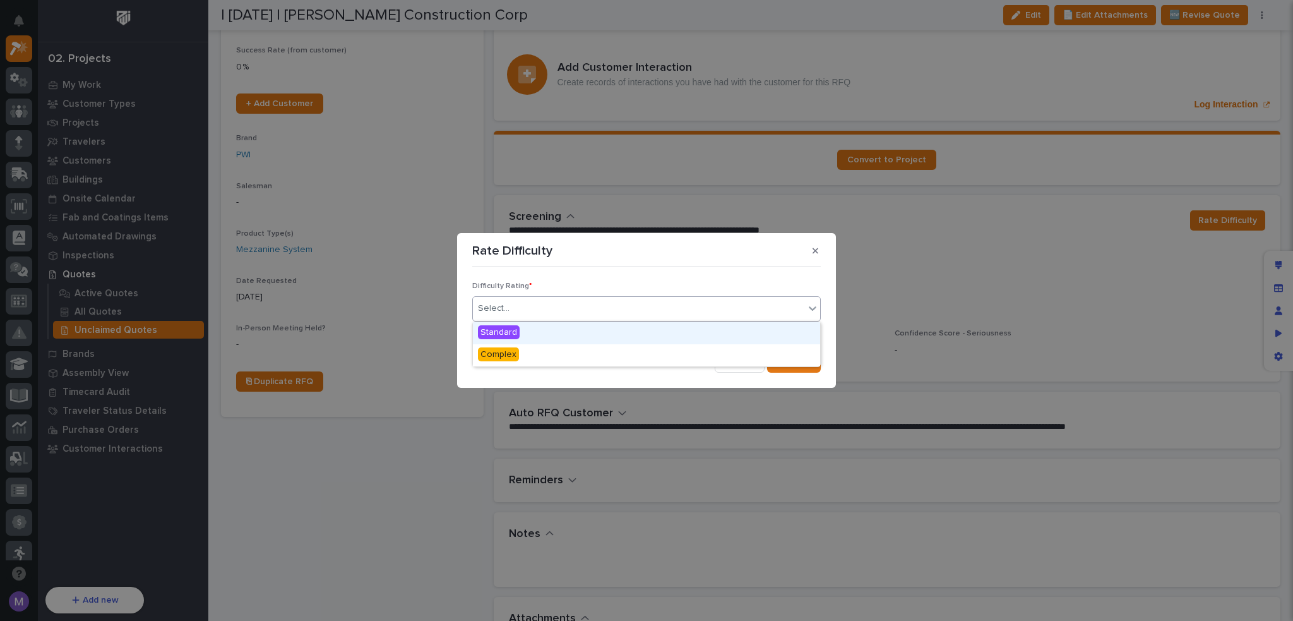
click at [593, 285] on p "Difficulty Rating *" at bounding box center [646, 286] width 349 height 9
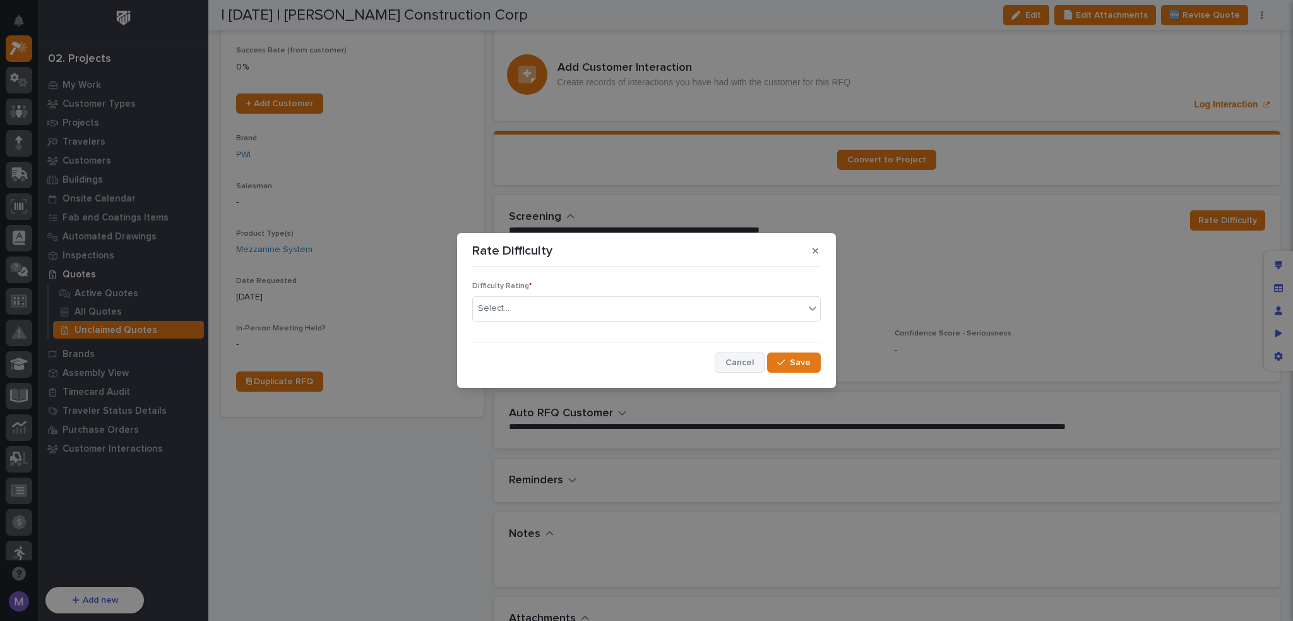
click at [729, 364] on span "Cancel" at bounding box center [740, 362] width 28 height 11
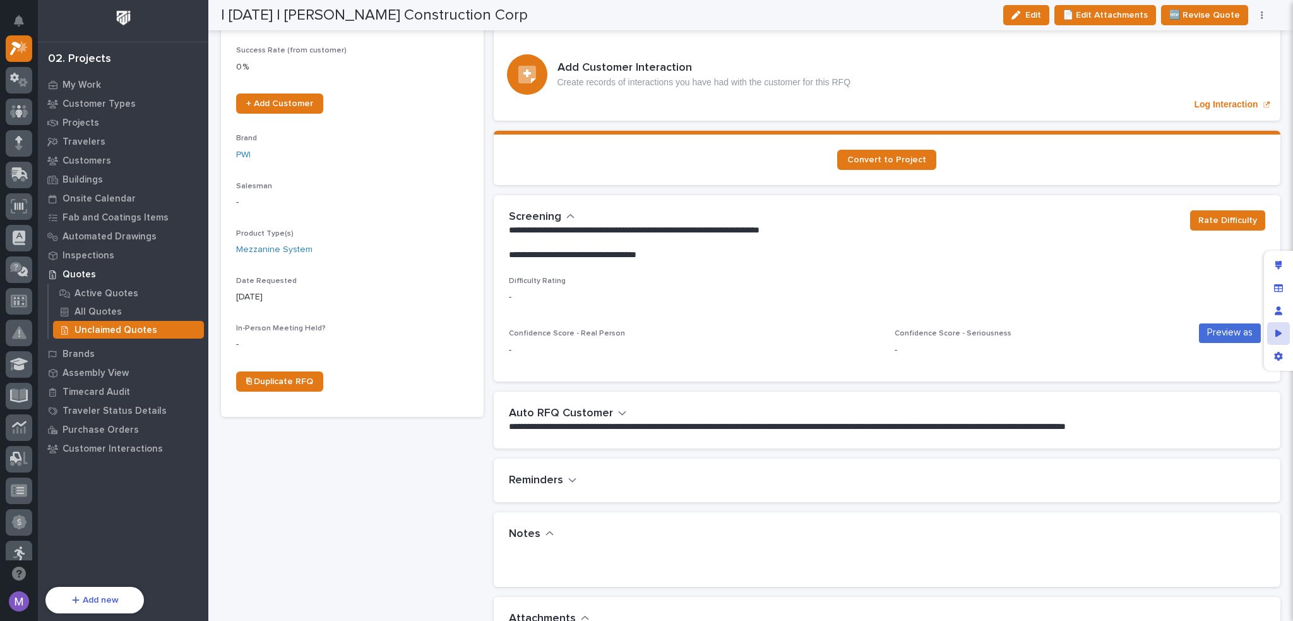
click at [1288, 333] on div "Preview as" at bounding box center [1279, 333] width 23 height 23
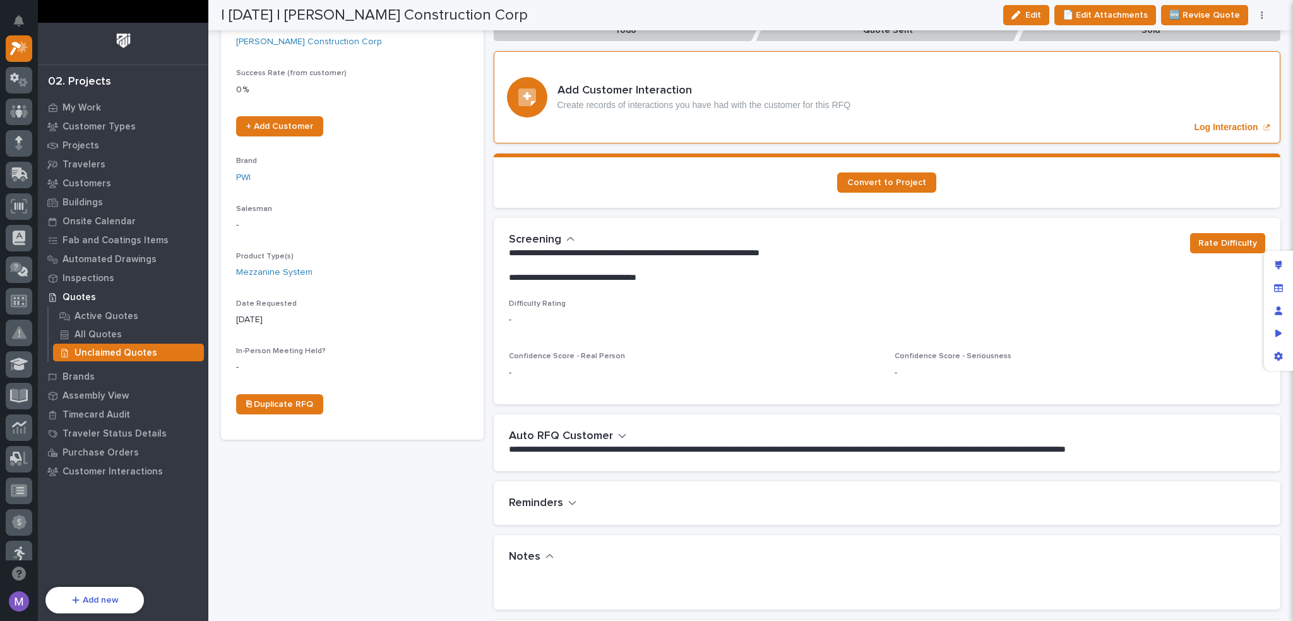
scroll to position [275, 0]
